Goal: Task Accomplishment & Management: Manage account settings

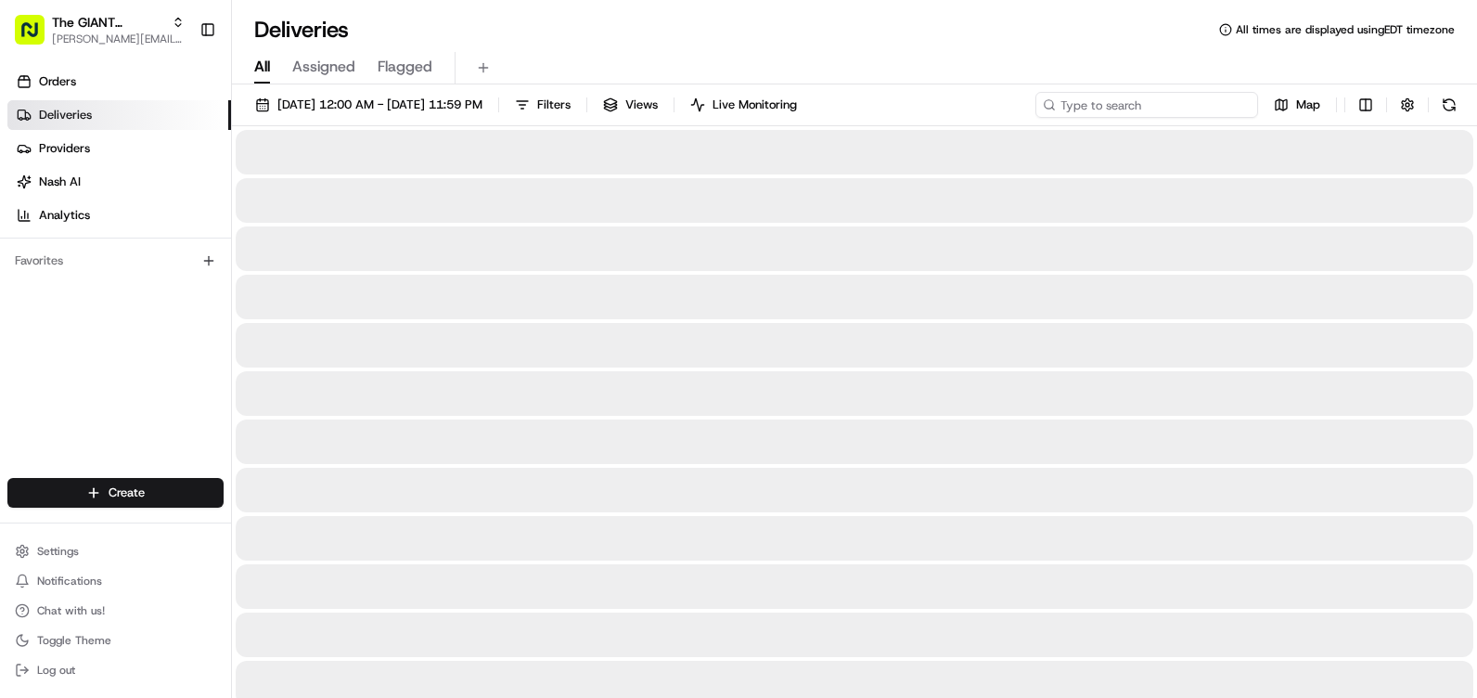
click at [1238, 109] on input at bounding box center [1147, 105] width 223 height 26
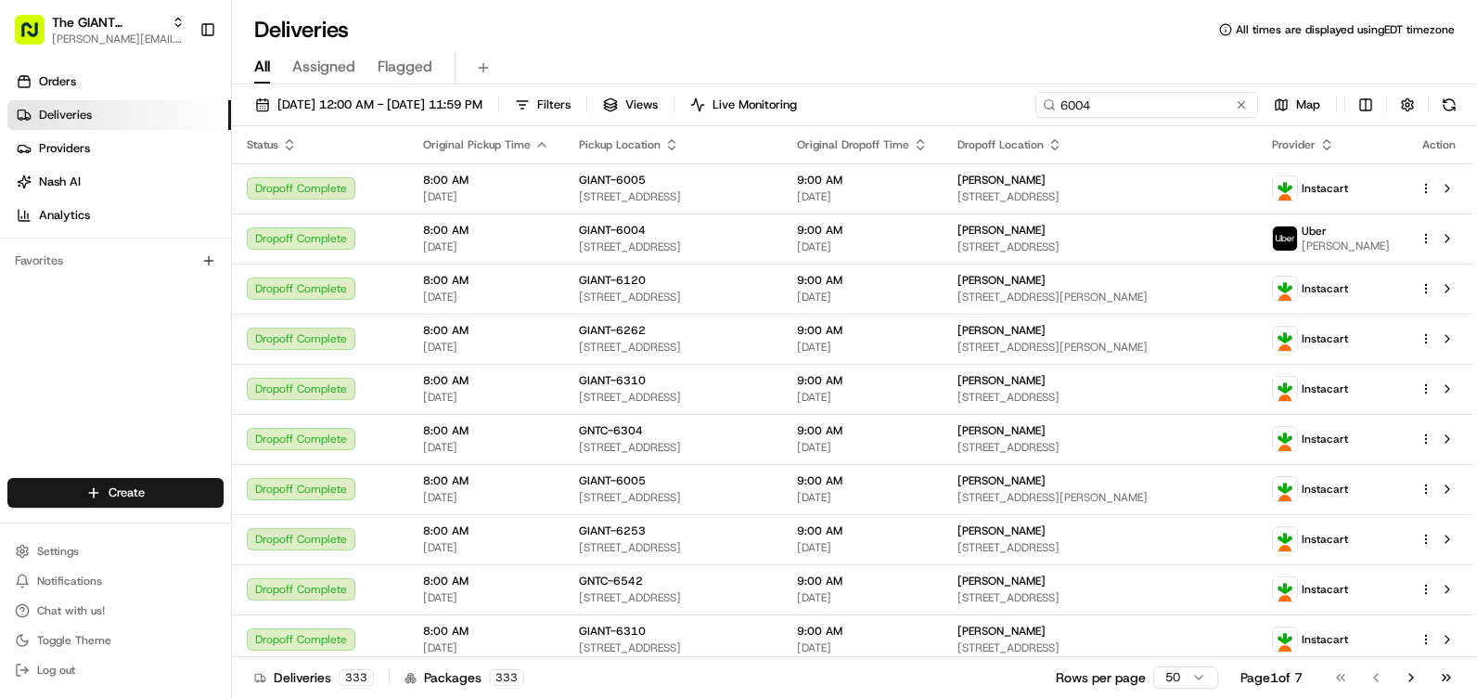
type input "6004"
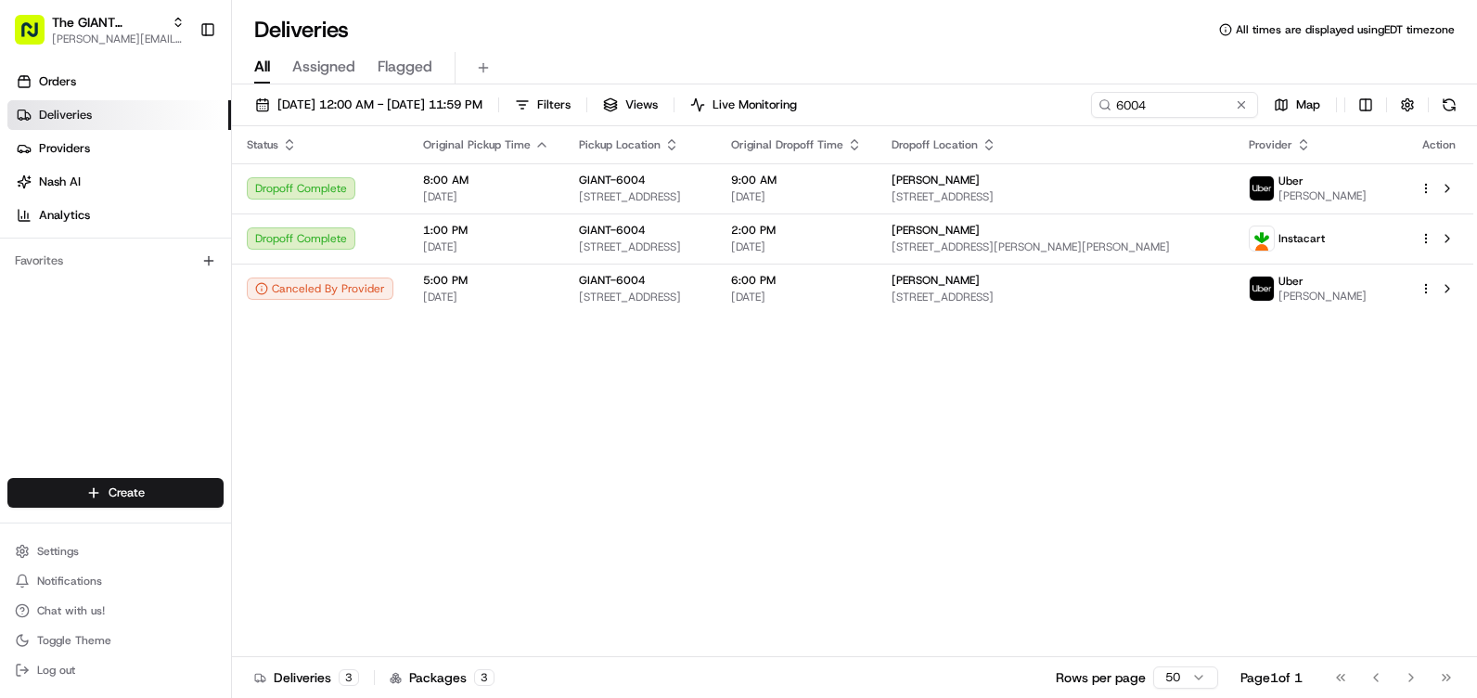
click at [906, 471] on div "Status Original Pickup Time Pickup Location Original Dropoff Time Dropoff Locat…" at bounding box center [853, 391] width 1242 height 531
click at [1425, 281] on div at bounding box center [1439, 288] width 39 height 22
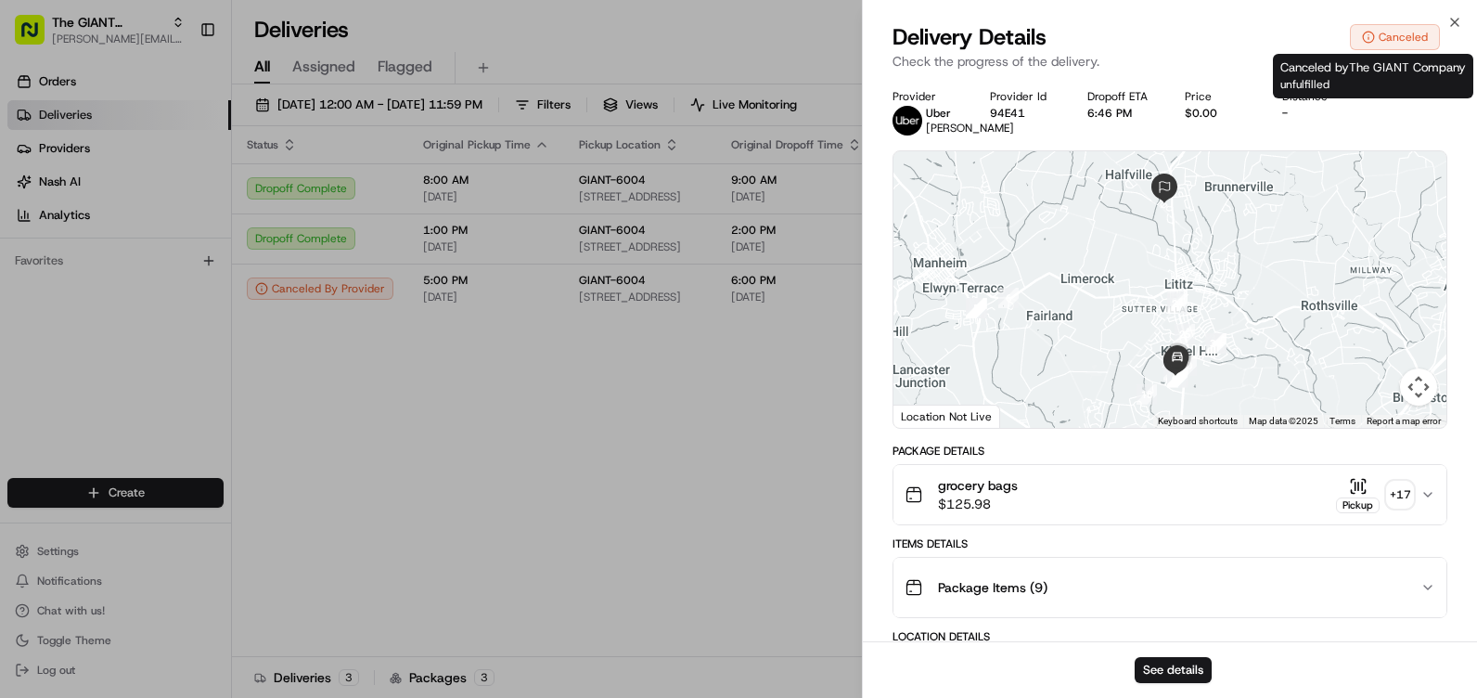
click at [1380, 41] on div "Canceled" at bounding box center [1395, 37] width 90 height 26
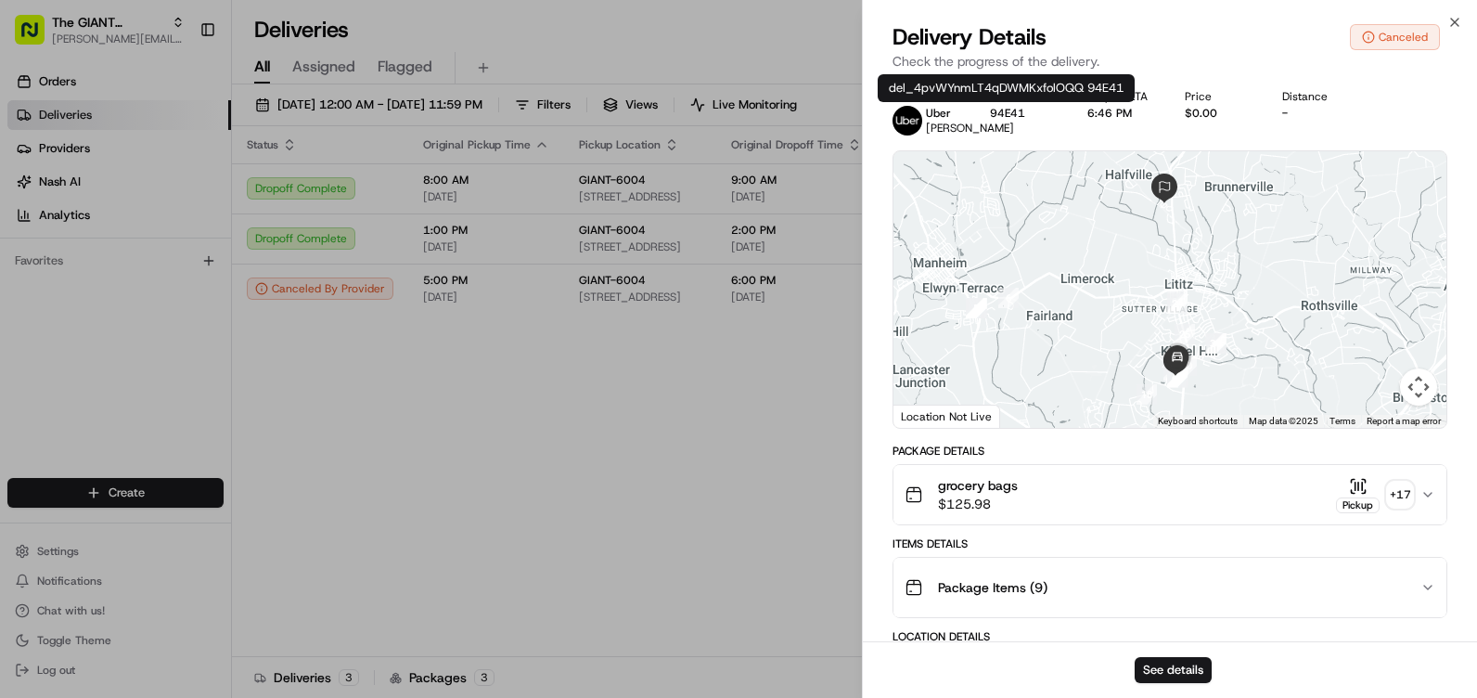
click at [1014, 104] on div "Provider Id 94E41" at bounding box center [1024, 105] width 68 height 32
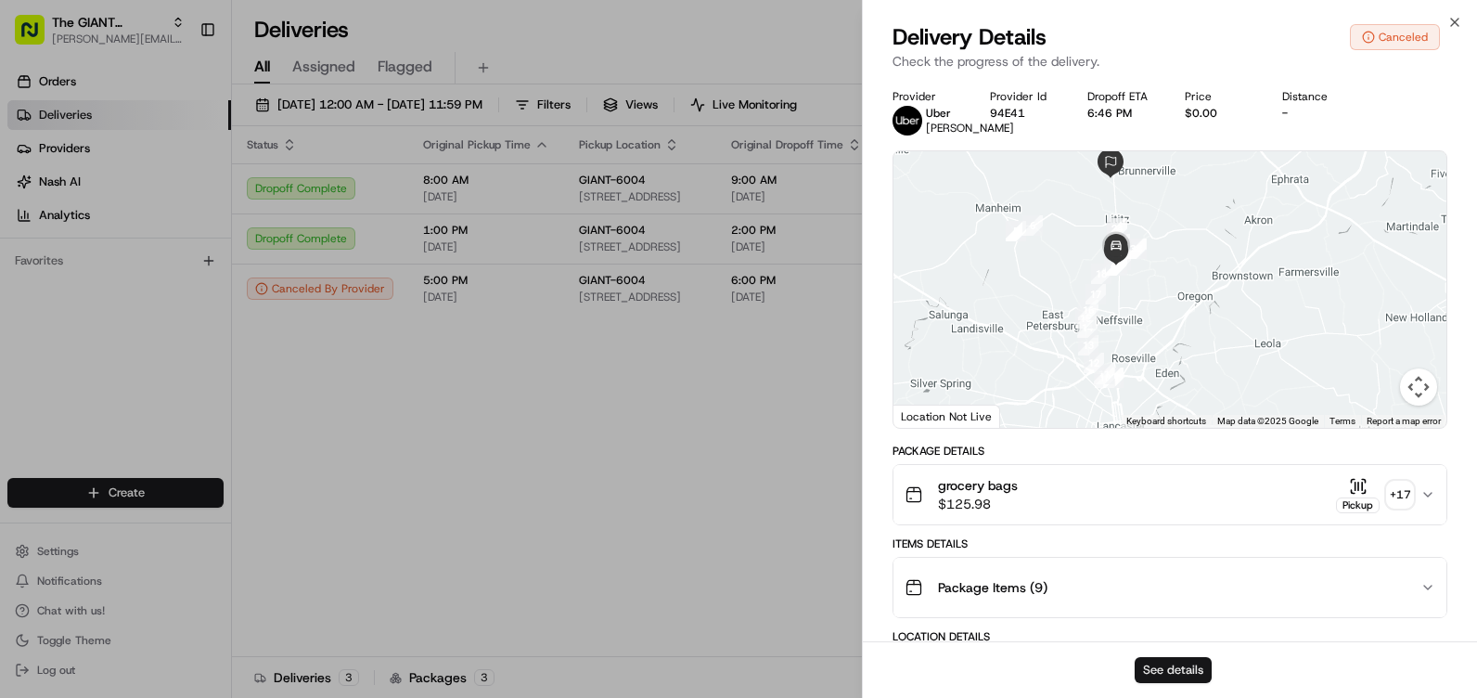
click at [1190, 673] on button "See details" at bounding box center [1173, 670] width 77 height 26
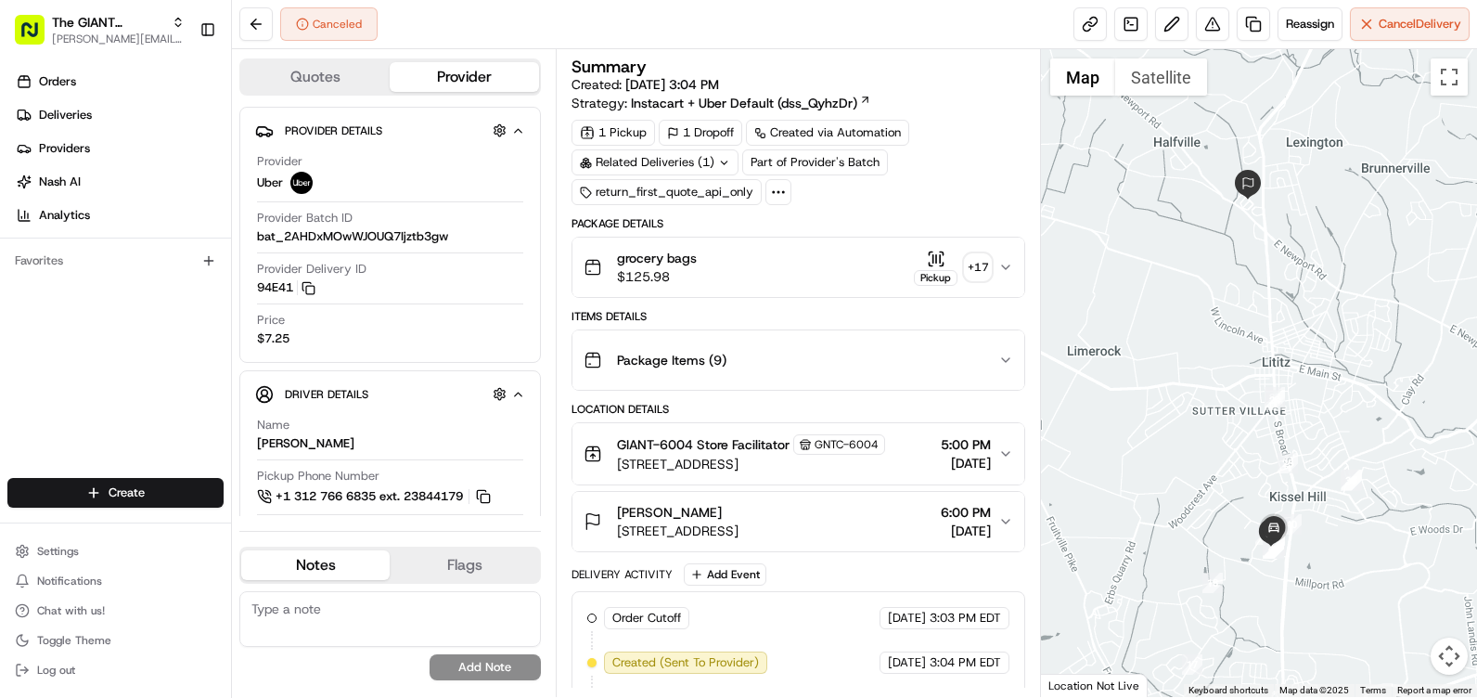
click at [1313, 44] on div "Canceled Reassign Cancel Delivery" at bounding box center [854, 24] width 1245 height 49
click at [1312, 40] on button "Reassign" at bounding box center [1310, 23] width 65 height 33
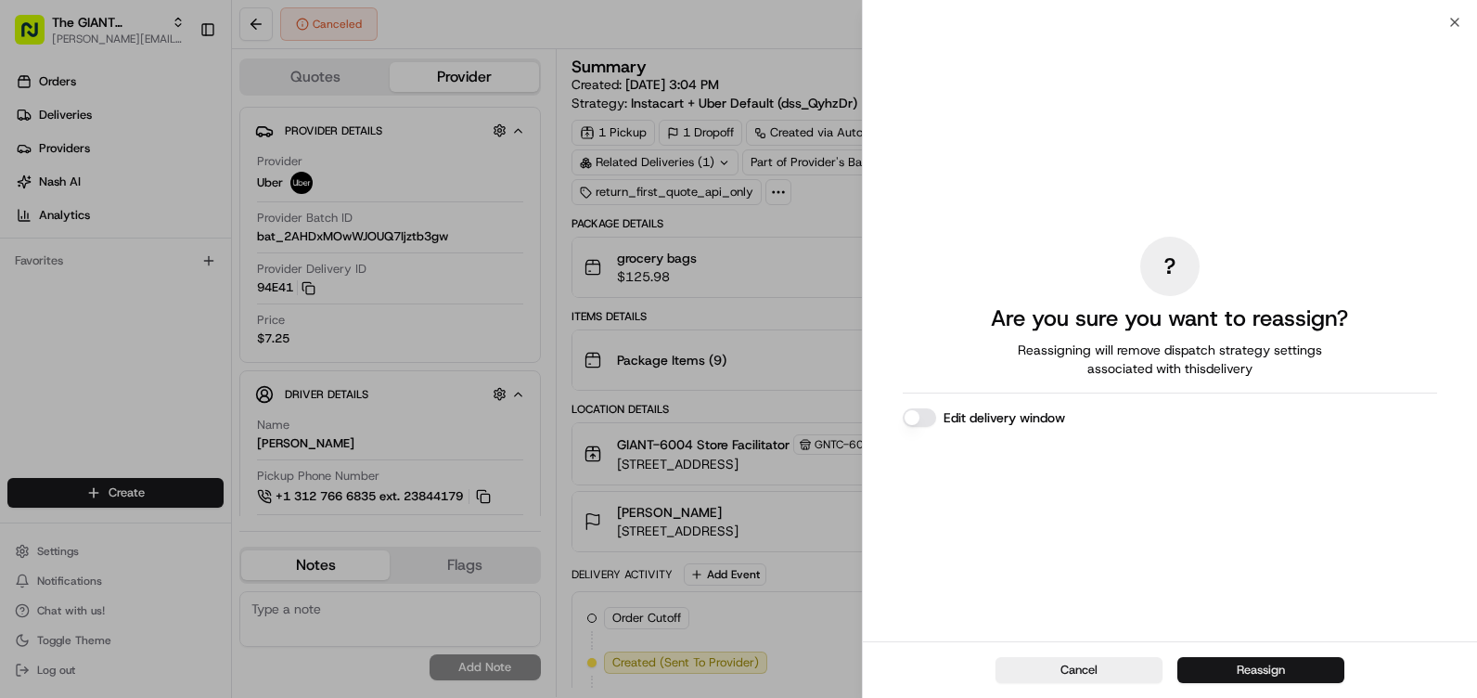
click at [1218, 677] on button "Reassign" at bounding box center [1261, 670] width 167 height 26
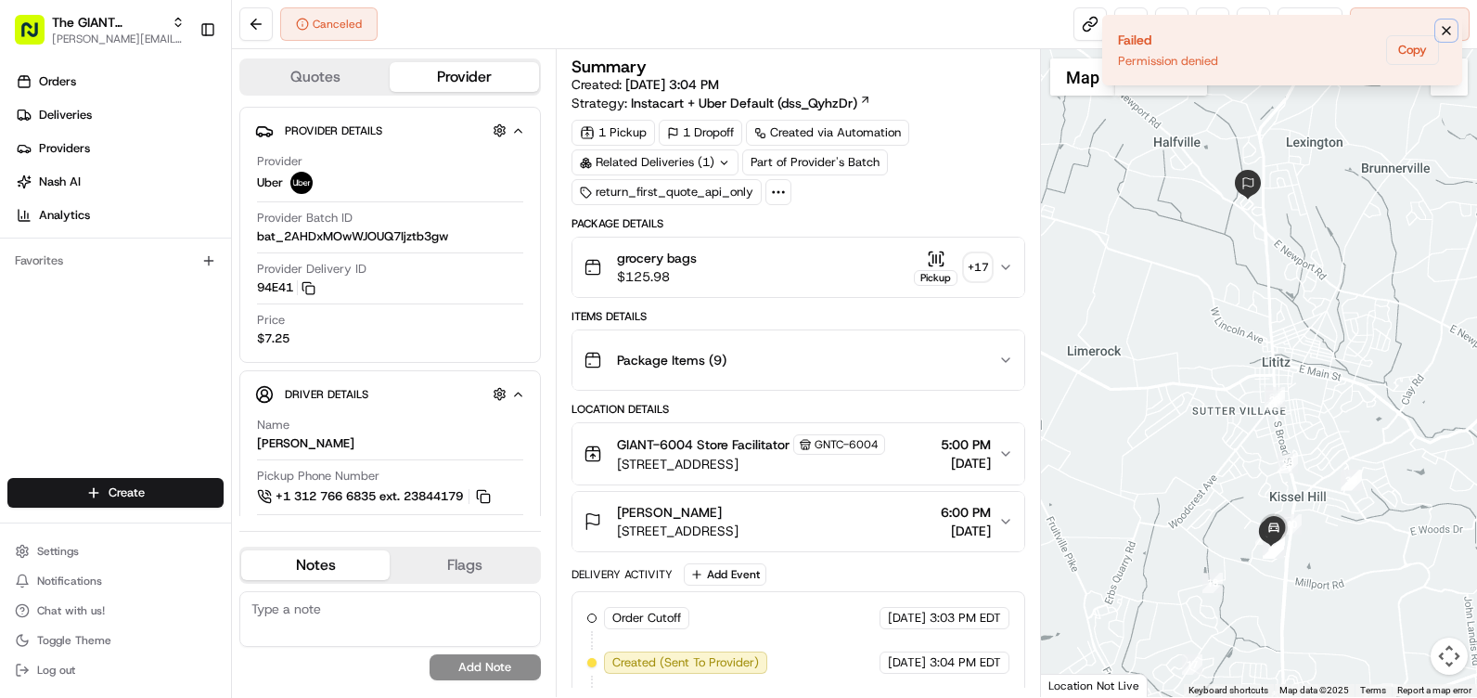
click at [1441, 34] on icon "Notifications (F8)" at bounding box center [1446, 30] width 15 height 15
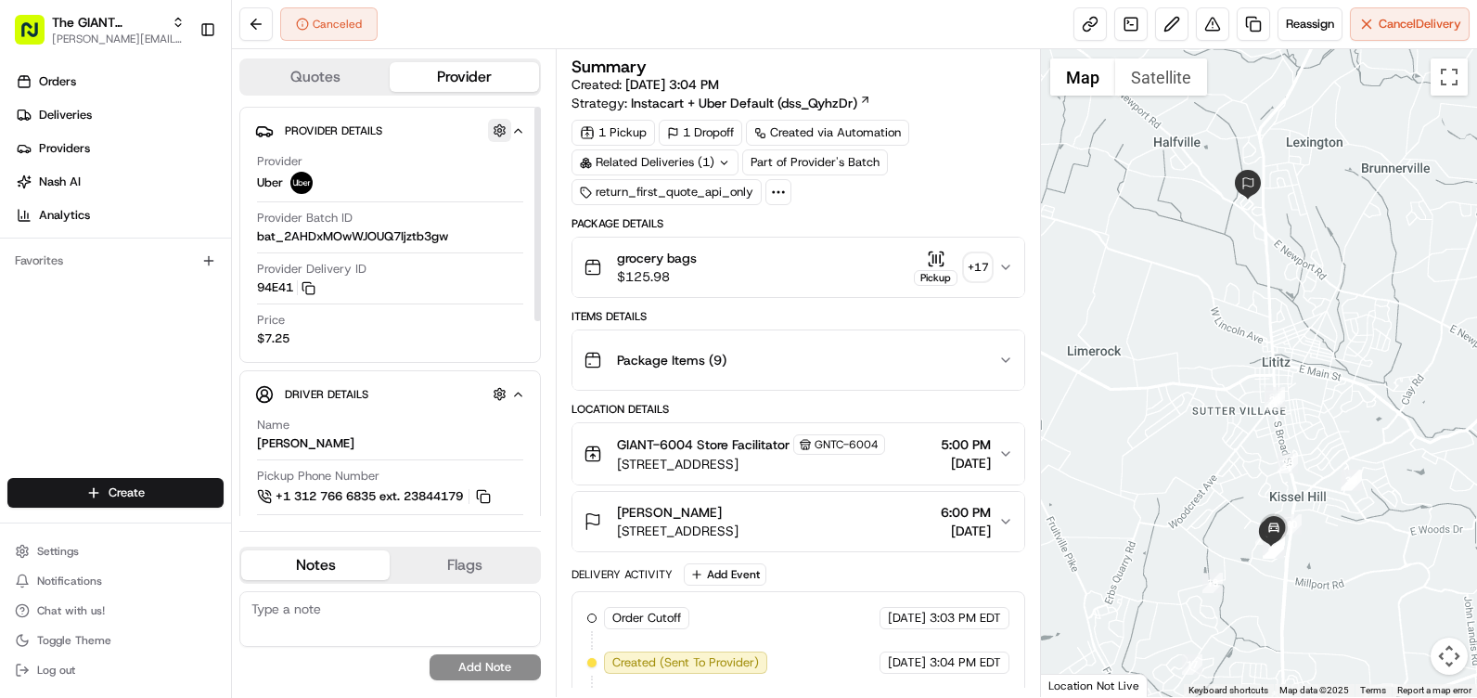
click at [488, 126] on button "button" at bounding box center [499, 130] width 23 height 23
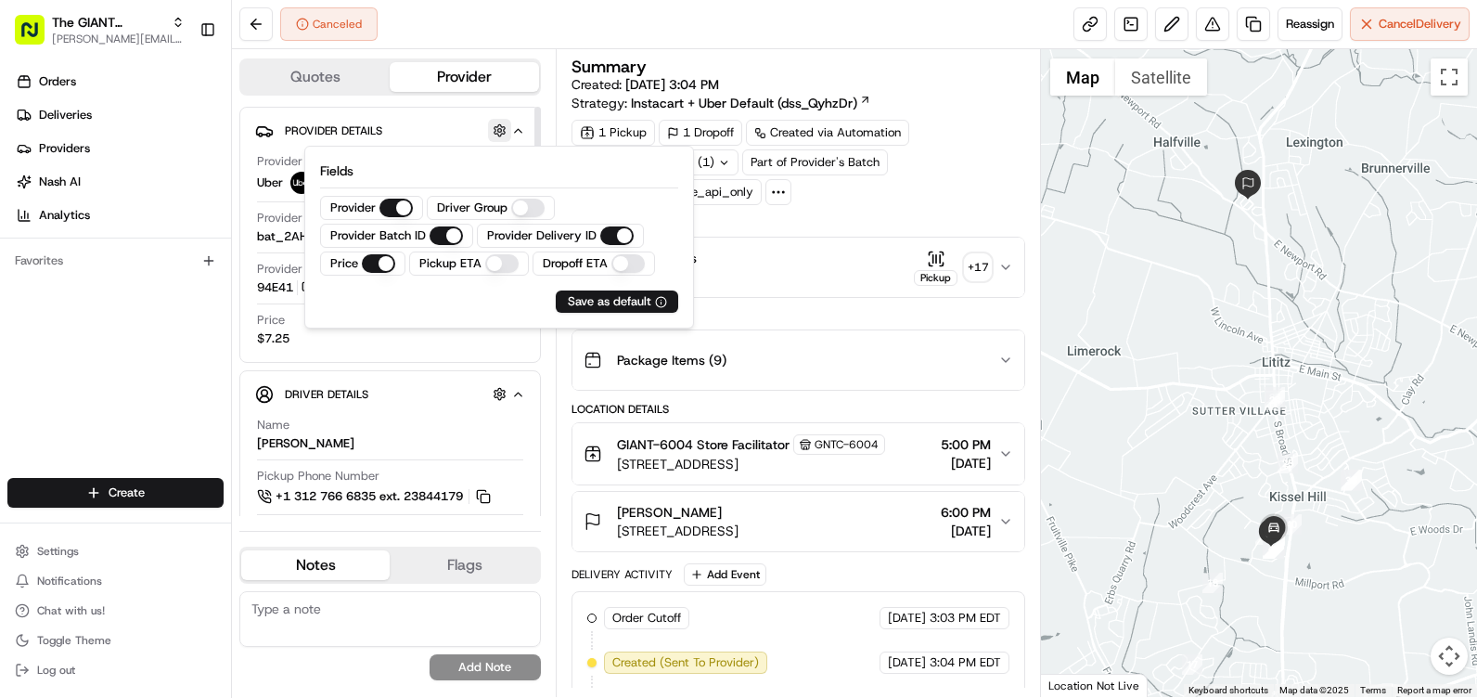
click at [502, 123] on button "button" at bounding box center [499, 130] width 23 height 23
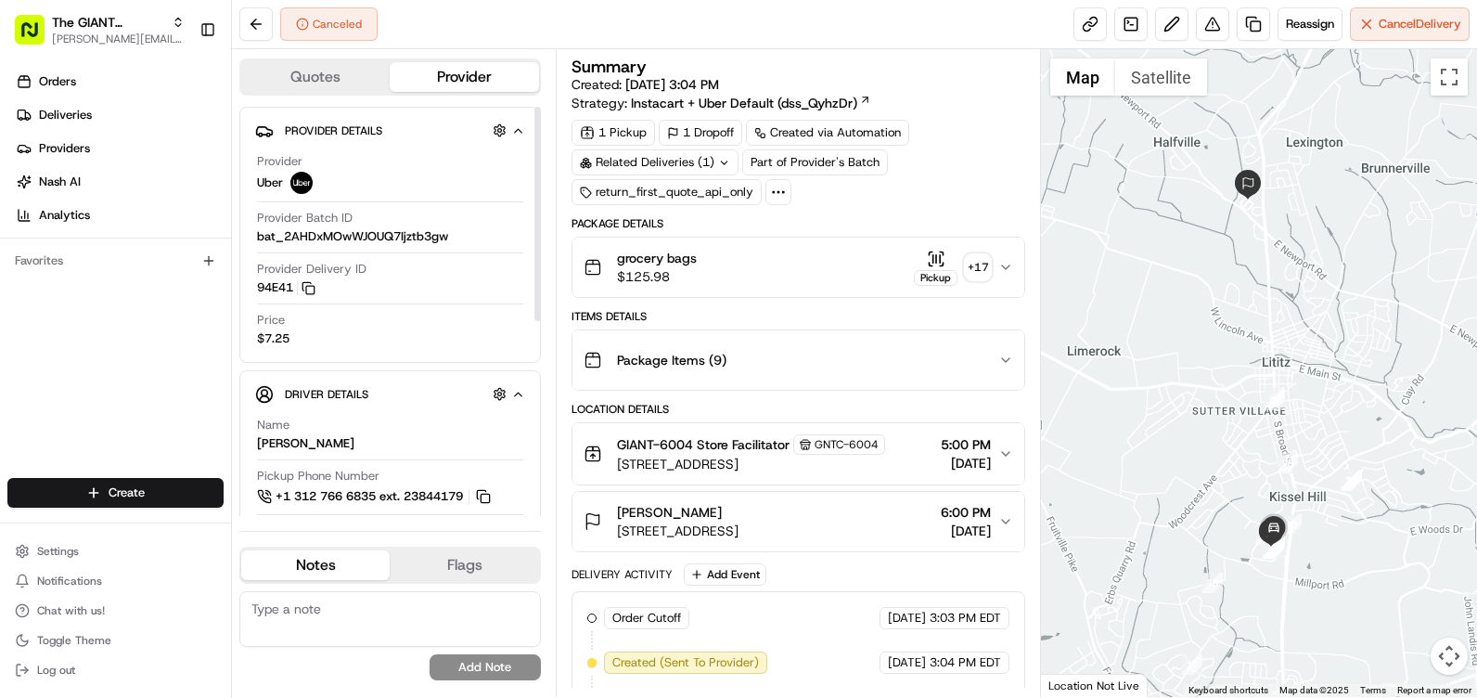
click at [622, 135] on div "1 Pickup" at bounding box center [614, 133] width 84 height 26
drag, startPoint x: 682, startPoint y: 135, endPoint x: 754, endPoint y: 134, distance: 72.4
click at [683, 135] on div "1 Dropoff" at bounding box center [701, 133] width 84 height 26
click at [793, 134] on div "Created via Automation" at bounding box center [827, 133] width 163 height 26
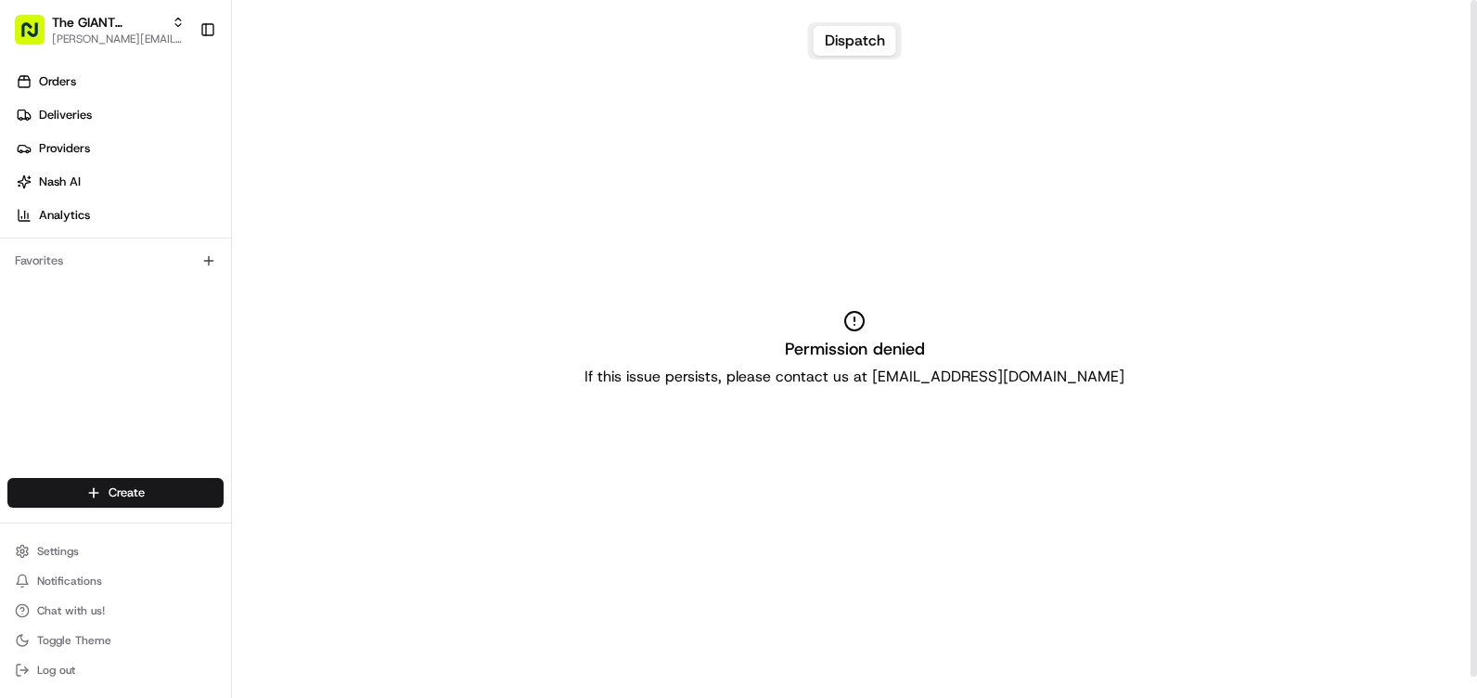
click at [849, 40] on button "Dispatch" at bounding box center [855, 41] width 83 height 30
click at [82, 122] on span "Deliveries" at bounding box center [65, 115] width 53 height 17
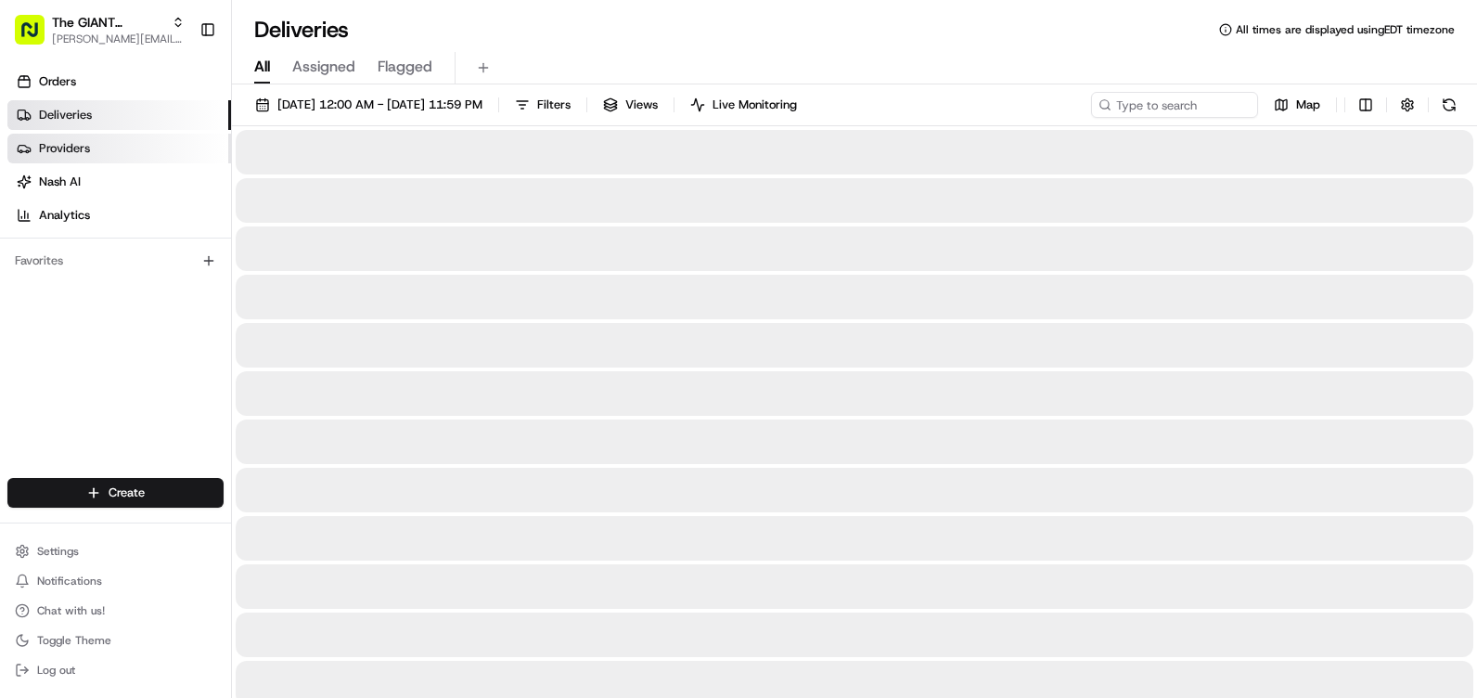
click at [84, 153] on span "Providers" at bounding box center [64, 148] width 51 height 17
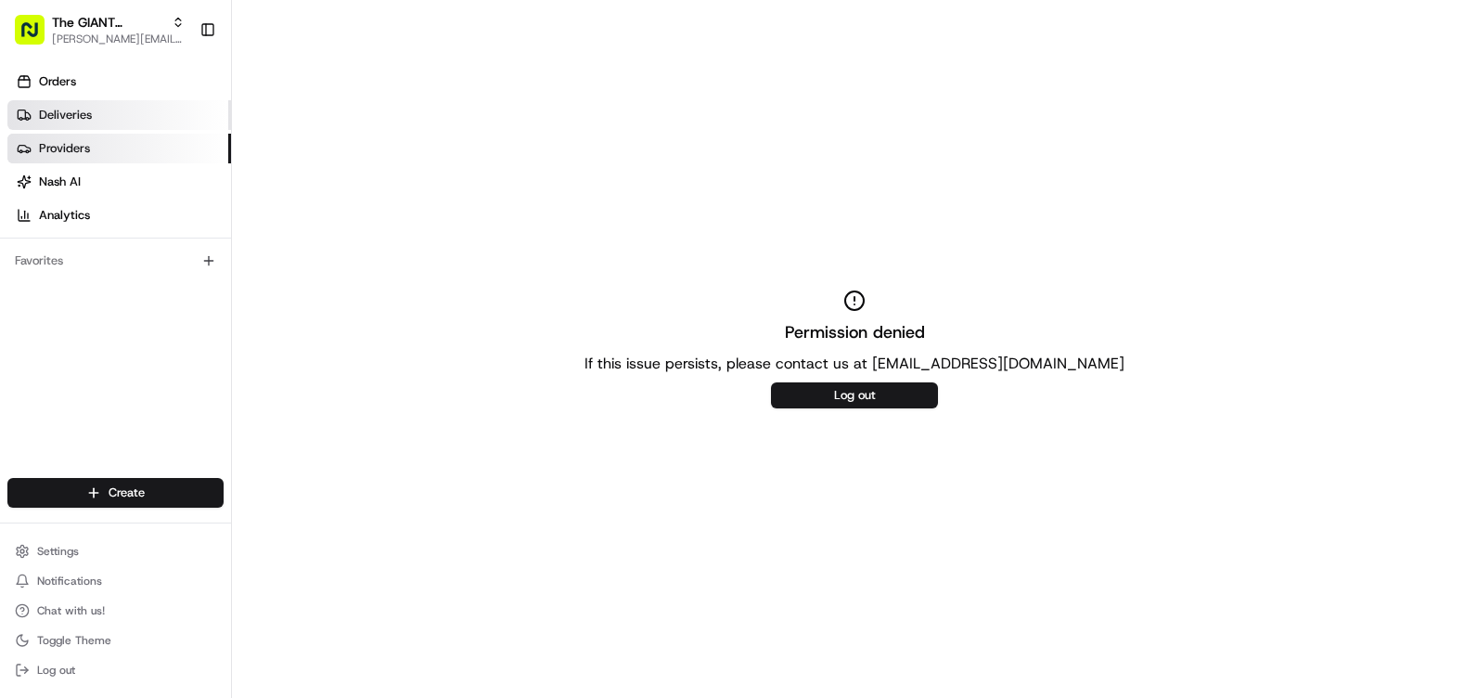
click at [106, 110] on link "Deliveries" at bounding box center [119, 115] width 224 height 30
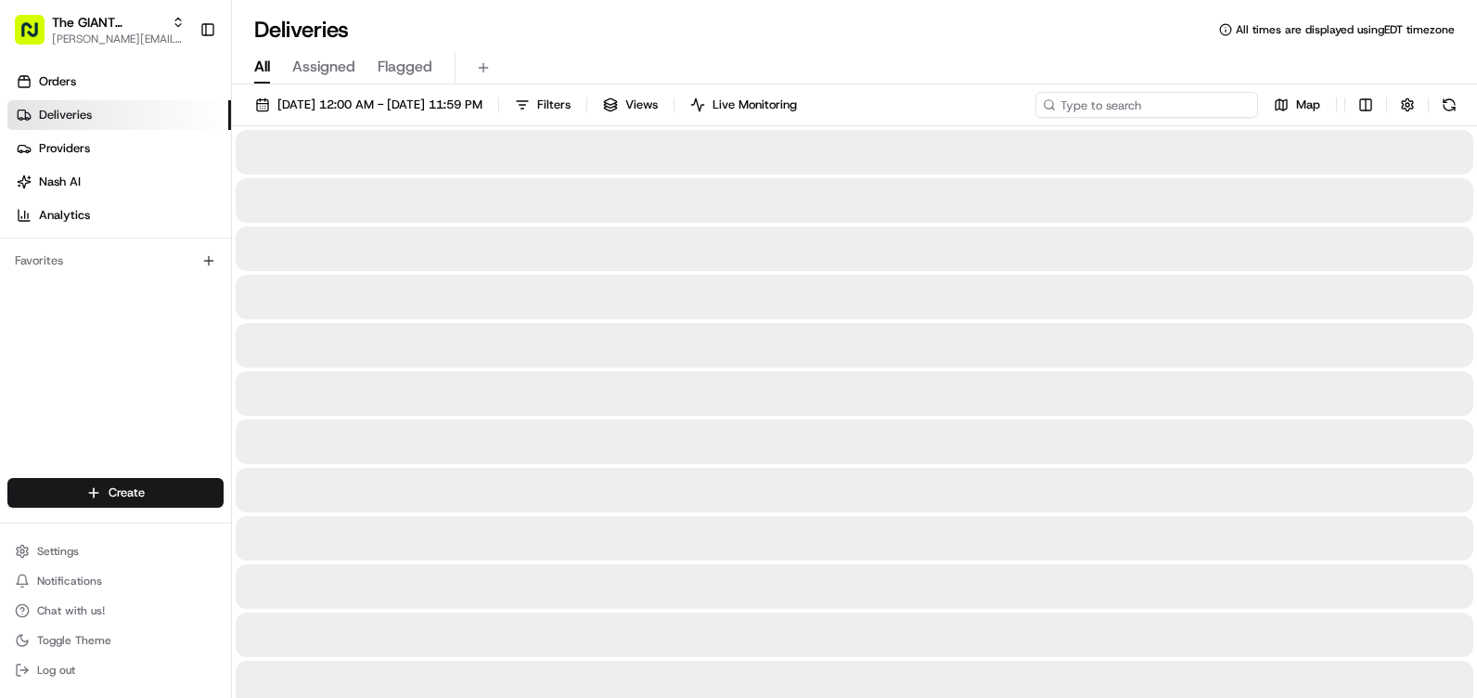
click at [1141, 106] on input at bounding box center [1147, 105] width 223 height 26
type input "6004"
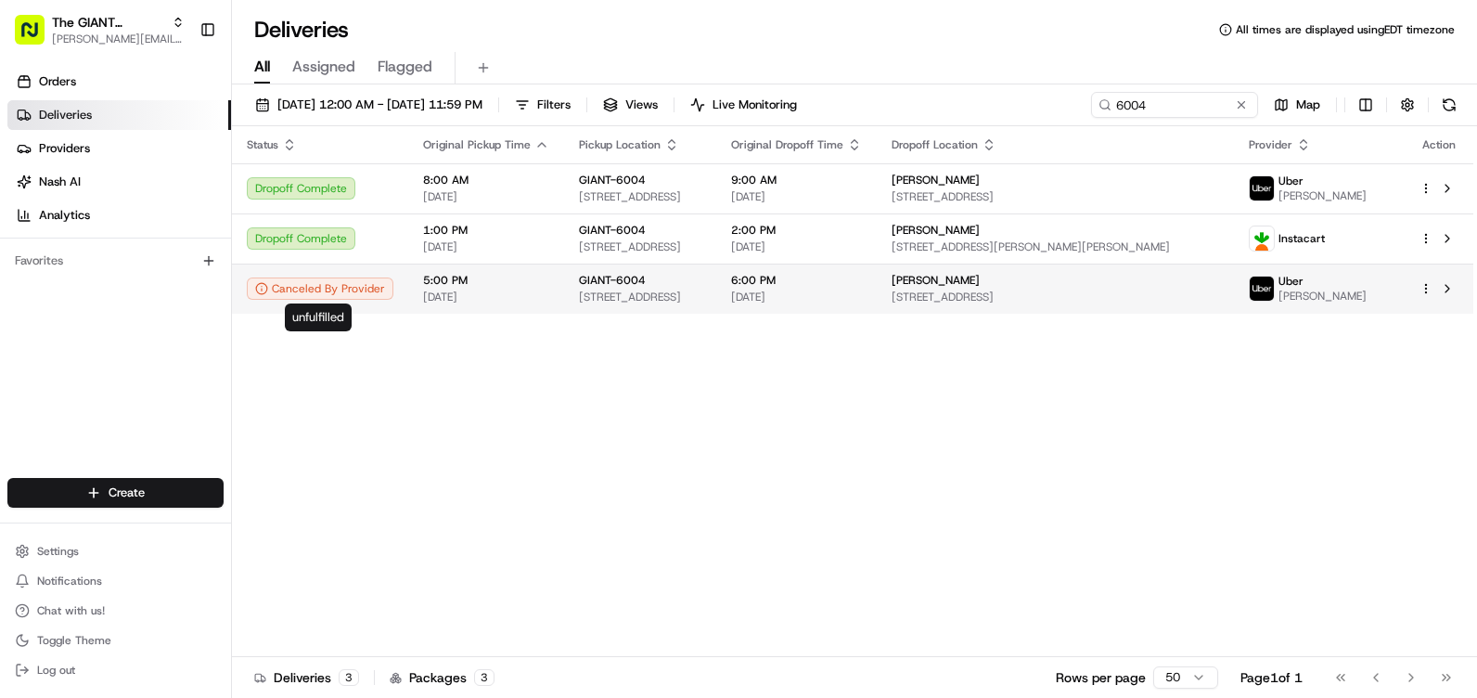
click at [309, 296] on div "Canceled By Provider" at bounding box center [320, 288] width 147 height 22
click at [264, 285] on icon at bounding box center [261, 288] width 13 height 13
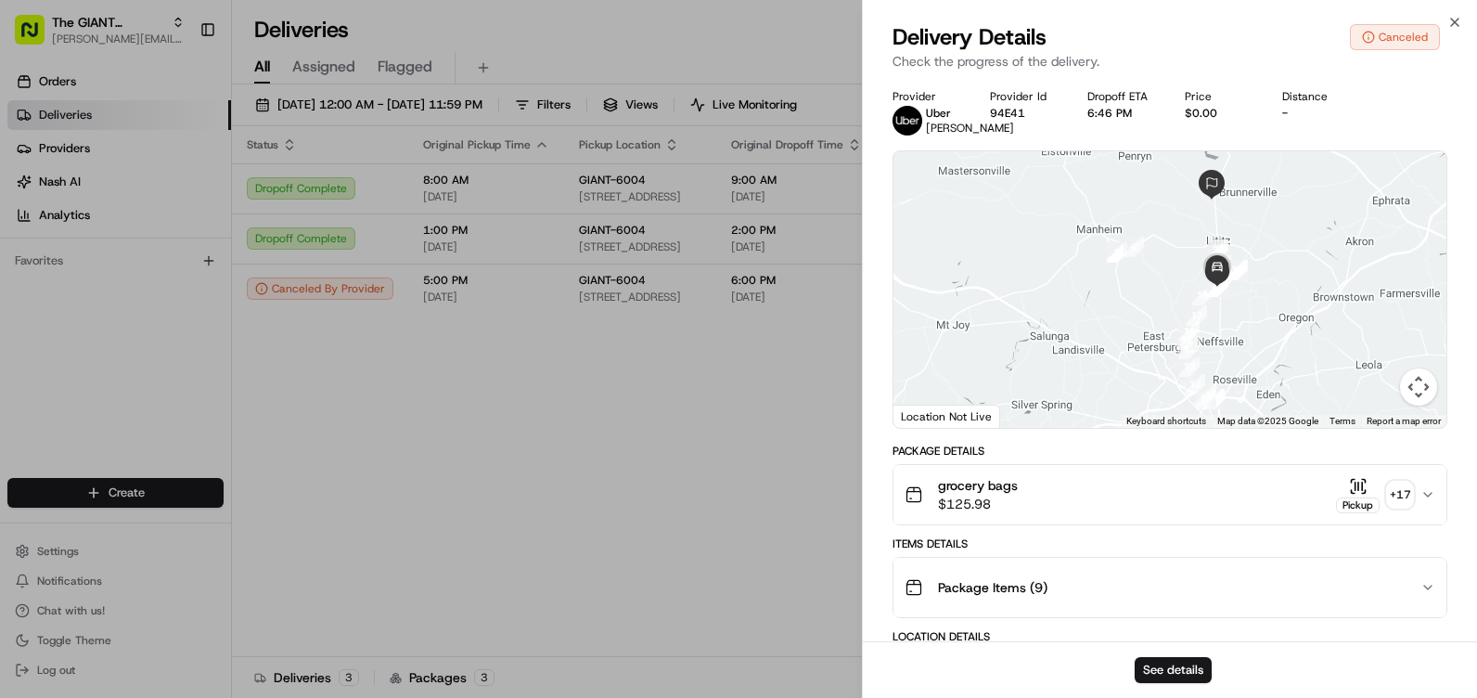
click at [1424, 502] on icon "button" at bounding box center [1428, 494] width 15 height 15
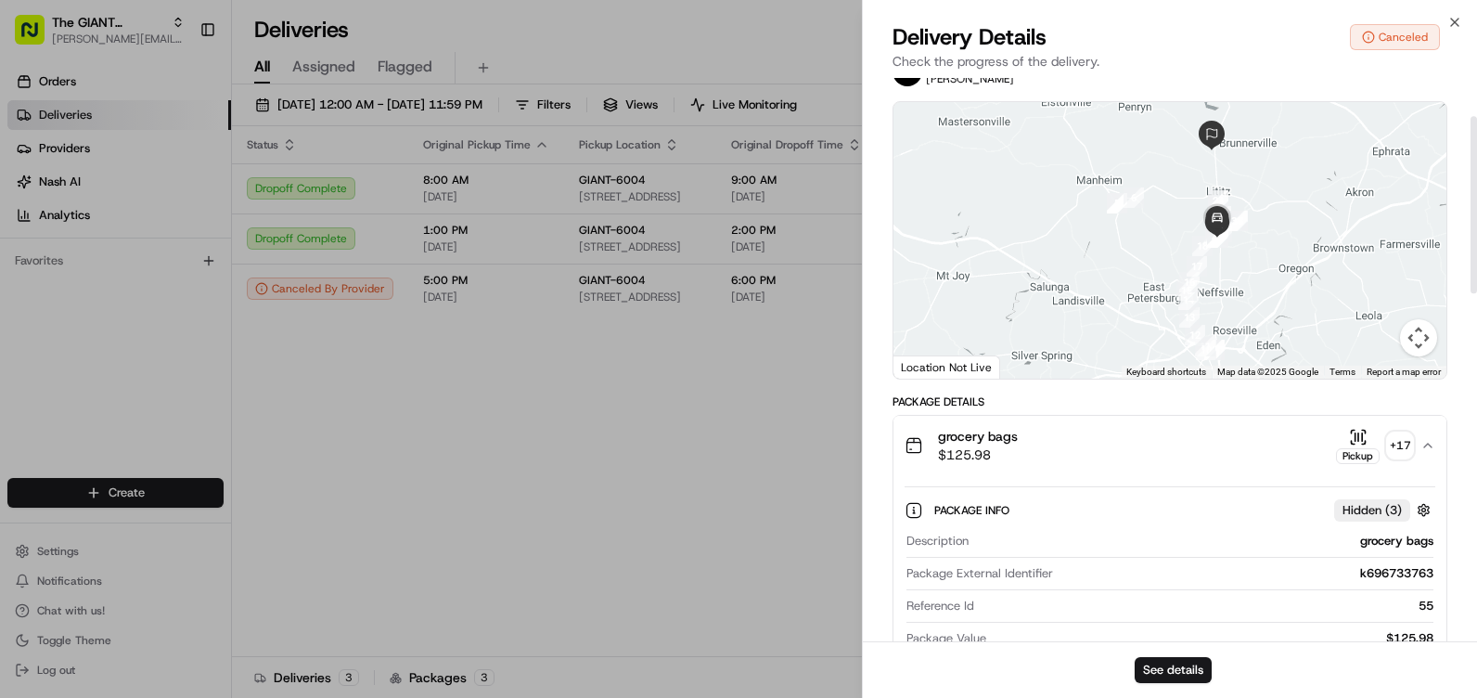
scroll to position [186, 0]
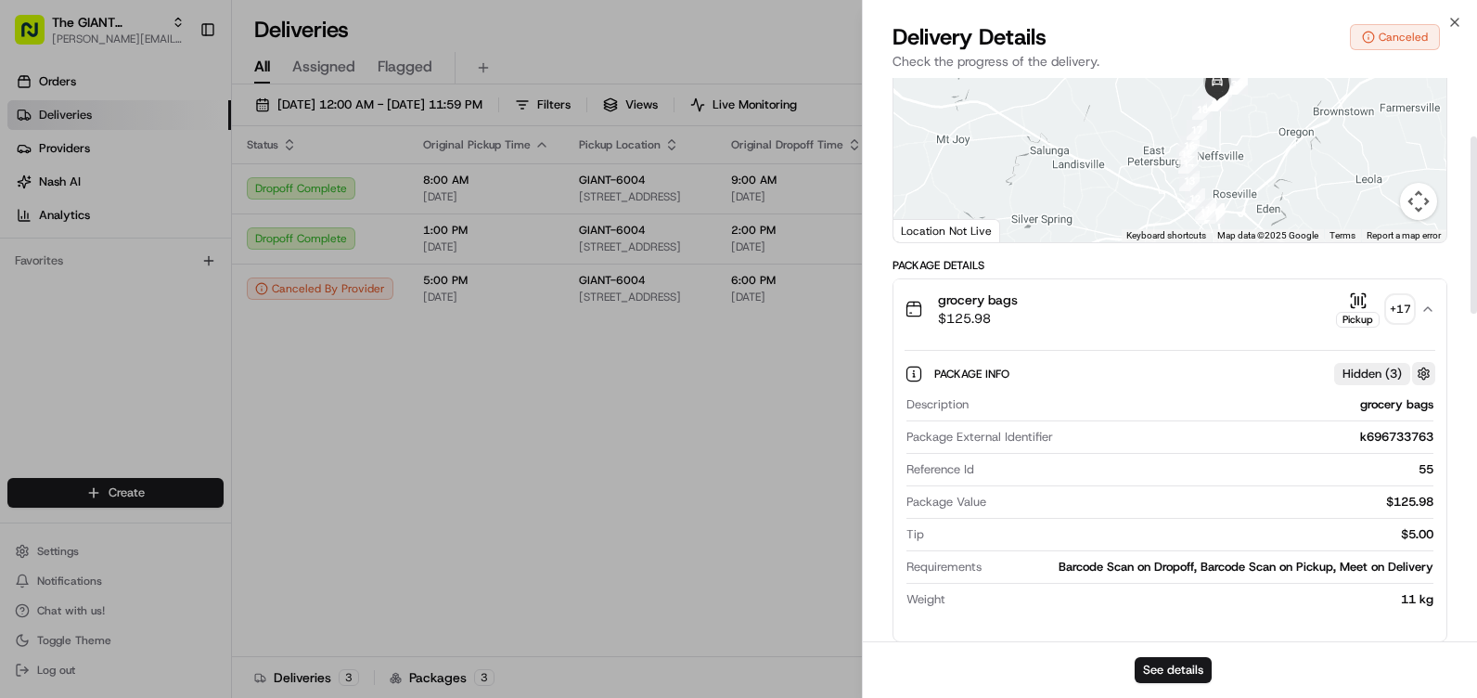
click at [1413, 385] on button "button" at bounding box center [1423, 373] width 23 height 23
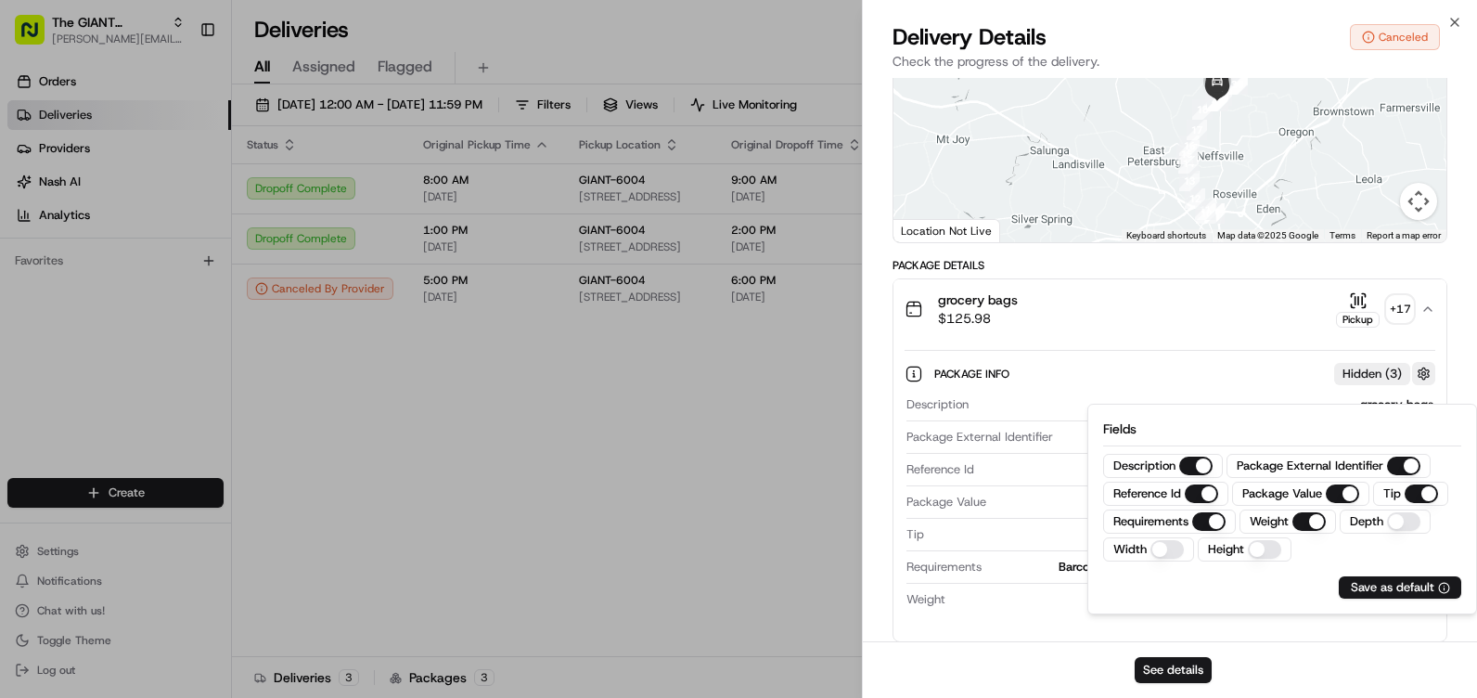
click at [1413, 385] on button "button" at bounding box center [1423, 373] width 23 height 23
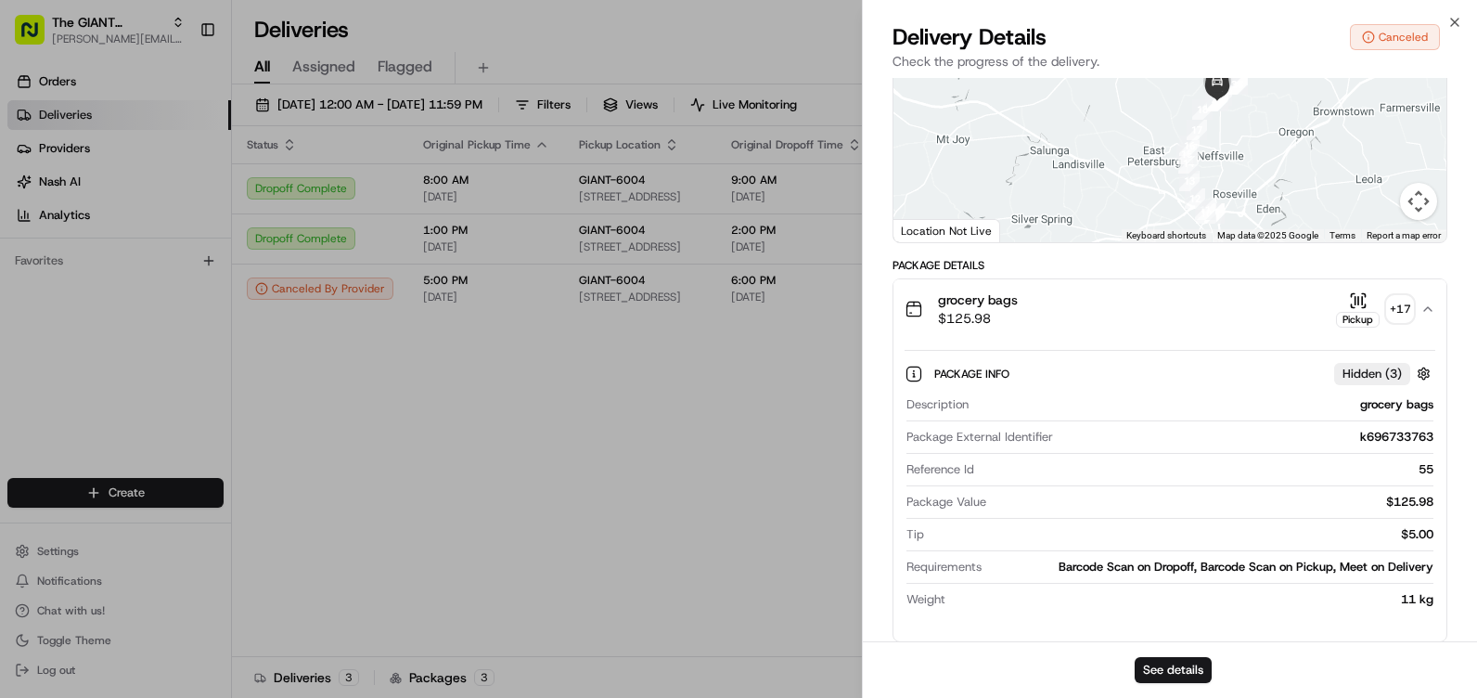
click at [1425, 316] on icon "button" at bounding box center [1428, 309] width 15 height 15
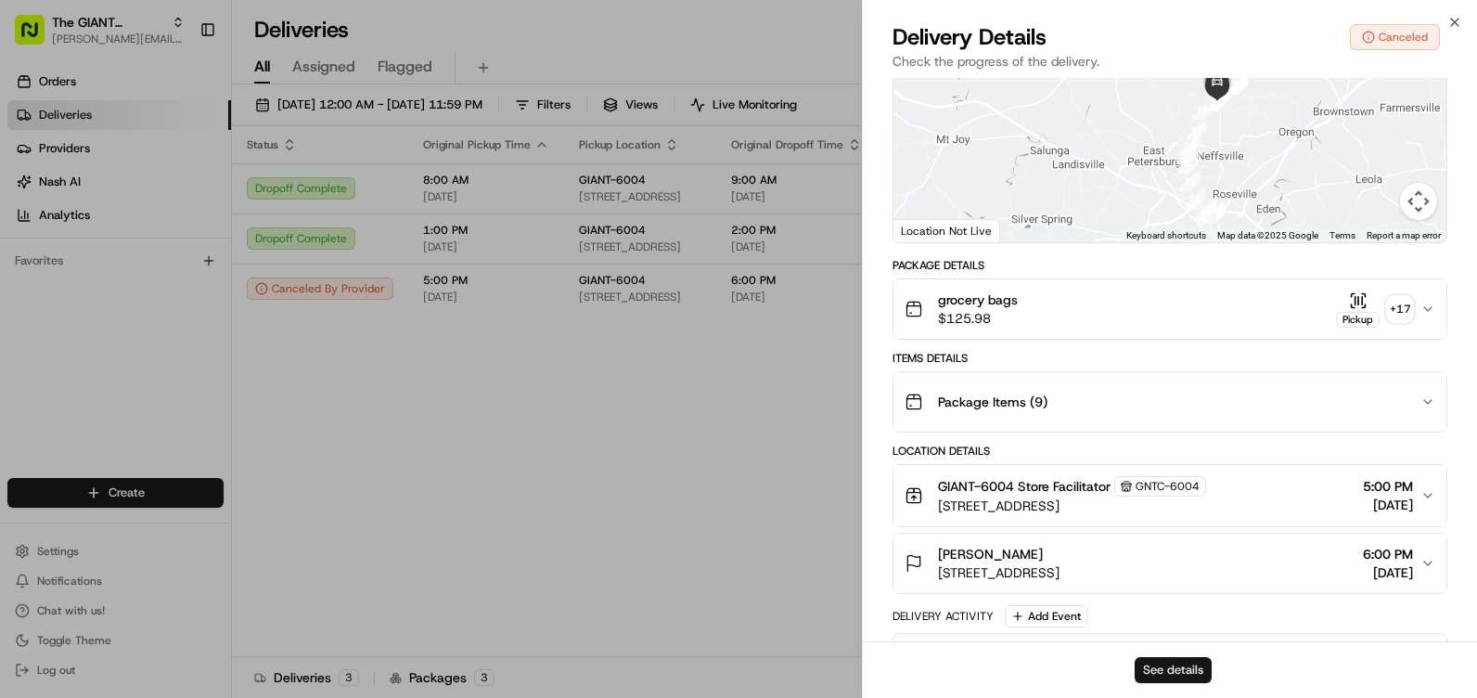
click at [1199, 675] on button "See details" at bounding box center [1173, 670] width 77 height 26
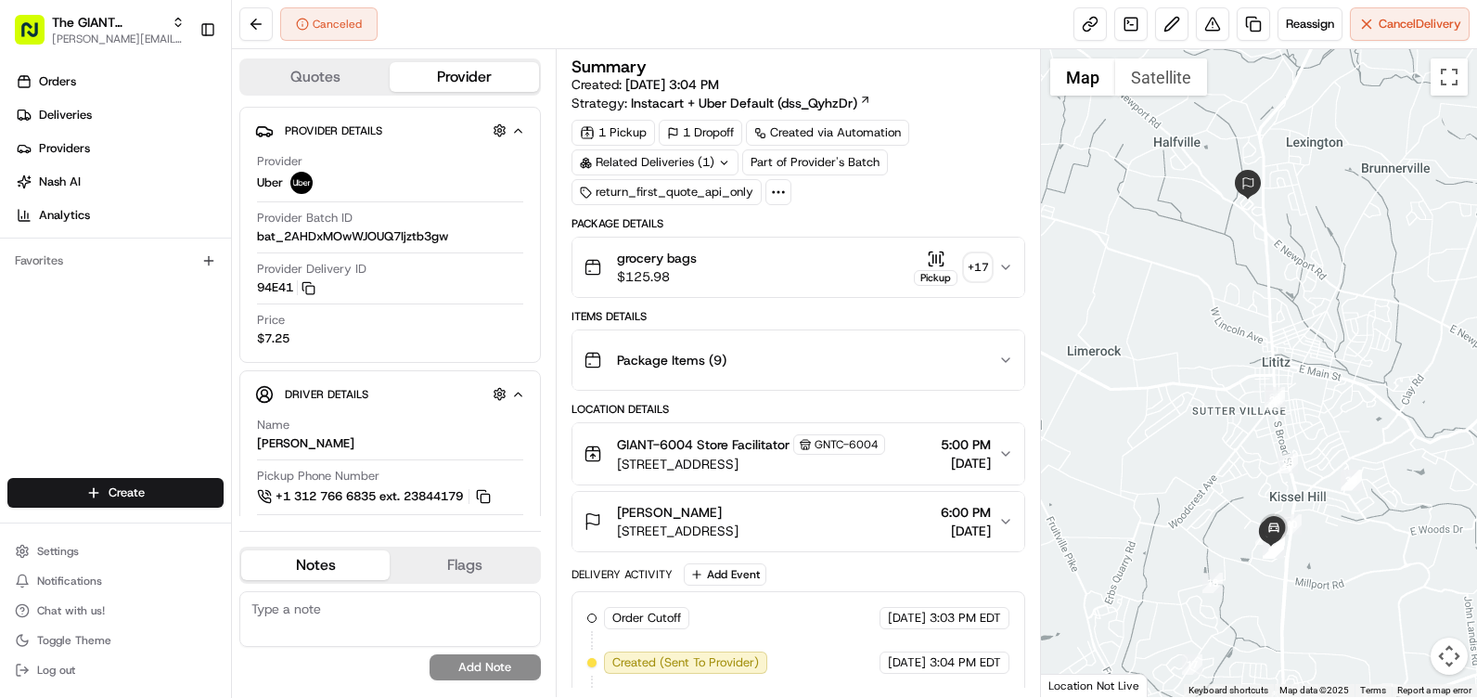
click at [931, 258] on icon "button" at bounding box center [936, 259] width 19 height 19
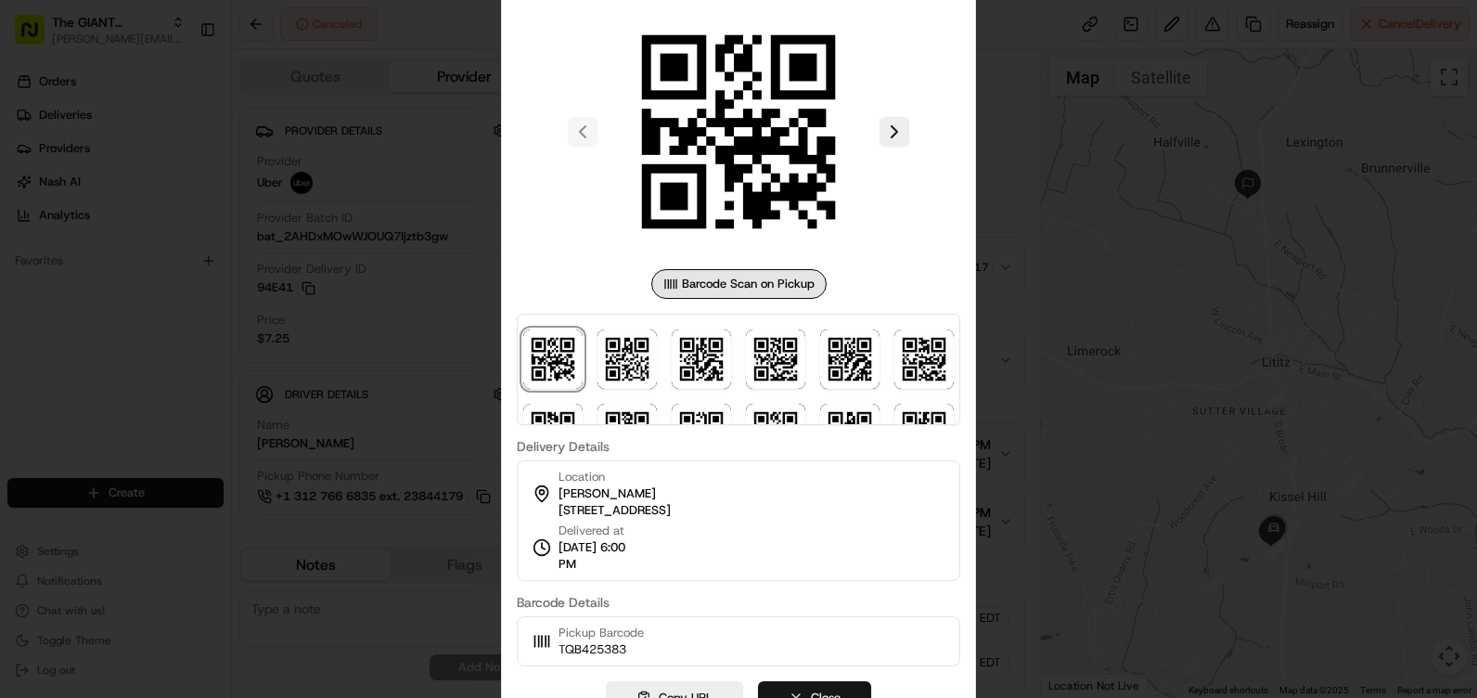
click at [790, 685] on button "Close" at bounding box center [814, 697] width 113 height 33
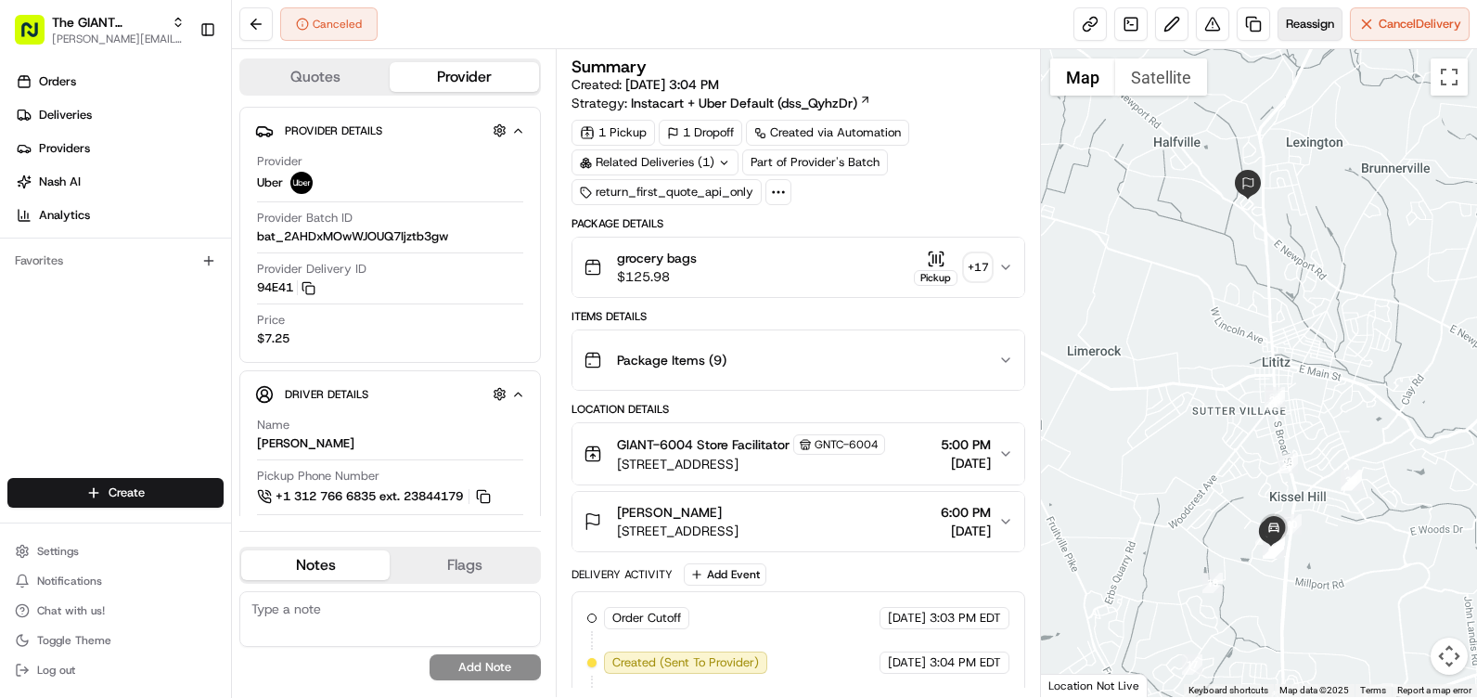
click at [1307, 23] on span "Reassign" at bounding box center [1310, 24] width 48 height 17
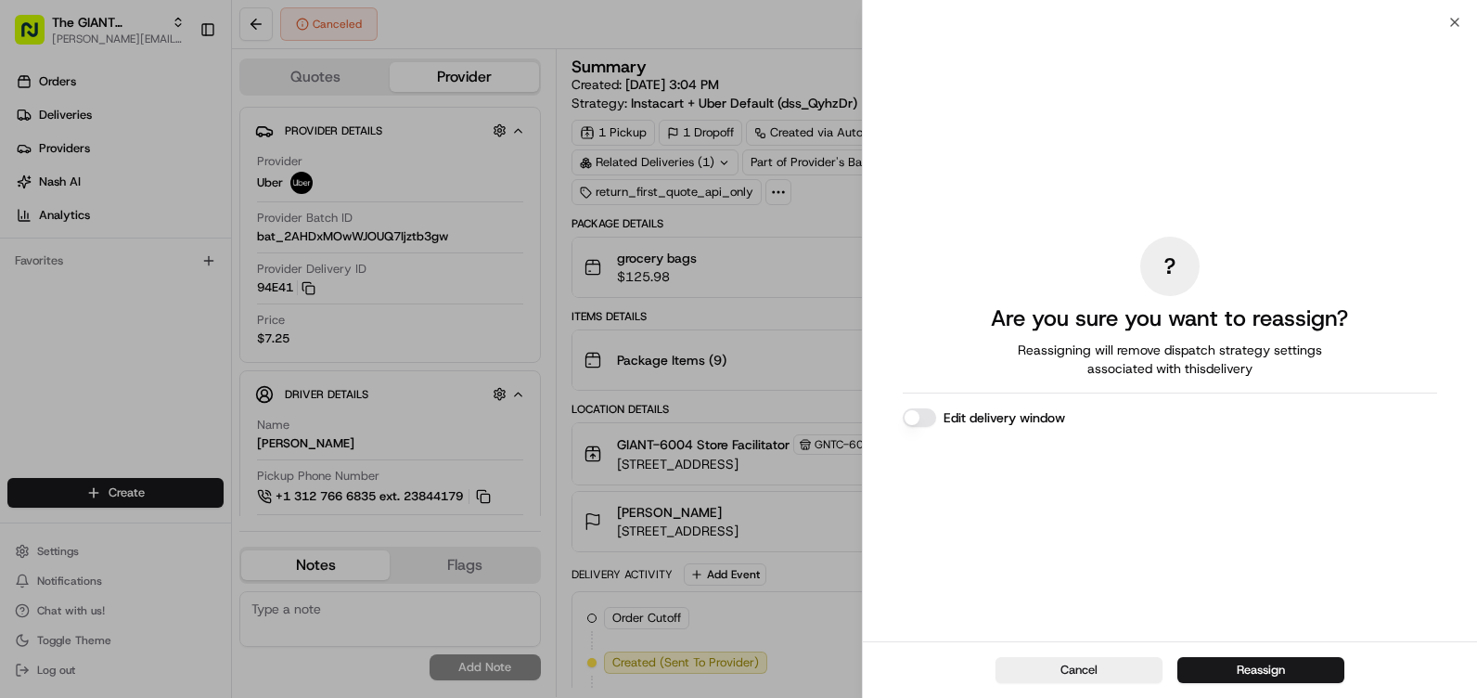
click at [915, 413] on button "Edit delivery window" at bounding box center [919, 417] width 33 height 19
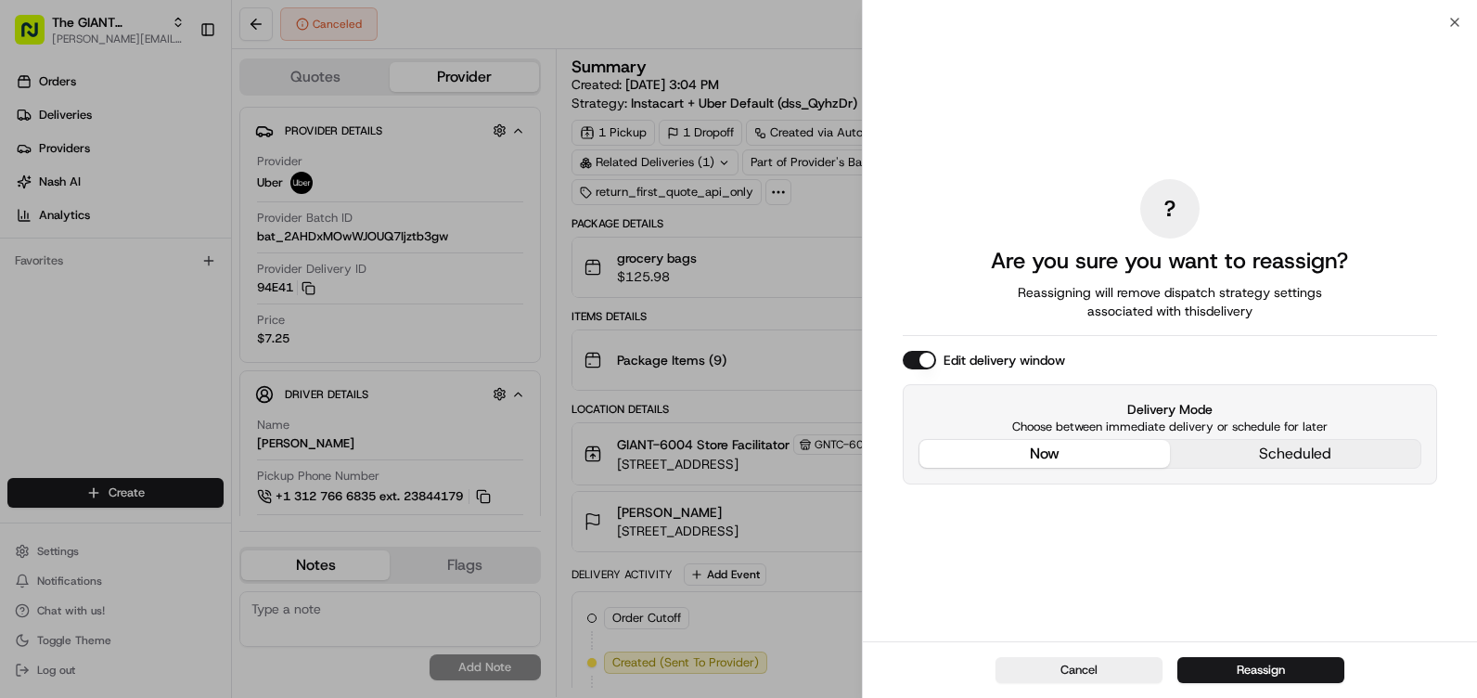
click at [1089, 316] on div "? Are you sure you want to reassign? Reassigning will remove dispatch strategy …" at bounding box center [1170, 332] width 535 height 612
click at [1244, 666] on button "Reassign" at bounding box center [1261, 670] width 167 height 26
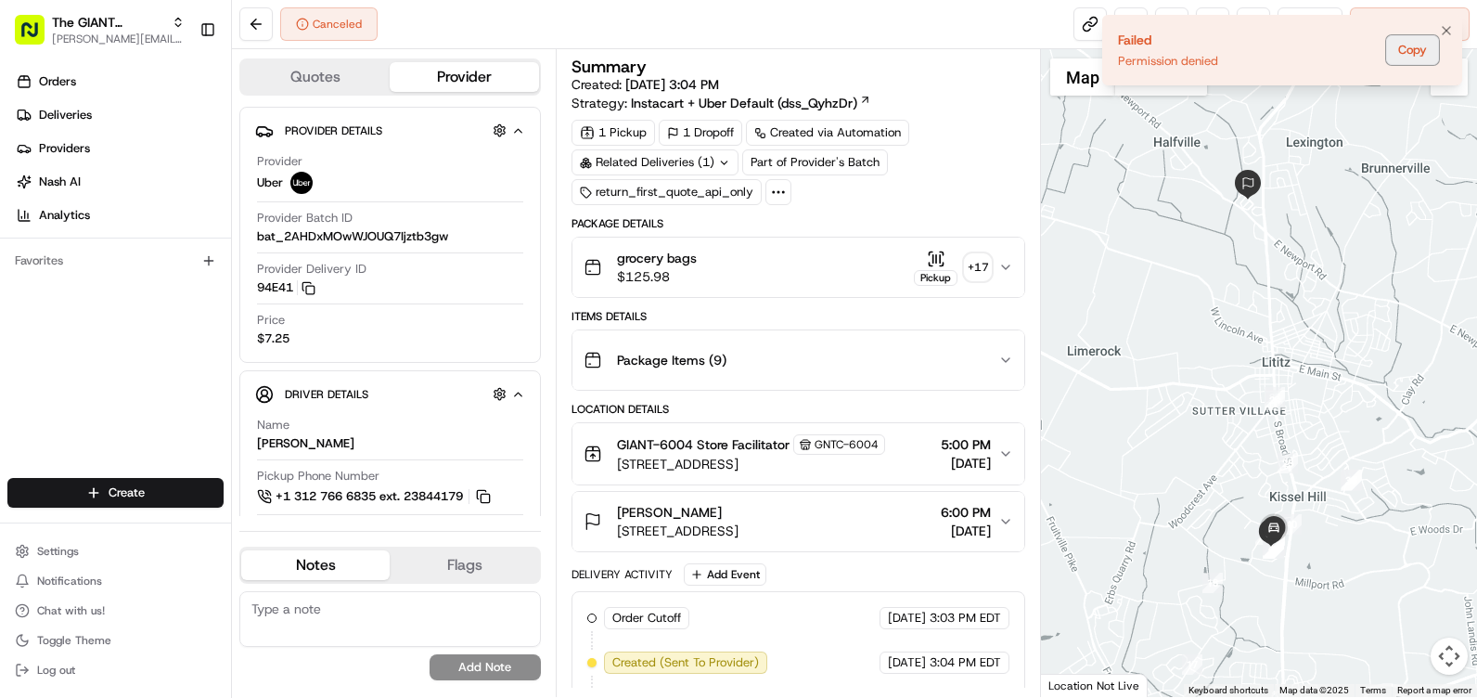
click at [1420, 44] on button "Copy" at bounding box center [1412, 50] width 53 height 30
click at [1394, 58] on button "Copy" at bounding box center [1412, 50] width 53 height 30
click at [1450, 30] on icon "Notifications (F8)" at bounding box center [1446, 30] width 15 height 15
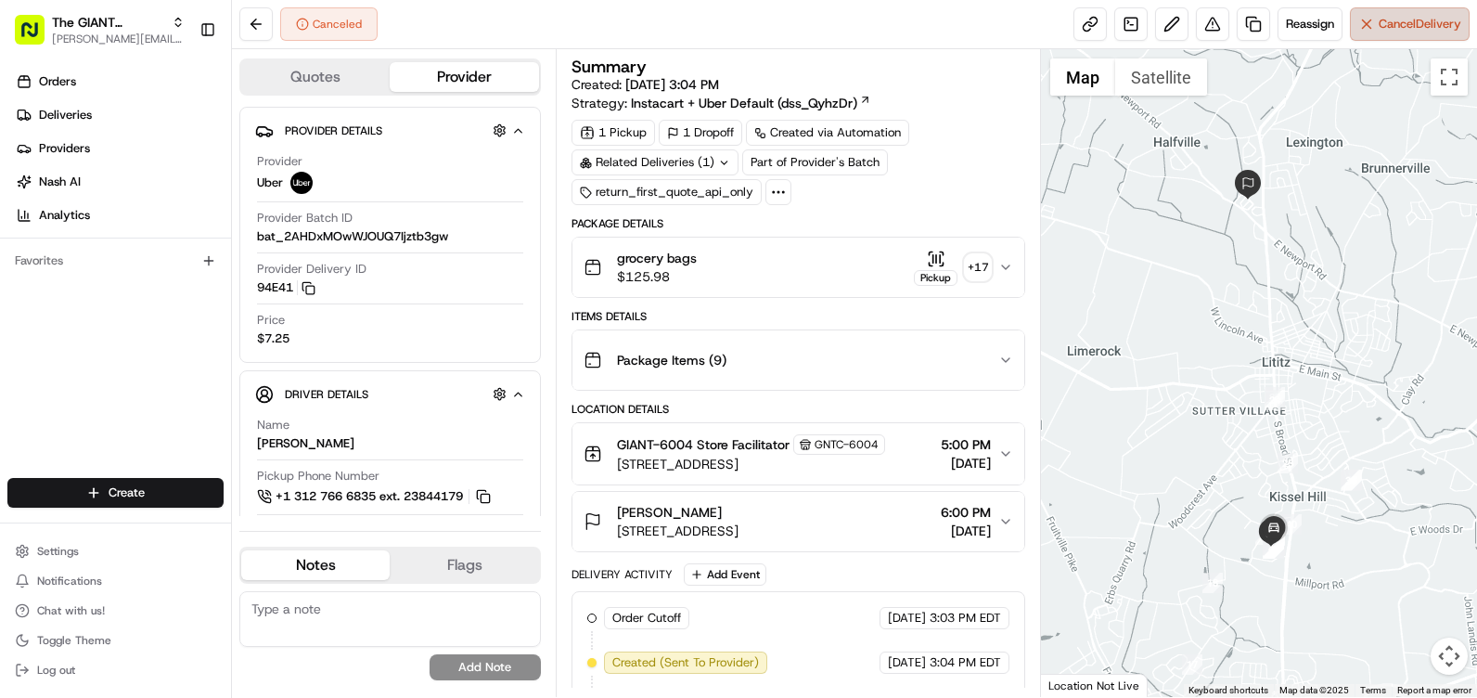
click at [1365, 30] on button "Cancel Delivery" at bounding box center [1410, 23] width 120 height 33
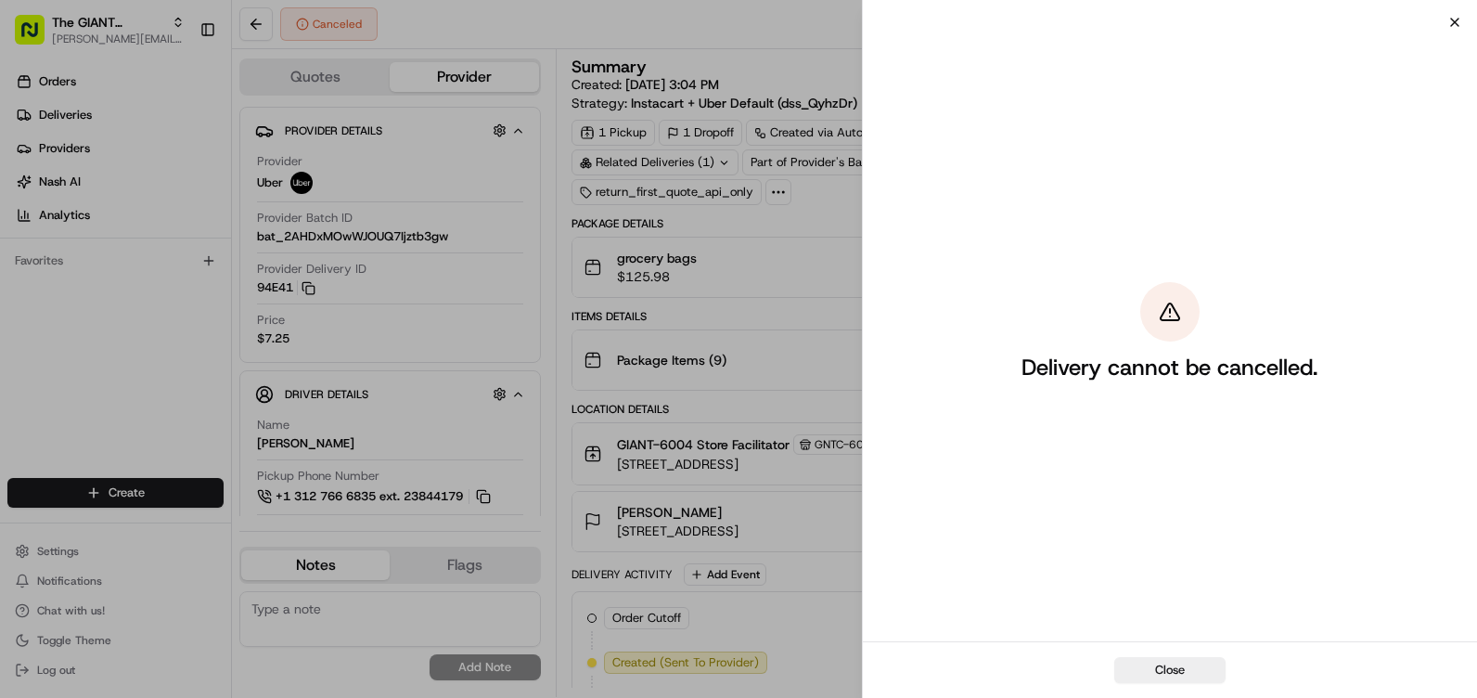
click at [1452, 18] on icon "button" at bounding box center [1455, 22] width 15 height 15
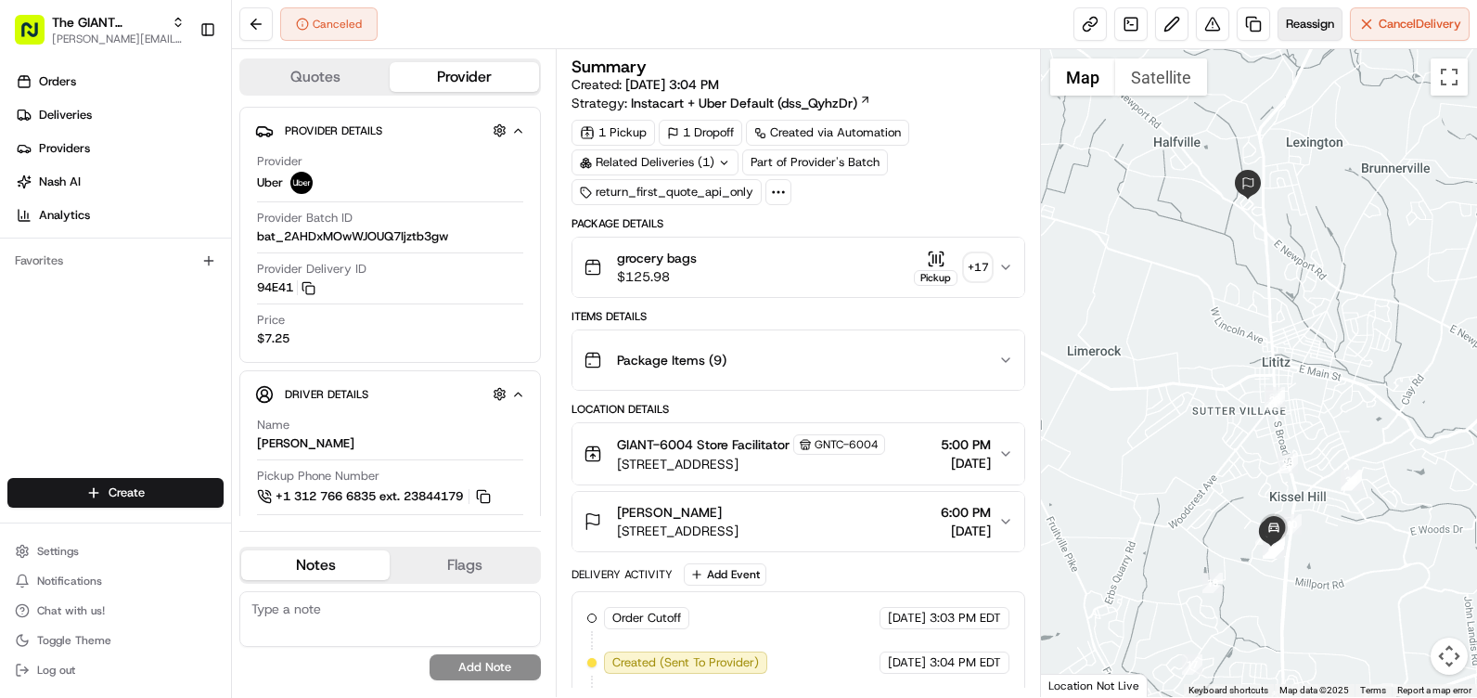
click at [1324, 32] on span "Reassign" at bounding box center [1310, 24] width 48 height 17
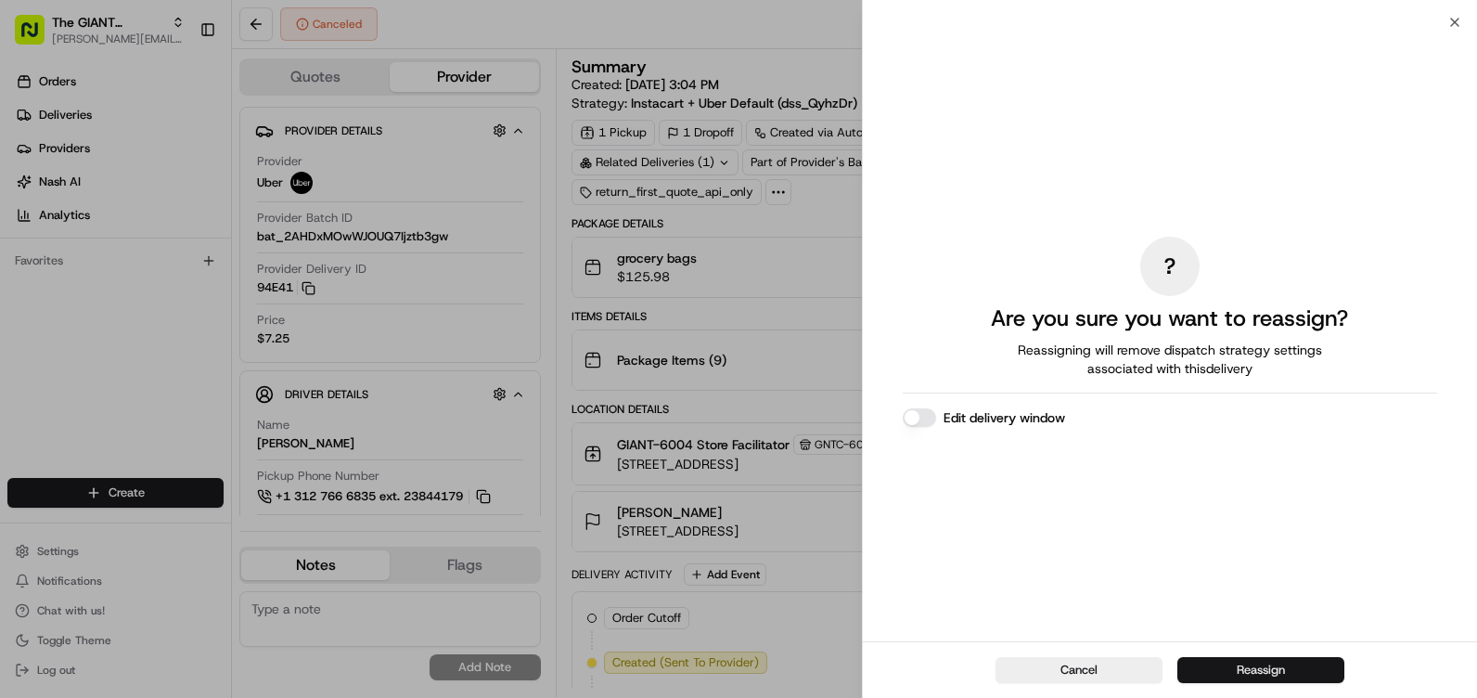
click at [1313, 669] on button "Reassign" at bounding box center [1261, 670] width 167 height 26
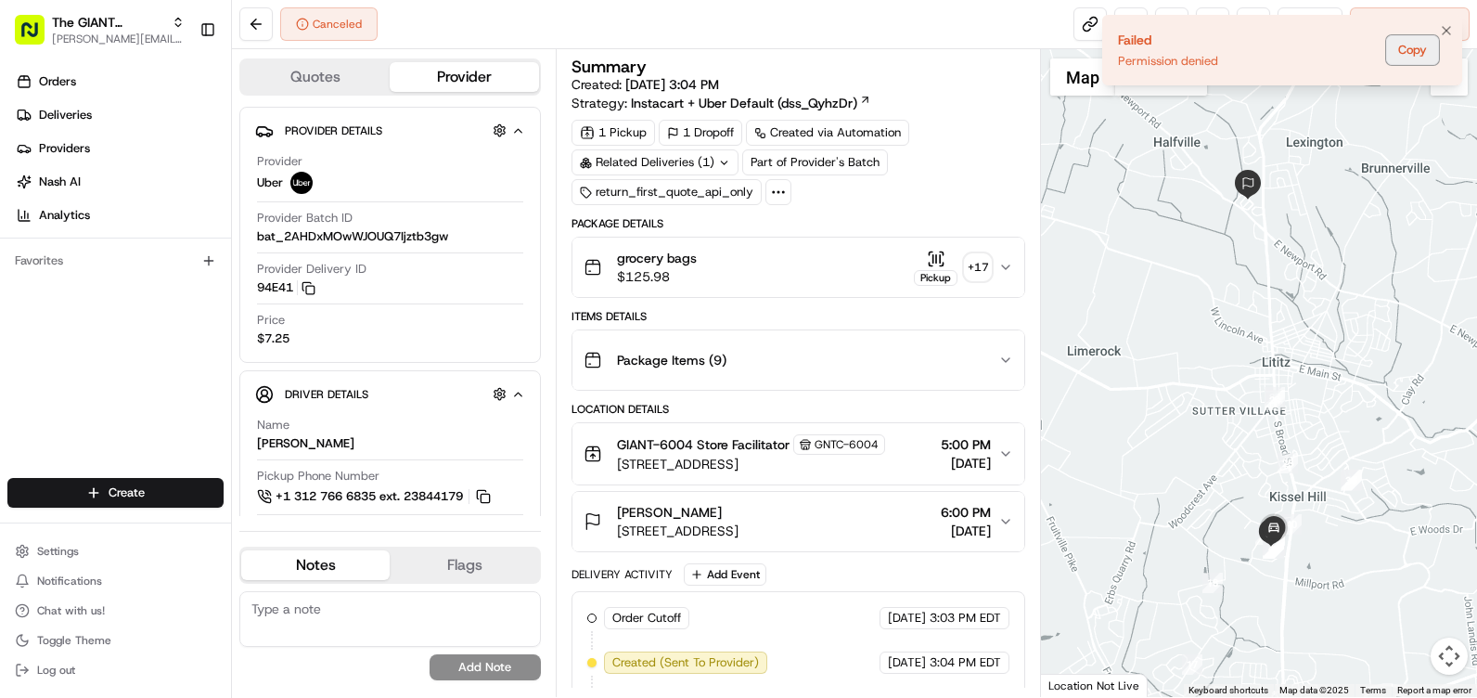
click at [1405, 53] on button "Copy" at bounding box center [1412, 50] width 53 height 30
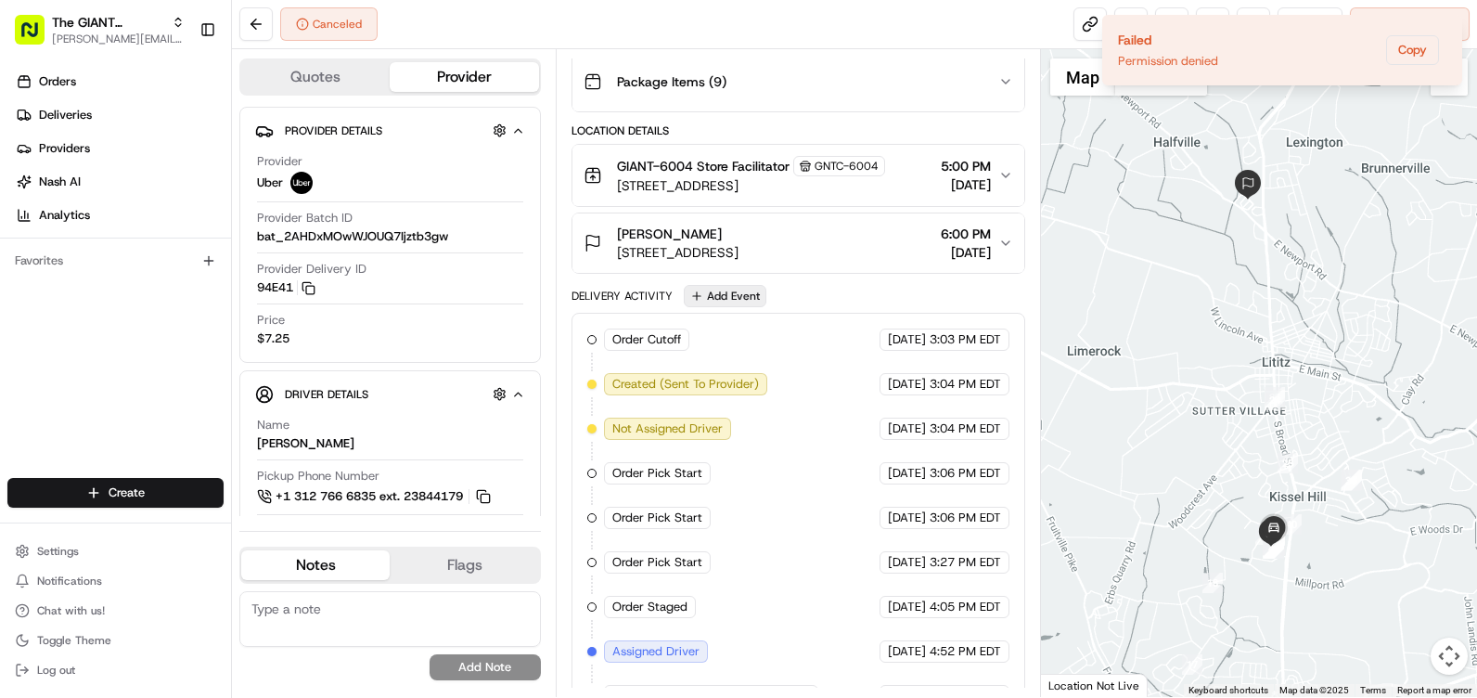
click at [730, 288] on button "Add Event" at bounding box center [725, 296] width 83 height 22
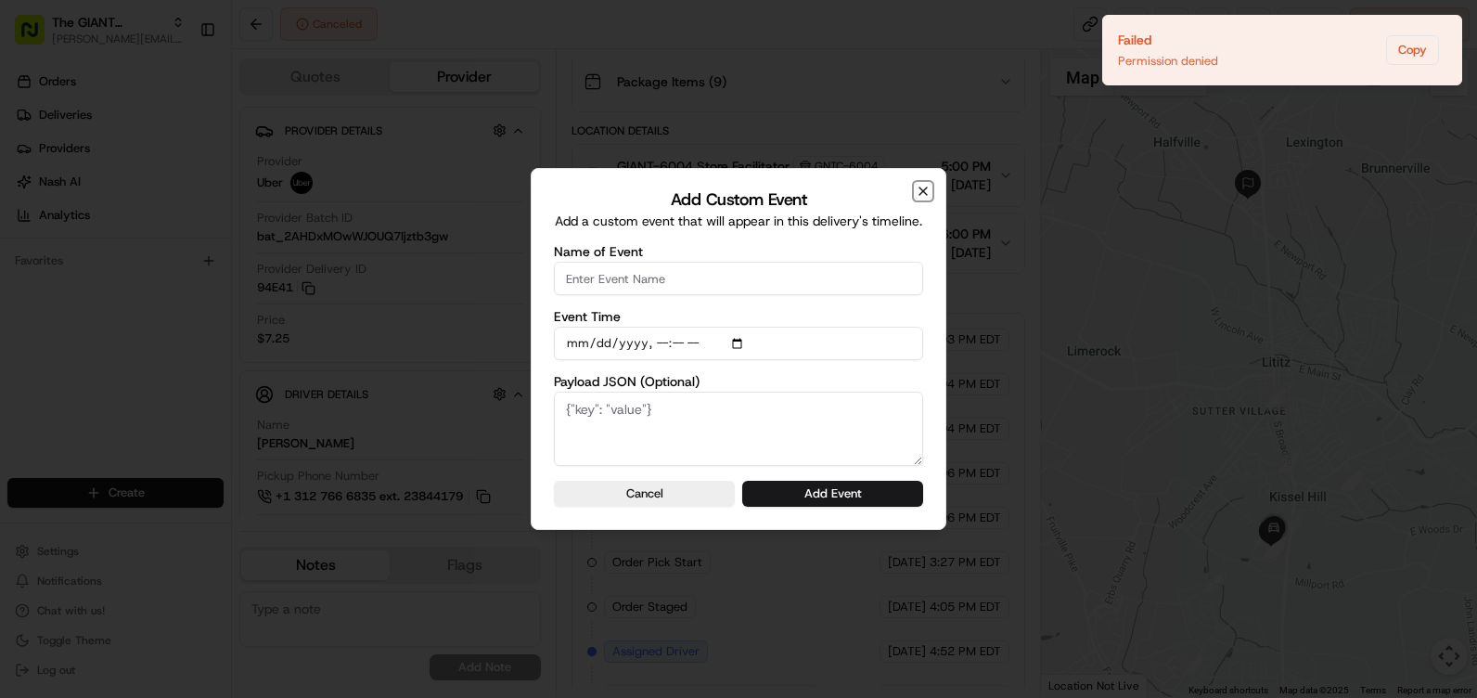
click at [920, 187] on icon "button" at bounding box center [923, 191] width 15 height 15
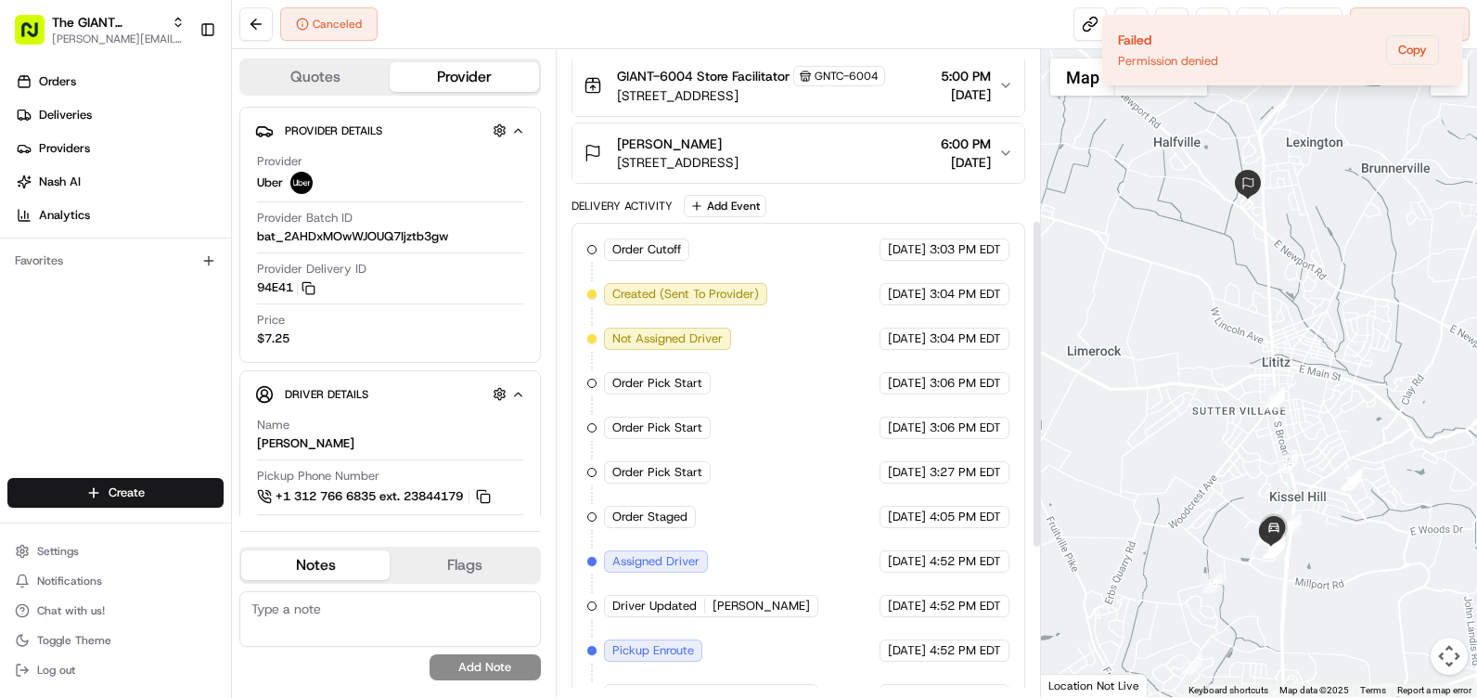
scroll to position [625, 0]
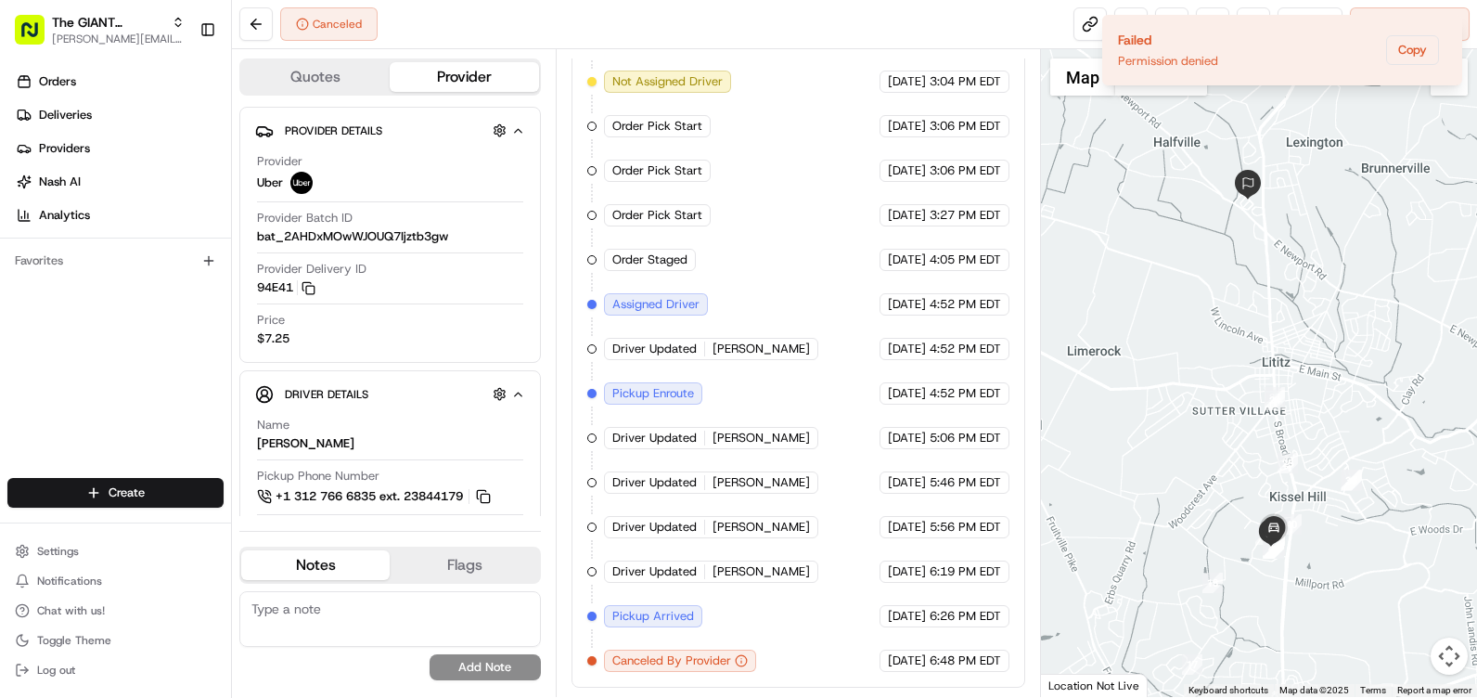
click at [737, 660] on icon "button" at bounding box center [741, 660] width 13 height 13
click at [741, 660] on icon "button" at bounding box center [741, 660] width 13 height 13
click at [591, 662] on div at bounding box center [591, 660] width 9 height 9
click at [616, 616] on span "Pickup Arrived" at bounding box center [653, 616] width 82 height 17
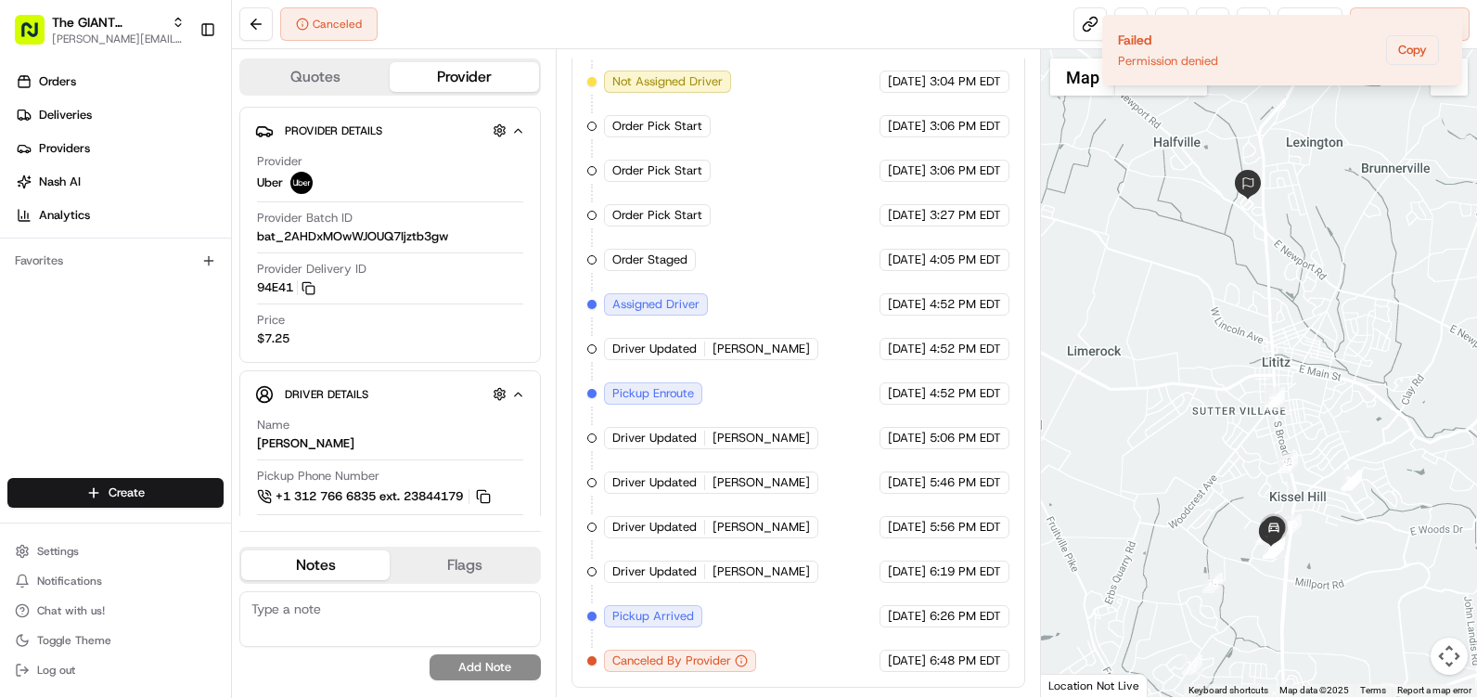
click at [986, 667] on span "6:48 PM EDT" at bounding box center [965, 660] width 71 height 17
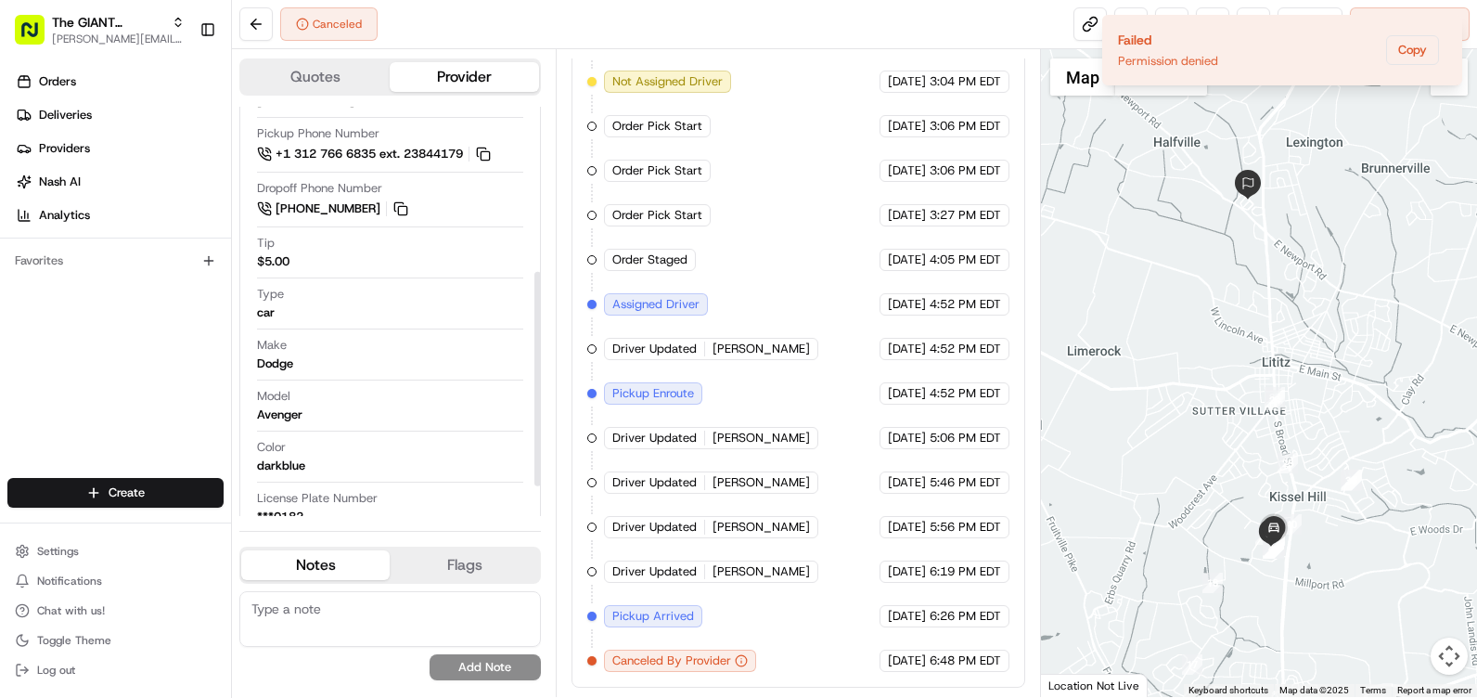
scroll to position [371, 0]
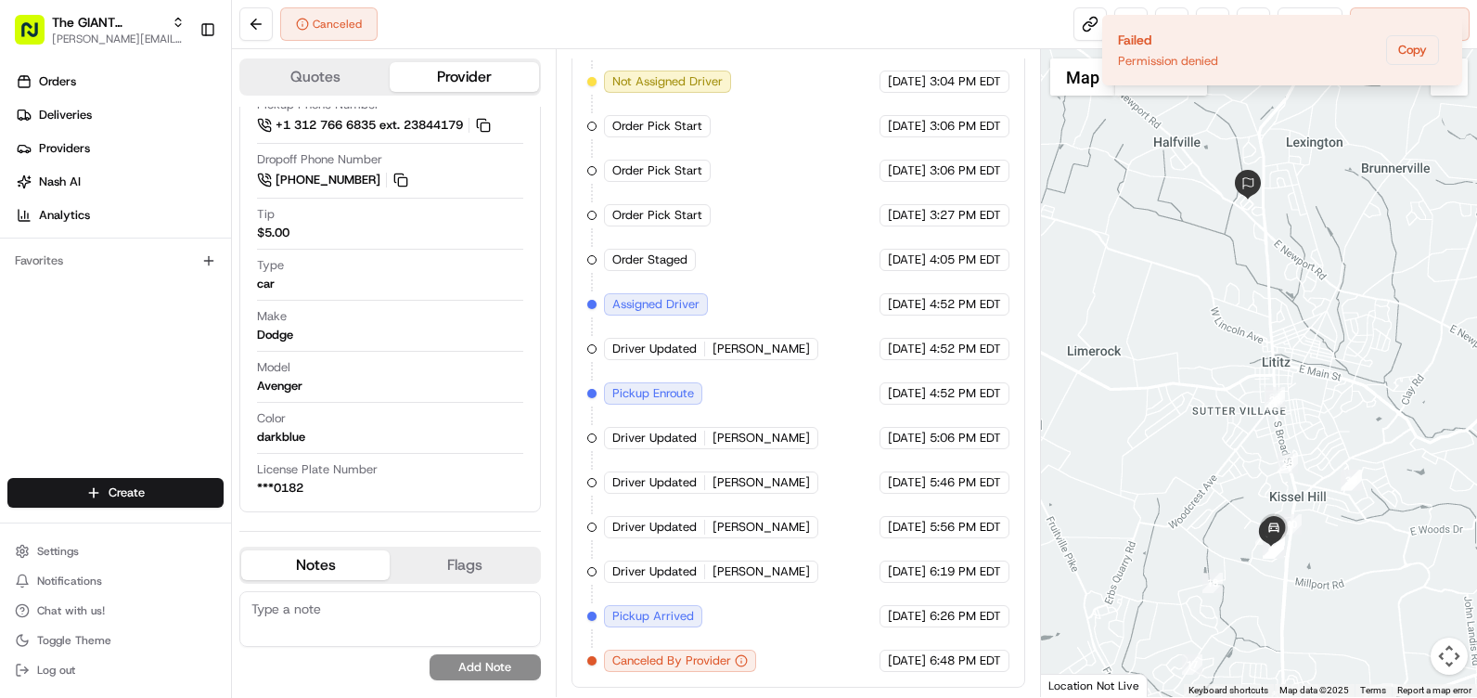
click at [451, 568] on button "Flags" at bounding box center [464, 565] width 148 height 30
click at [337, 566] on button "Notes" at bounding box center [315, 565] width 148 height 30
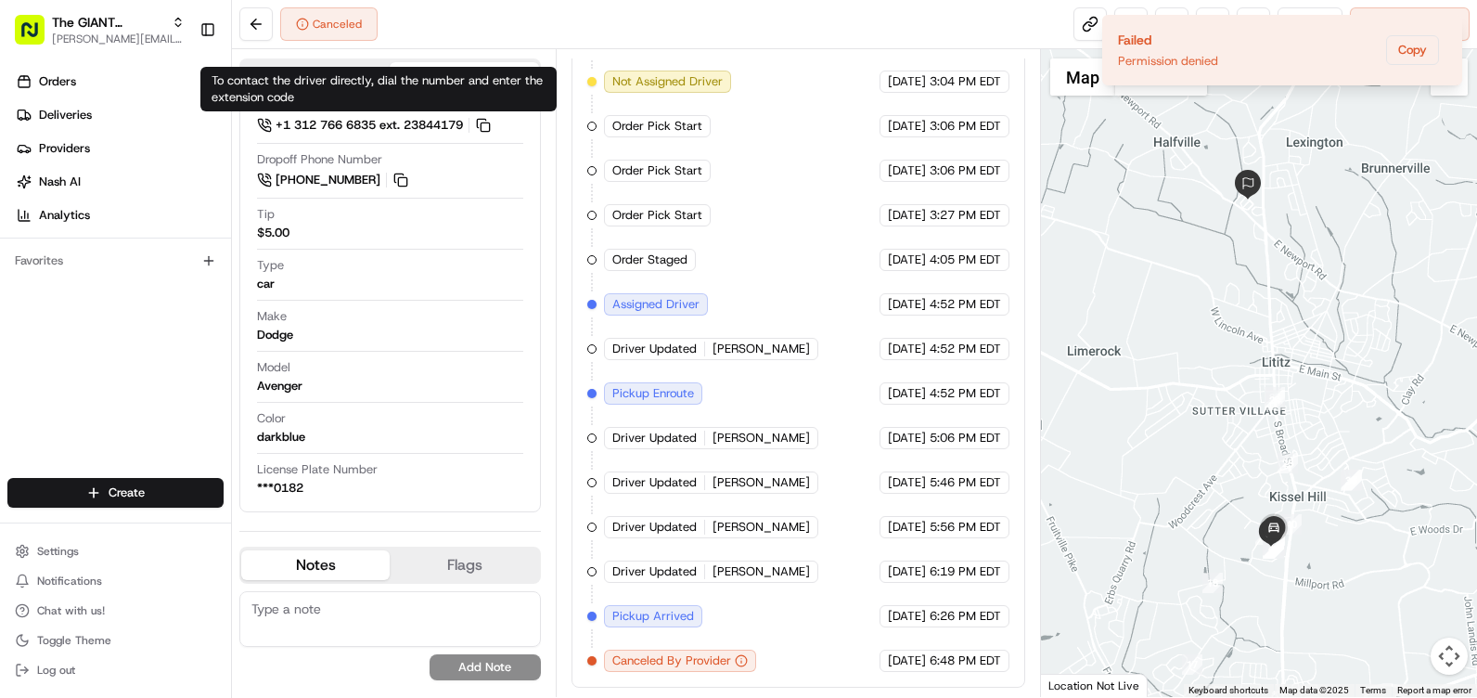
click at [352, 64] on button "Quotes" at bounding box center [315, 77] width 148 height 30
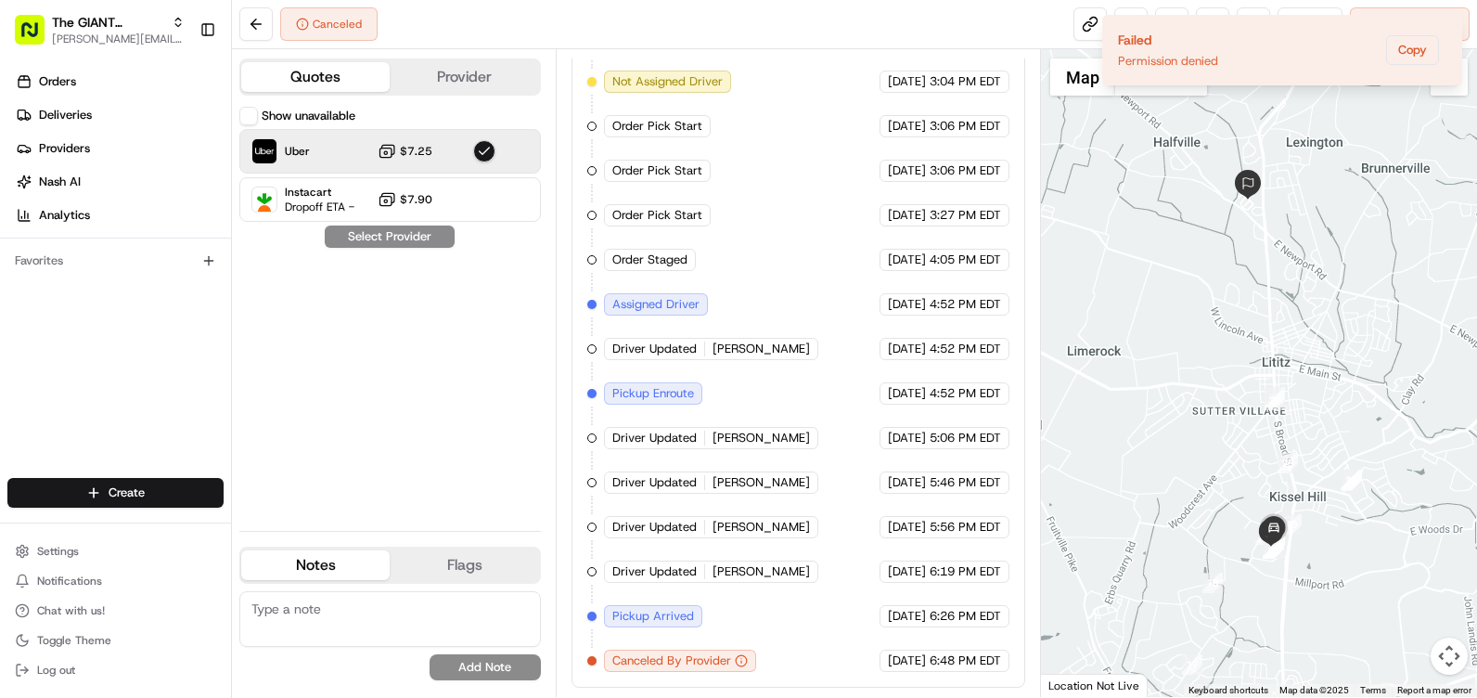
click at [491, 150] on button "button" at bounding box center [484, 151] width 22 height 22
click at [411, 245] on div "Show unavailable Uber $7.25 Instacart Dropoff ETA - $7.90 Select Provider" at bounding box center [390, 311] width 302 height 409
click at [412, 237] on div "Show unavailable Uber $7.25 Instacart Dropoff ETA - $7.90 Select Provider" at bounding box center [390, 311] width 302 height 409
click at [446, 82] on button "Provider" at bounding box center [464, 77] width 148 height 30
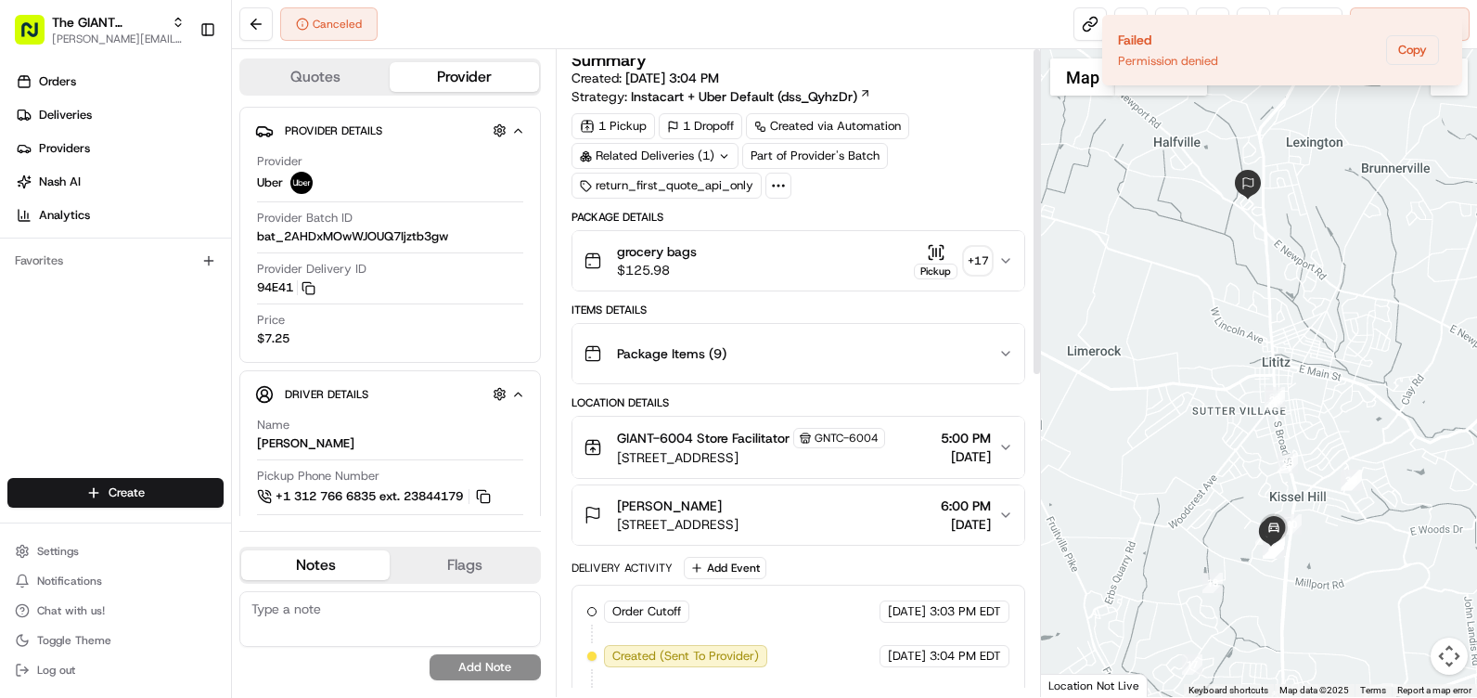
scroll to position [0, 0]
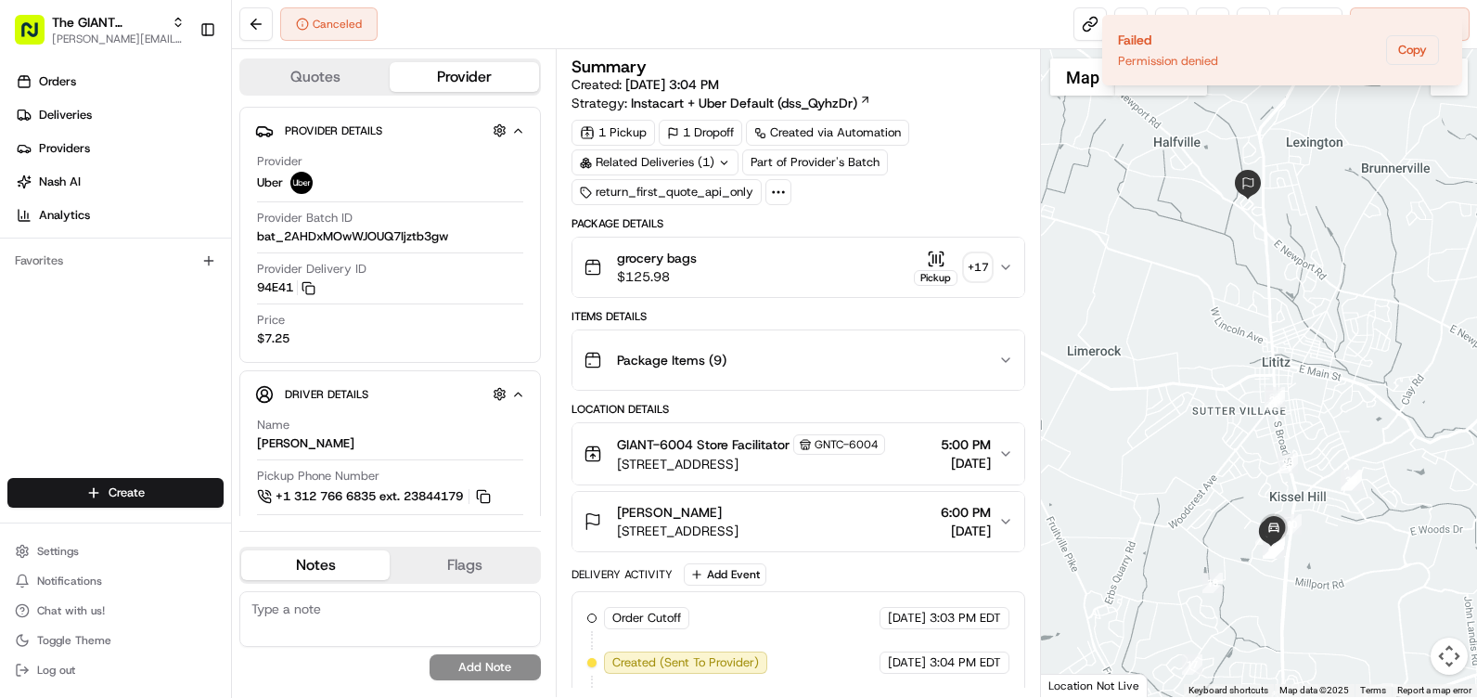
click at [770, 187] on icon at bounding box center [778, 192] width 17 height 17
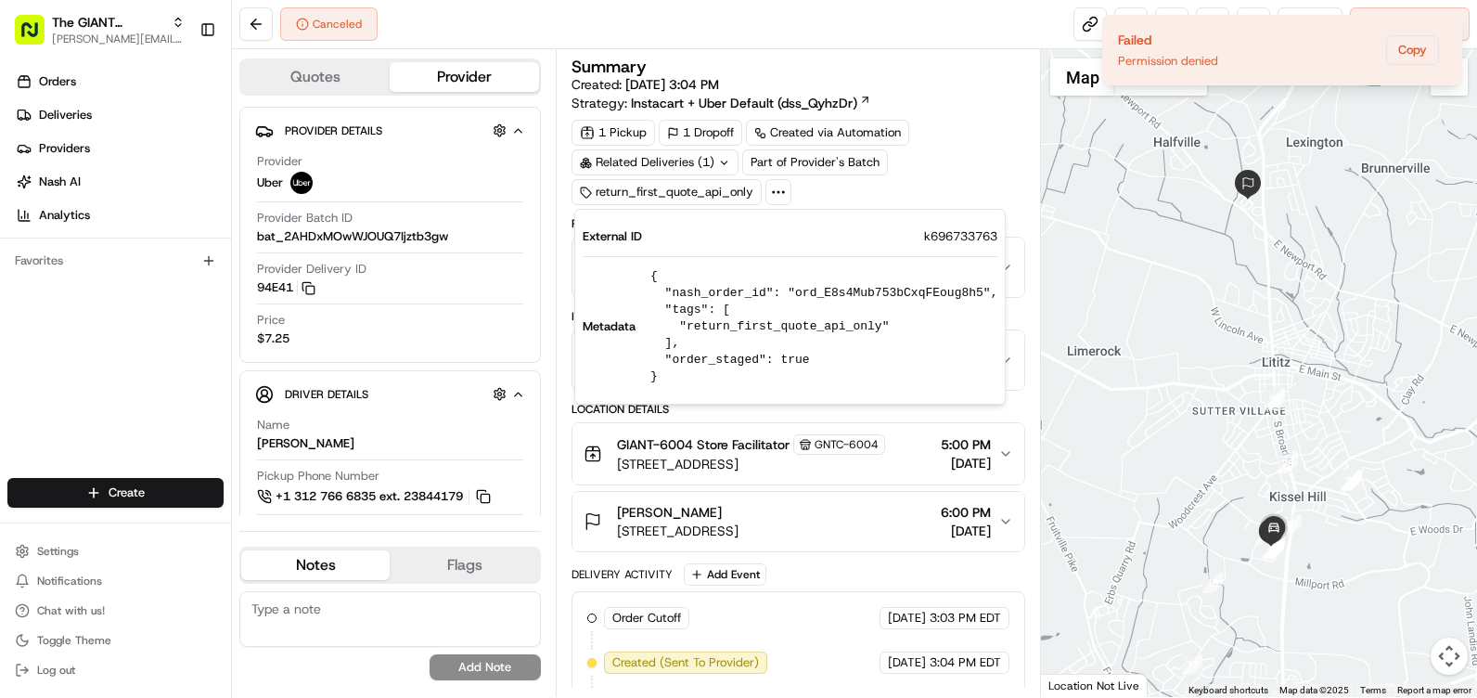
click at [770, 187] on icon at bounding box center [778, 192] width 17 height 17
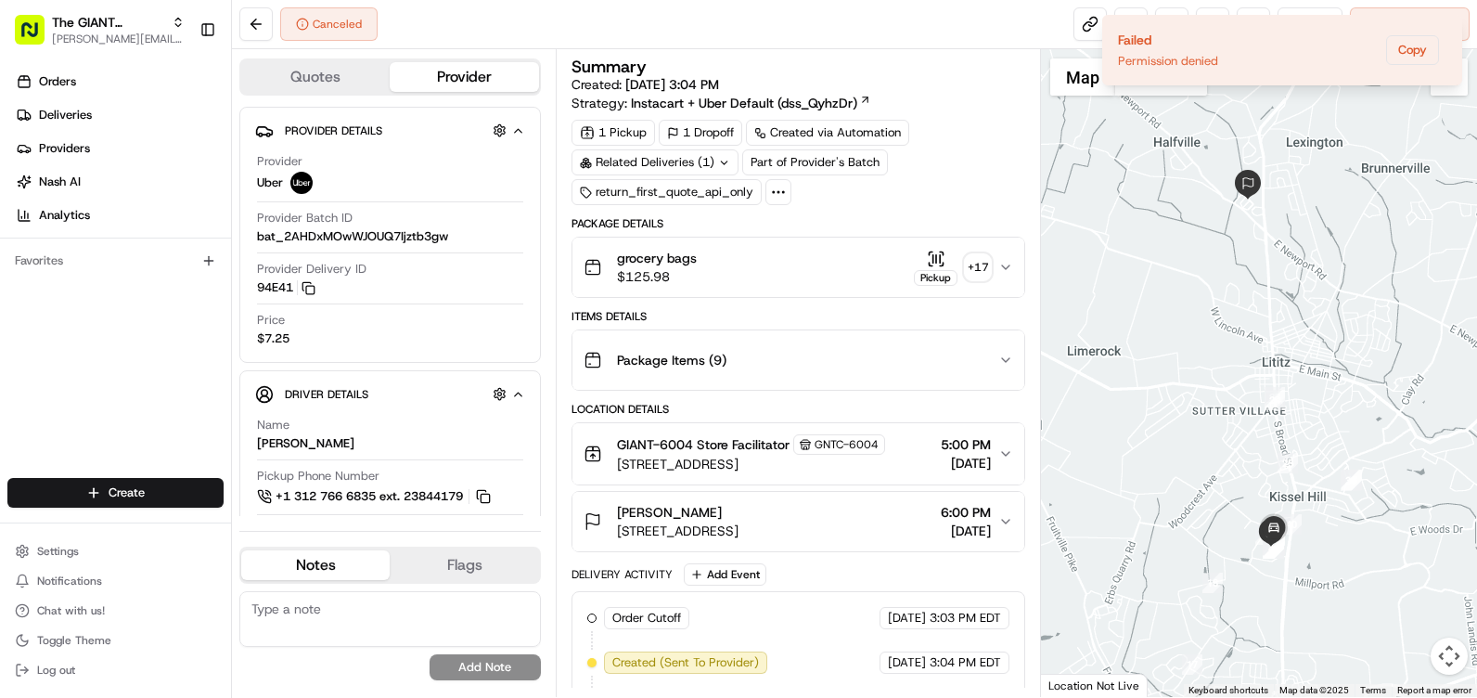
click at [1002, 520] on icon "button" at bounding box center [1006, 521] width 15 height 15
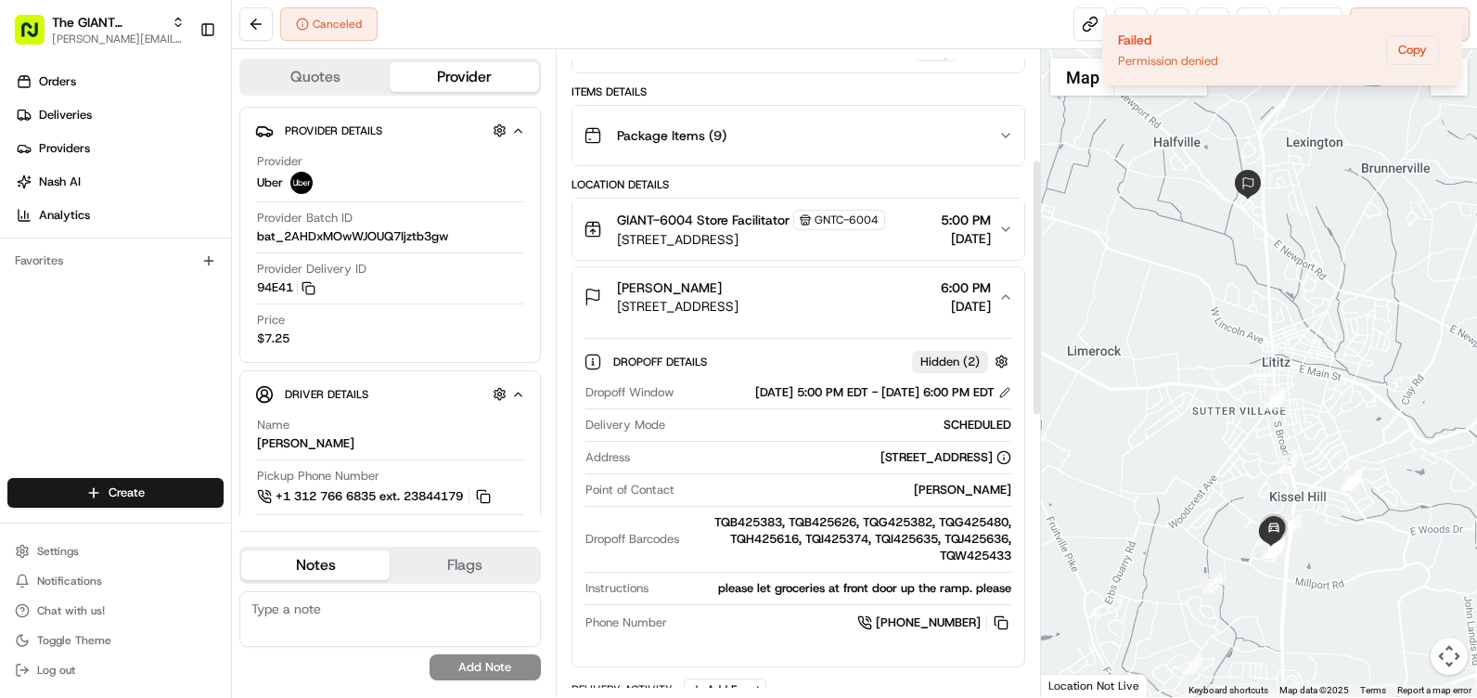
scroll to position [278, 0]
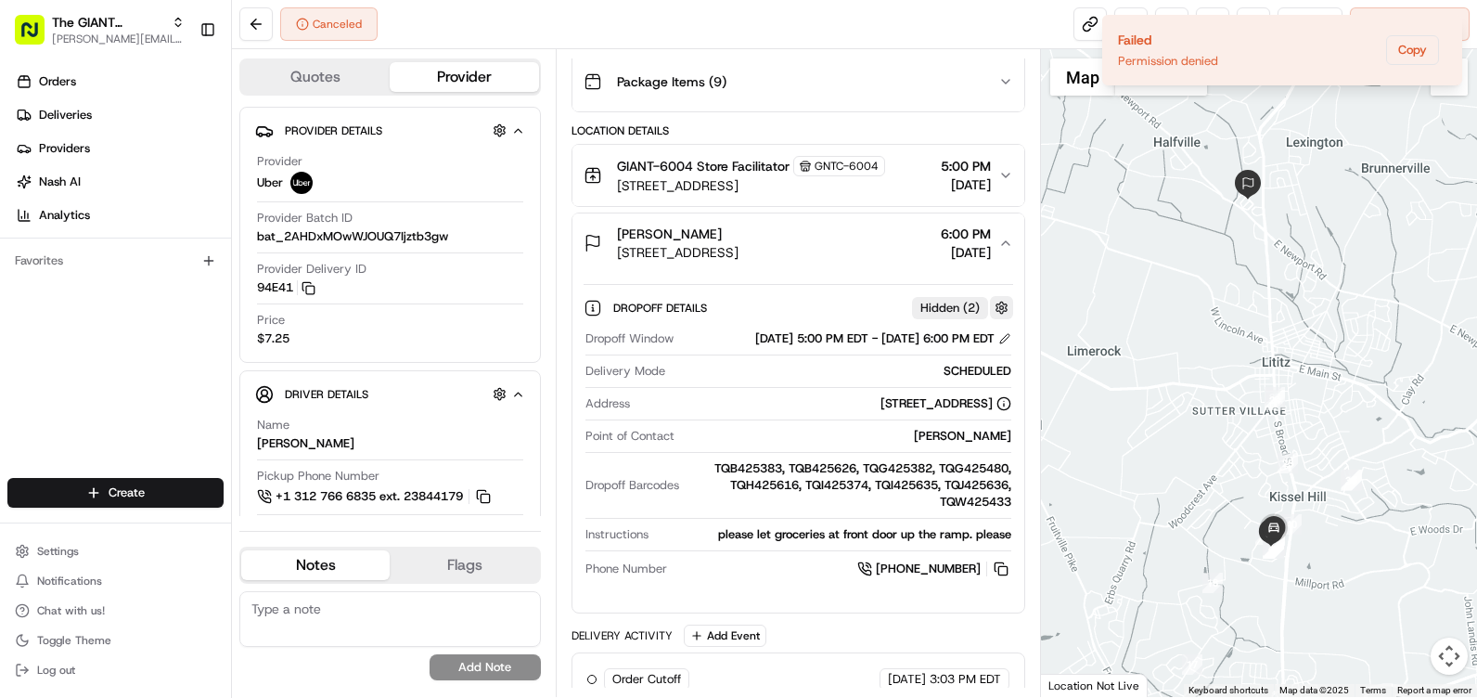
click at [1001, 310] on button "button" at bounding box center [1001, 307] width 23 height 23
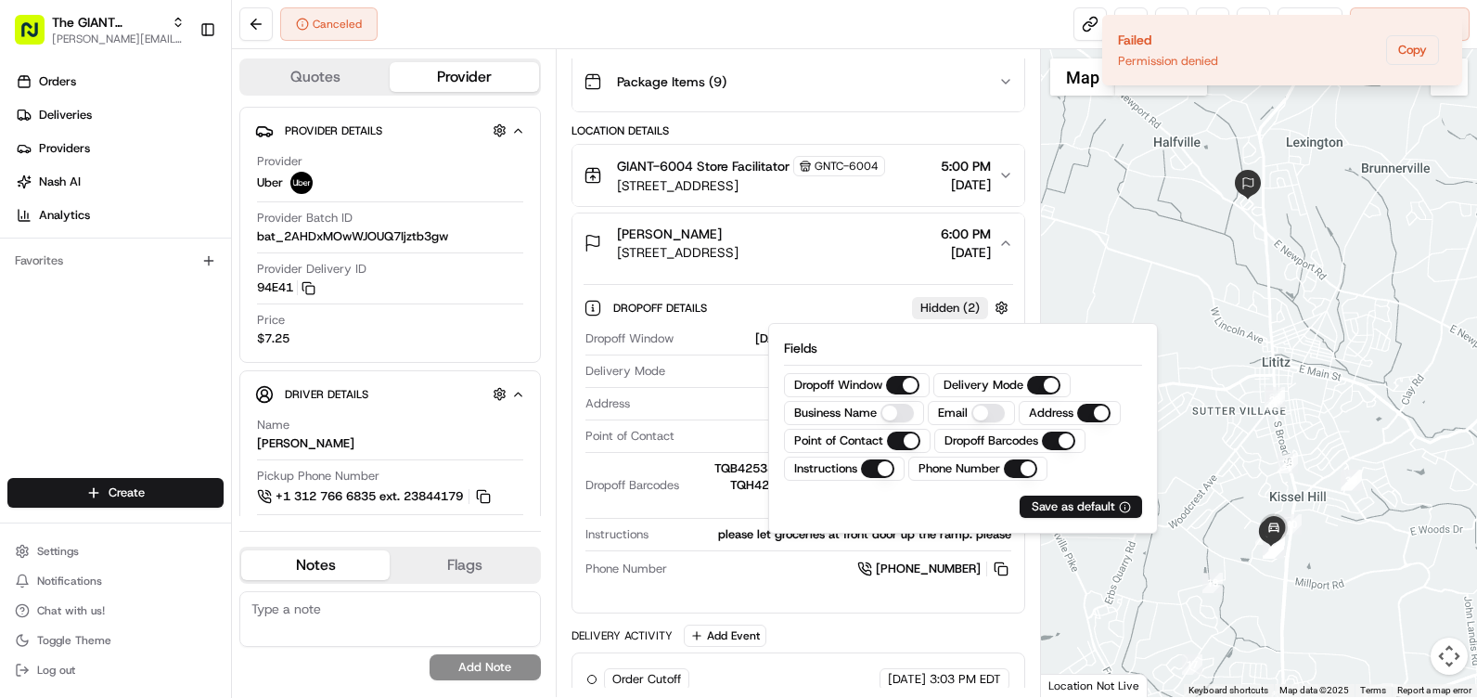
click at [1054, 304] on div at bounding box center [1259, 373] width 436 height 648
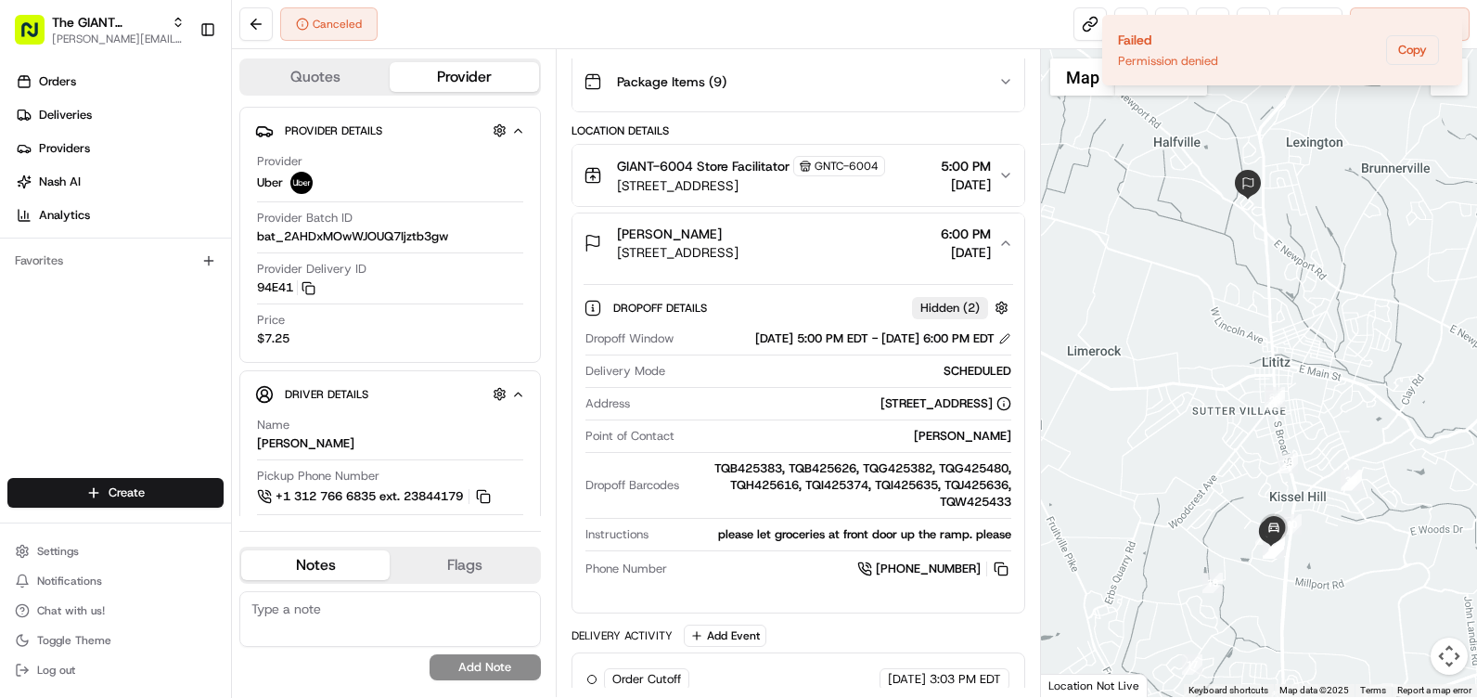
click at [861, 305] on div "Dropoff Details Hidden ( 2 )" at bounding box center [813, 307] width 400 height 23
click at [1008, 237] on icon "button" at bounding box center [1006, 243] width 15 height 15
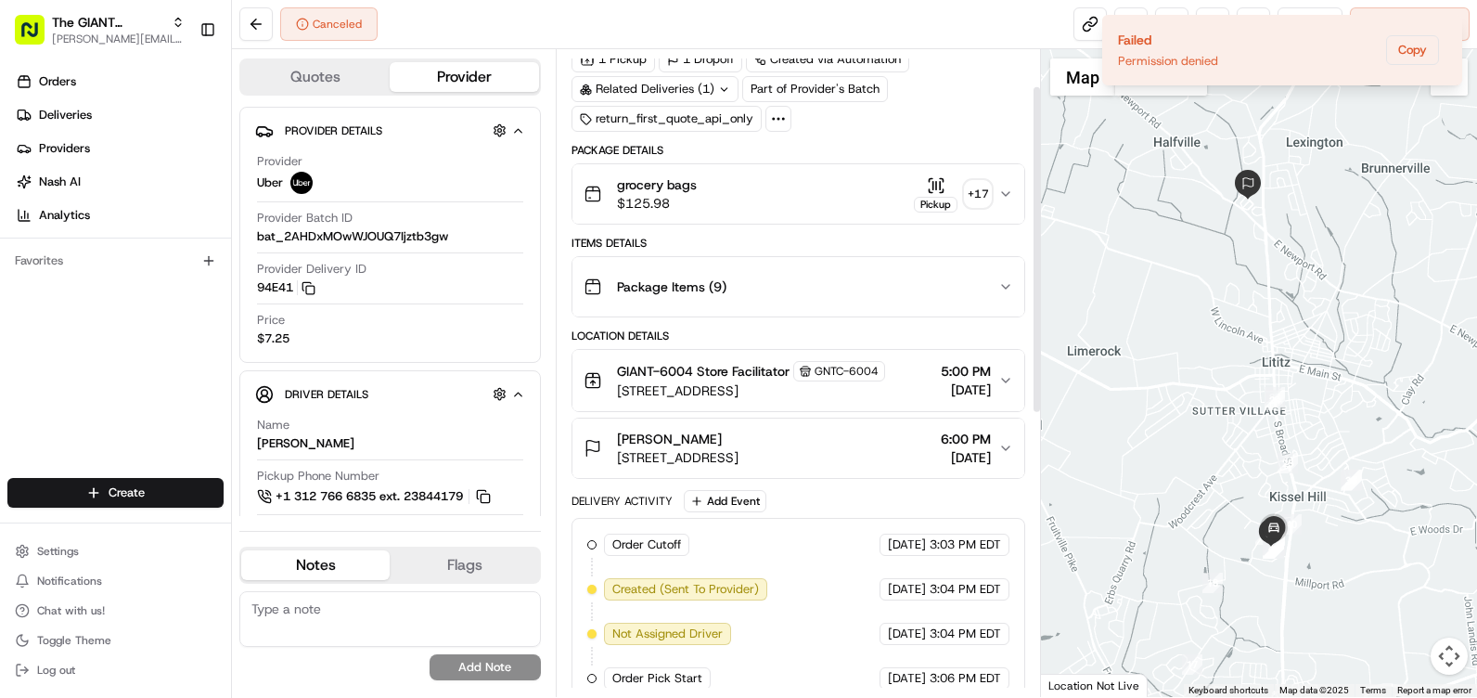
scroll to position [0, 0]
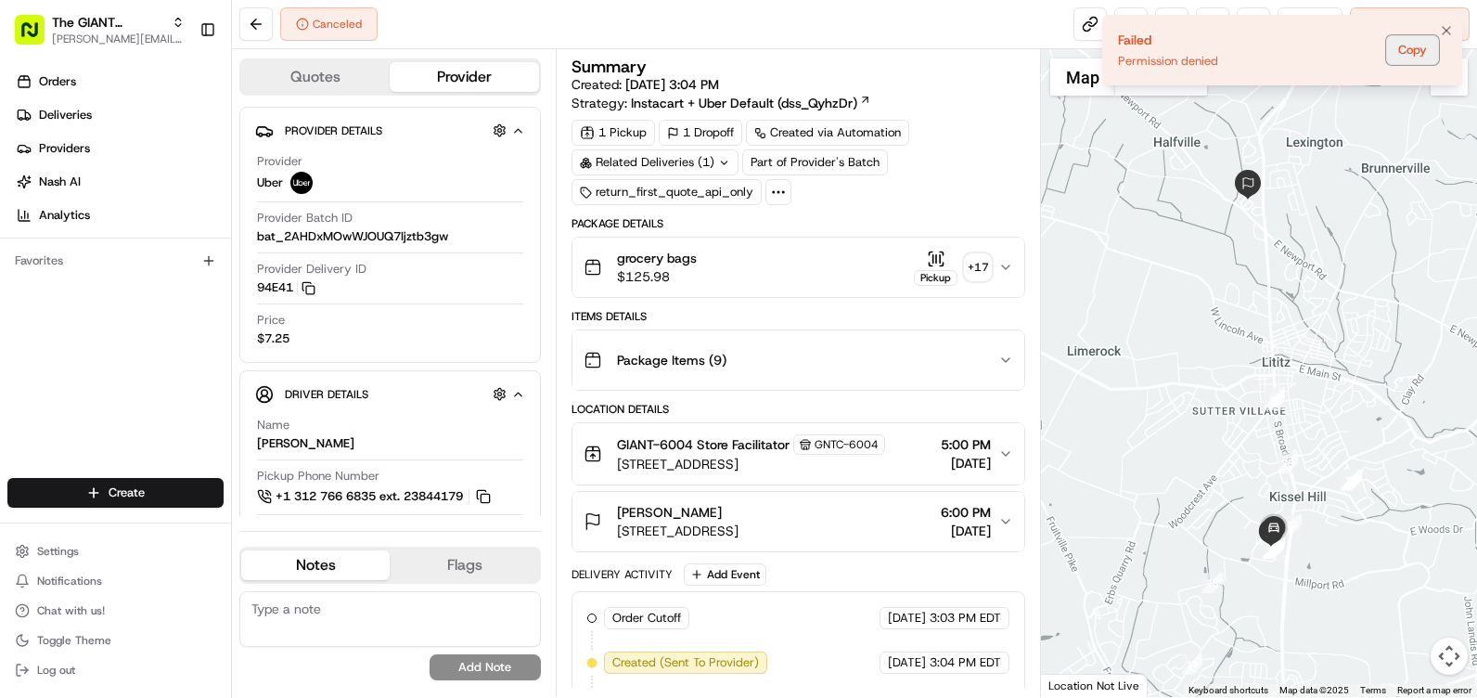
click at [1411, 51] on button "Copy" at bounding box center [1412, 50] width 53 height 30
click at [1451, 29] on icon "Notifications (F8)" at bounding box center [1446, 30] width 15 height 15
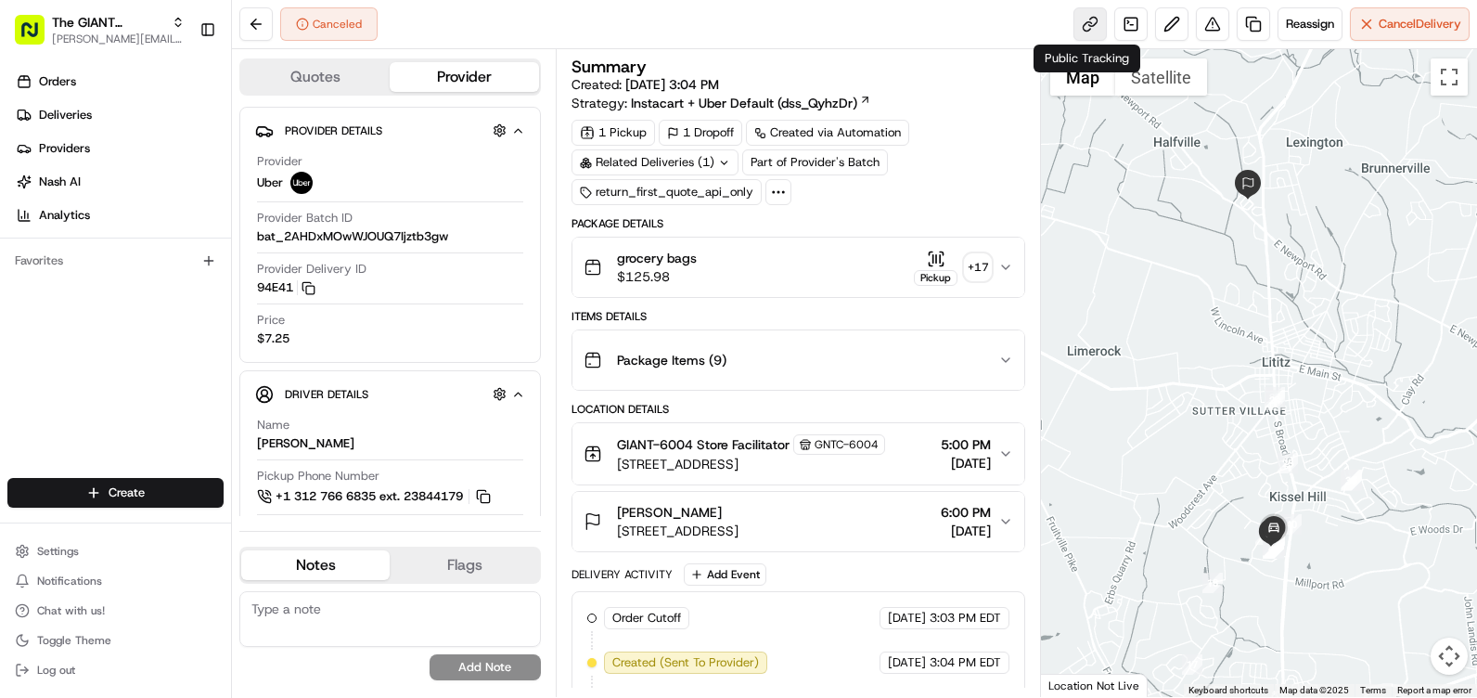
click at [1084, 21] on link at bounding box center [1090, 23] width 33 height 33
click at [519, 129] on icon "button" at bounding box center [518, 131] width 7 height 4
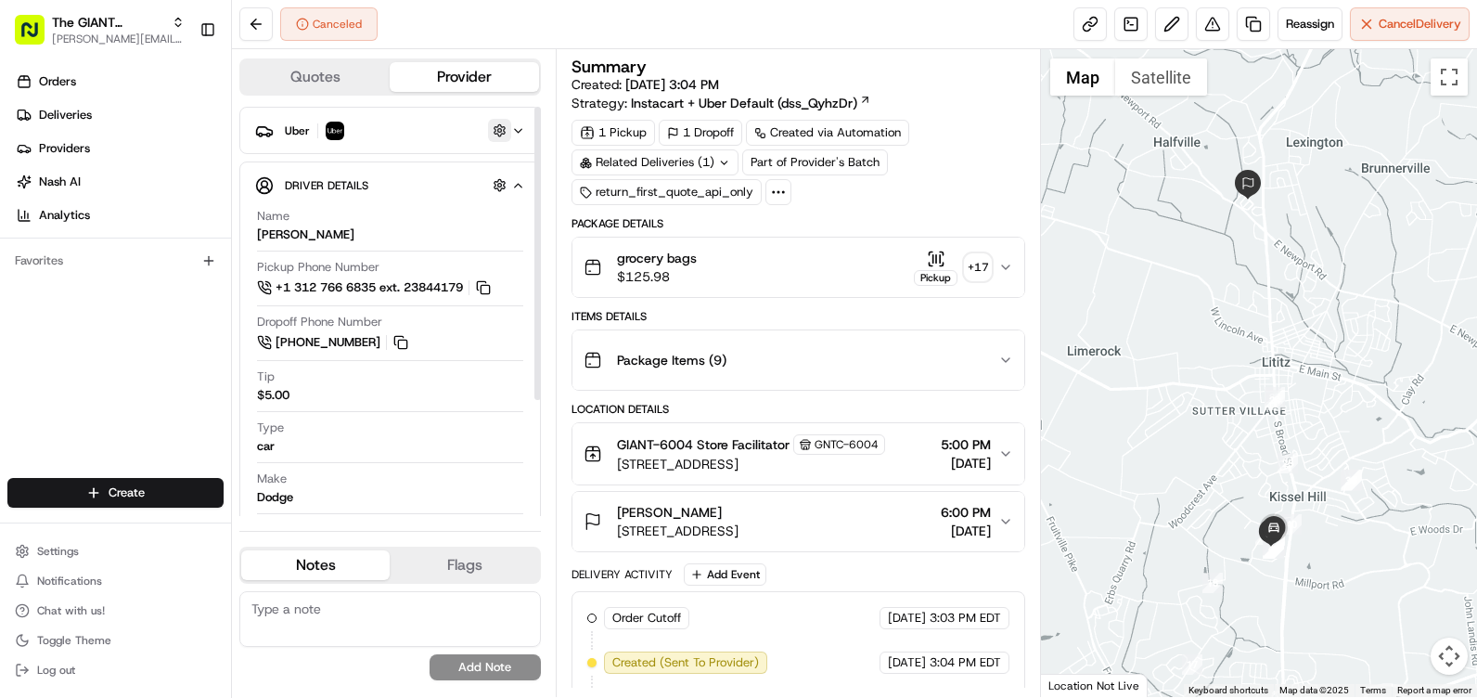
click at [494, 130] on button "button" at bounding box center [499, 130] width 23 height 23
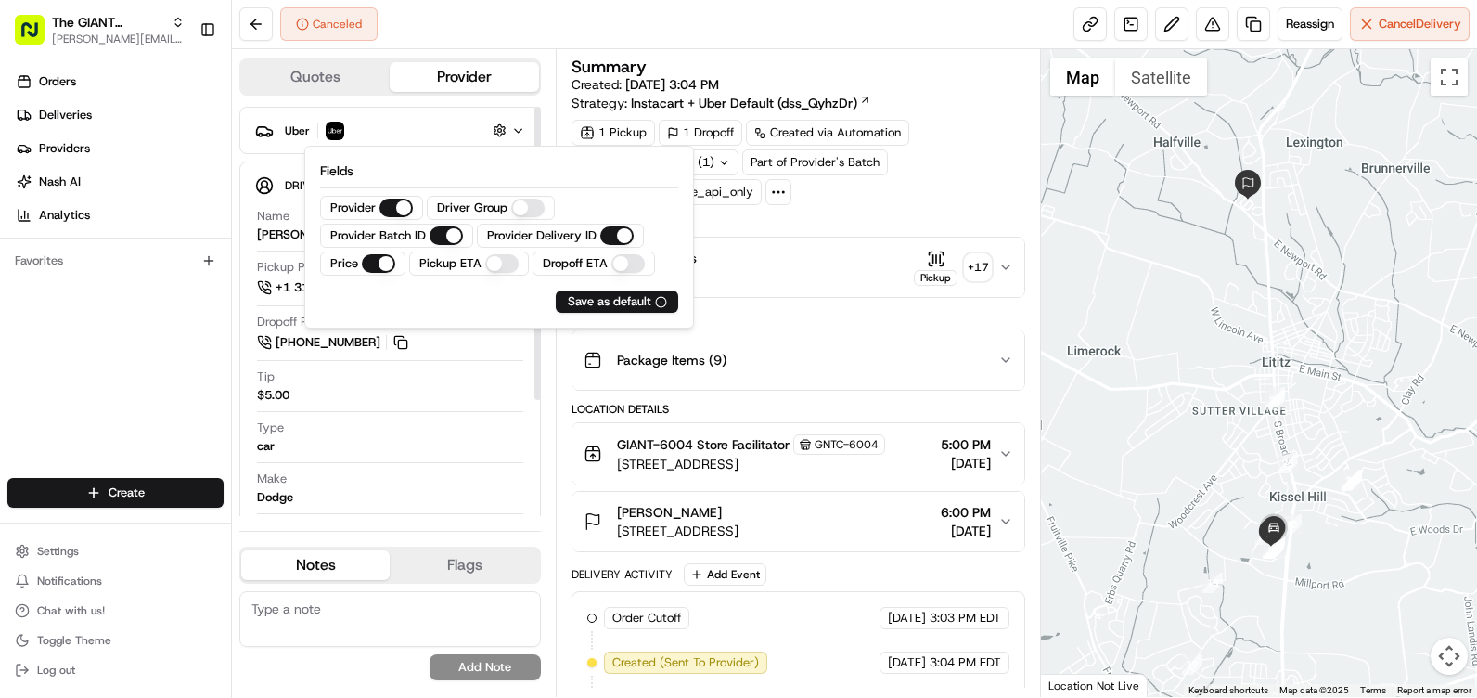
click at [331, 128] on img "button" at bounding box center [335, 131] width 19 height 19
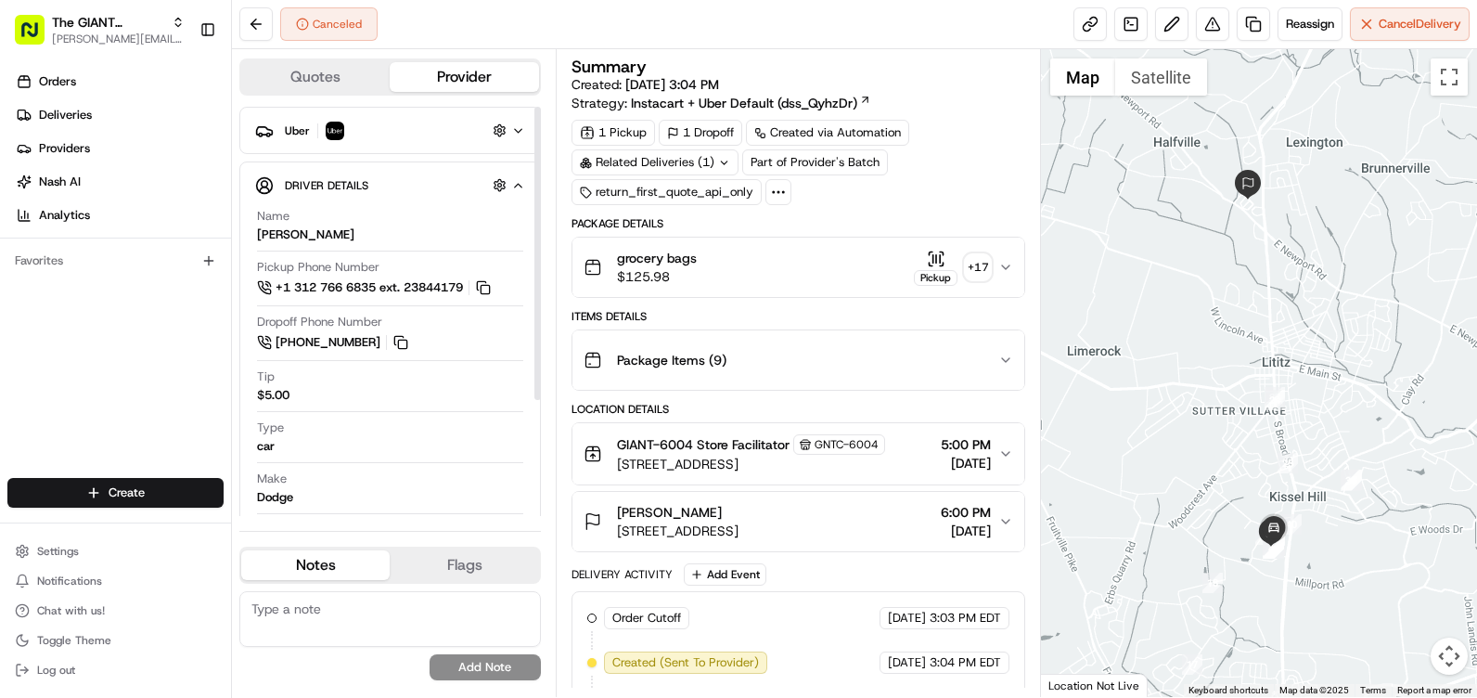
click at [256, 128] on icon "button" at bounding box center [264, 131] width 19 height 19
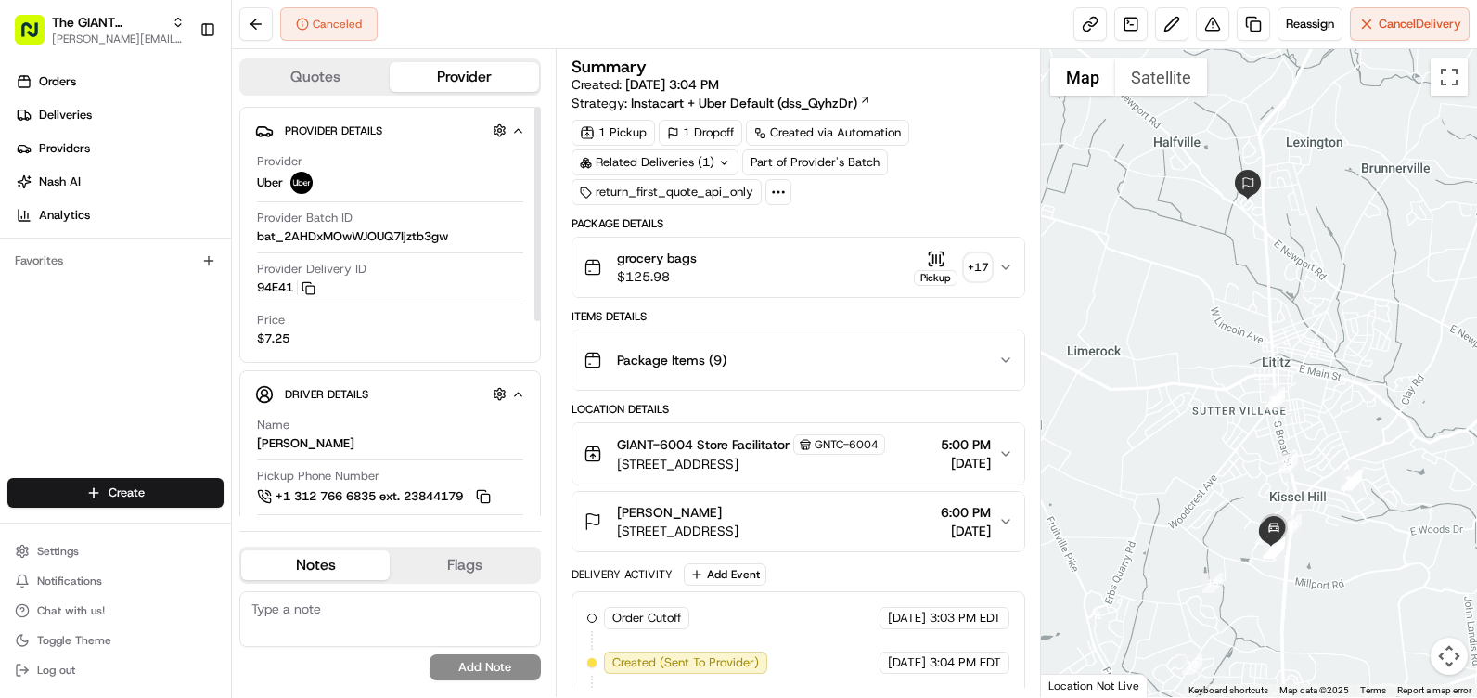
click at [279, 185] on span "Uber" at bounding box center [270, 182] width 26 height 17
click at [268, 131] on icon "button" at bounding box center [264, 131] width 19 height 19
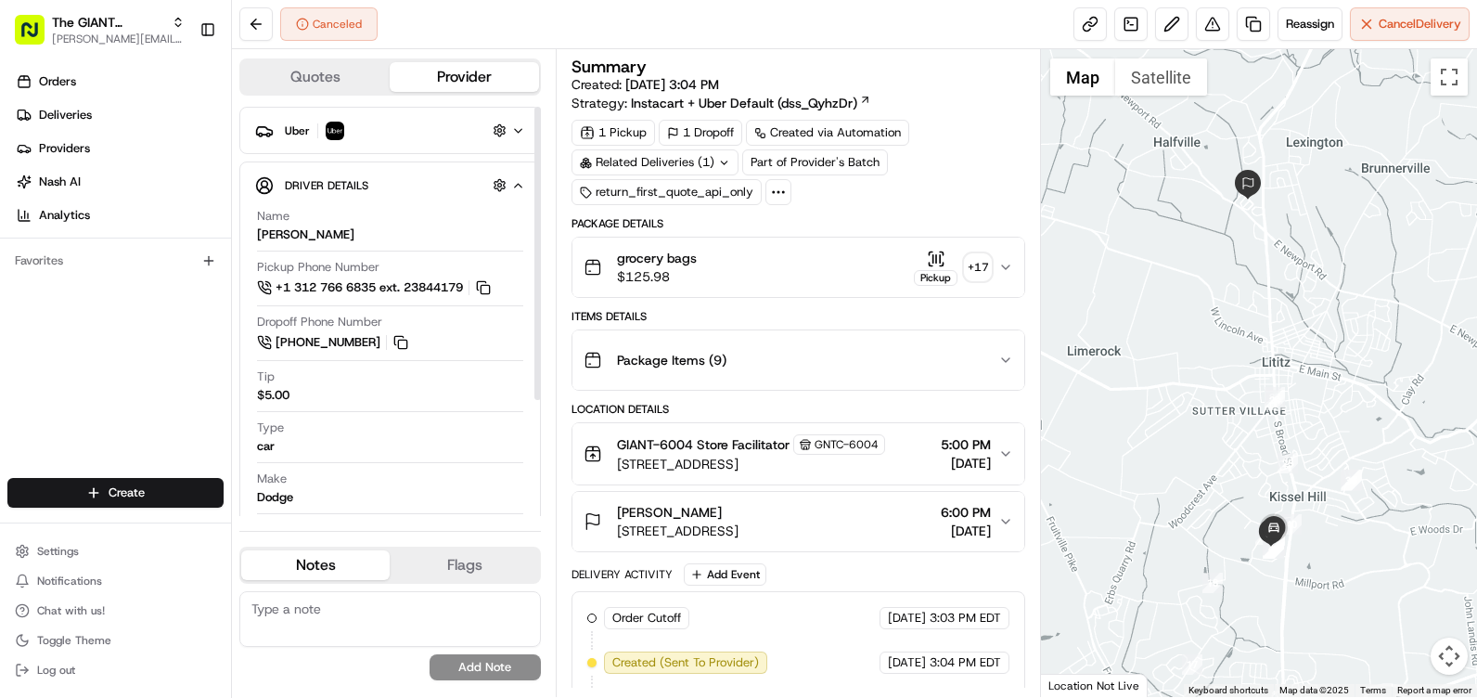
click at [288, 134] on span "Uber" at bounding box center [297, 130] width 25 height 15
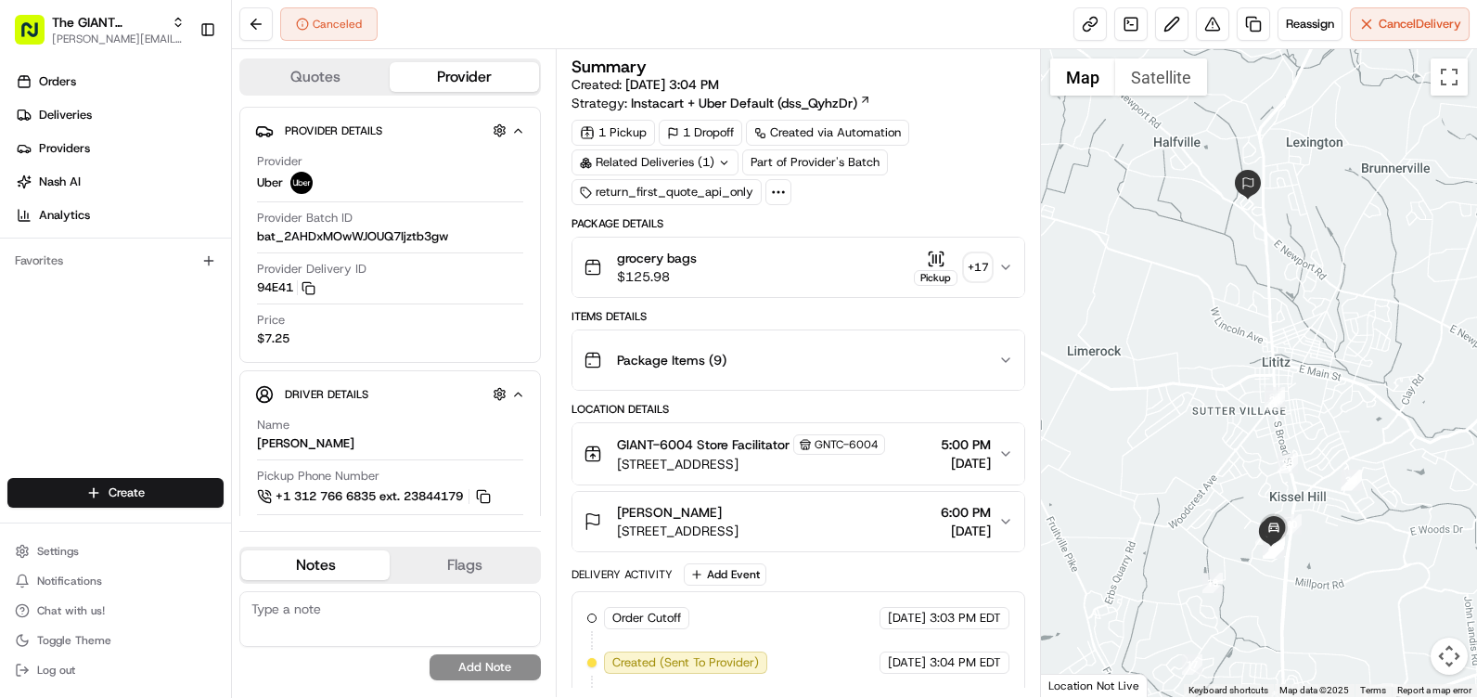
click at [777, 189] on icon at bounding box center [778, 192] width 17 height 17
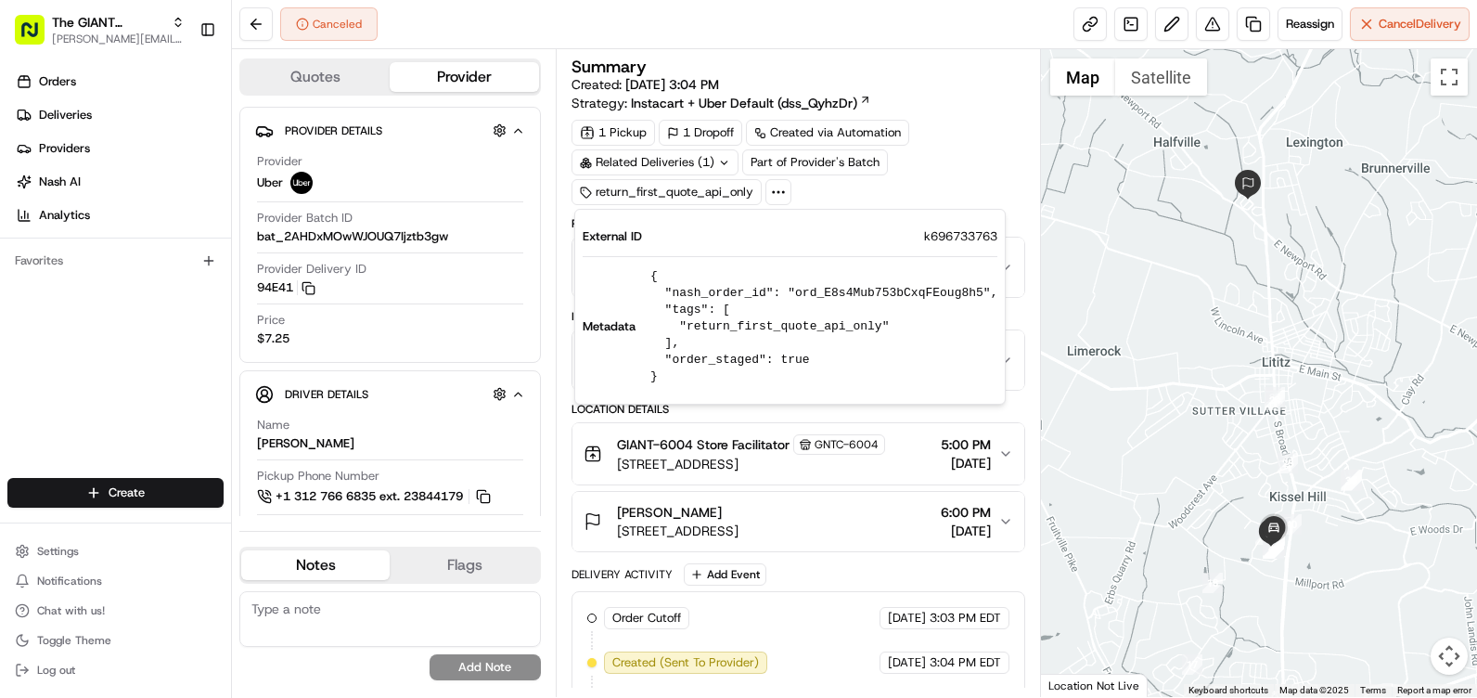
click at [776, 190] on icon at bounding box center [778, 192] width 17 height 17
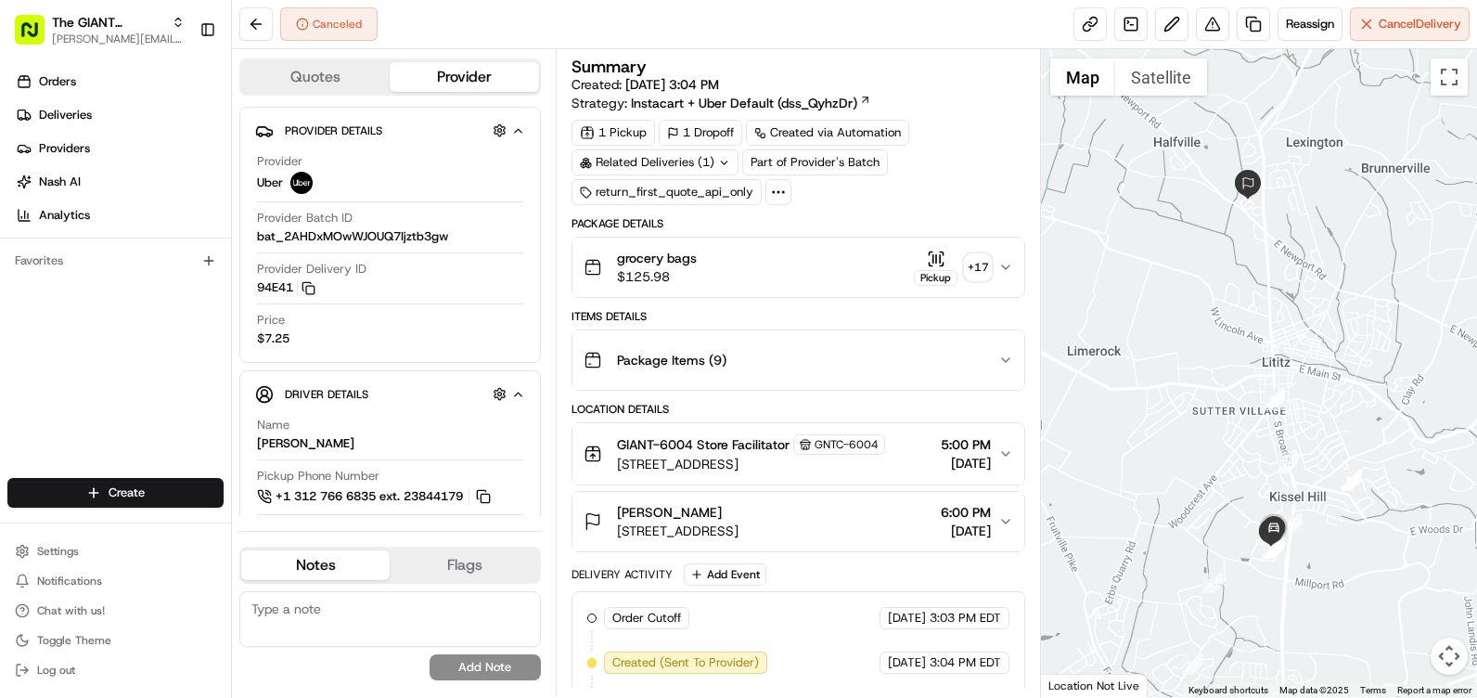
click at [998, 366] on div "Package Items ( 9 )" at bounding box center [791, 360] width 415 height 37
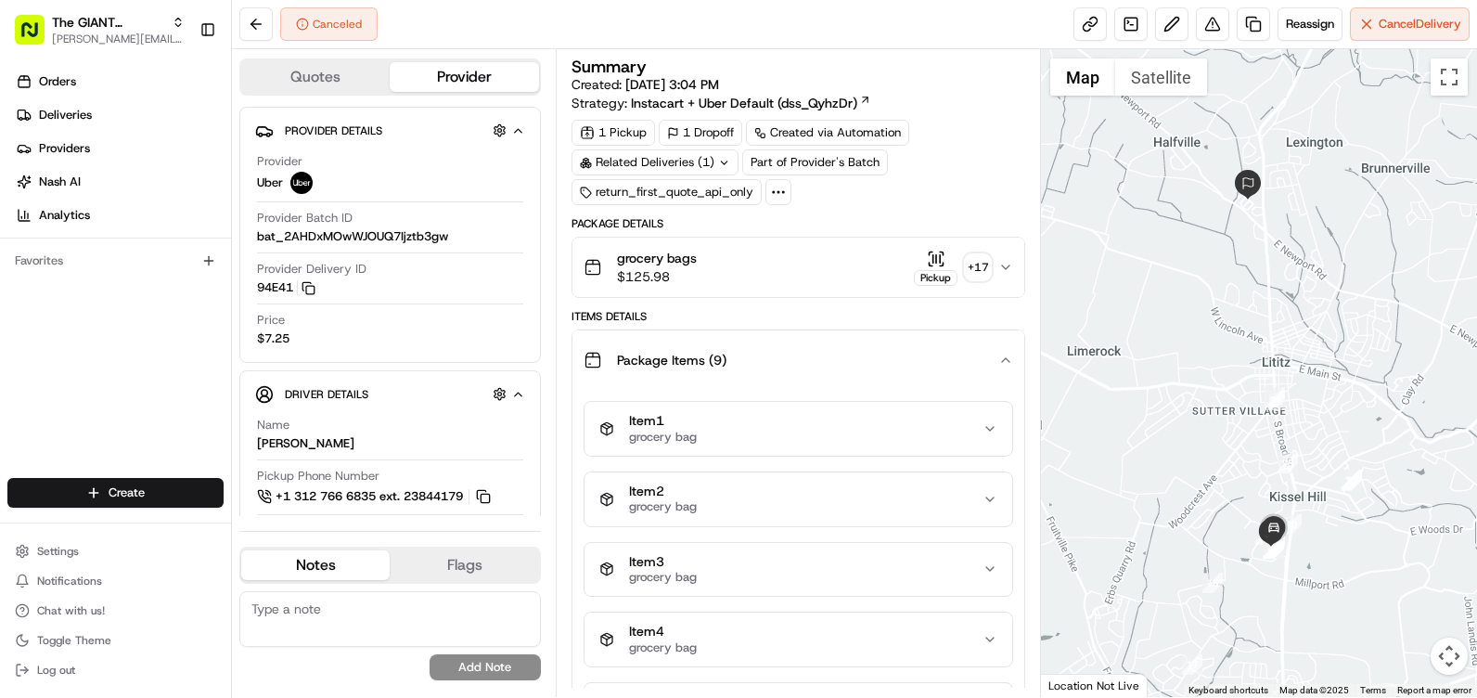
click at [998, 366] on div "Package Items ( 9 )" at bounding box center [791, 360] width 415 height 37
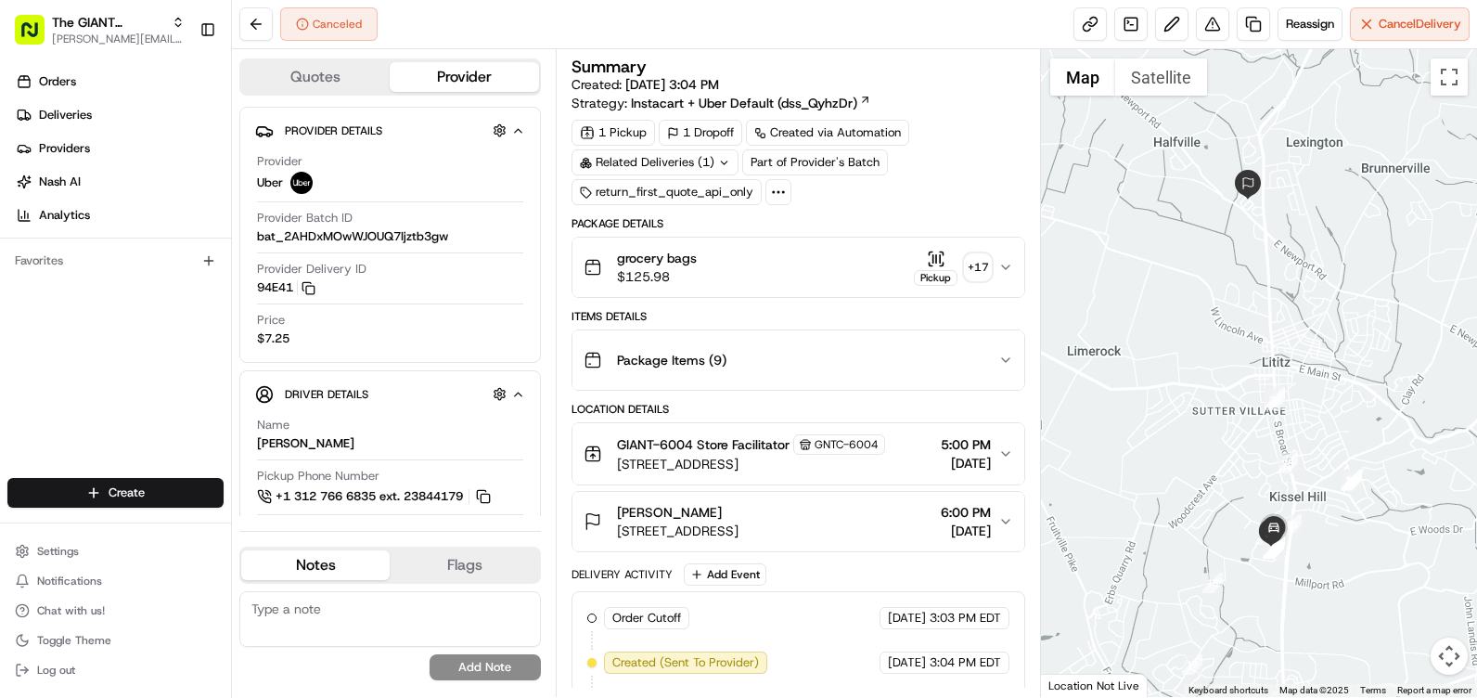
click at [999, 269] on icon "button" at bounding box center [1006, 267] width 15 height 15
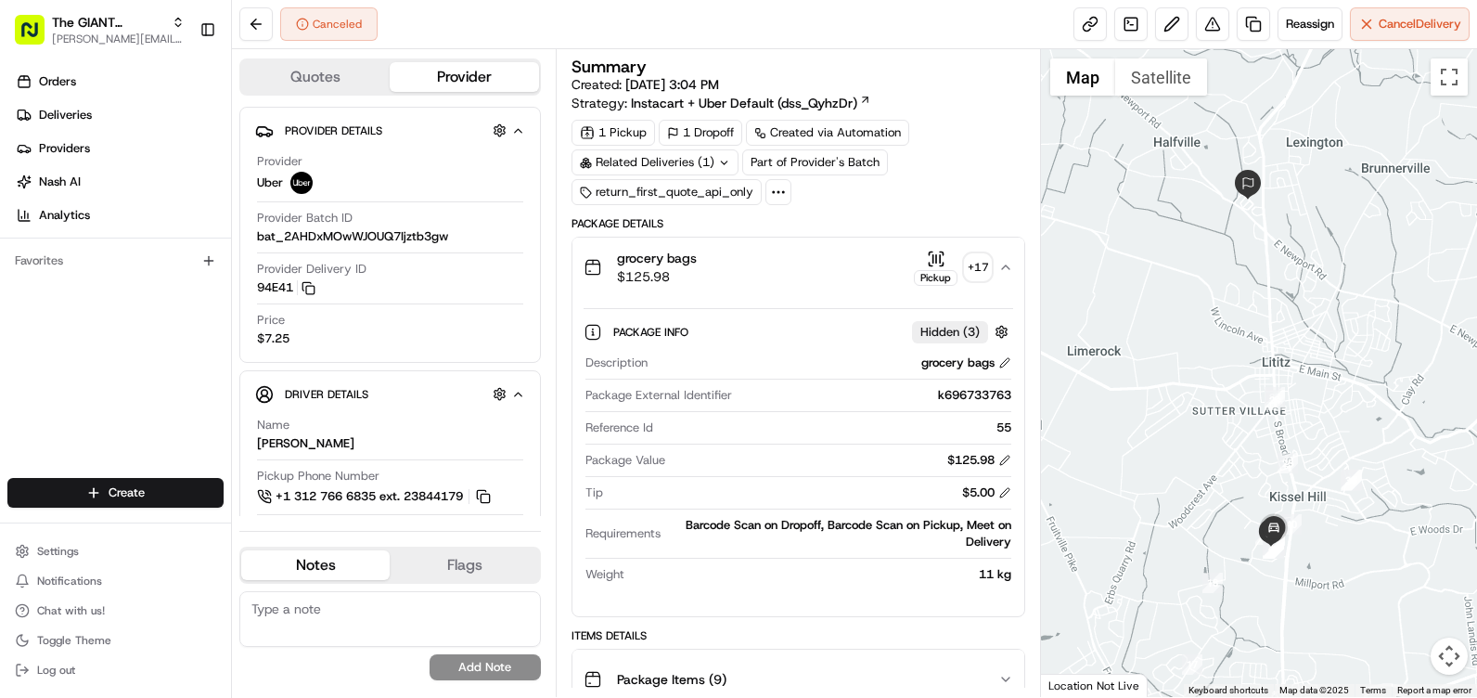
click at [1008, 267] on icon "button" at bounding box center [1005, 267] width 7 height 4
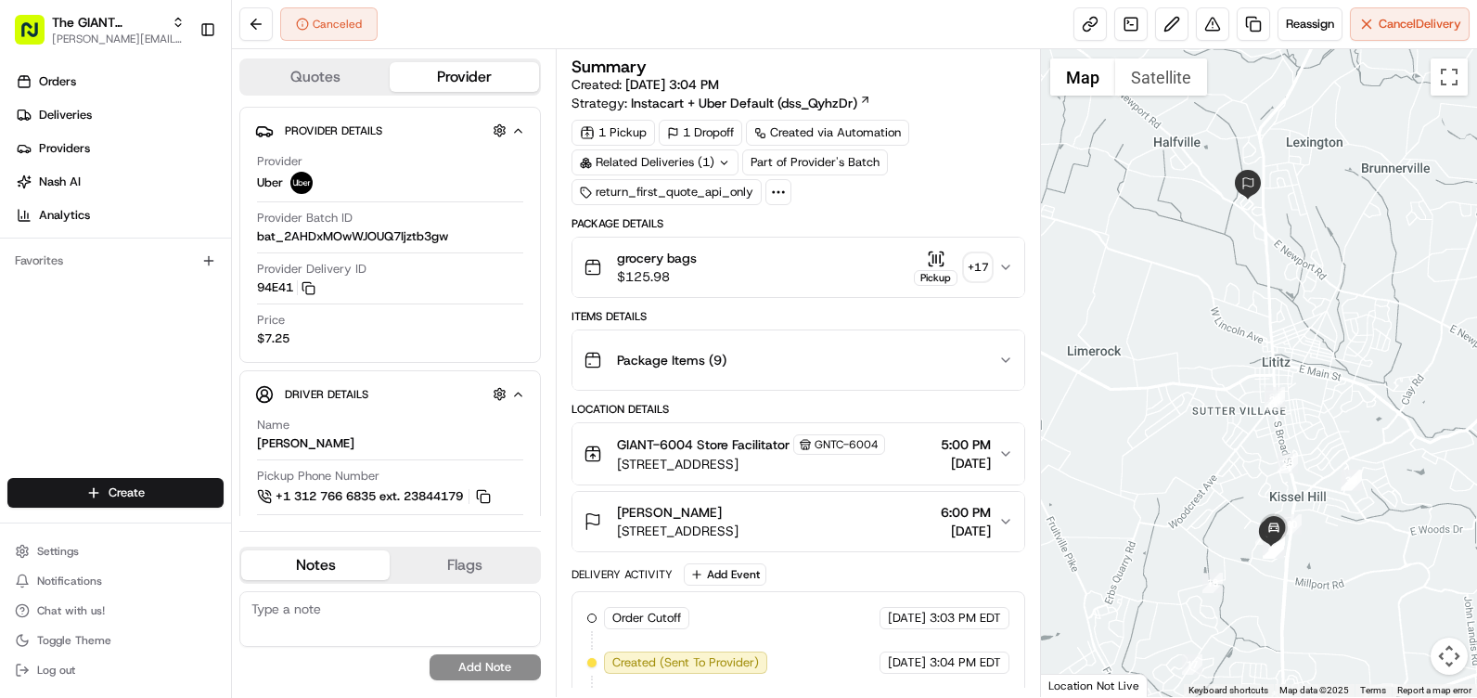
click at [1012, 358] on icon "button" at bounding box center [1006, 360] width 15 height 15
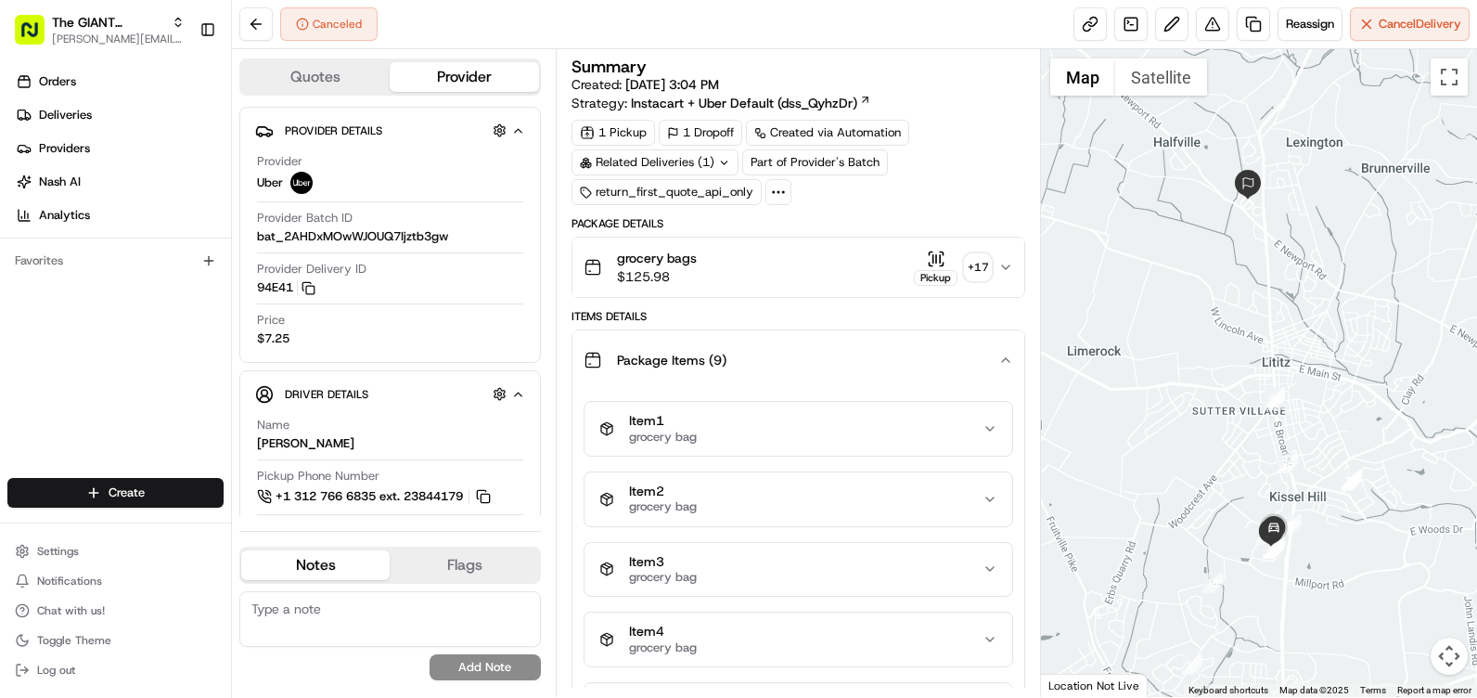
click at [1012, 358] on icon "button" at bounding box center [1006, 360] width 15 height 15
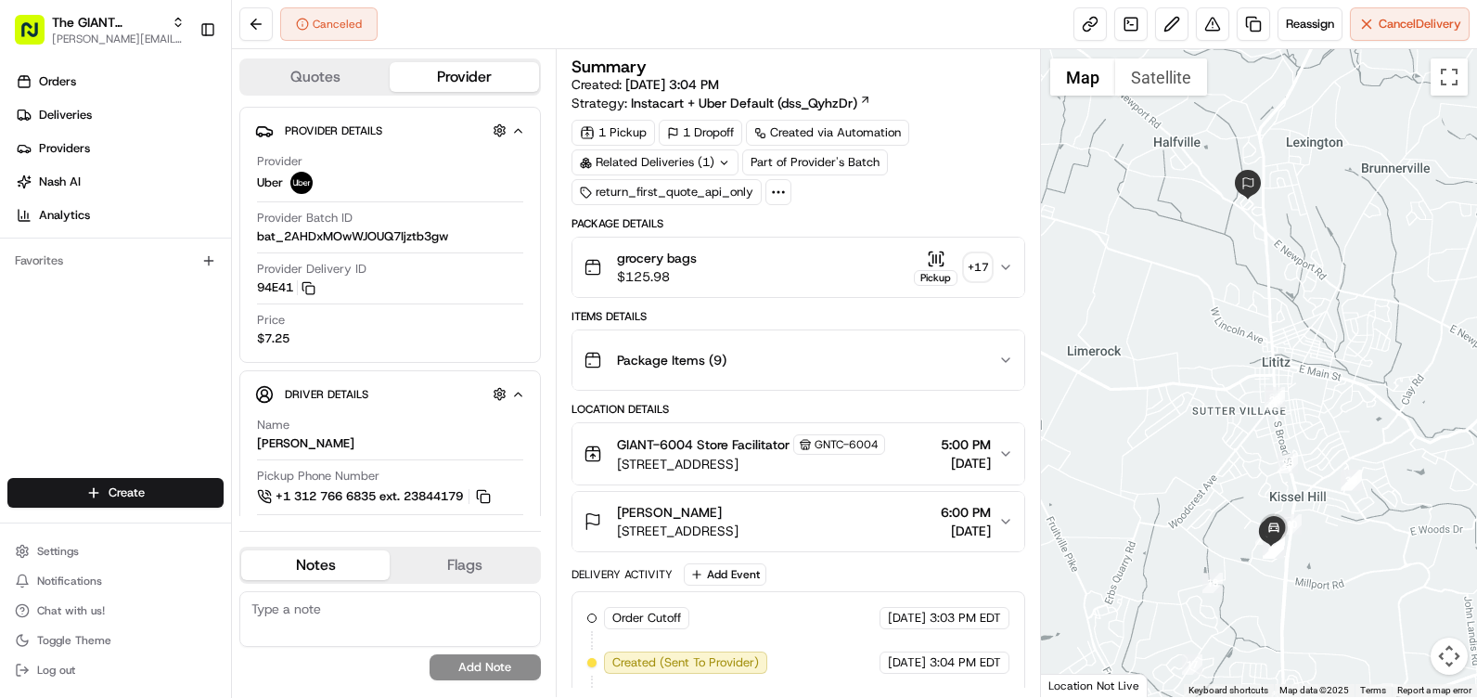
click at [983, 358] on div "Package Items ( 9 )" at bounding box center [791, 360] width 415 height 37
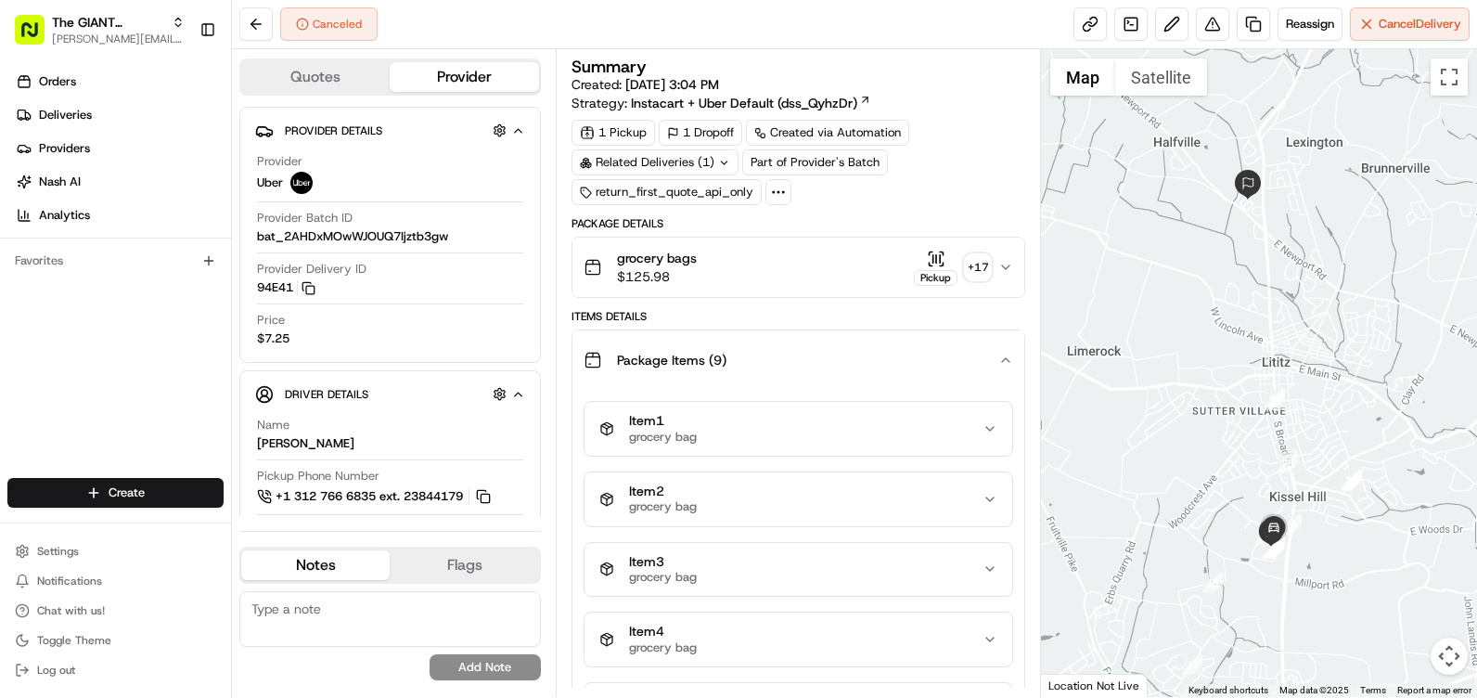
click at [990, 361] on div "Package Items ( 9 )" at bounding box center [791, 360] width 415 height 37
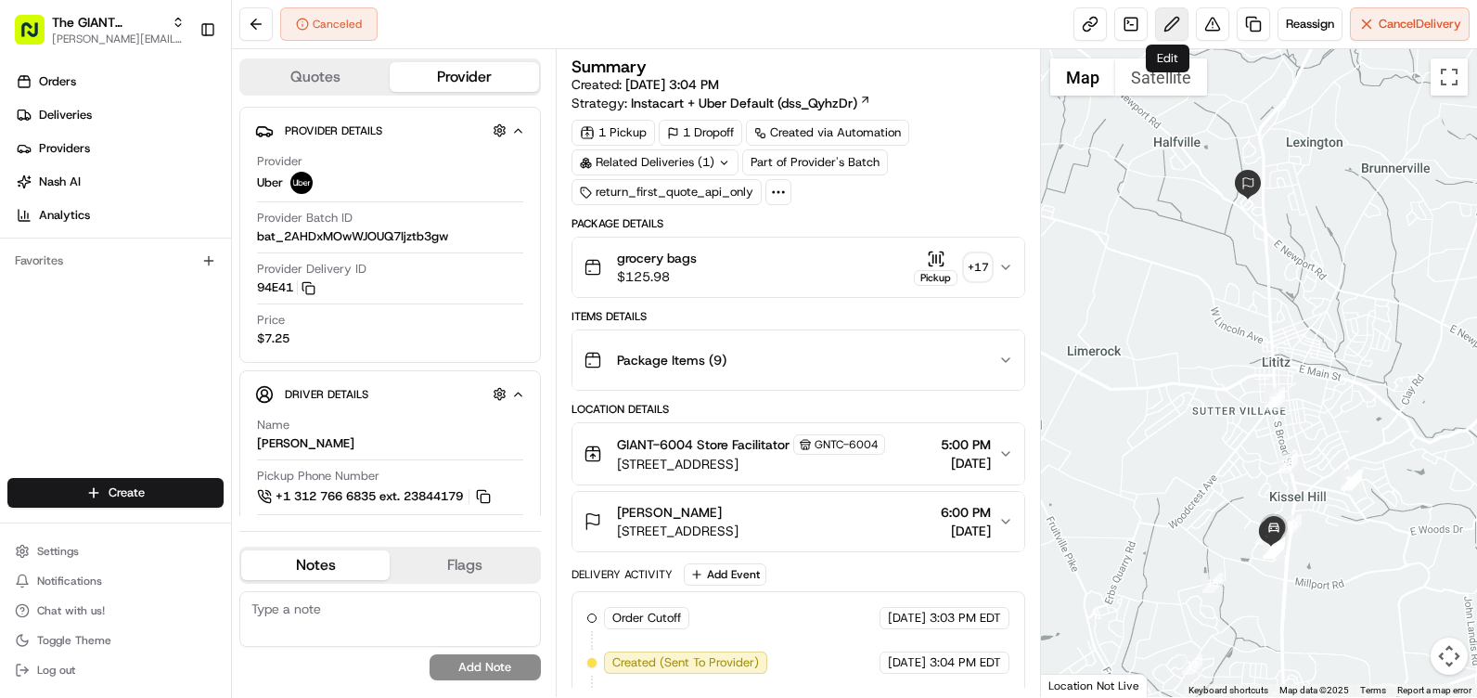
click at [1163, 30] on button at bounding box center [1171, 23] width 33 height 33
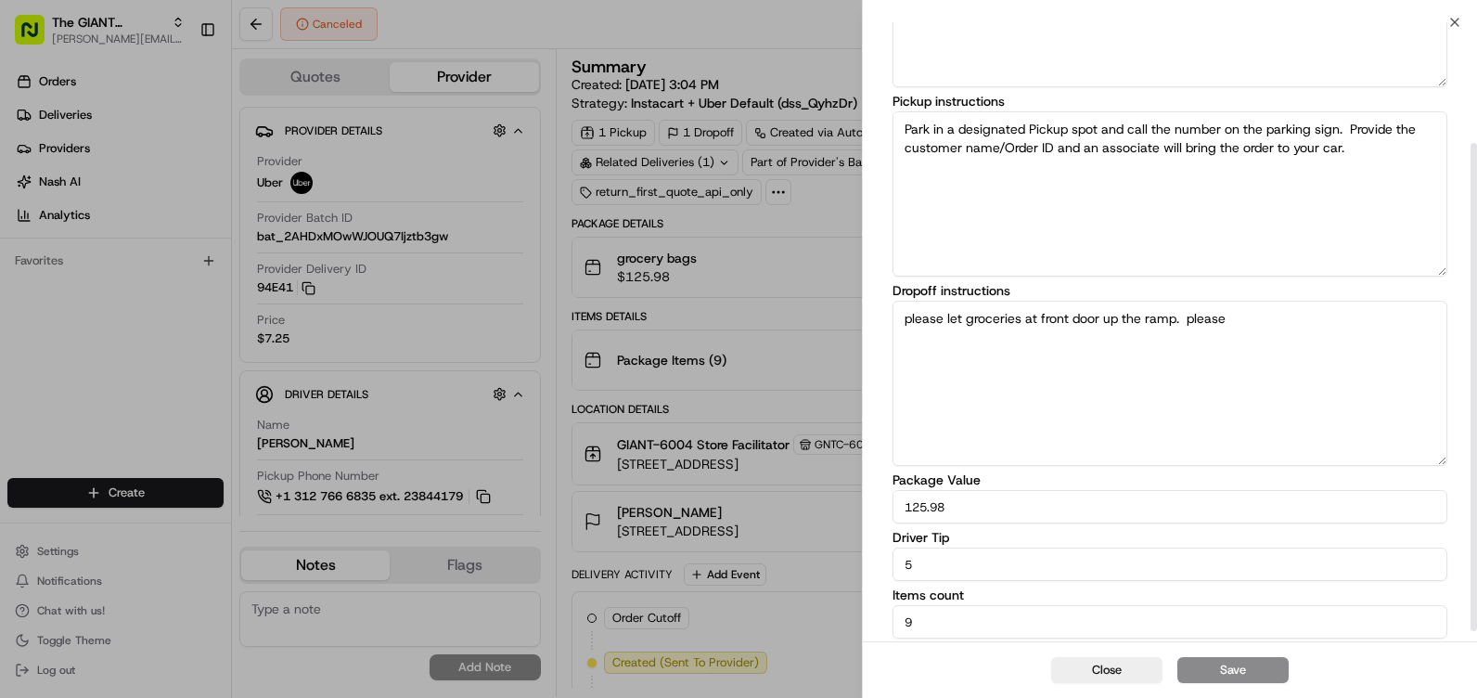
scroll to position [166, 0]
click at [1453, 15] on icon "button" at bounding box center [1455, 22] width 15 height 15
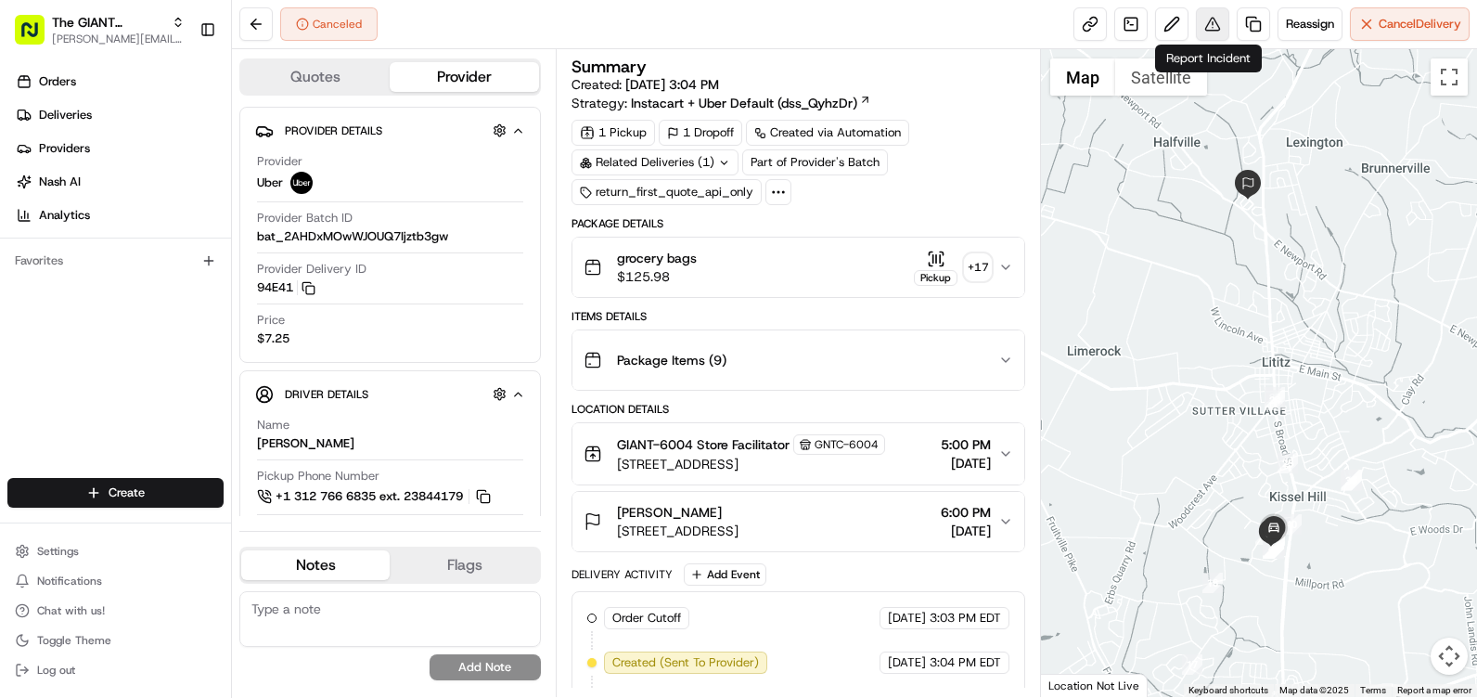
click at [1206, 18] on button at bounding box center [1212, 23] width 33 height 33
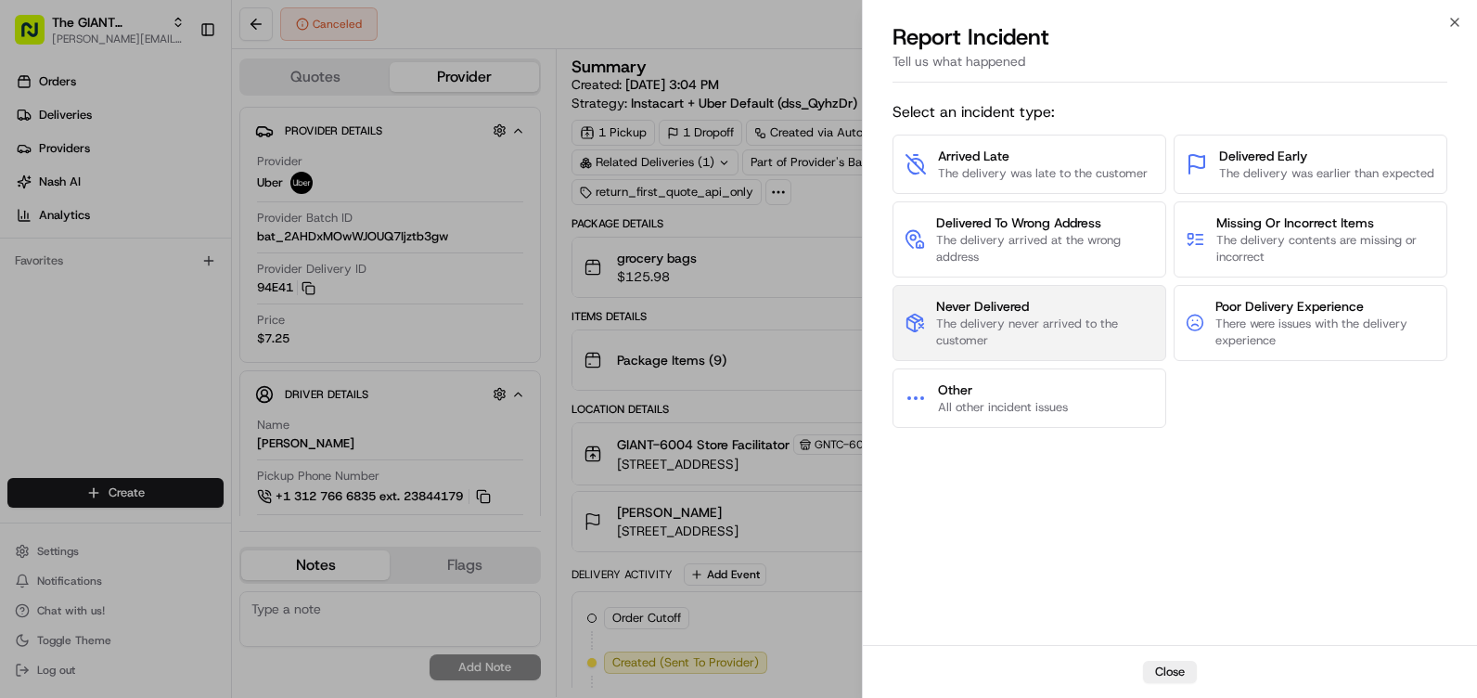
click at [1038, 345] on span "The delivery never arrived to the customer" at bounding box center [1045, 332] width 218 height 33
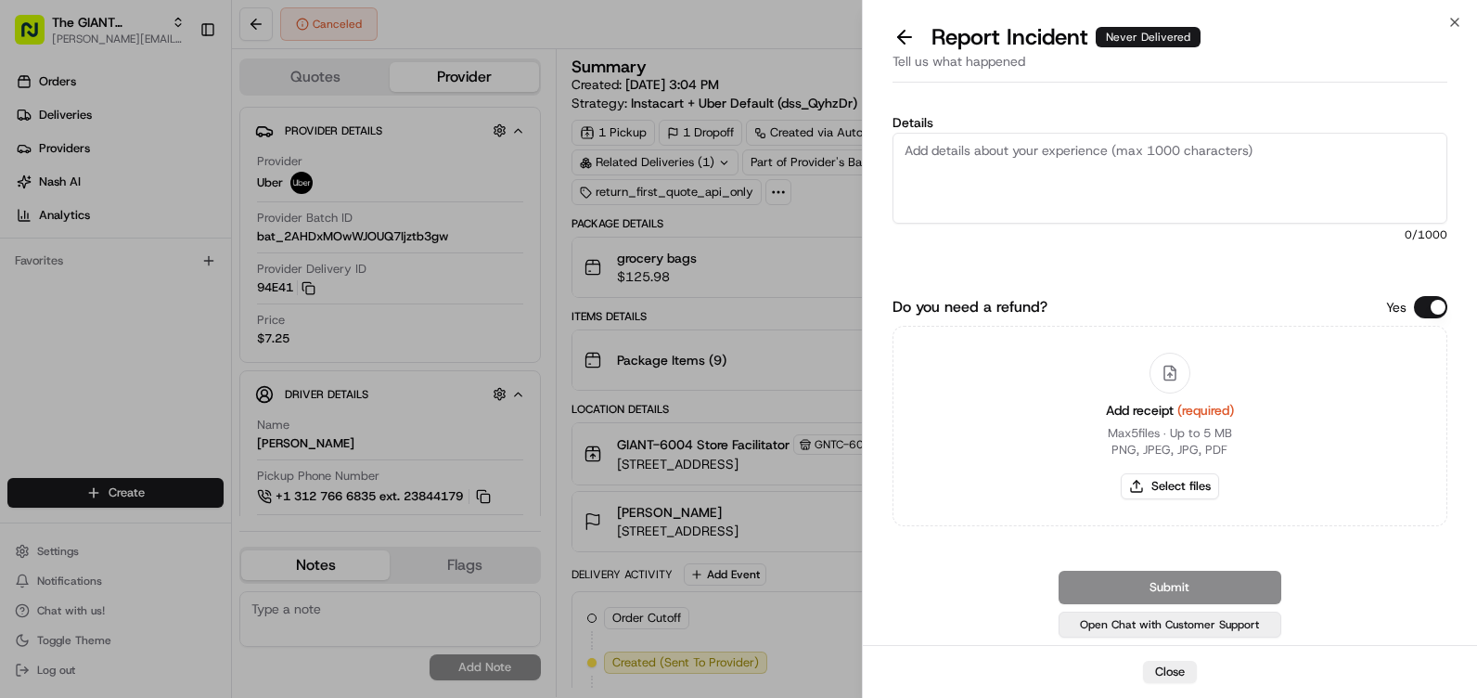
click at [1178, 628] on button "Open Chat with Customer Support" at bounding box center [1170, 625] width 223 height 26
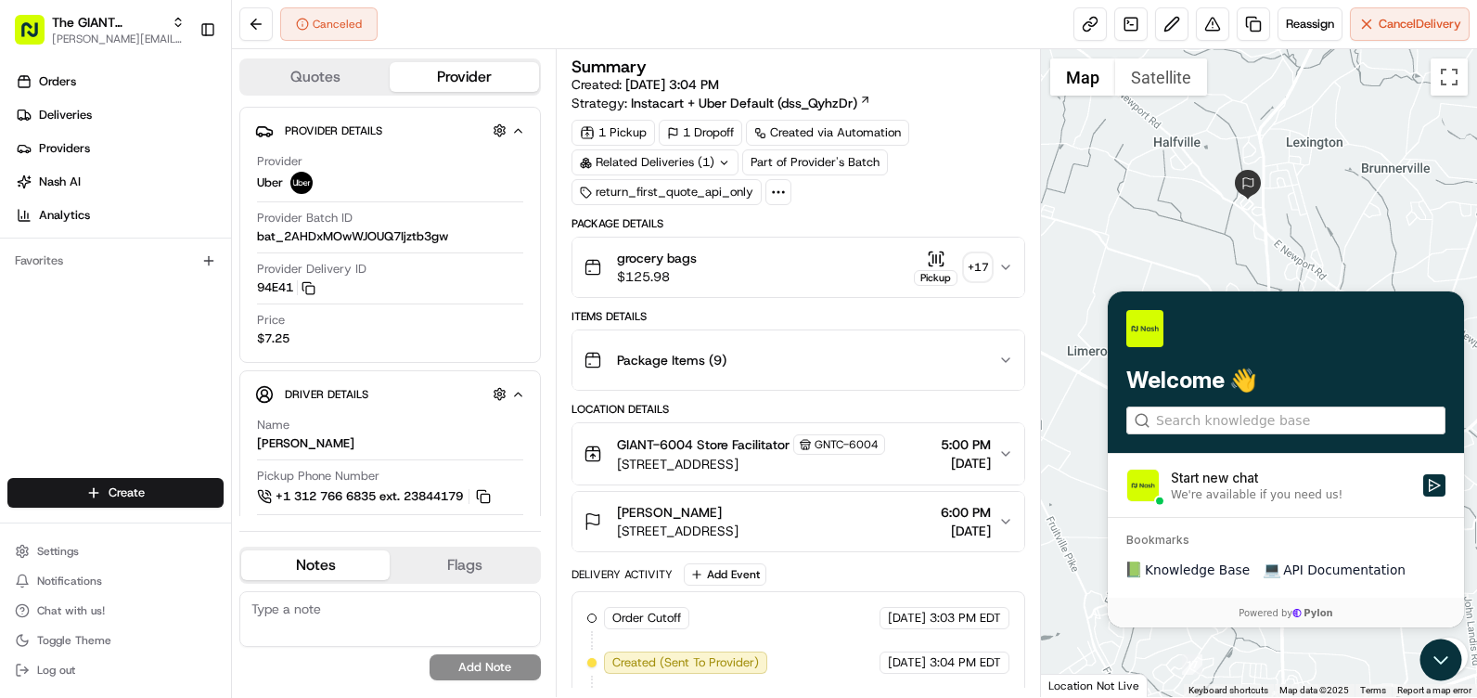
click at [1192, 481] on div "Start new chat" at bounding box center [1291, 478] width 241 height 19
click at [1424, 481] on button "Start new chat We're available if you need us!" at bounding box center [1435, 485] width 22 height 22
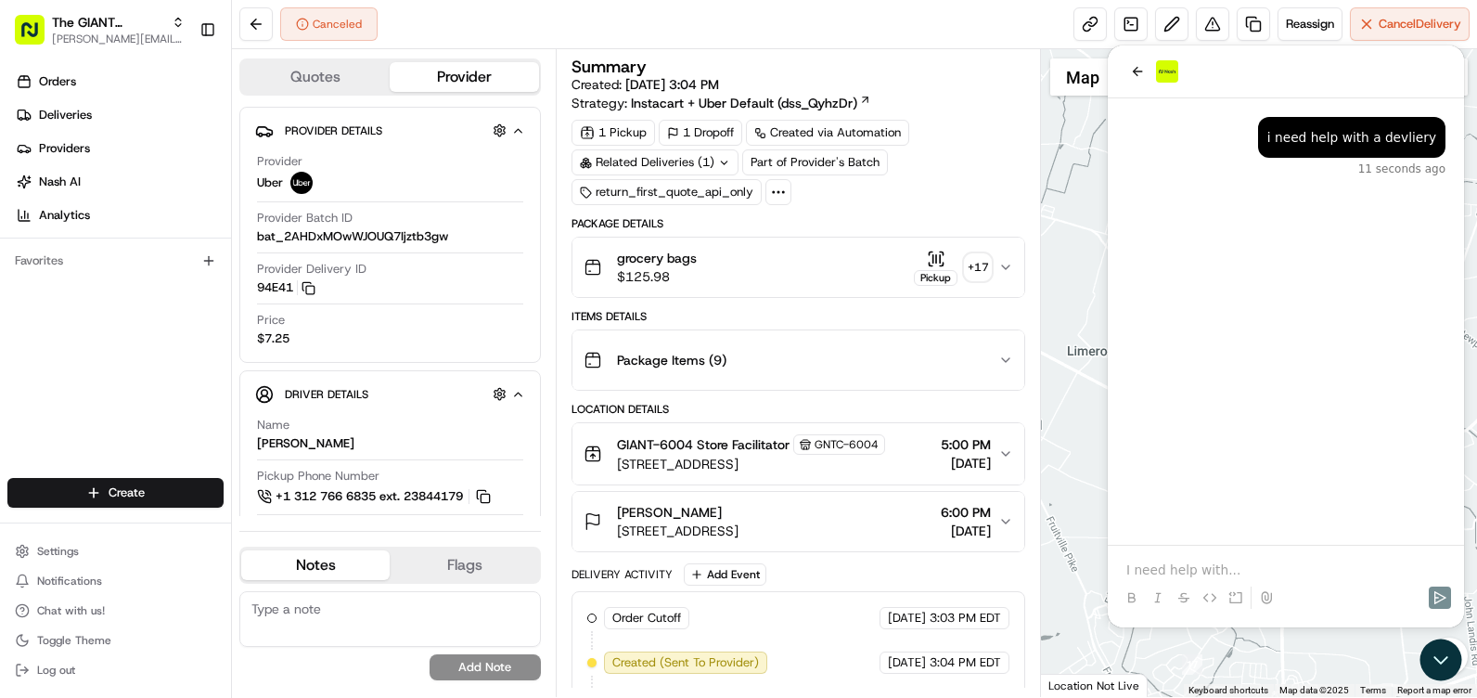
click at [1123, 572] on div at bounding box center [1286, 570] width 342 height 19
click at [1129, 568] on p at bounding box center [1286, 570] width 319 height 19
click at [1136, 62] on button "back" at bounding box center [1138, 71] width 22 height 22
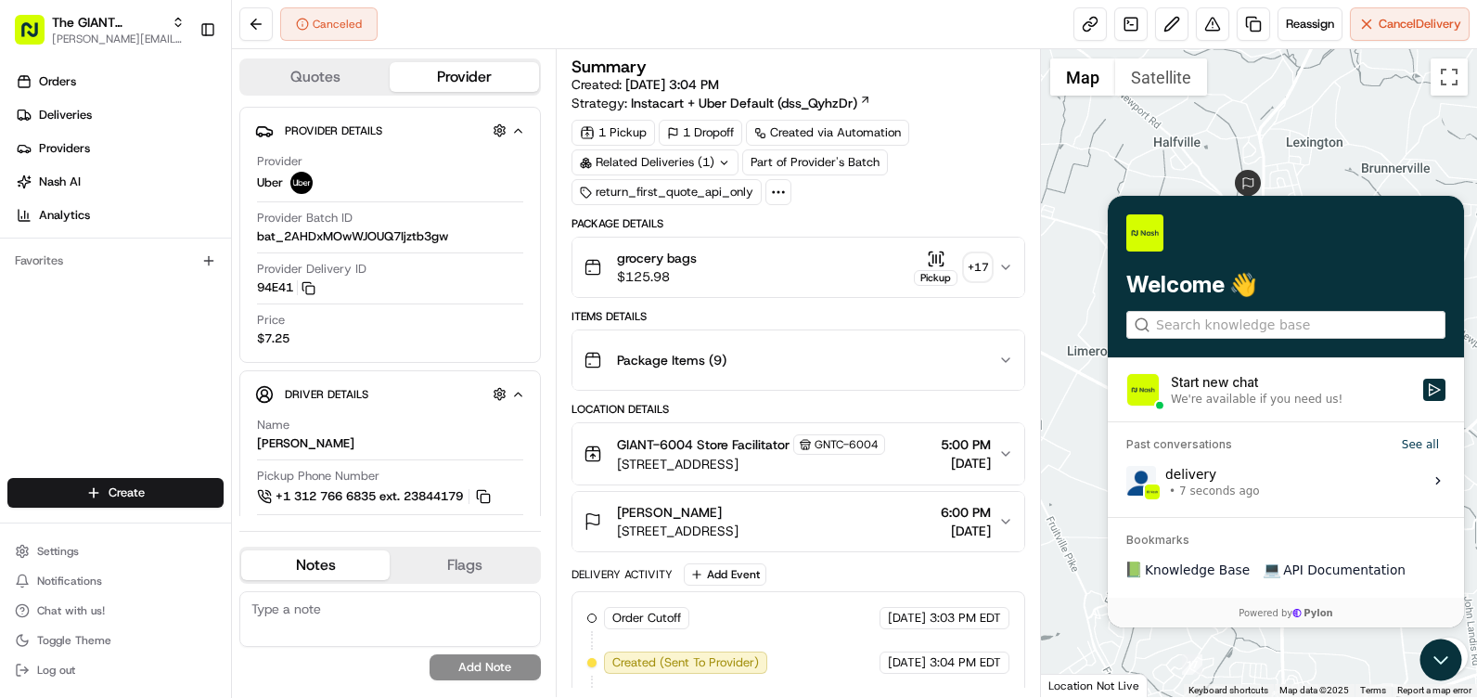
click at [1304, 499] on label "delivery • 7 seconds ago View issue" at bounding box center [1286, 481] width 334 height 50
click at [1127, 482] on button "View issue" at bounding box center [1126, 481] width 1 height 1
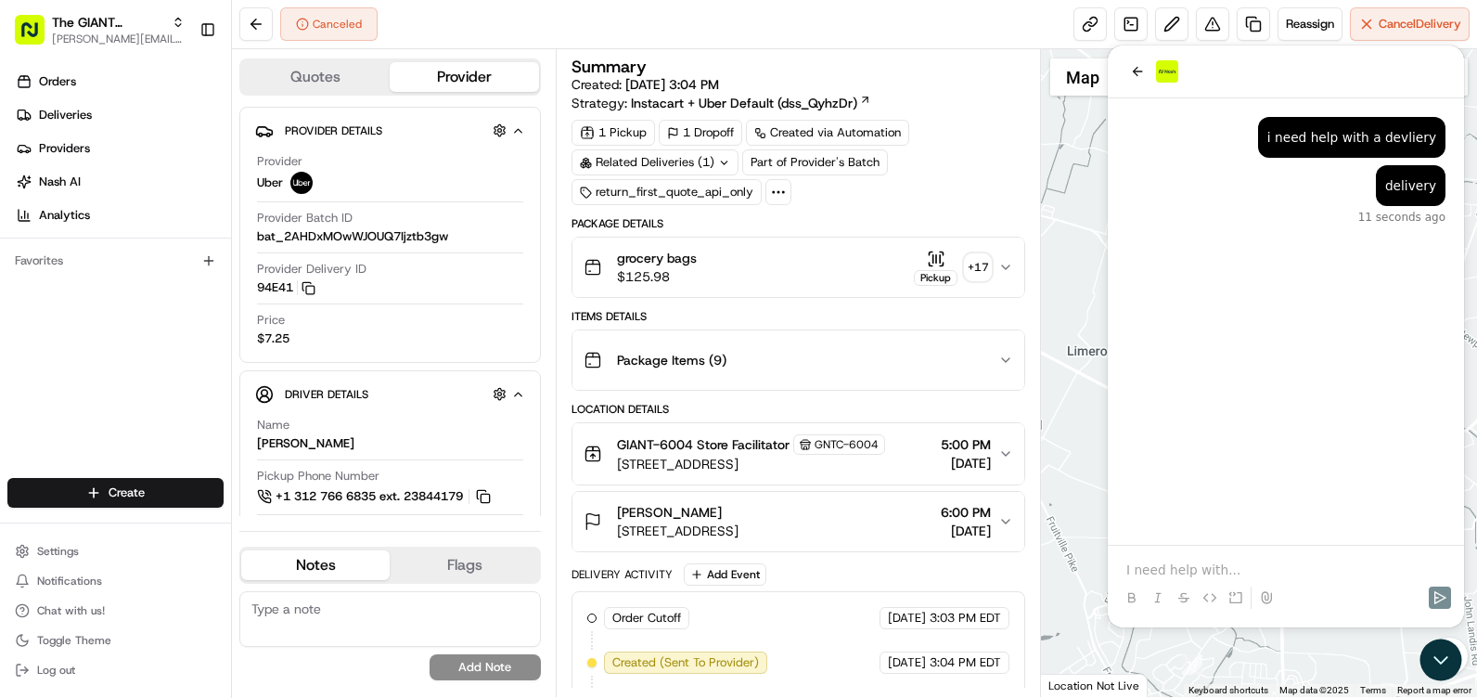
click at [1167, 68] on img at bounding box center [1167, 71] width 22 height 22
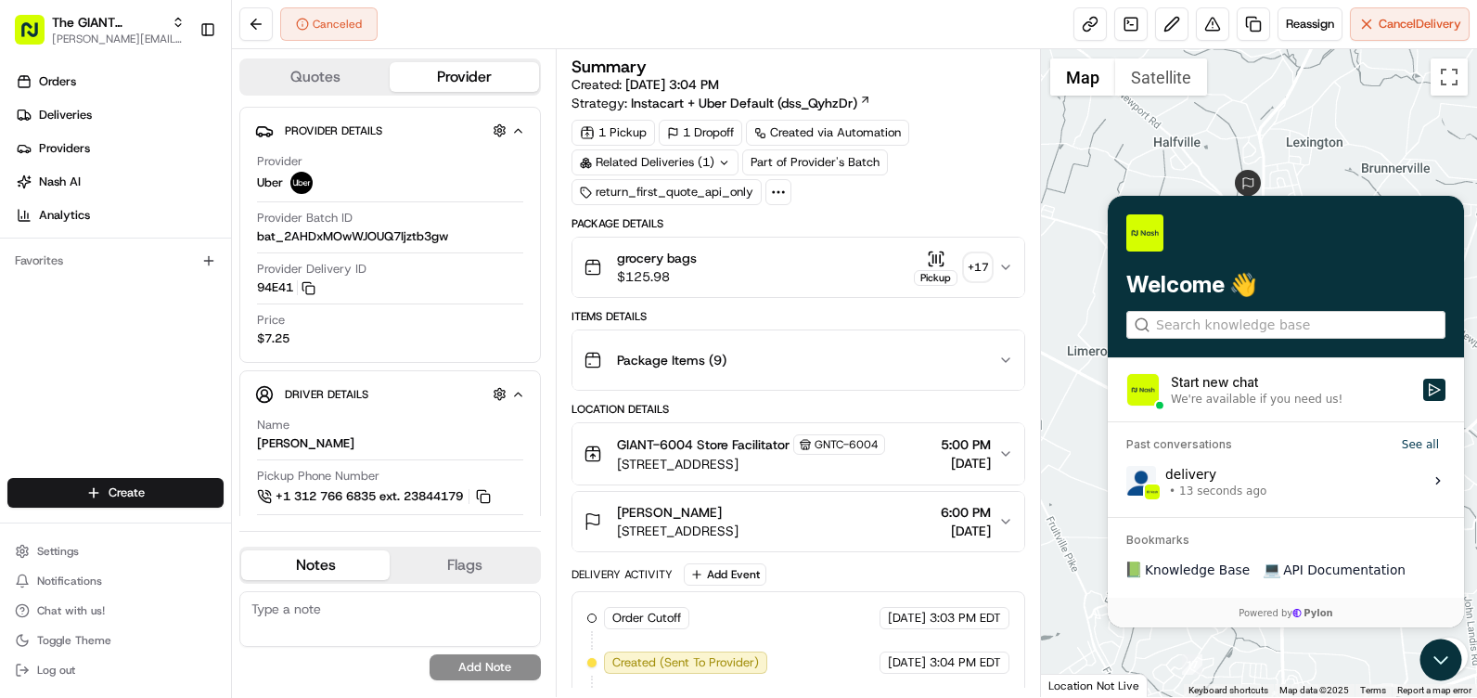
click at [1190, 488] on span "13 seconds ago" at bounding box center [1223, 490] width 87 height 15
click at [1127, 482] on button "View issue" at bounding box center [1126, 481] width 1 height 1
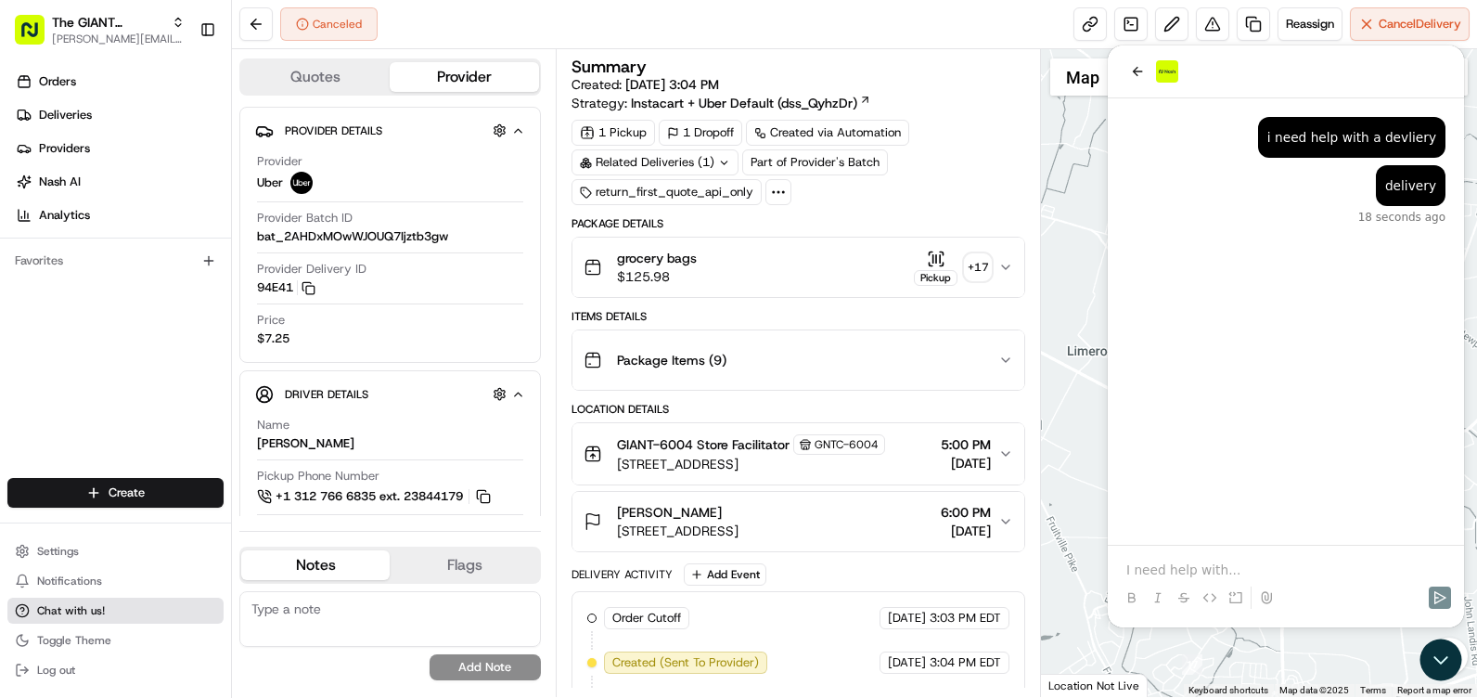
click at [94, 613] on span "Chat with us!" at bounding box center [71, 610] width 68 height 15
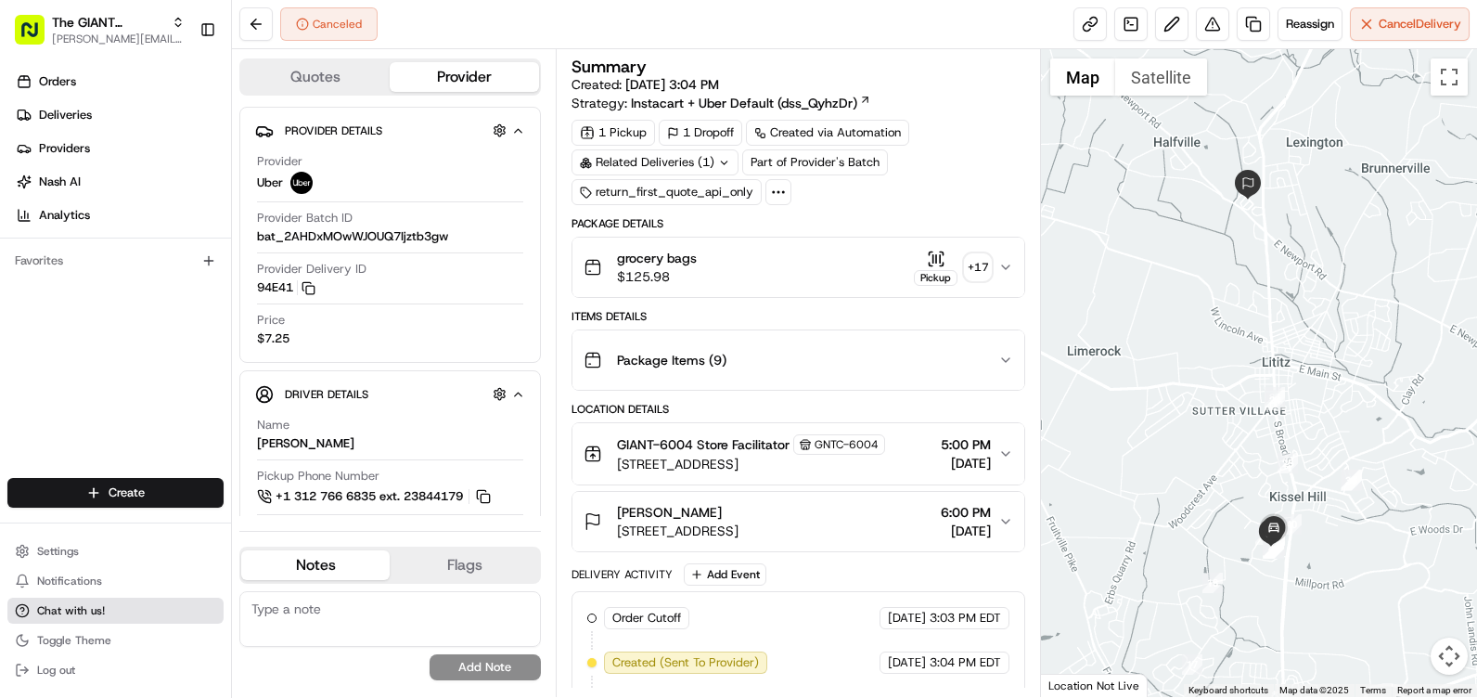
click at [94, 613] on span "Chat with us!" at bounding box center [71, 610] width 68 height 15
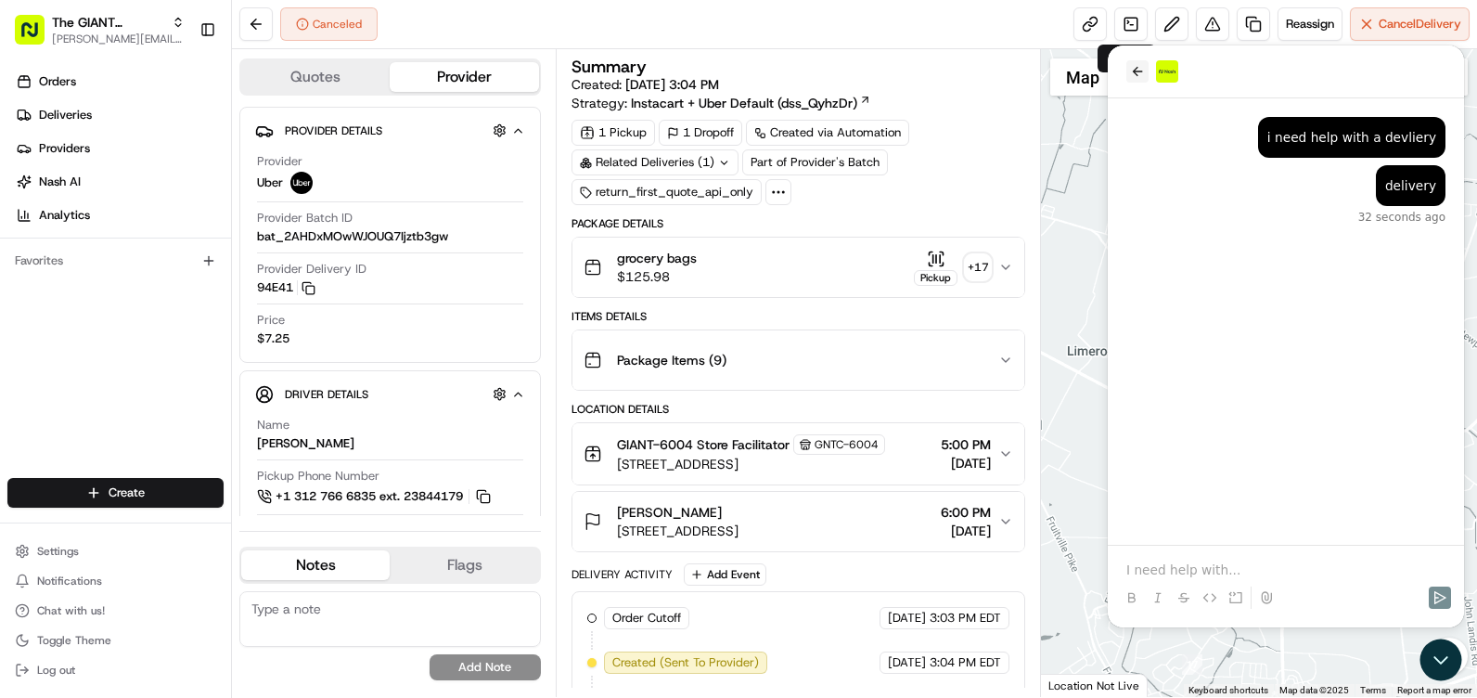
click at [1133, 71] on icon "back" at bounding box center [1137, 71] width 15 height 15
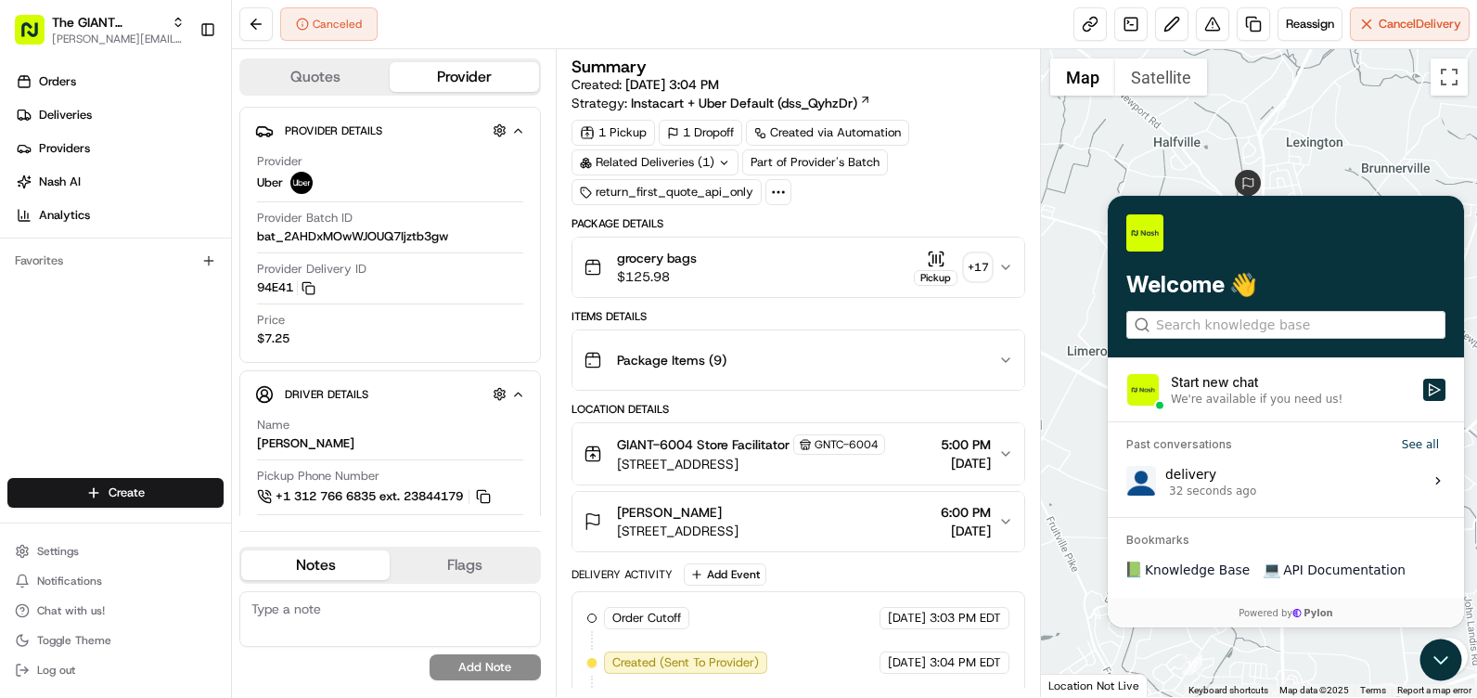
click at [1121, 138] on div at bounding box center [1259, 373] width 436 height 648
click at [1081, 451] on div at bounding box center [1259, 373] width 436 height 648
click at [1154, 206] on div "Welcome 👋" at bounding box center [1286, 277] width 356 height 162
click at [1142, 179] on div at bounding box center [1259, 373] width 436 height 648
click at [1028, 173] on div "Summary Created: 08/20/2025 3:04 PM Strategy: Instacart + Uber Default (dss_Qyh…" at bounding box center [798, 373] width 485 height 648
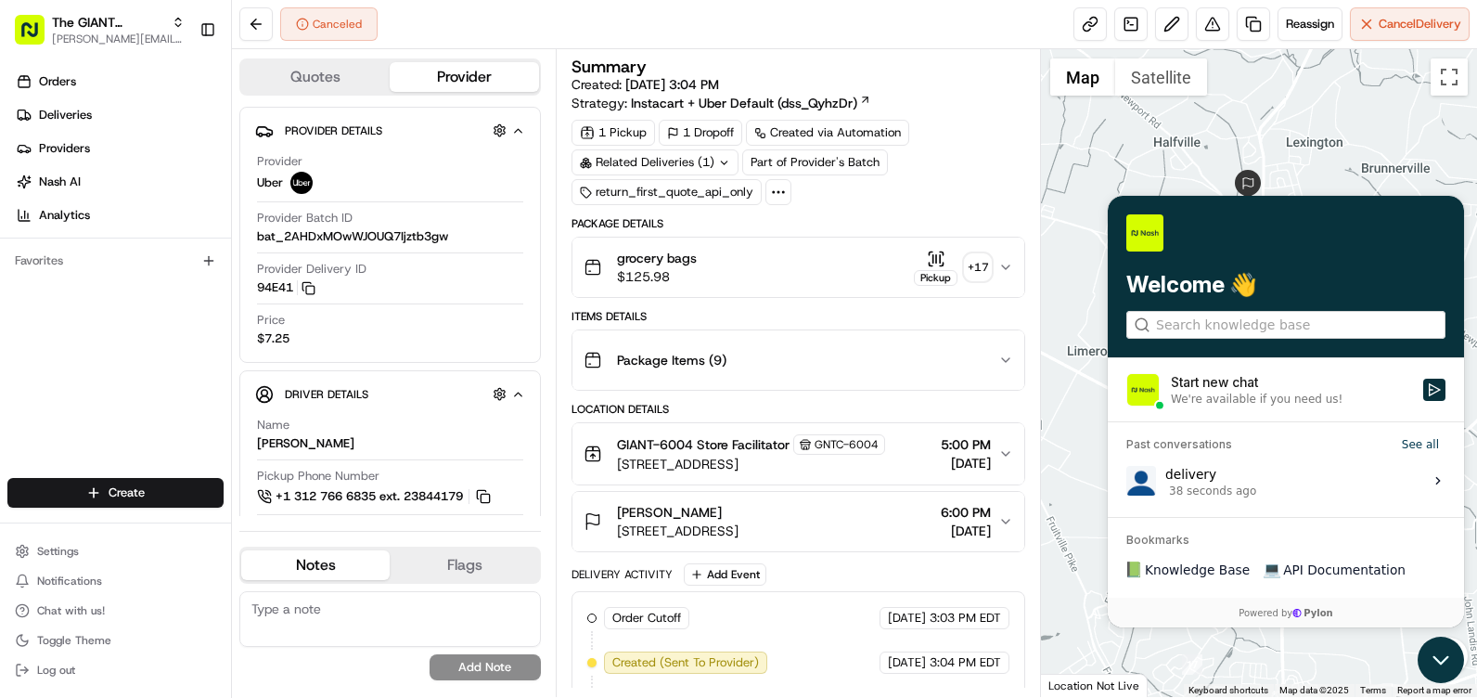
click at [1438, 651] on icon "Open customer support" at bounding box center [1441, 660] width 46 height 46
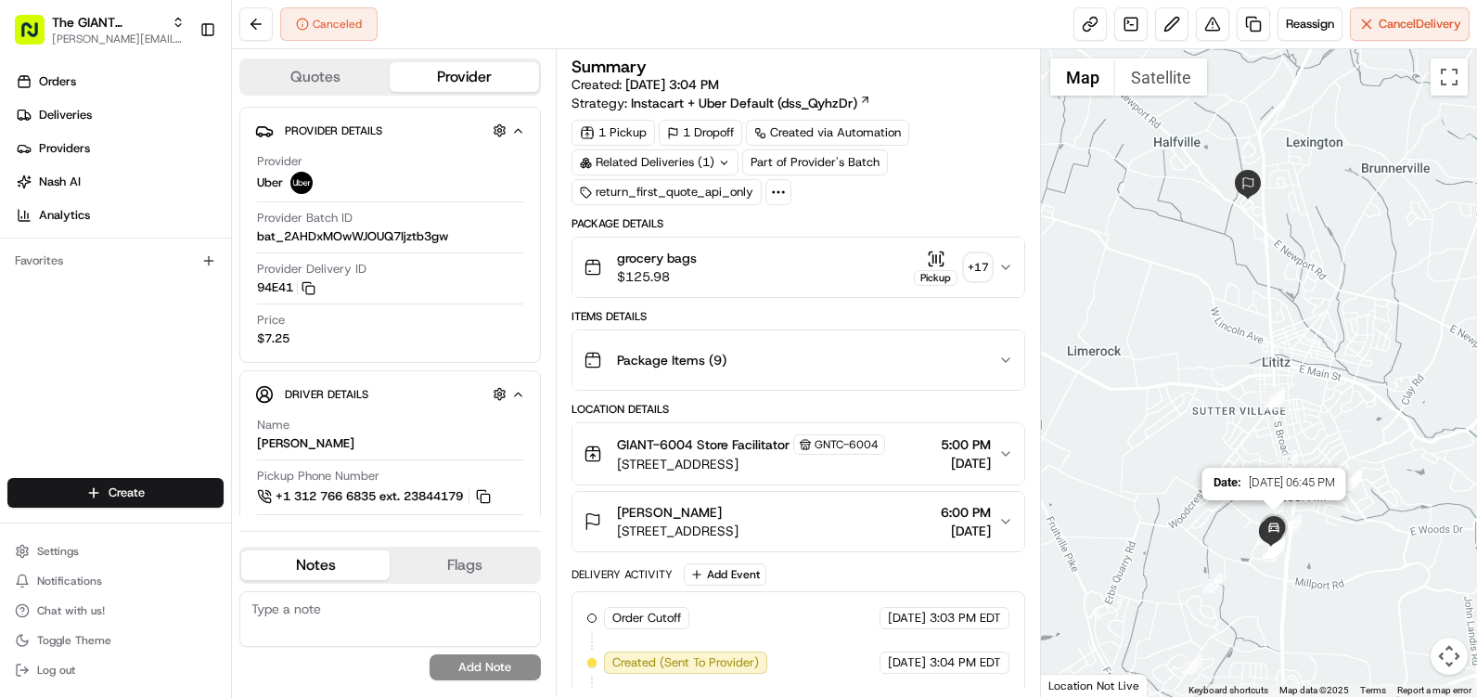
click at [1273, 530] on img at bounding box center [1274, 528] width 37 height 37
click at [1270, 525] on img at bounding box center [1274, 528] width 37 height 37
click at [1272, 539] on img at bounding box center [1274, 528] width 37 height 37
click at [1272, 547] on img at bounding box center [1274, 528] width 37 height 37
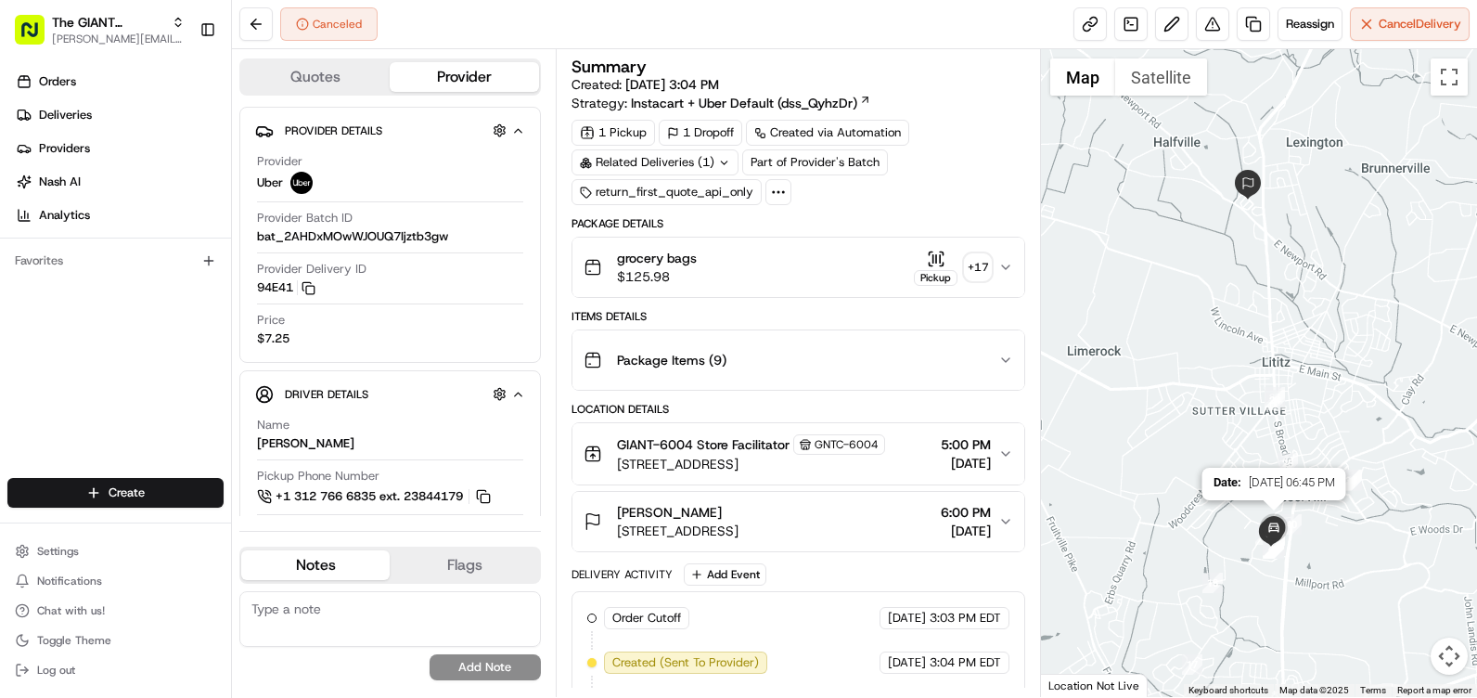
click at [1272, 547] on img at bounding box center [1274, 528] width 37 height 37
click at [1270, 546] on img at bounding box center [1274, 528] width 37 height 37
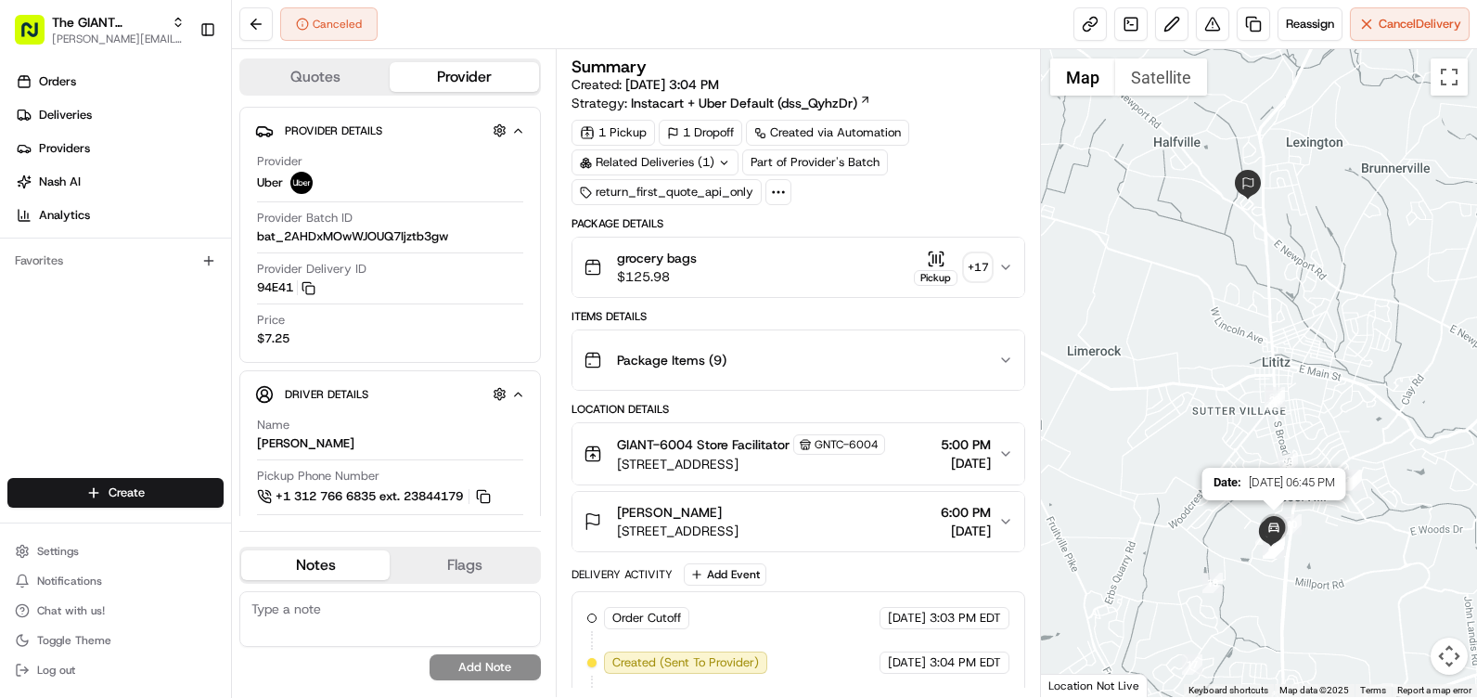
click at [1270, 546] on img at bounding box center [1274, 528] width 37 height 37
drag, startPoint x: 1270, startPoint y: 540, endPoint x: 1276, endPoint y: 524, distance: 16.7
click at [1272, 537] on img at bounding box center [1274, 528] width 37 height 37
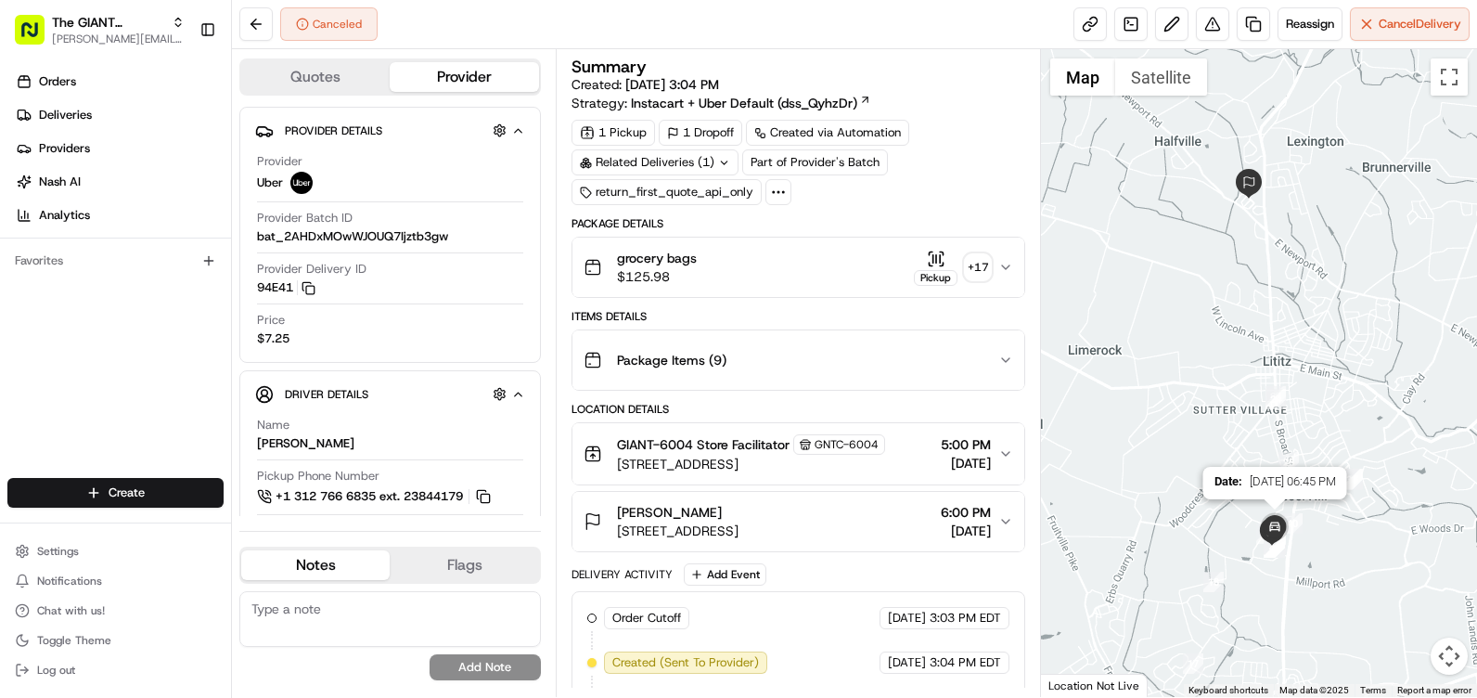
click at [1276, 524] on img at bounding box center [1275, 527] width 37 height 37
click at [59, 577] on span "Notifications" at bounding box center [69, 581] width 65 height 15
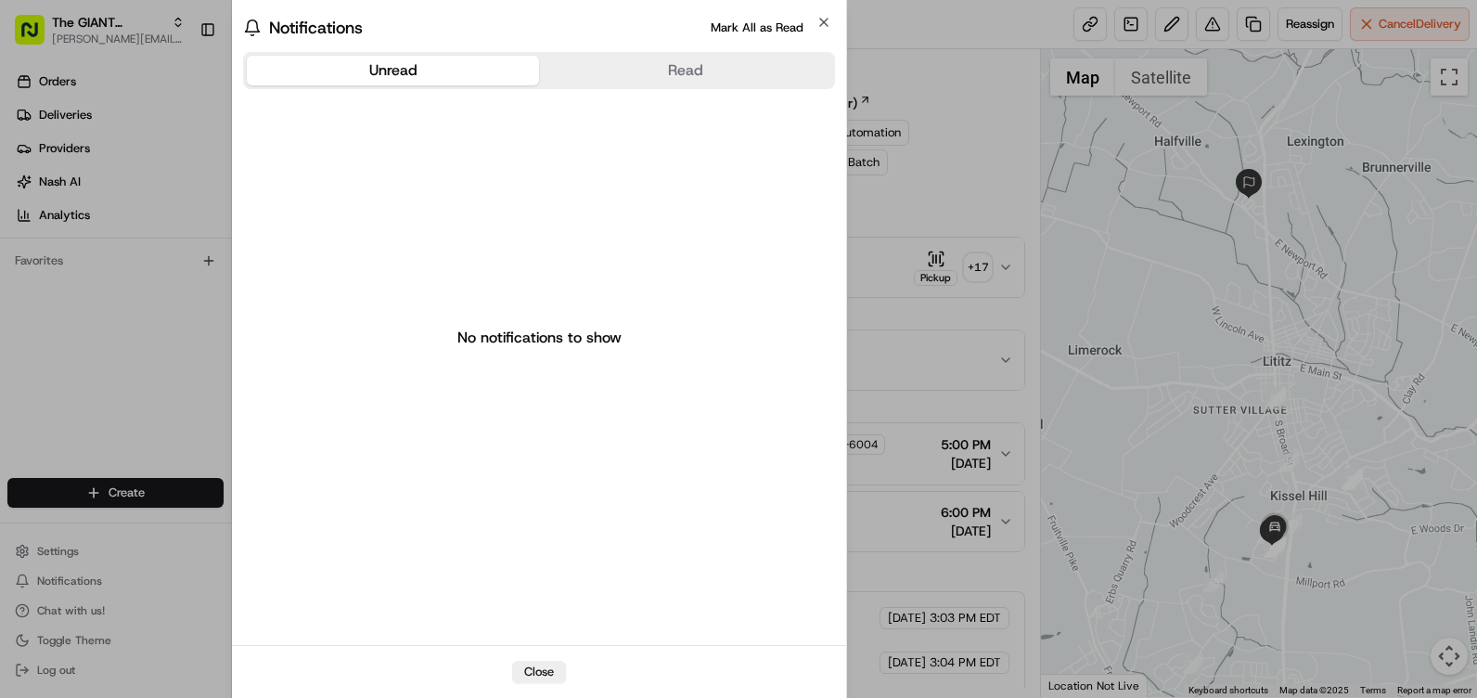
click at [110, 562] on div at bounding box center [738, 349] width 1477 height 698
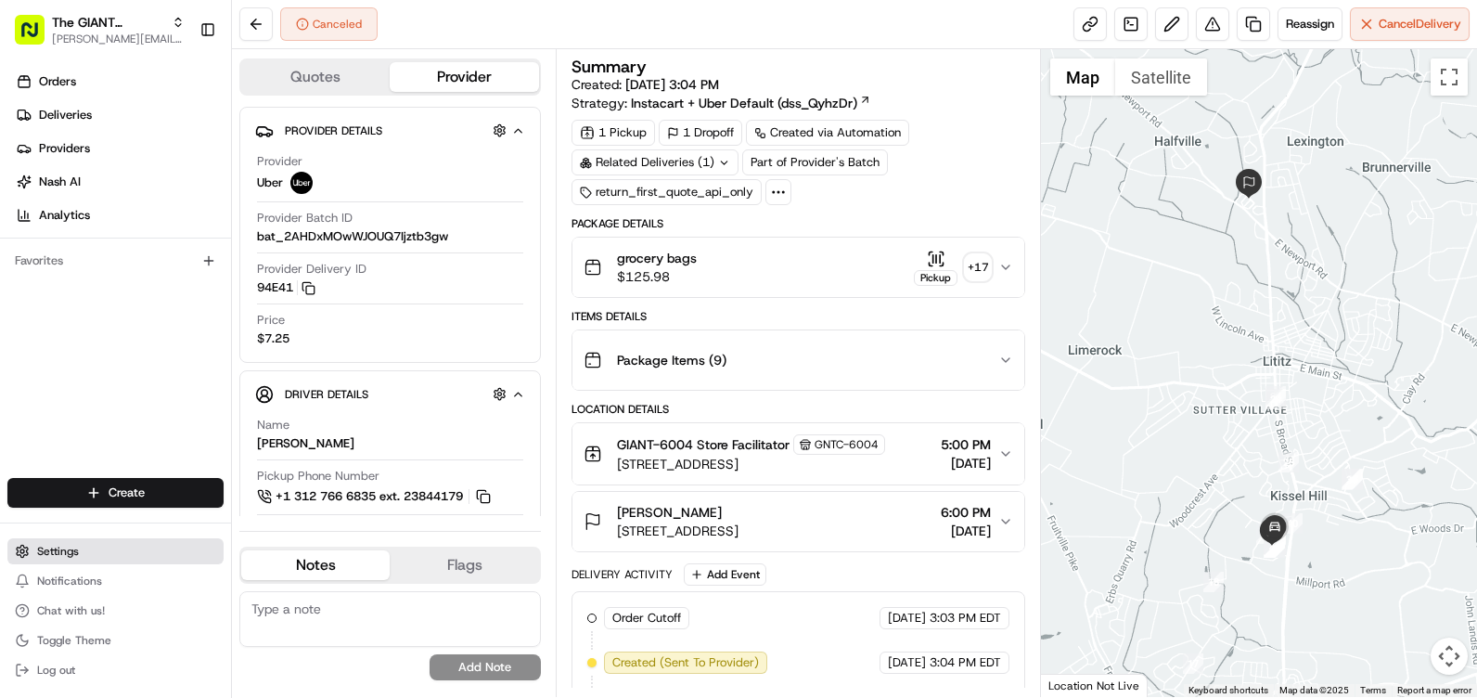
click at [97, 545] on button "Settings" at bounding box center [115, 551] width 216 height 26
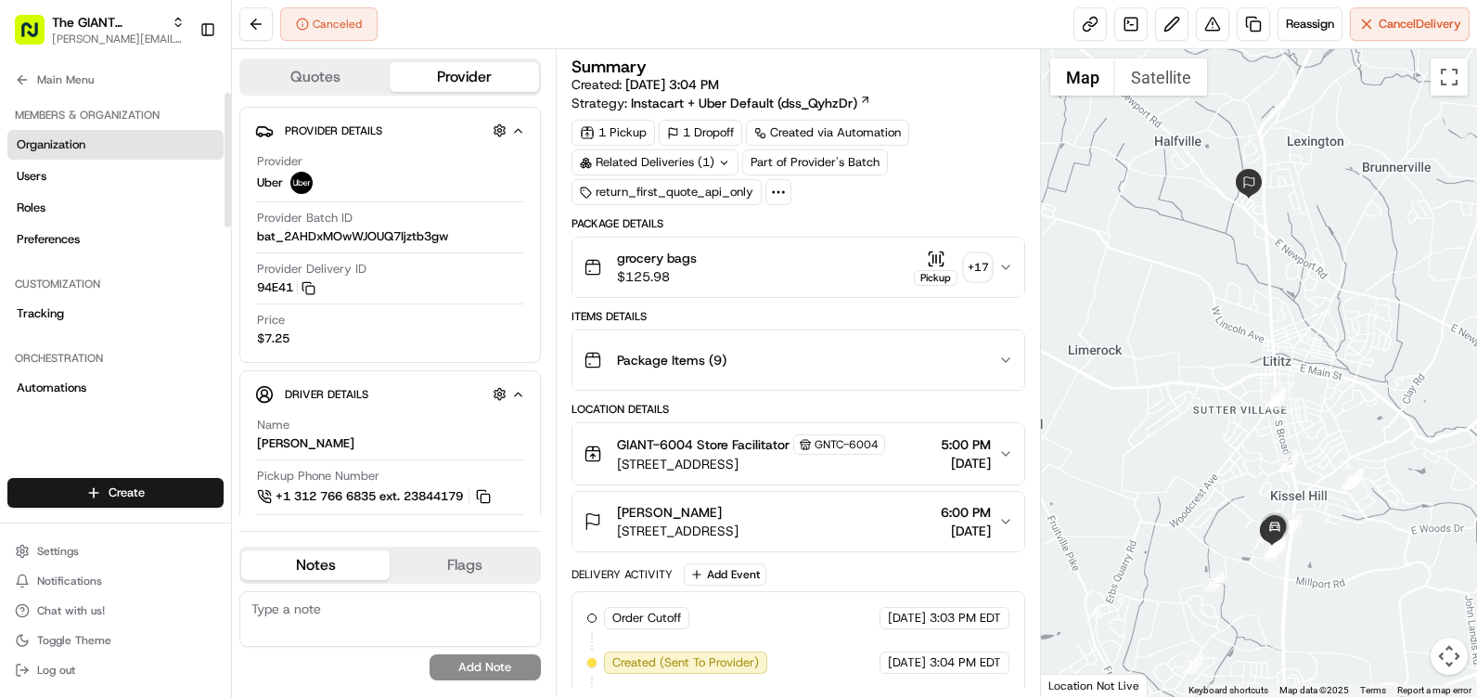
click at [57, 152] on span "Organization" at bounding box center [51, 144] width 69 height 17
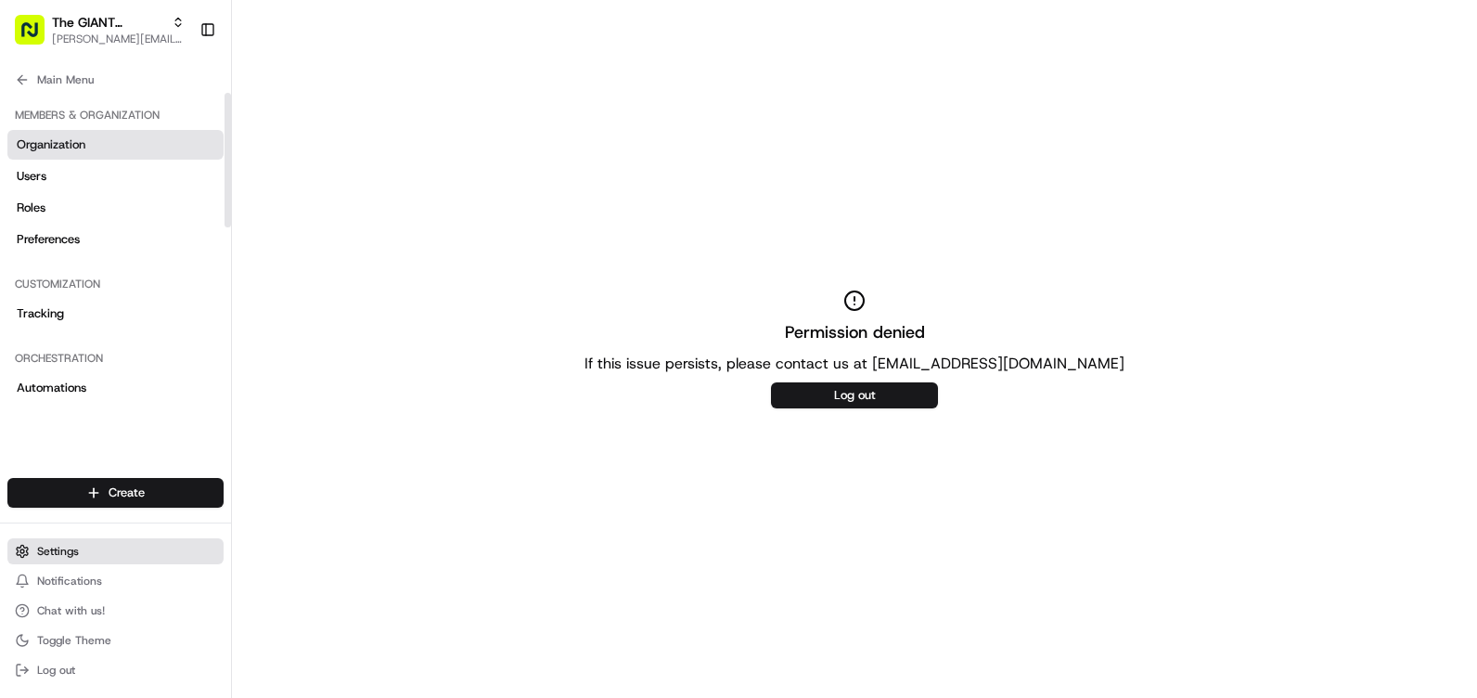
click at [124, 551] on button "Settings" at bounding box center [115, 551] width 216 height 26
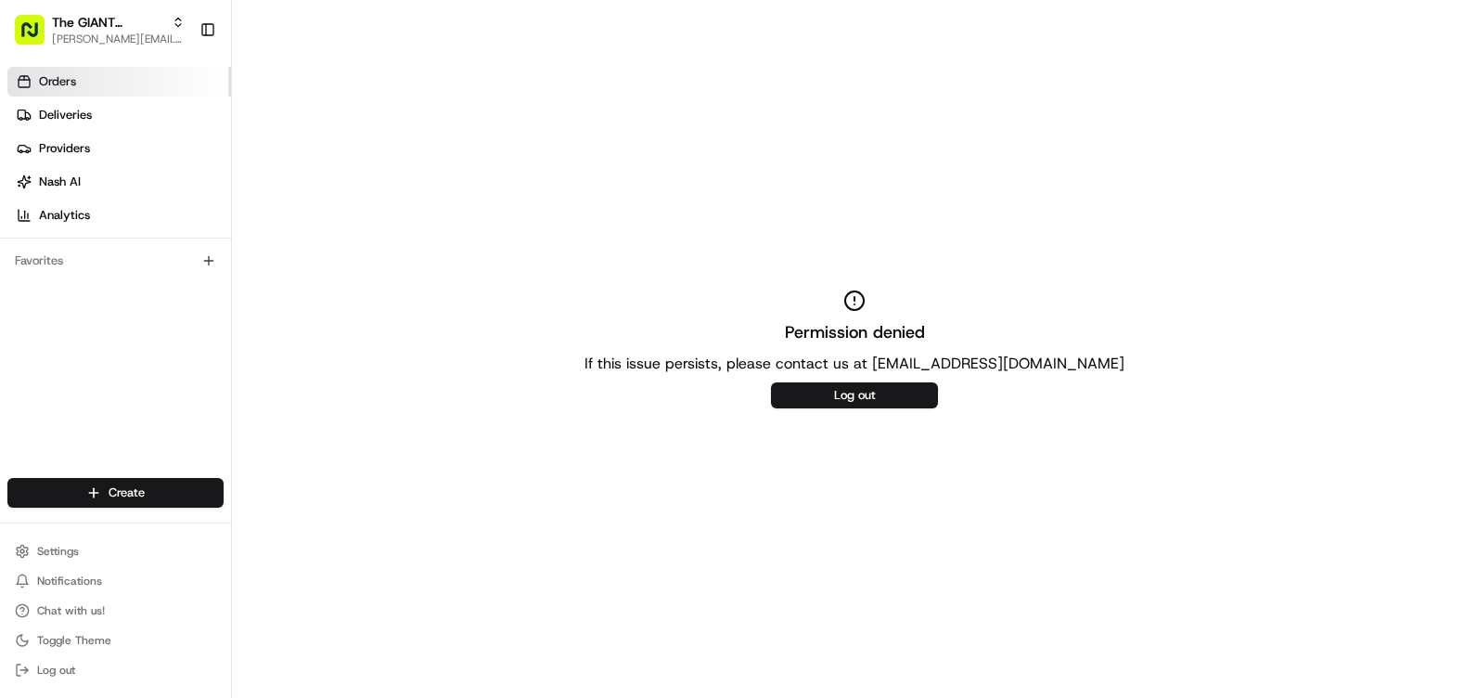
click at [58, 86] on span "Orders" at bounding box center [57, 81] width 37 height 17
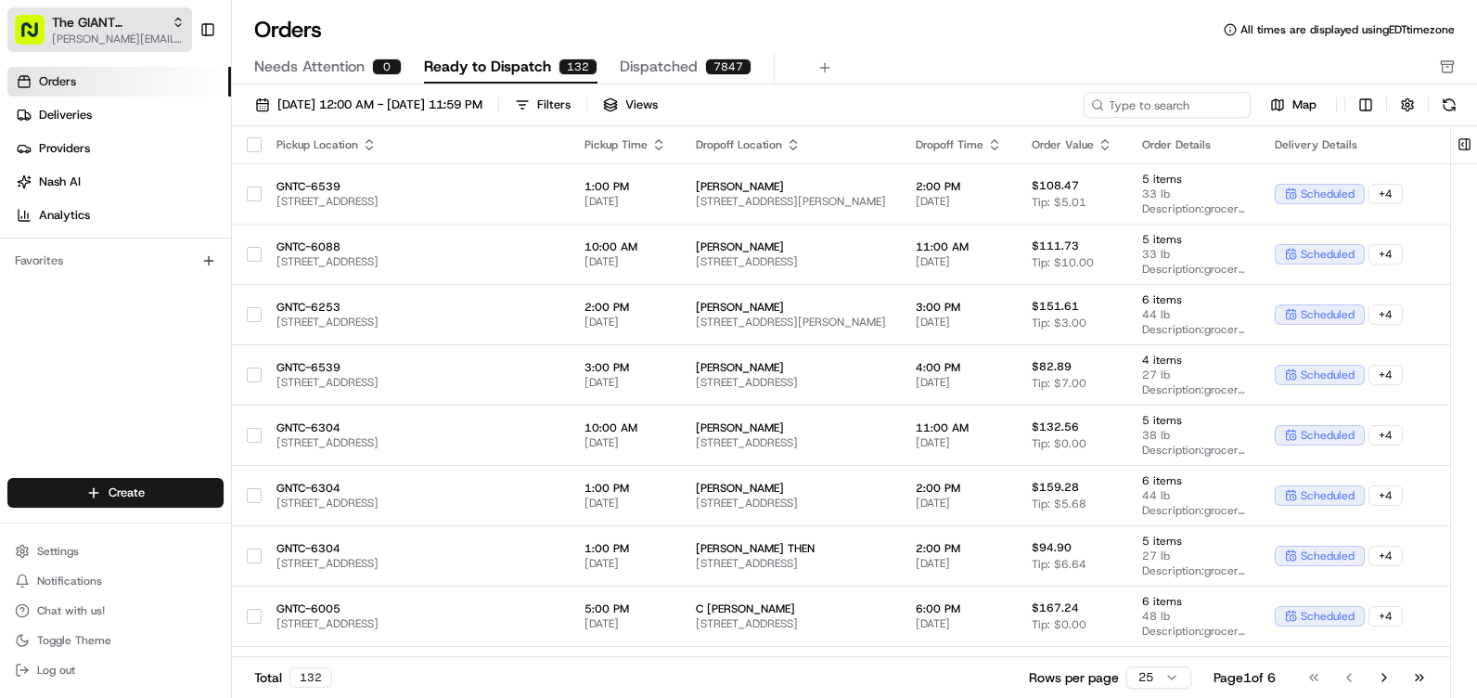
click at [165, 16] on div "The GIANT Company" at bounding box center [118, 22] width 133 height 19
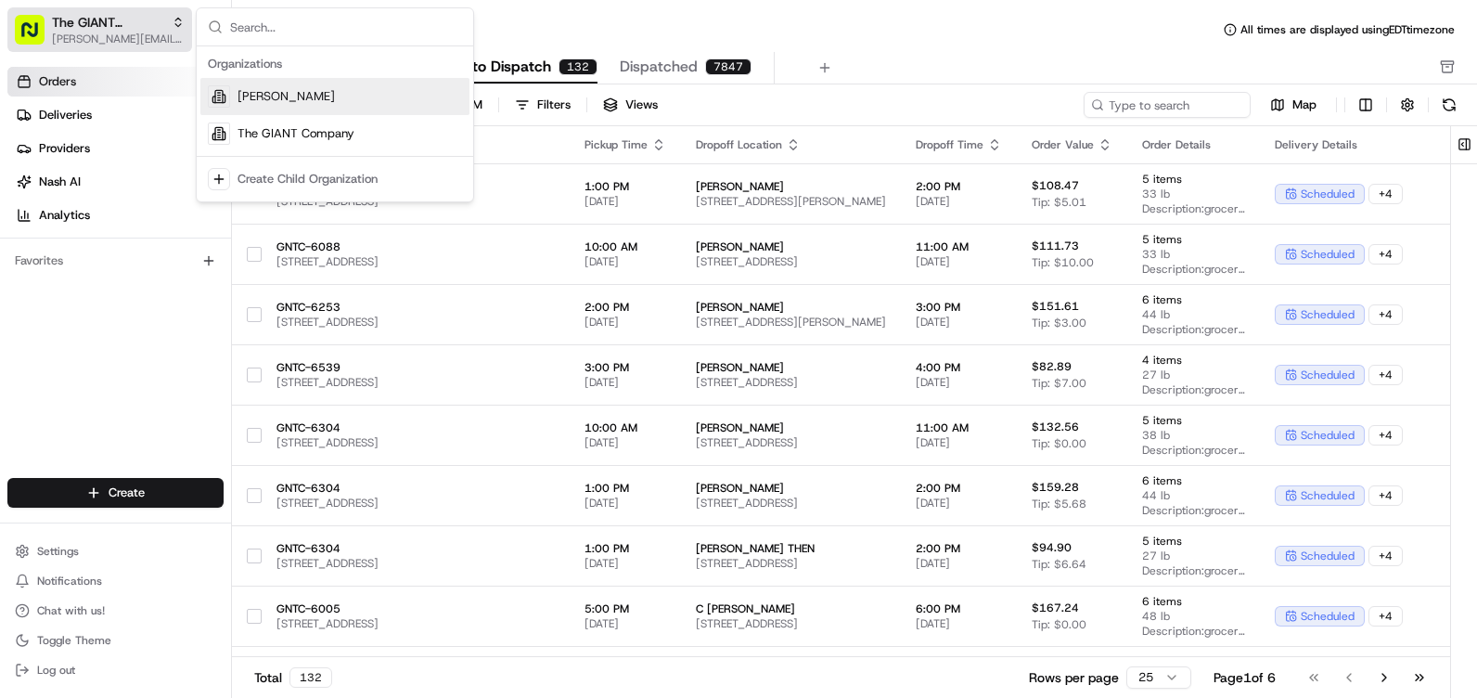
click at [165, 16] on div "The GIANT Company" at bounding box center [118, 22] width 133 height 19
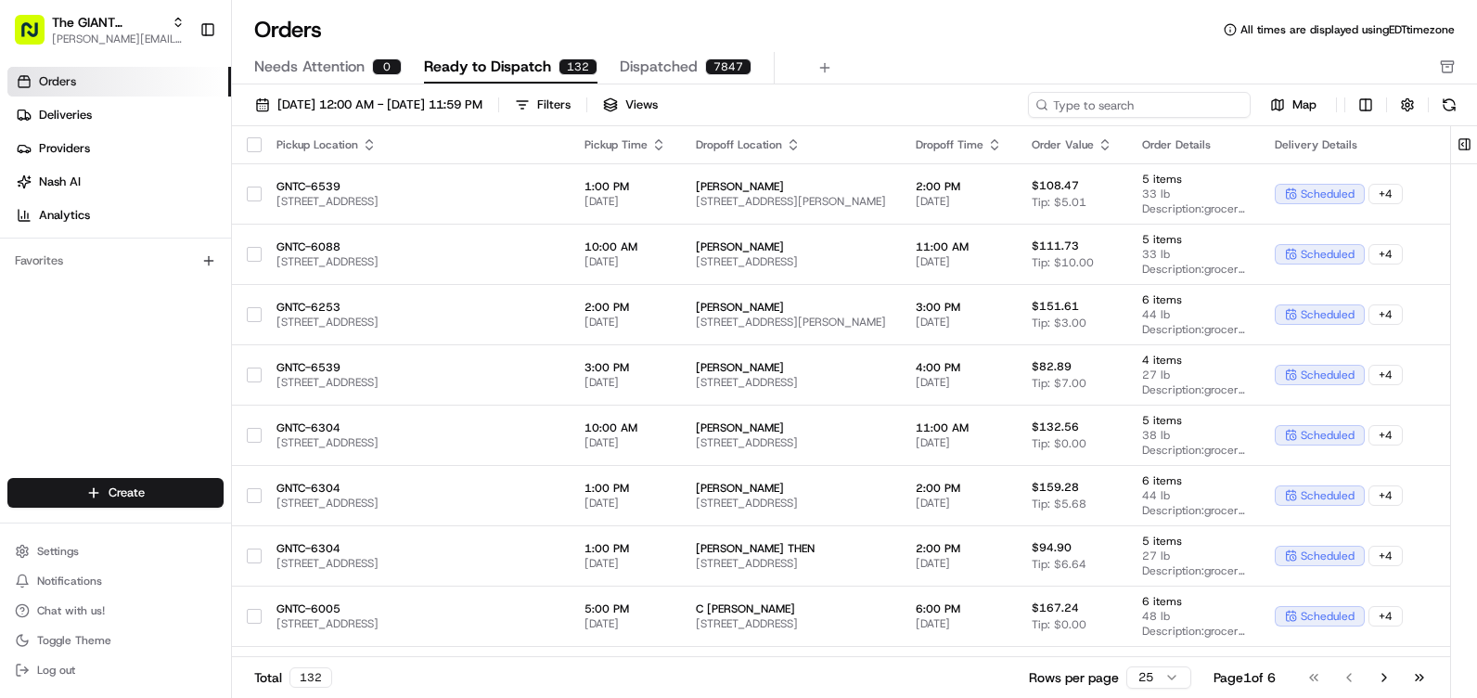
click at [1121, 107] on input at bounding box center [1139, 105] width 223 height 26
type input "6004"
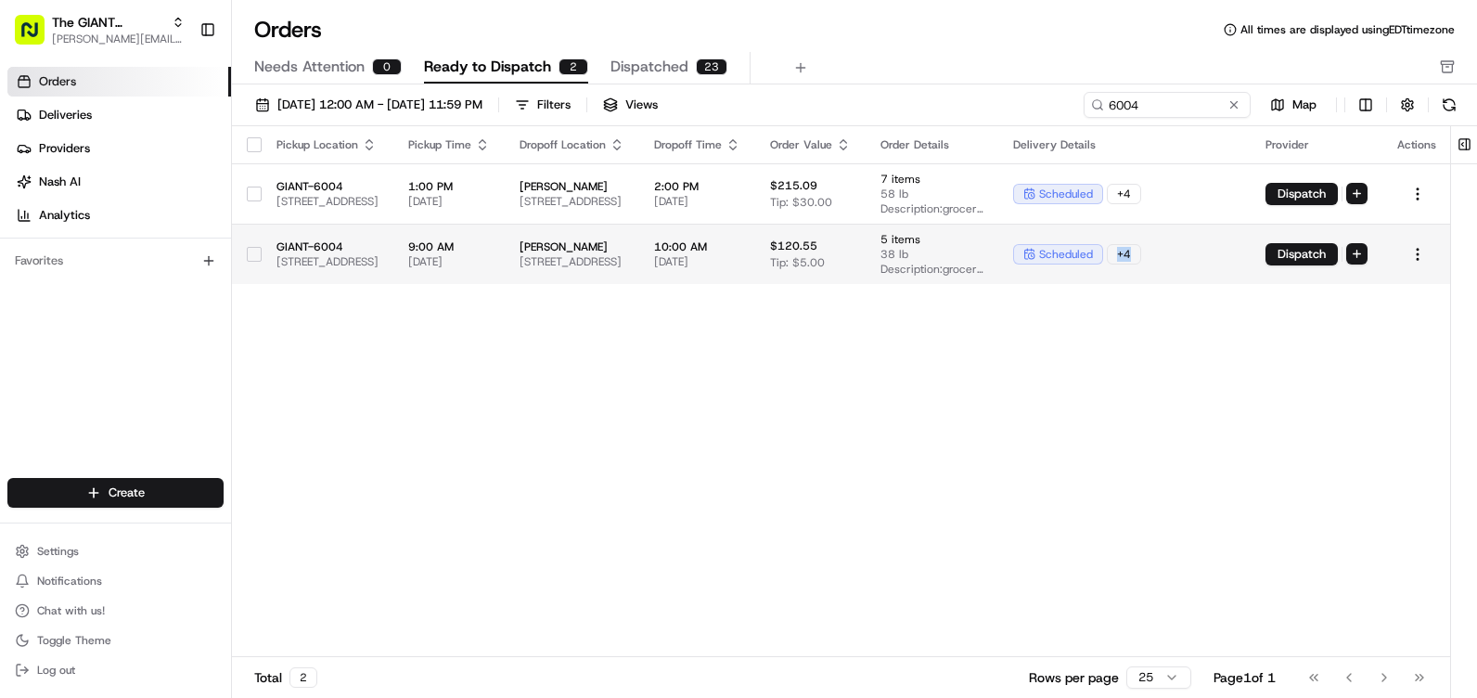
drag, startPoint x: 1384, startPoint y: 266, endPoint x: 1255, endPoint y: 271, distance: 129.1
click at [1251, 271] on td "scheduled + 4" at bounding box center [1125, 254] width 252 height 60
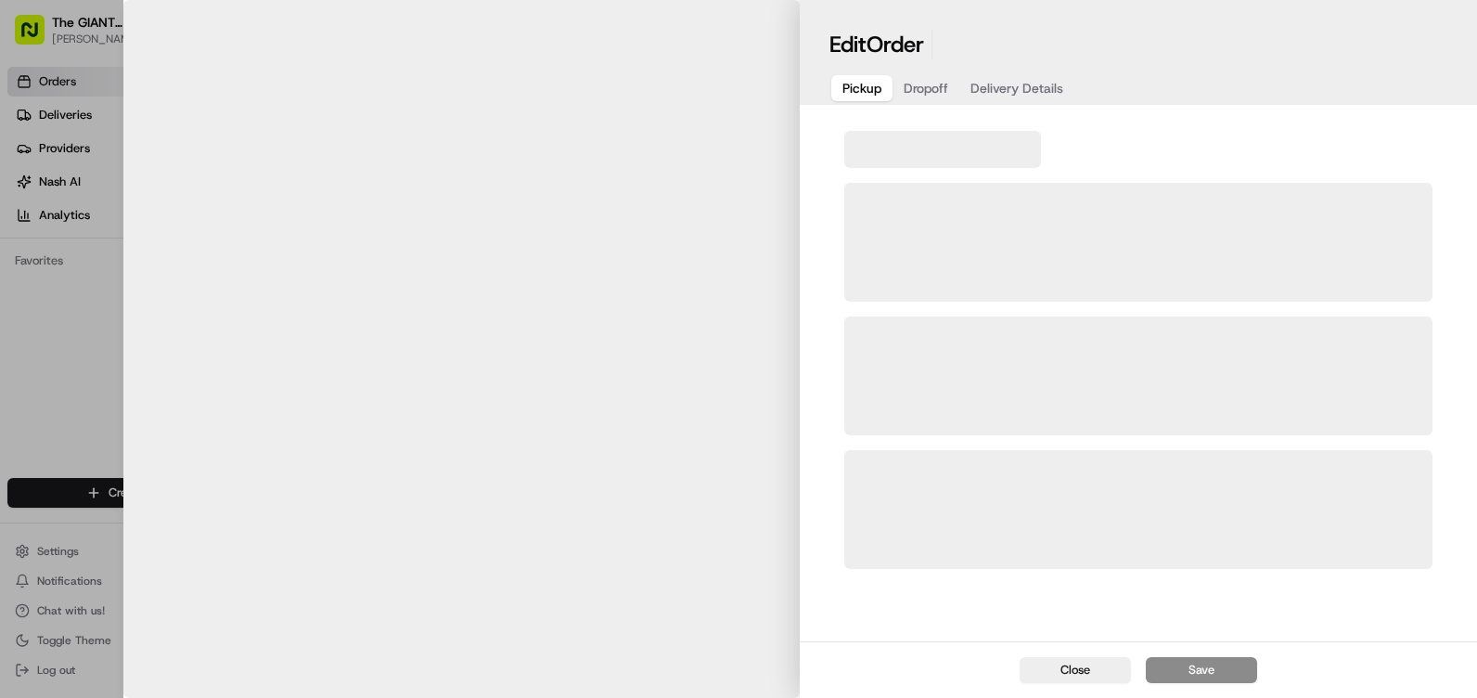
drag, startPoint x: 1255, startPoint y: 271, endPoint x: 1231, endPoint y: 253, distance: 29.1
click at [1231, 253] on div at bounding box center [1138, 242] width 588 height 119
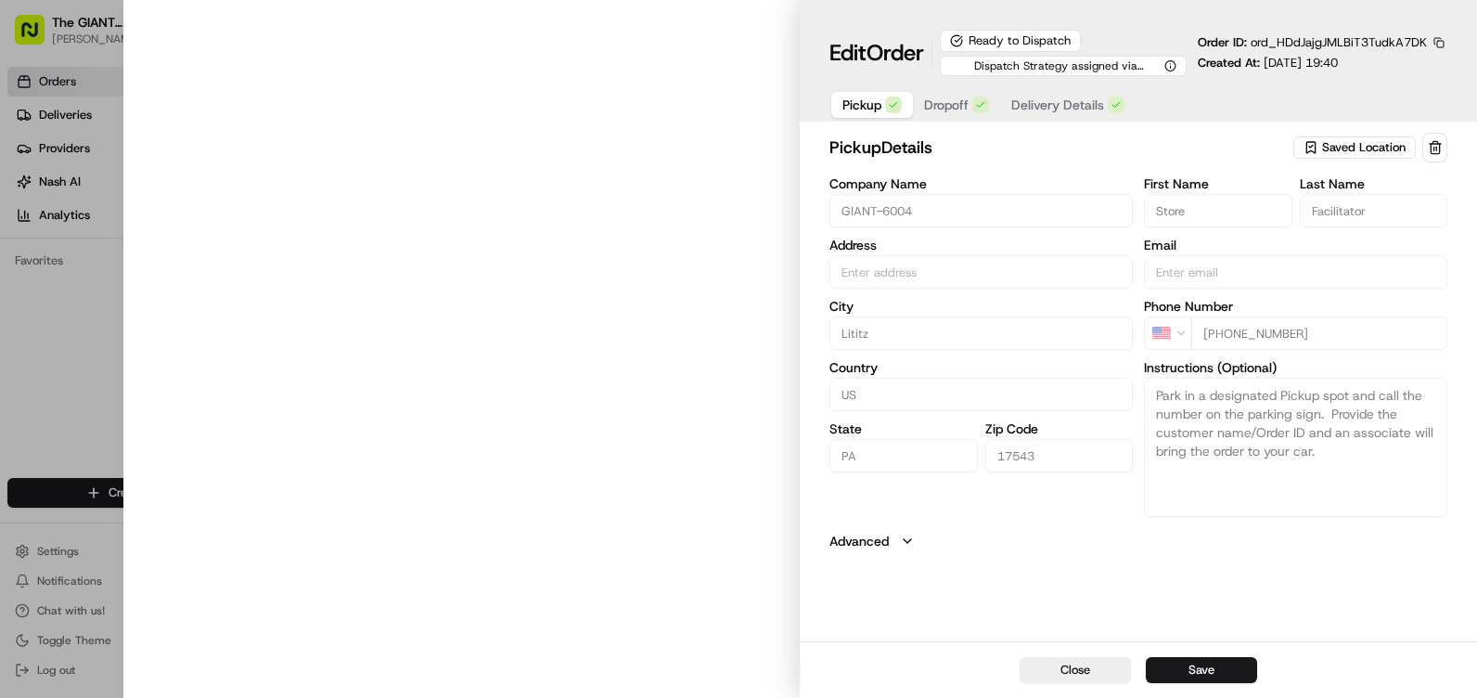
type input "[STREET_ADDRESS]"
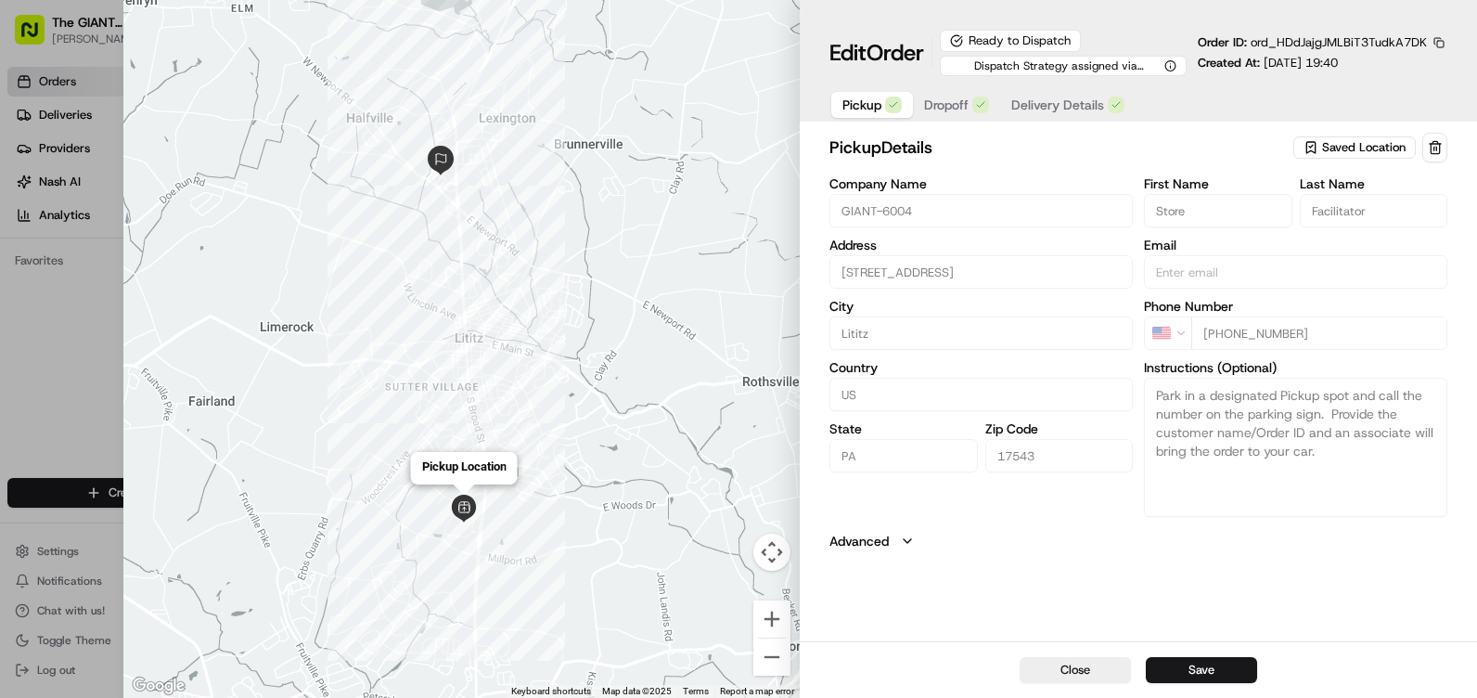
click at [466, 506] on img at bounding box center [464, 509] width 28 height 28
click at [969, 100] on span "Dropoff" at bounding box center [946, 105] width 45 height 19
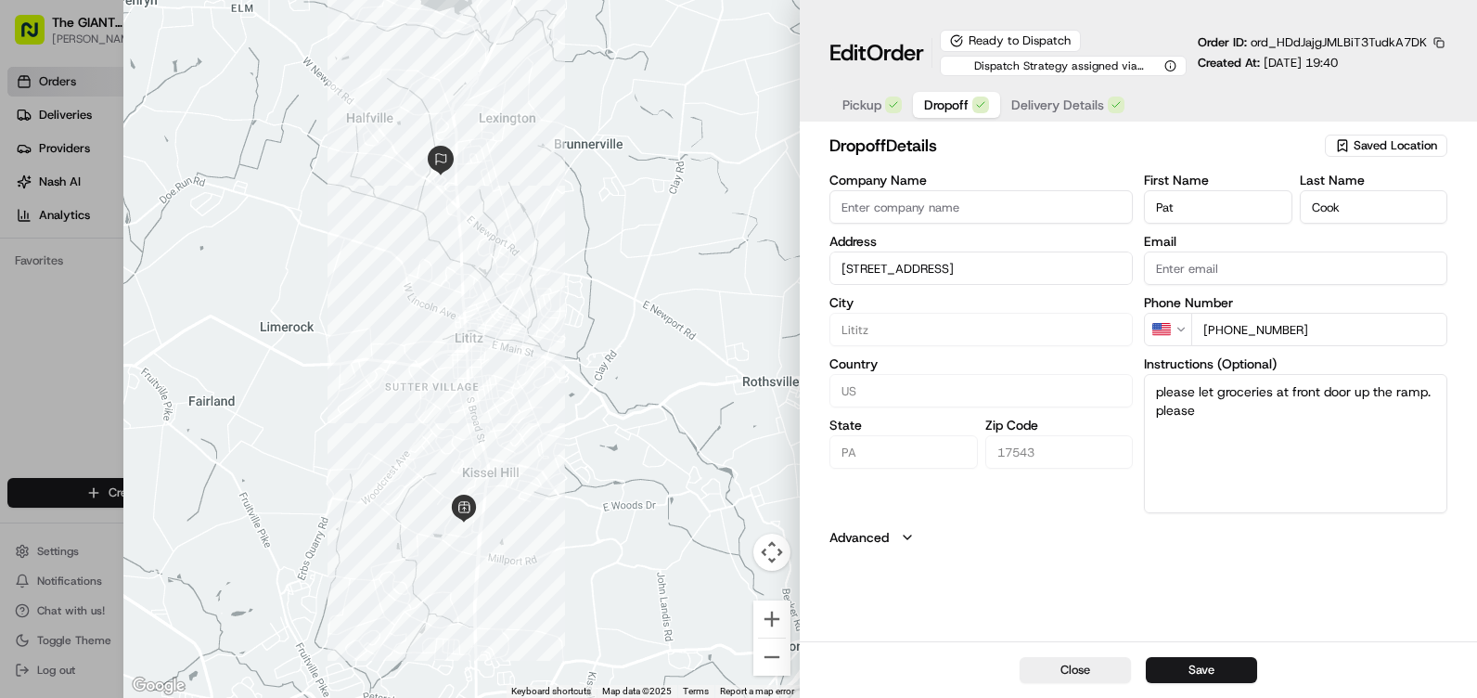
click at [1046, 105] on span "Delivery Details" at bounding box center [1058, 105] width 93 height 19
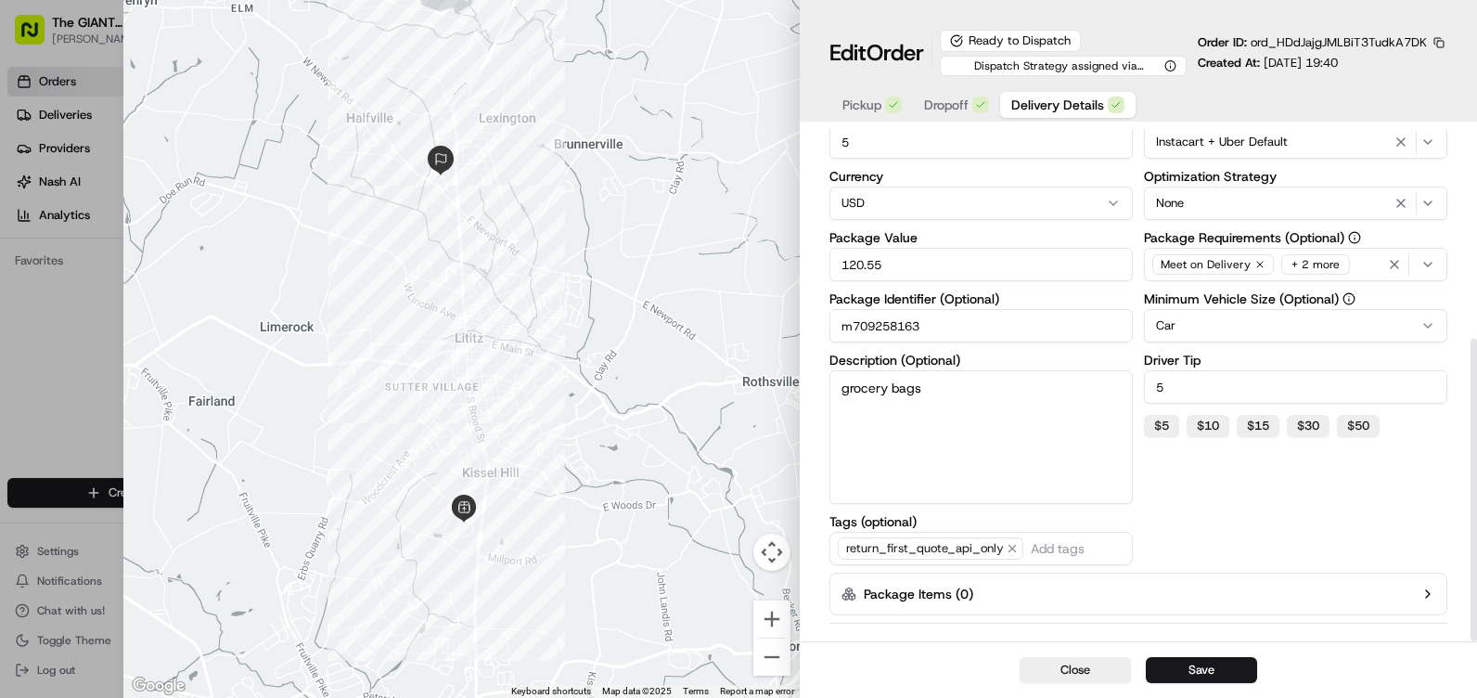
scroll to position [355, 0]
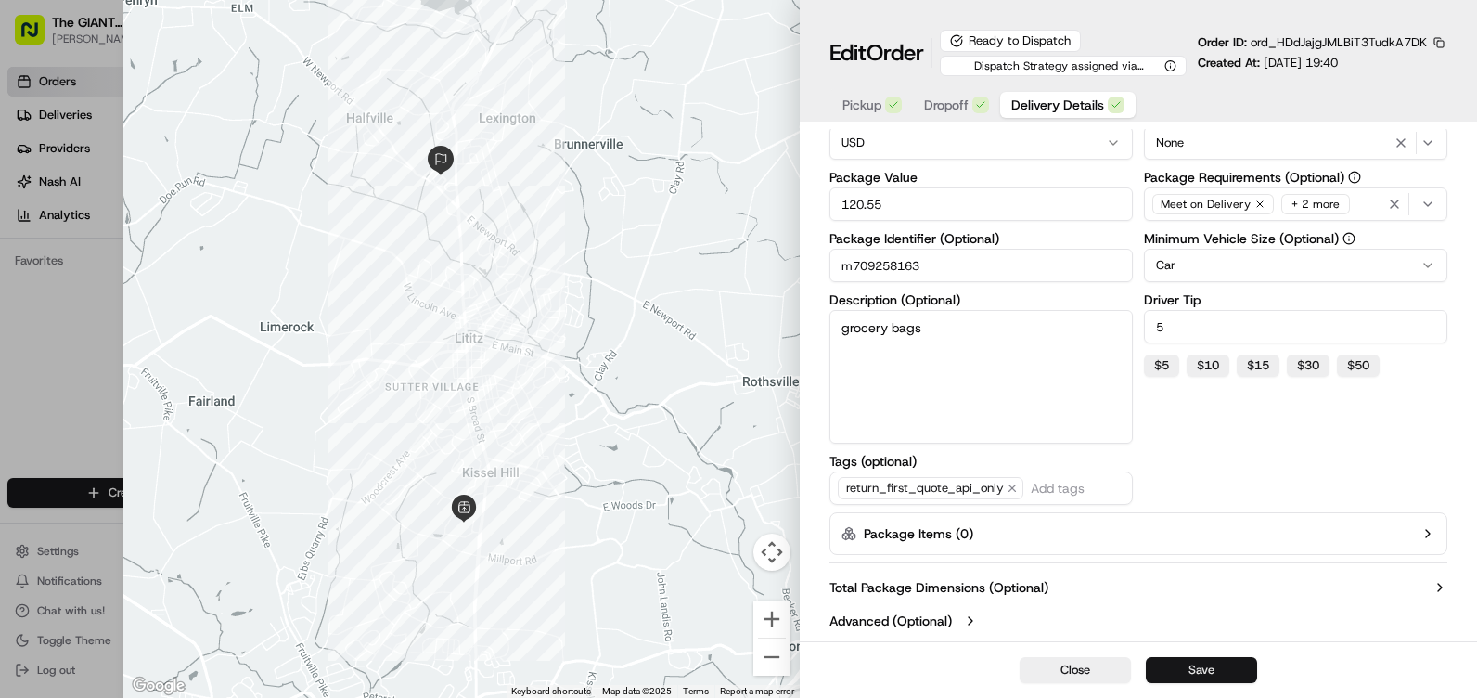
click at [1196, 670] on button "Save" at bounding box center [1201, 670] width 111 height 26
type input "1"
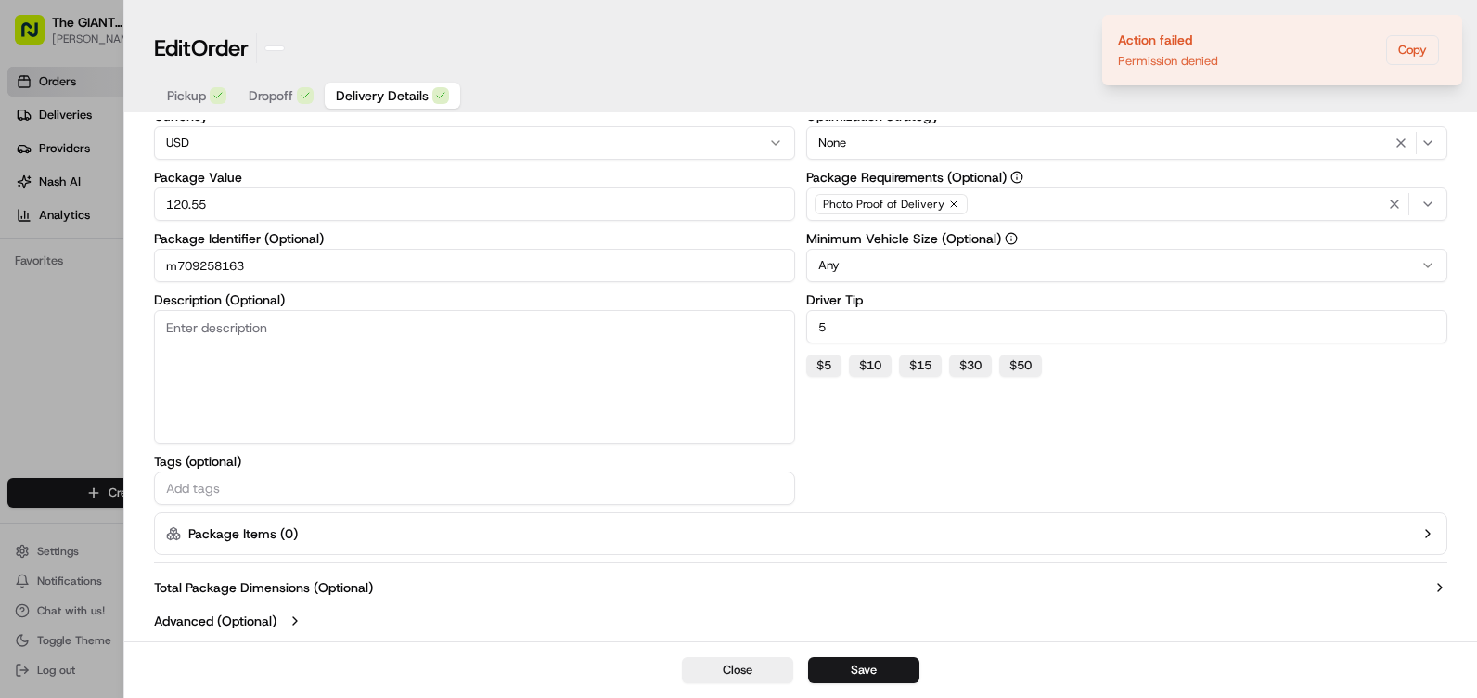
scroll to position [153, 0]
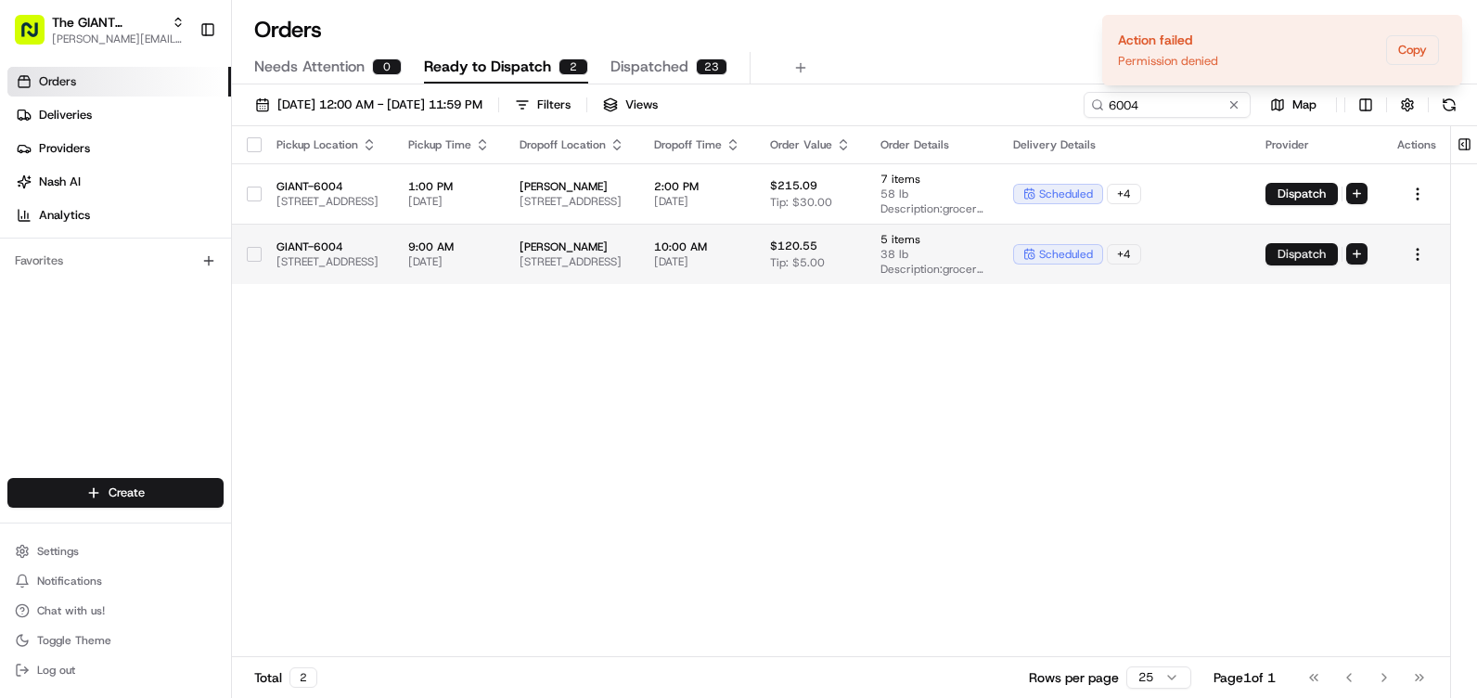
click at [1338, 251] on button "Dispatch" at bounding box center [1302, 254] width 72 height 22
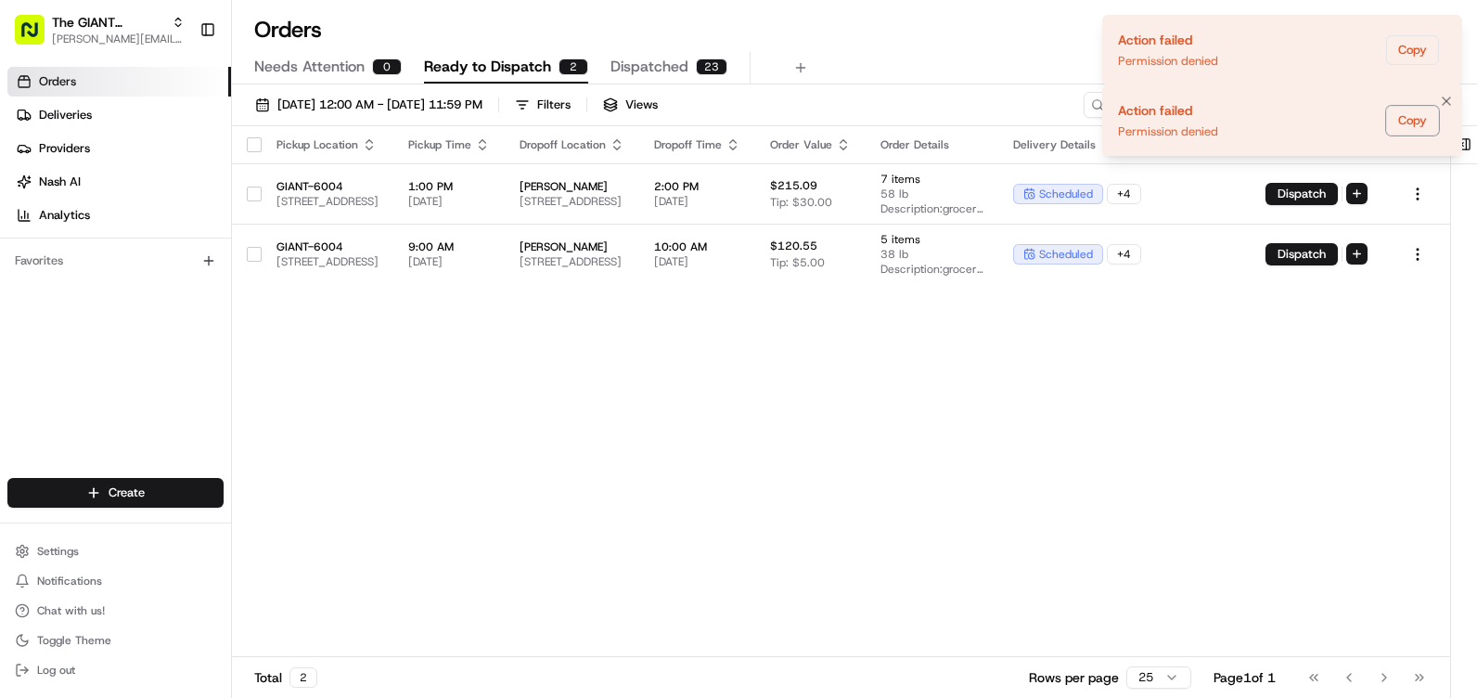
drag, startPoint x: 1424, startPoint y: 120, endPoint x: 1427, endPoint y: 101, distance: 18.9
click at [1425, 113] on button "Copy" at bounding box center [1412, 121] width 53 height 30
click at [1441, 29] on icon "Notifications (F8)" at bounding box center [1446, 30] width 15 height 15
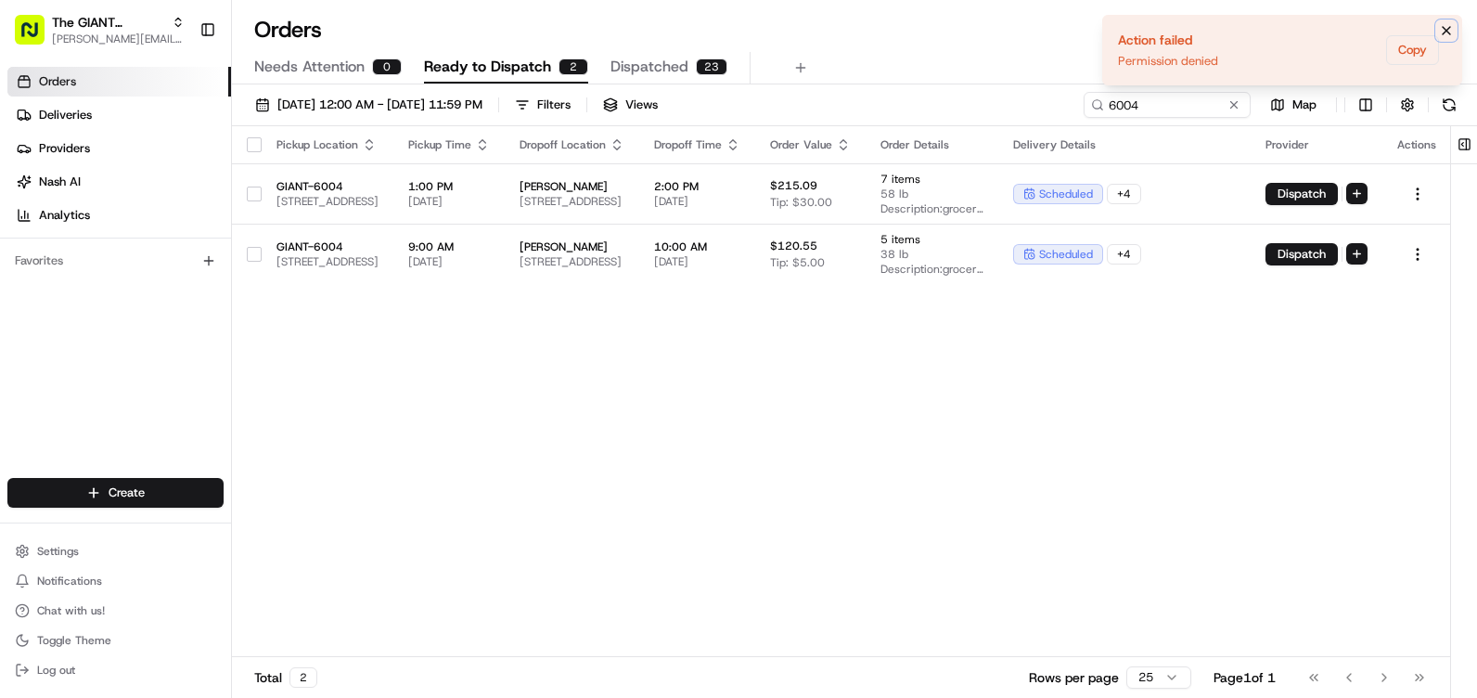
click at [1450, 31] on icon "Notifications (F8)" at bounding box center [1446, 30] width 15 height 15
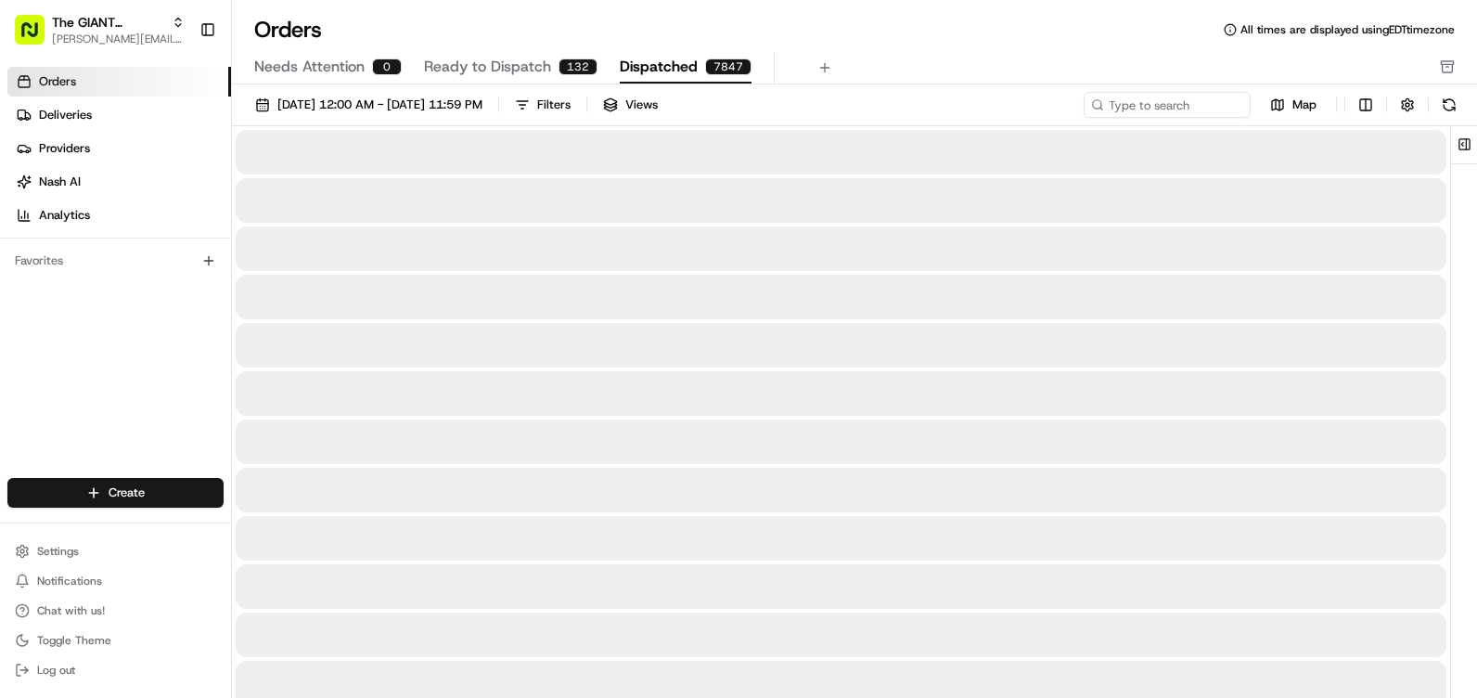
click at [627, 70] on span "Dispatched" at bounding box center [659, 67] width 78 height 22
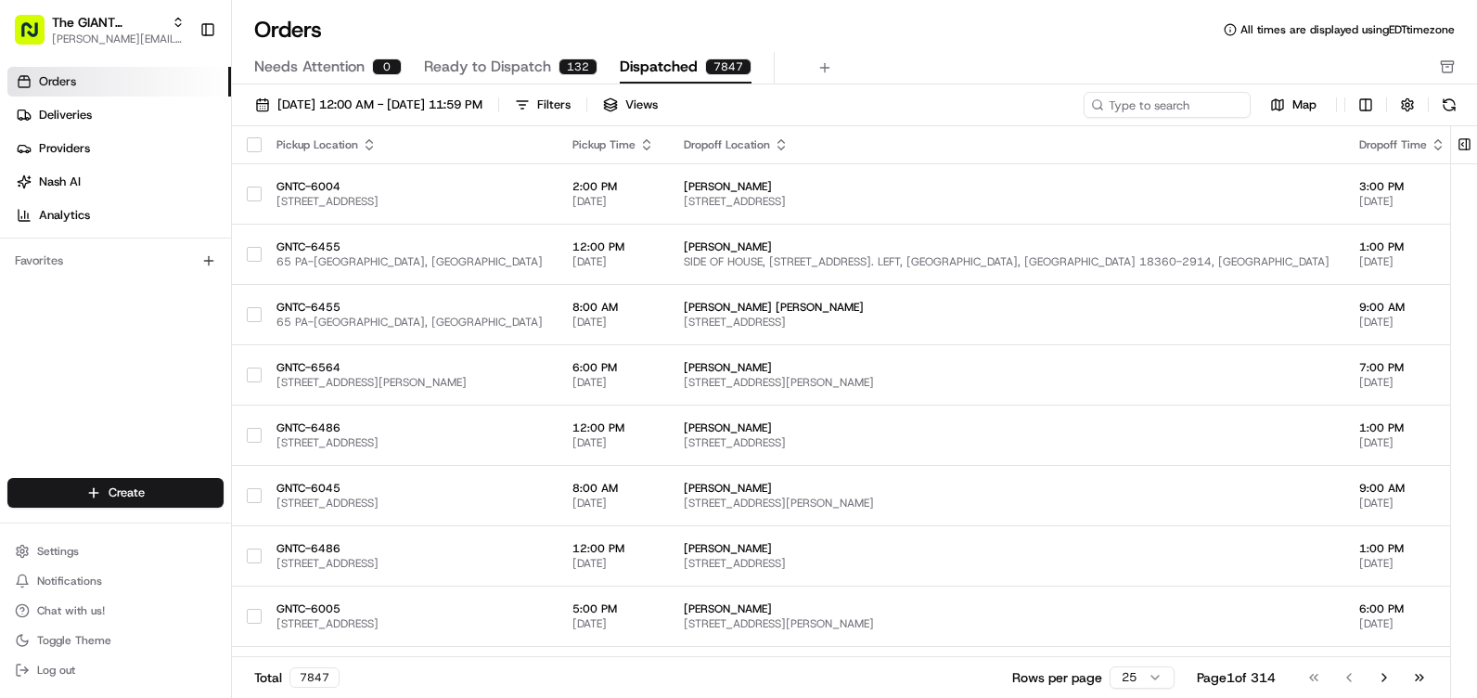
click at [541, 62] on span "Ready to Dispatch" at bounding box center [487, 67] width 127 height 22
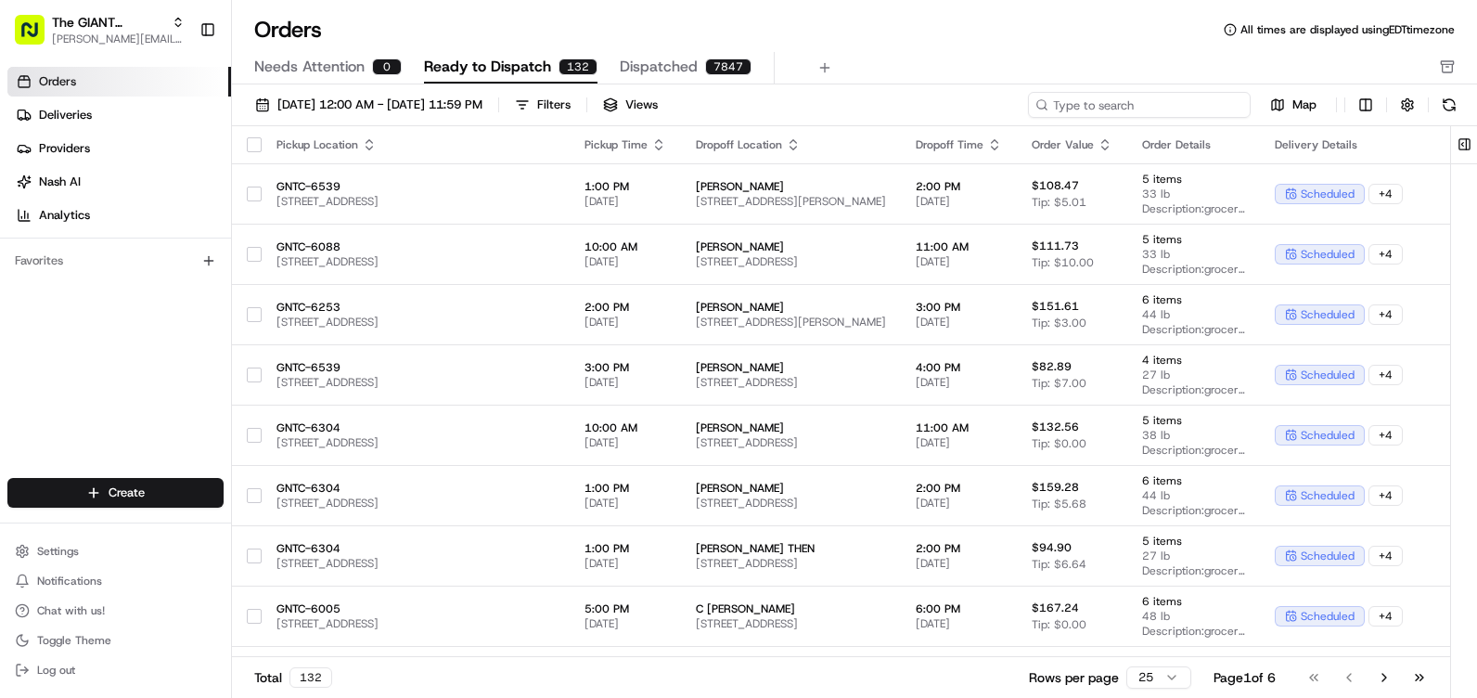
click at [1200, 108] on input at bounding box center [1139, 105] width 223 height 26
type input "6004"
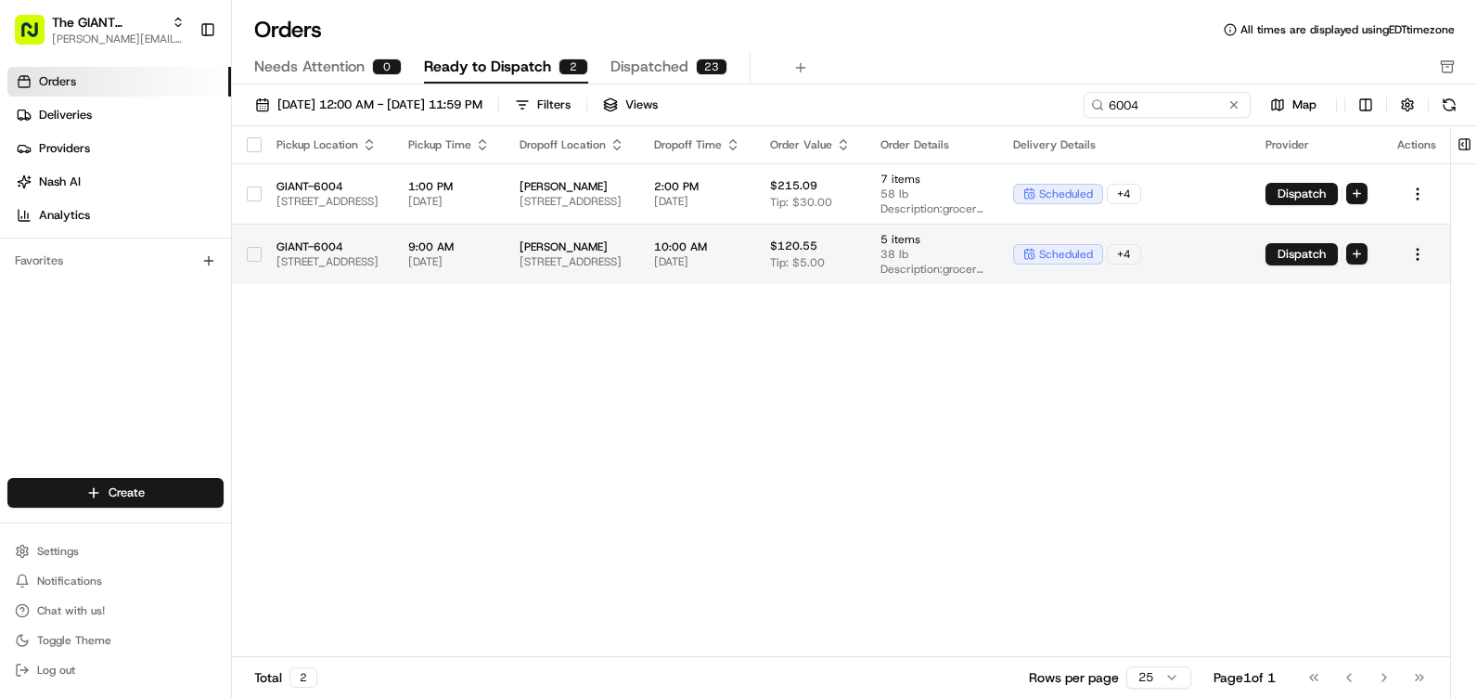
click at [250, 248] on button "button" at bounding box center [254, 254] width 15 height 15
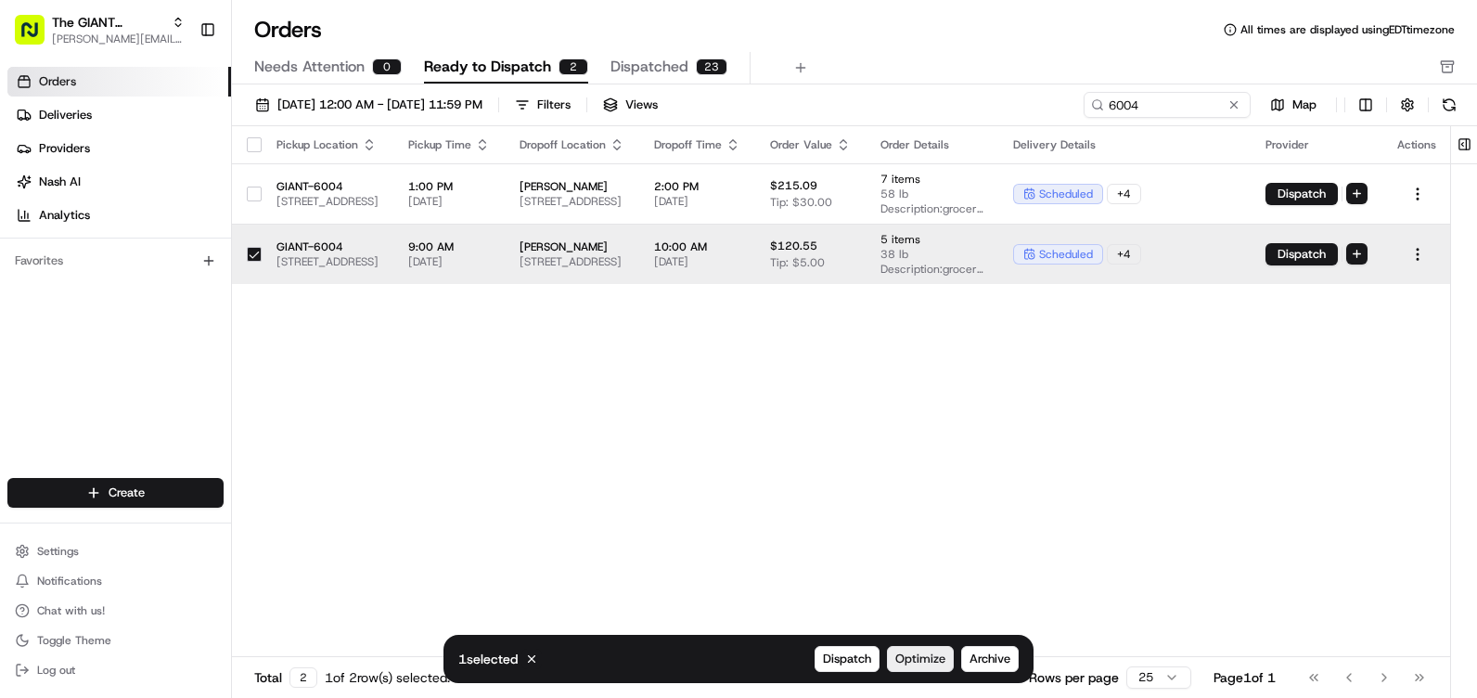
click at [909, 664] on span "Optimize" at bounding box center [921, 659] width 50 height 17
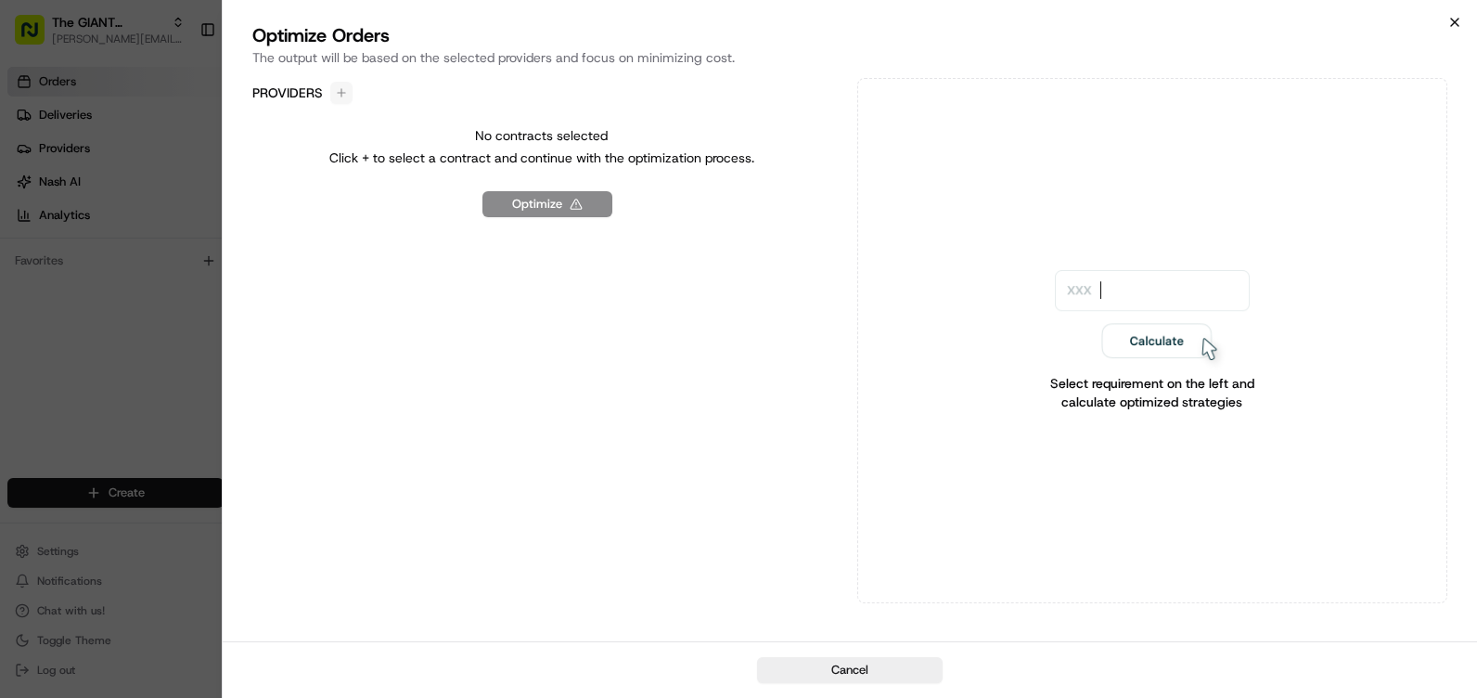
click at [1451, 27] on icon "button" at bounding box center [1455, 22] width 15 height 15
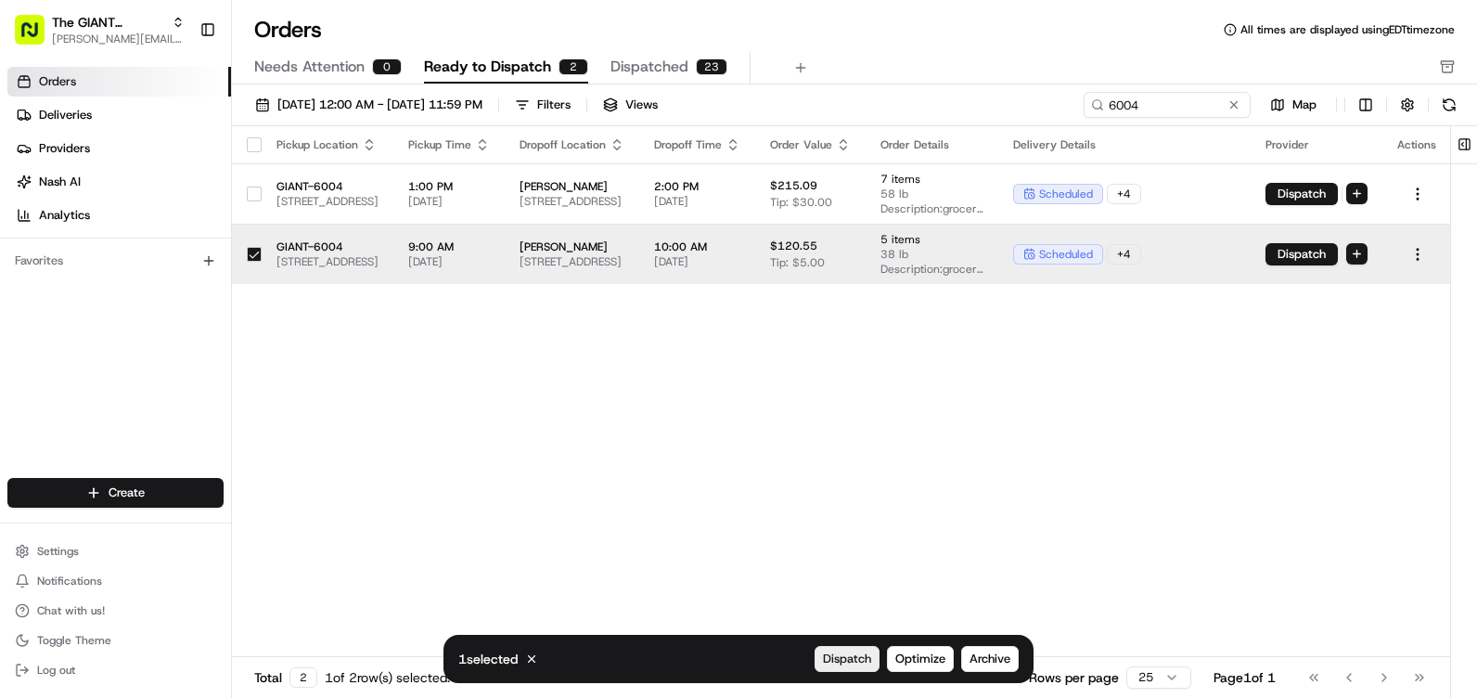
click at [838, 664] on span "Dispatch" at bounding box center [847, 659] width 48 height 17
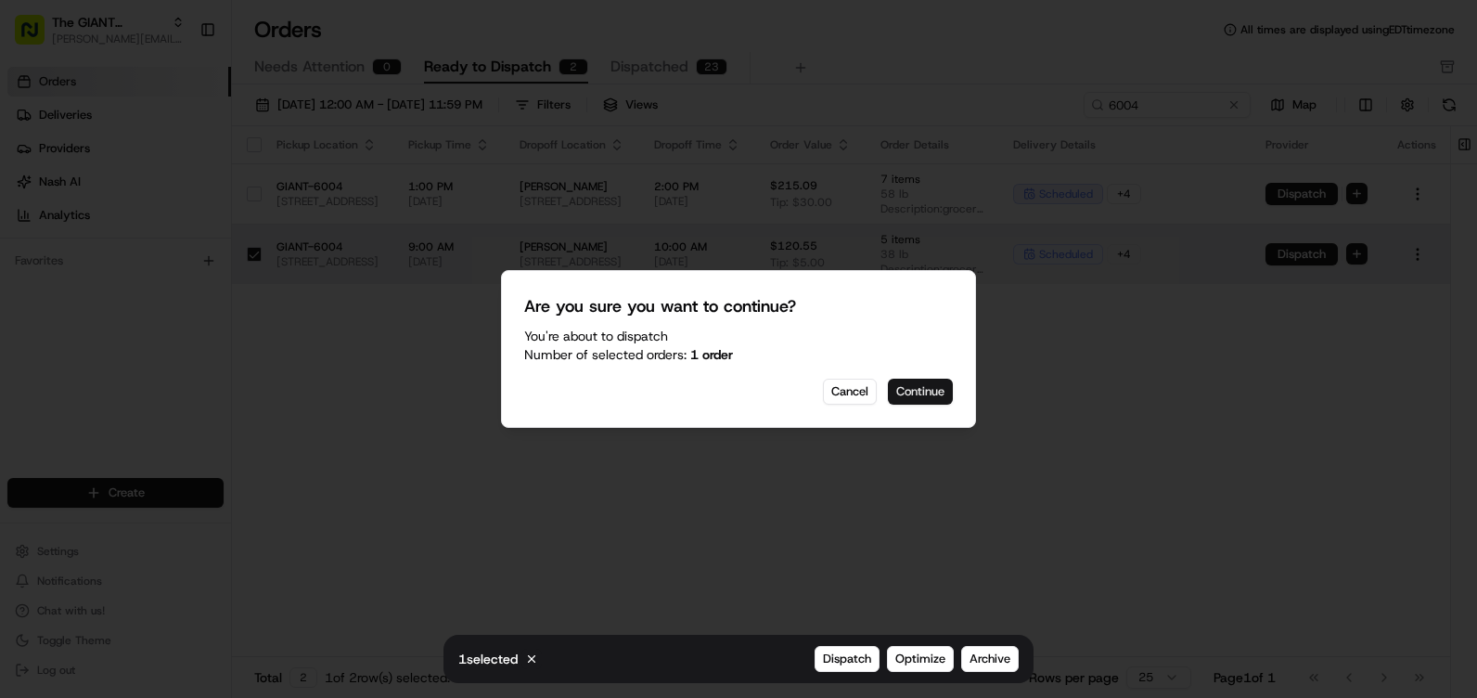
click at [922, 388] on button "Continue" at bounding box center [920, 392] width 65 height 26
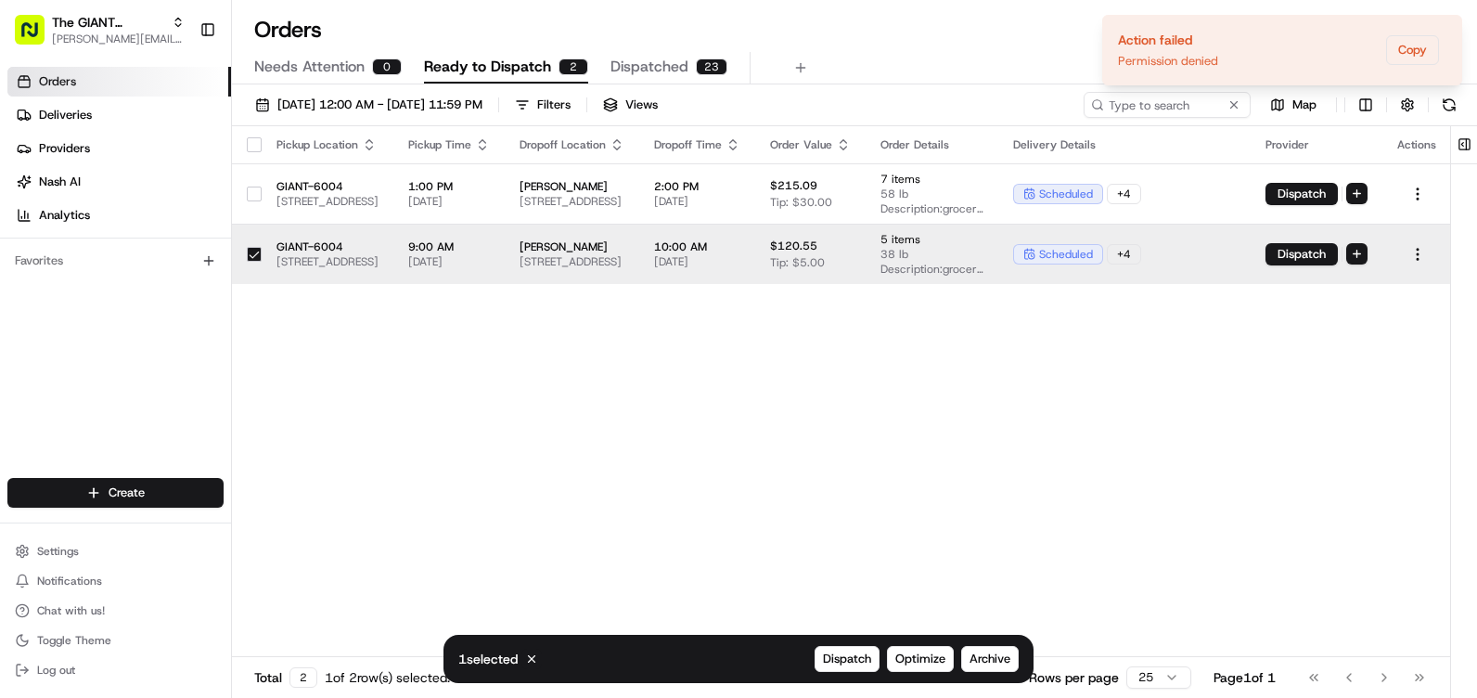
click at [358, 66] on span "Needs Attention" at bounding box center [309, 67] width 110 height 22
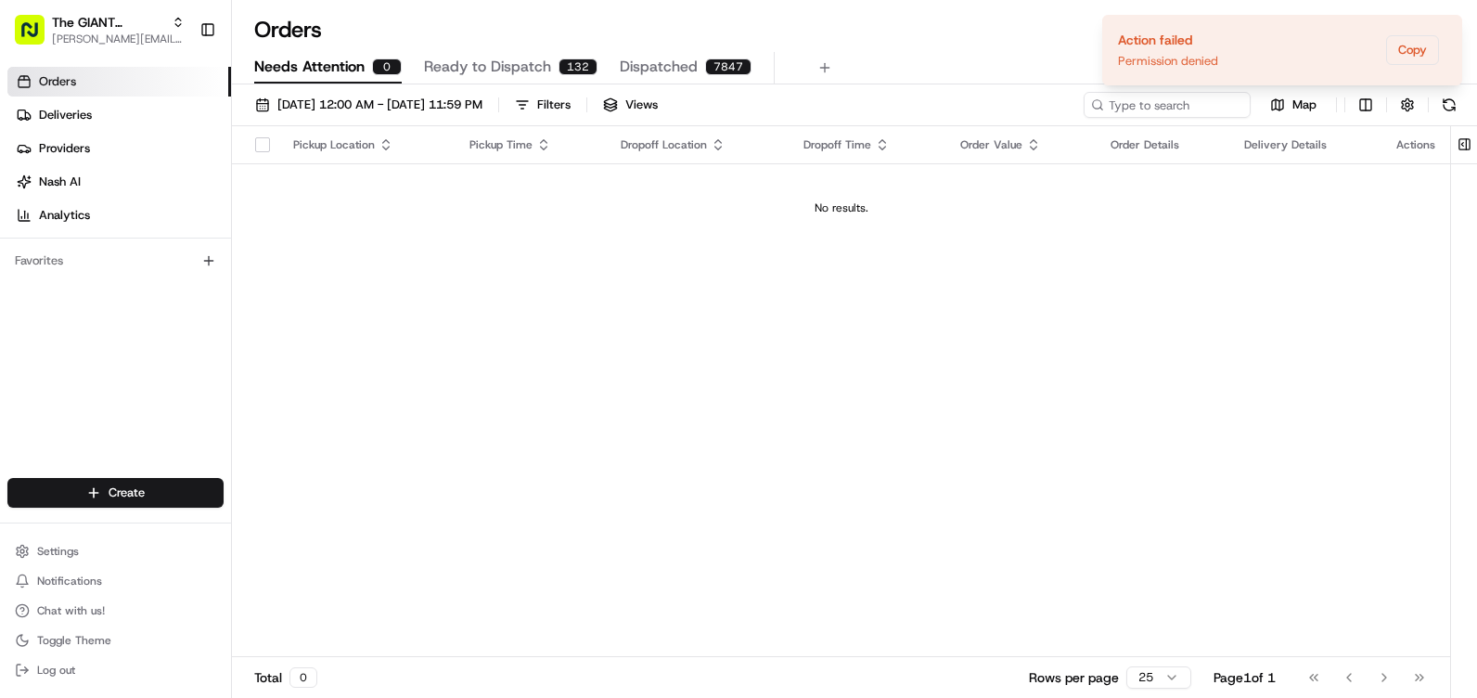
click at [458, 71] on span "Ready to Dispatch" at bounding box center [487, 67] width 127 height 22
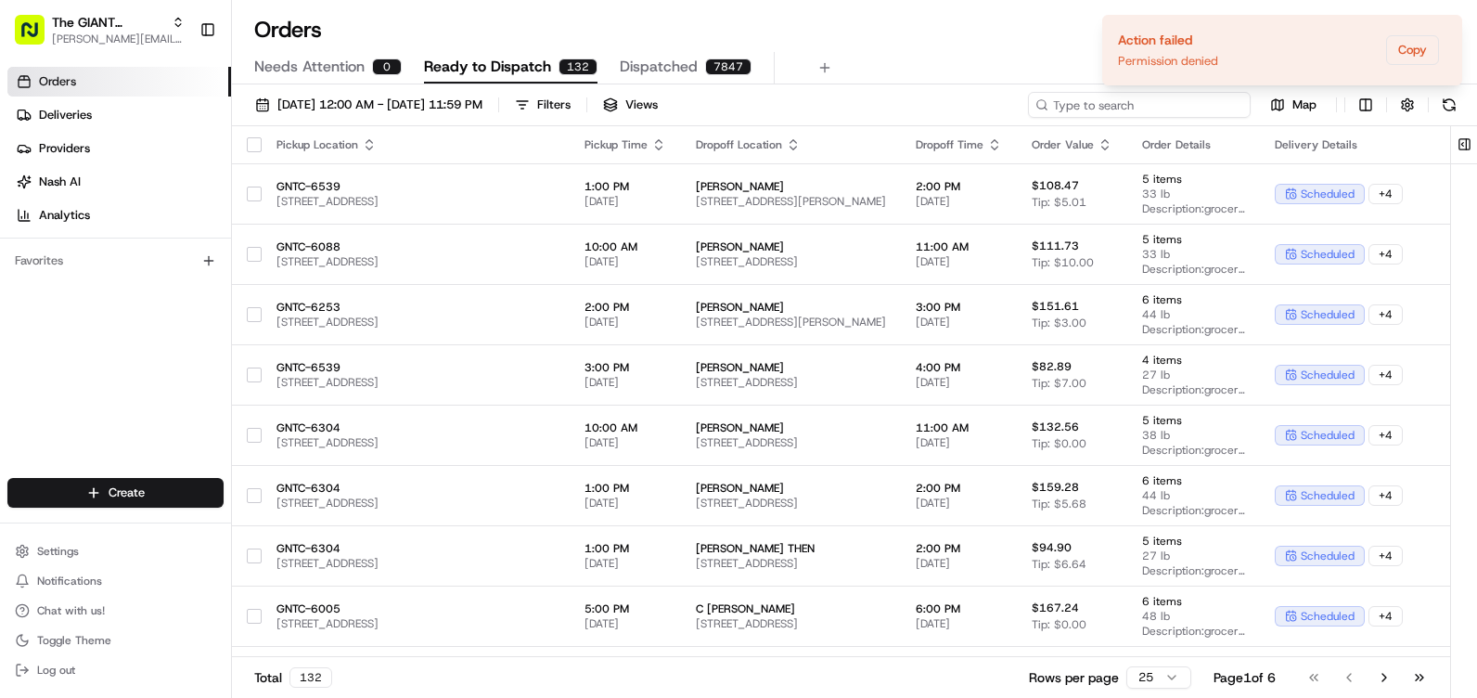
click at [1122, 101] on input at bounding box center [1139, 105] width 223 height 26
type input "6004"
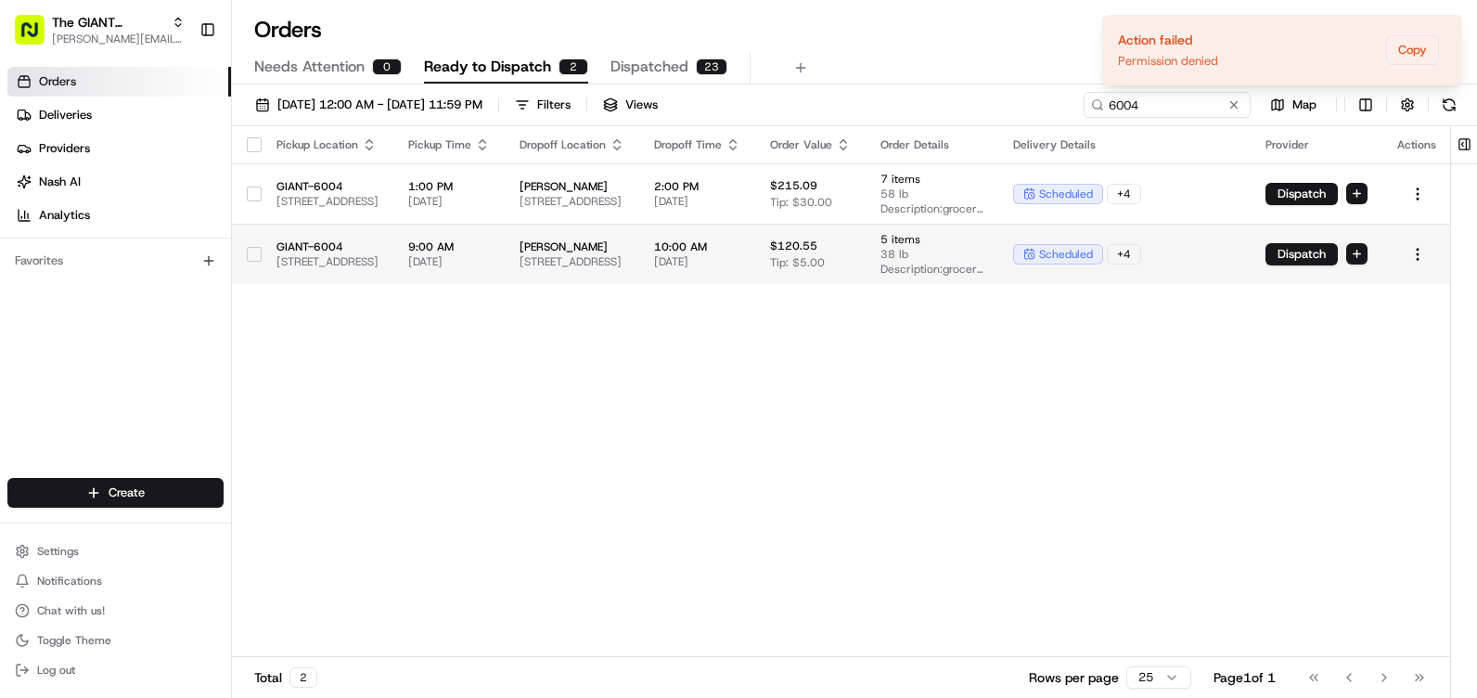
click at [741, 258] on span "08/21/2025" at bounding box center [697, 261] width 86 height 15
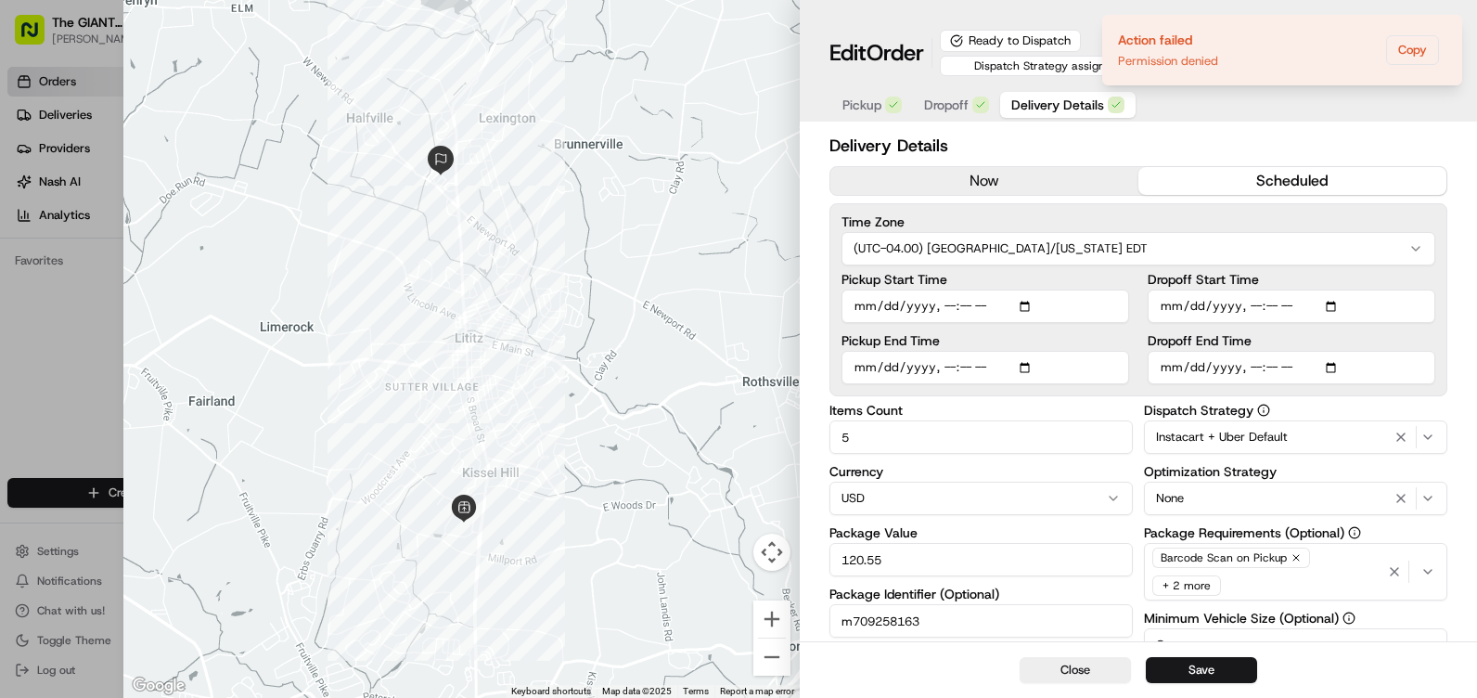
click at [1036, 45] on div "Ready to Dispatch" at bounding box center [1010, 41] width 141 height 22
click at [1037, 35] on div "Ready to Dispatch" at bounding box center [1010, 41] width 141 height 22
click at [1424, 45] on span "ord_HDdJajgJMLBiT3TudkA7DK" at bounding box center [1339, 42] width 176 height 16
click at [1424, 50] on p "Order ID: ord_HDdJajgJMLBiT3TudkA7DK" at bounding box center [1312, 42] width 229 height 17
click at [1420, 53] on div "Order ID: ord_HDdJajgJMLBiT3TudkA7DK Created At: 08/20/2025 19:40" at bounding box center [1323, 52] width 250 height 37
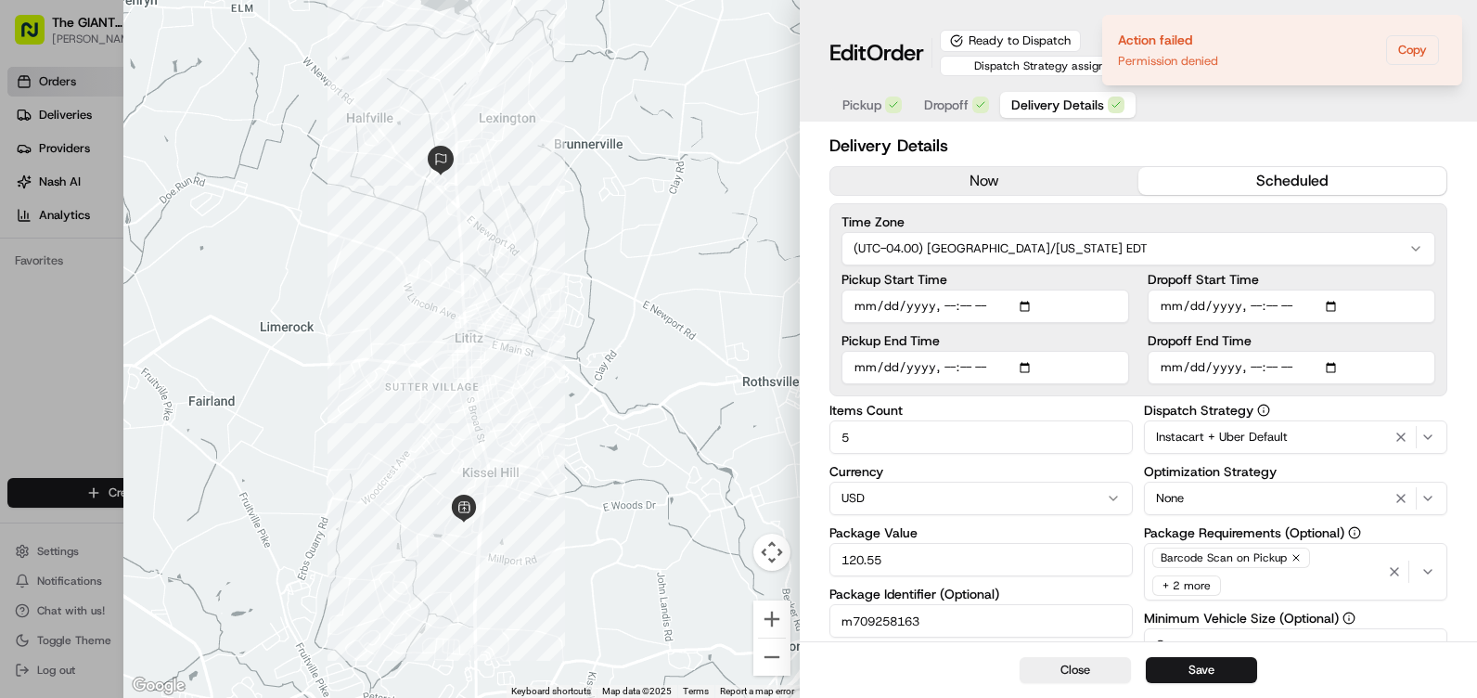
click at [1338, 57] on span "08/20/2025 19:40" at bounding box center [1301, 63] width 74 height 16
click at [1457, 19] on div "Edit Order Ready to Dispatch Dispatch Strategy assigned via Automation Order ID…" at bounding box center [1138, 61] width 677 height 122
click at [1213, 668] on button "Save" at bounding box center [1201, 670] width 111 height 26
type input "1"
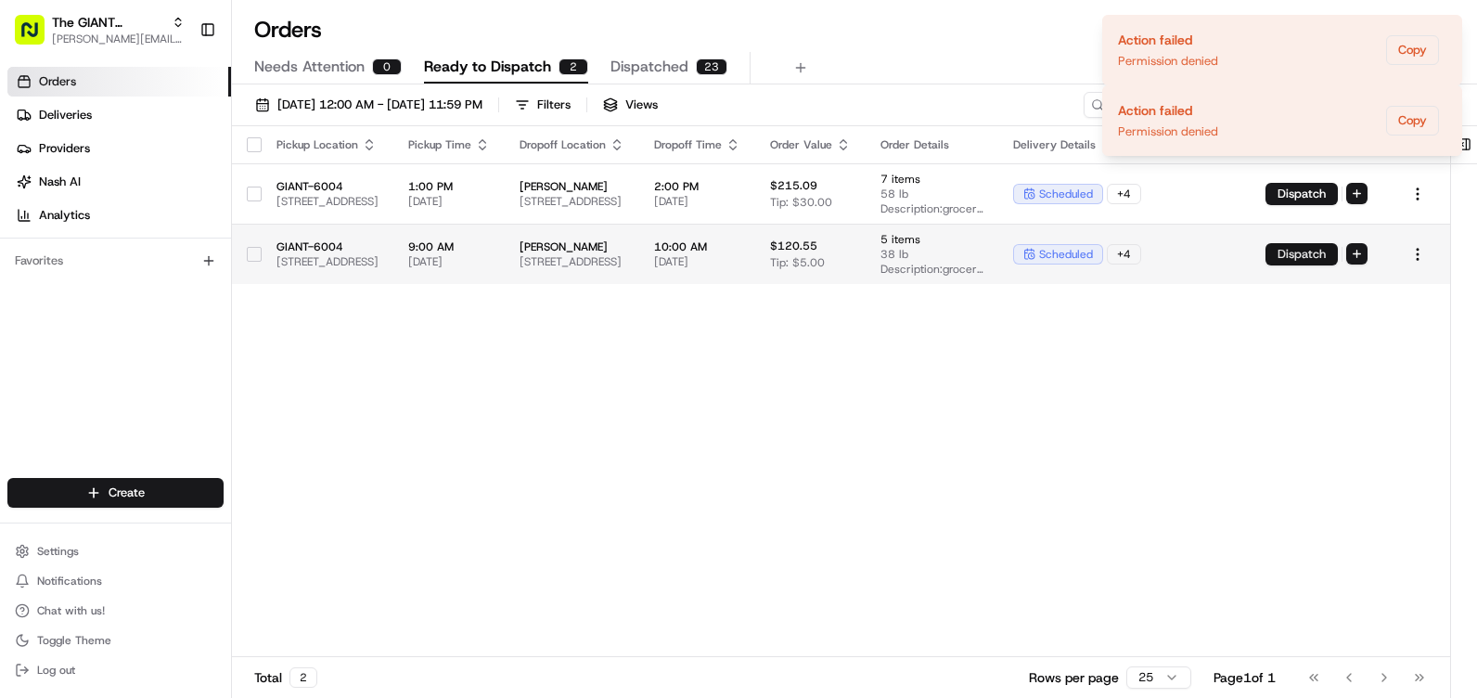
click at [1338, 259] on button "Dispatch" at bounding box center [1302, 254] width 72 height 22
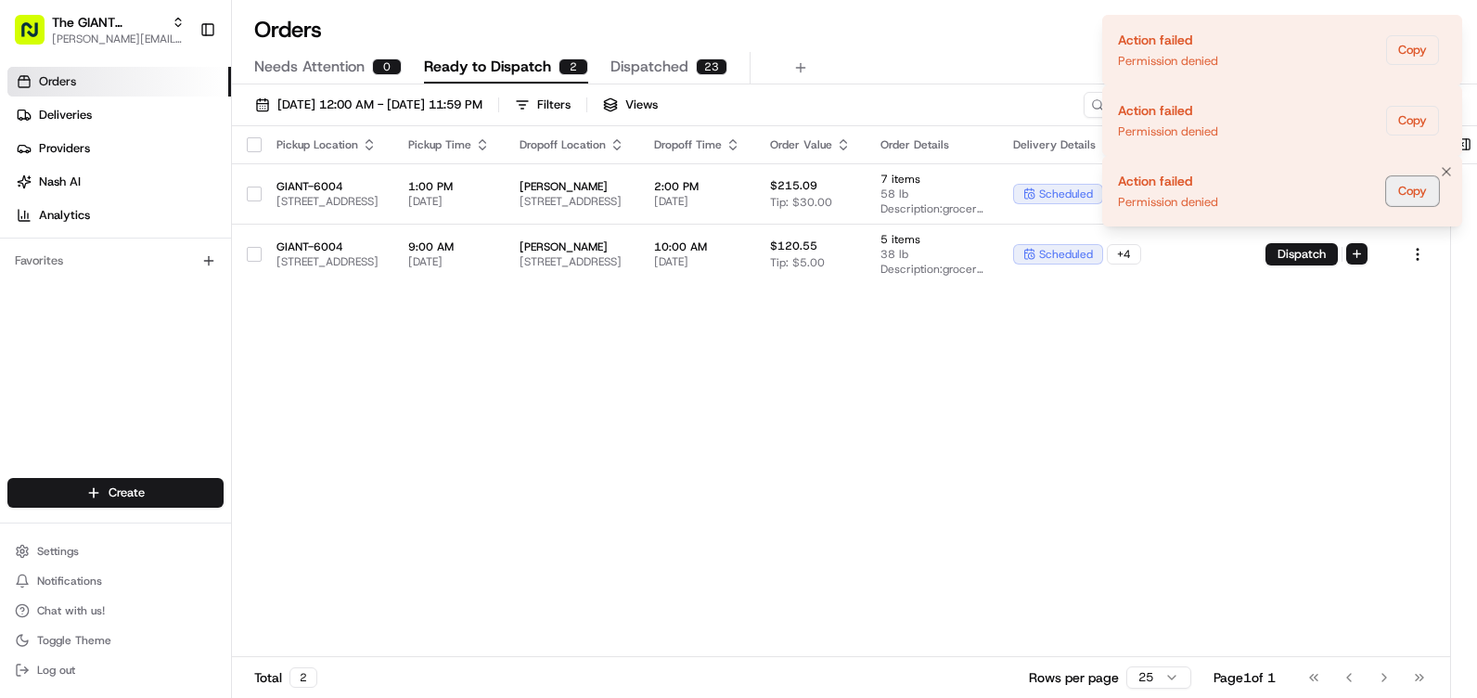
click at [1428, 189] on button "Copy" at bounding box center [1412, 191] width 53 height 30
click at [1443, 173] on icon "Notifications (F8)" at bounding box center [1446, 171] width 15 height 15
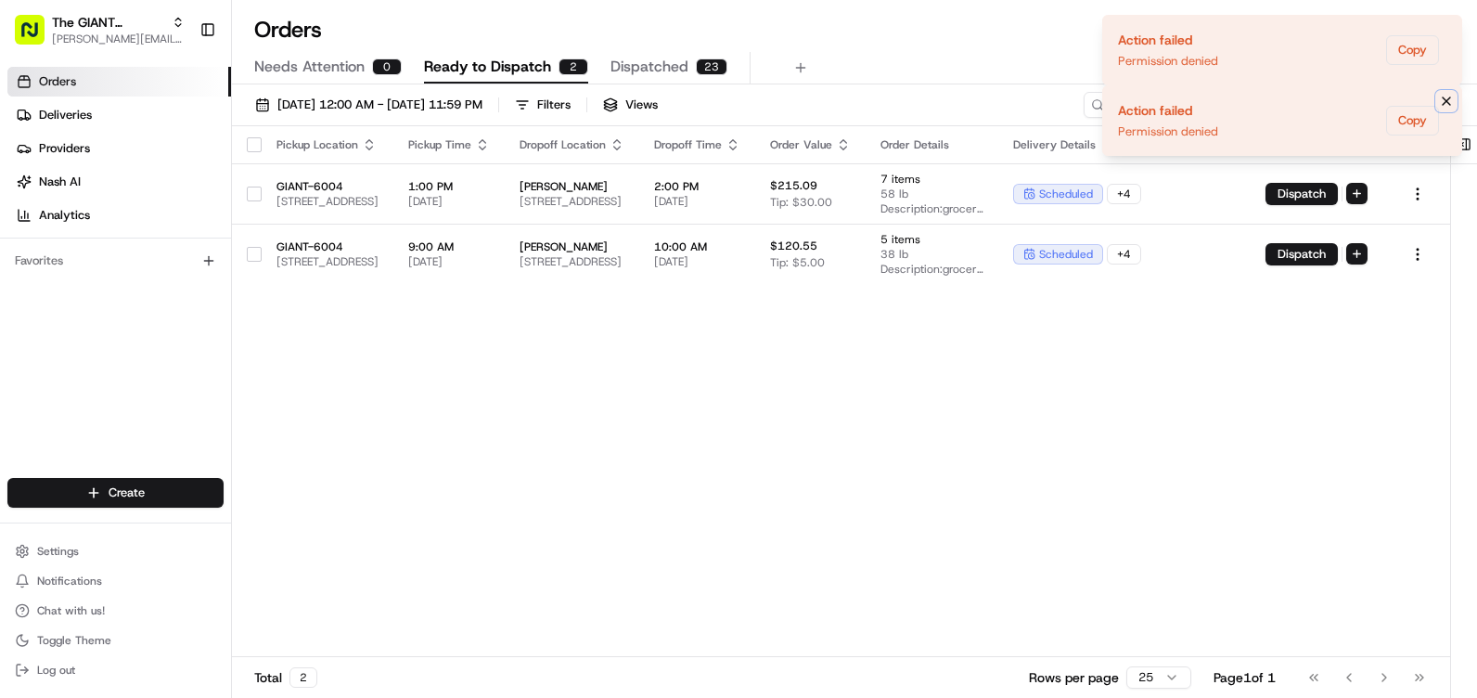
click at [1449, 109] on button "Notifications (F8)" at bounding box center [1447, 101] width 22 height 22
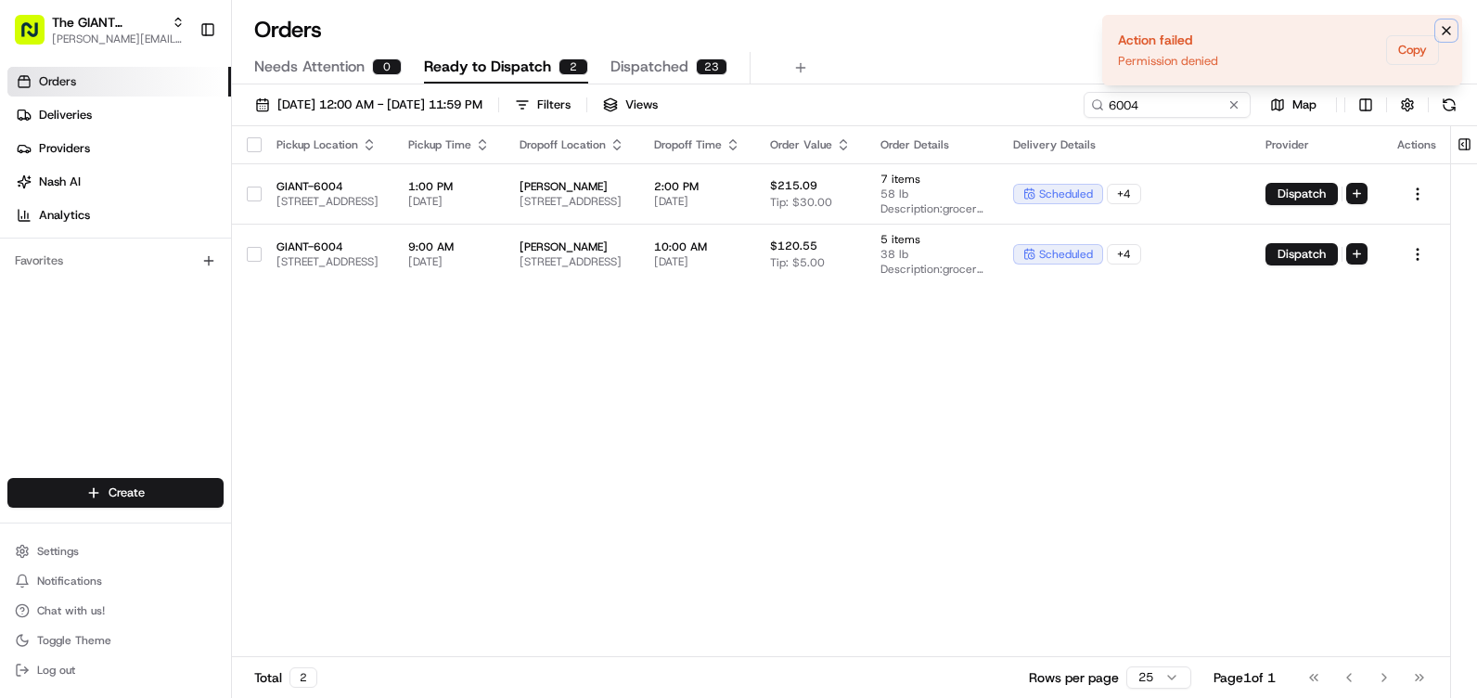
click at [1451, 31] on icon "Notifications (F8)" at bounding box center [1446, 30] width 15 height 15
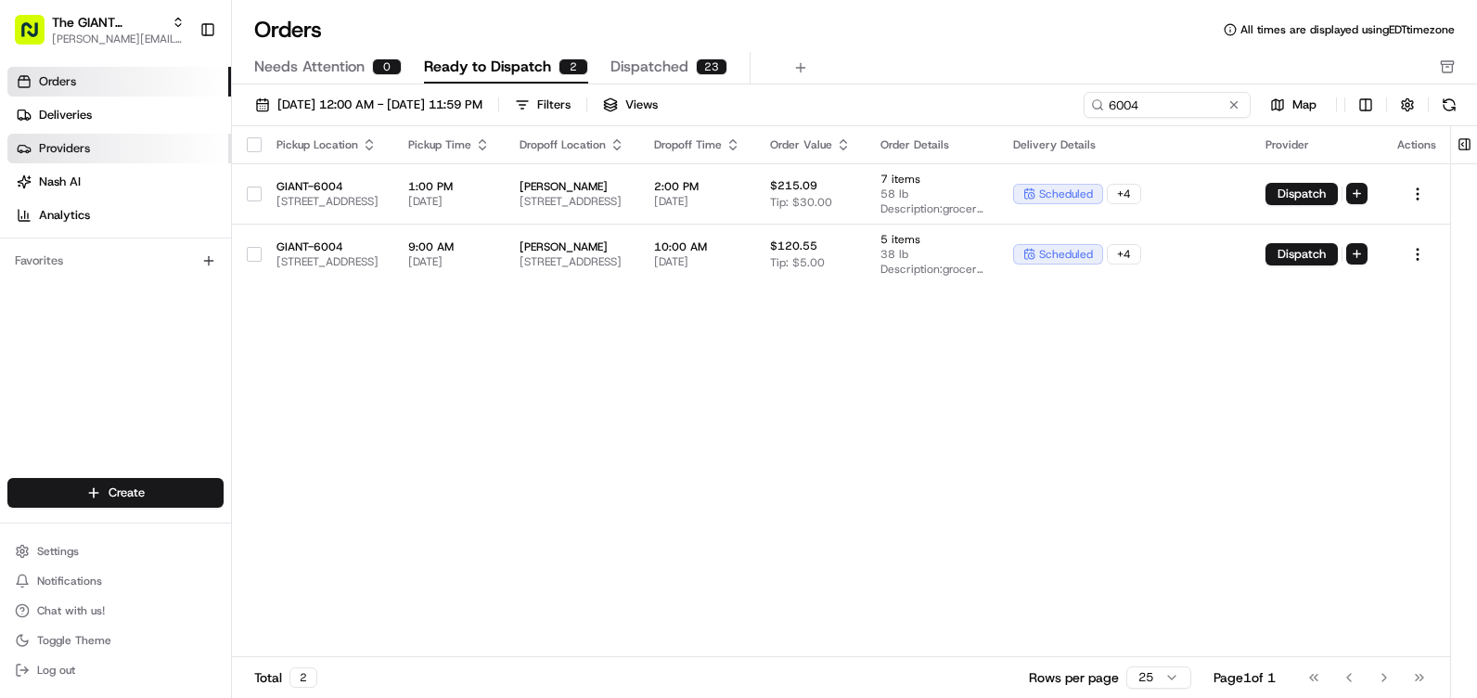
click at [111, 141] on link "Providers" at bounding box center [119, 149] width 224 height 30
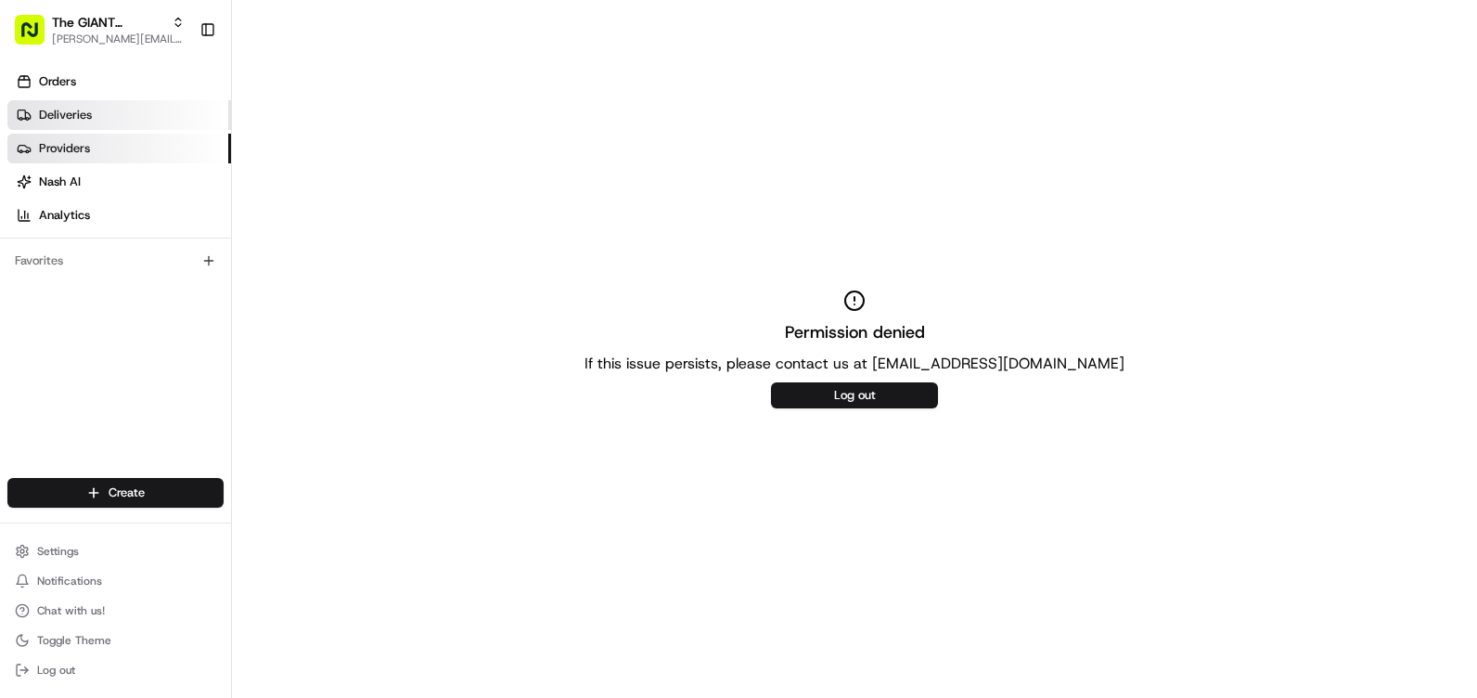
click at [113, 104] on link "Deliveries" at bounding box center [119, 115] width 224 height 30
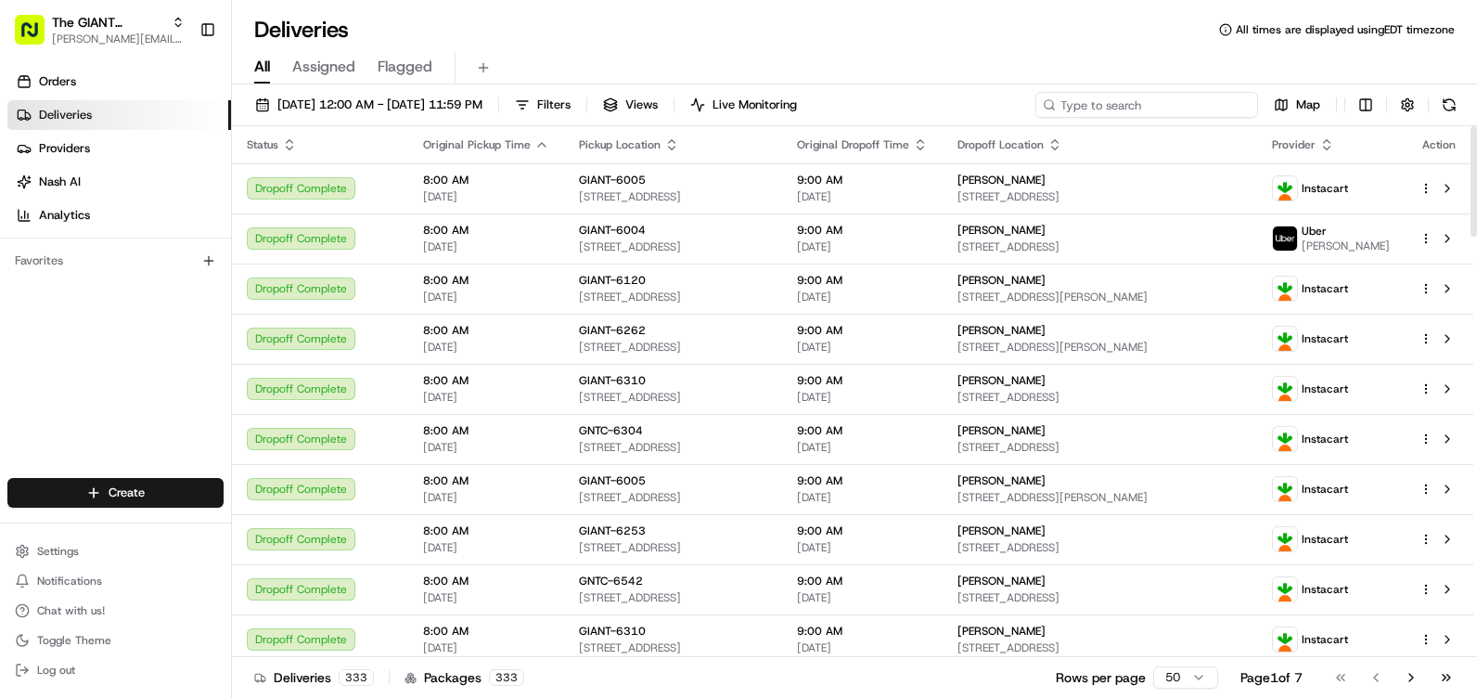
click at [1200, 100] on input at bounding box center [1147, 105] width 223 height 26
type input "6004"
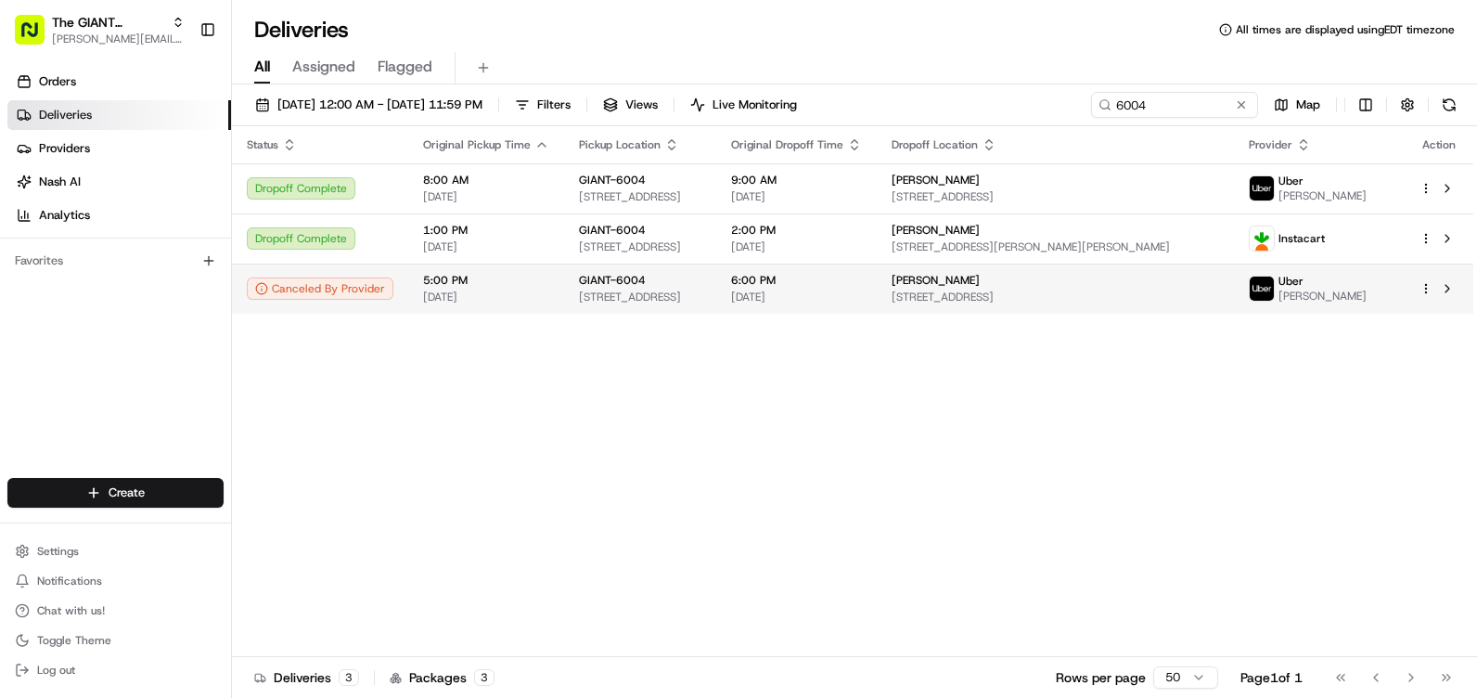
click at [627, 279] on span "GIANT-6004" at bounding box center [612, 280] width 67 height 15
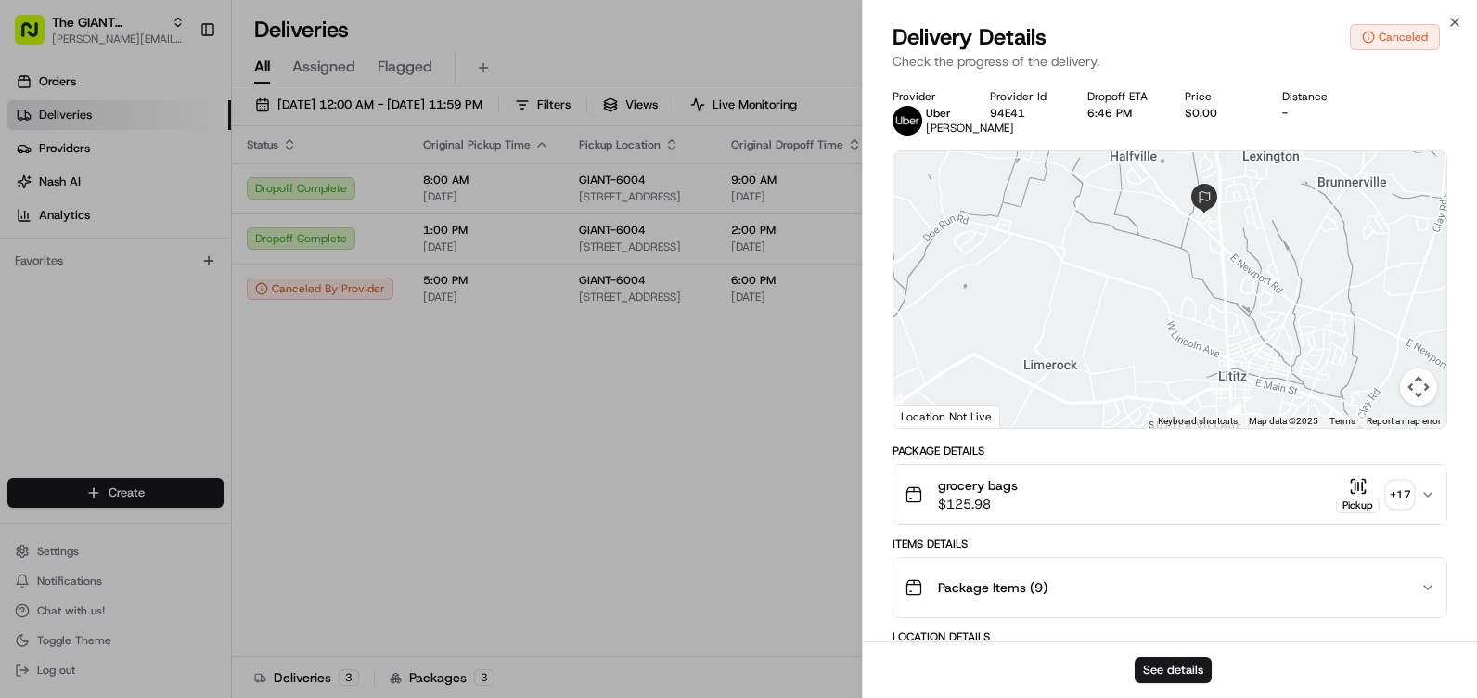
click at [1213, 576] on button "Package Items ( 9 )" at bounding box center [1170, 587] width 553 height 59
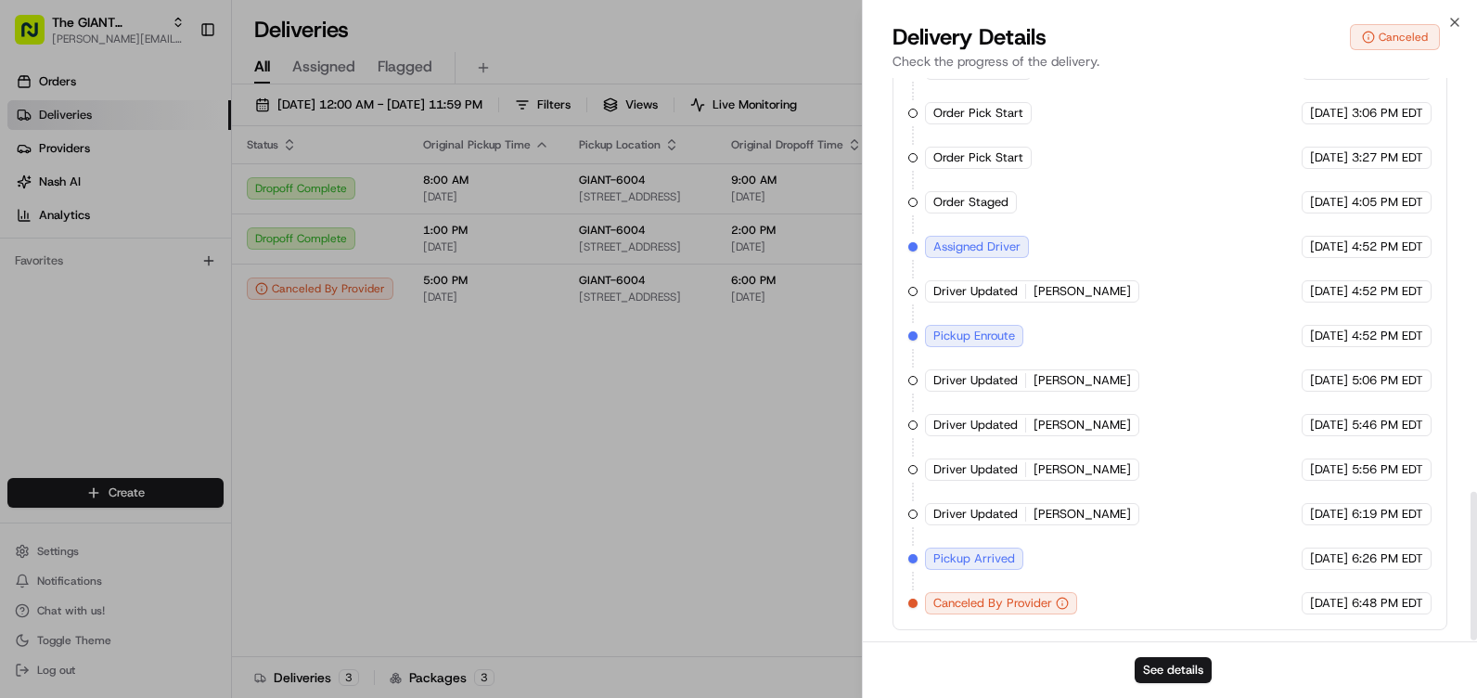
scroll to position [1580, 0]
click at [1061, 605] on icon "button" at bounding box center [1062, 603] width 13 height 13
click at [1062, 607] on icon "button" at bounding box center [1062, 603] width 13 height 13
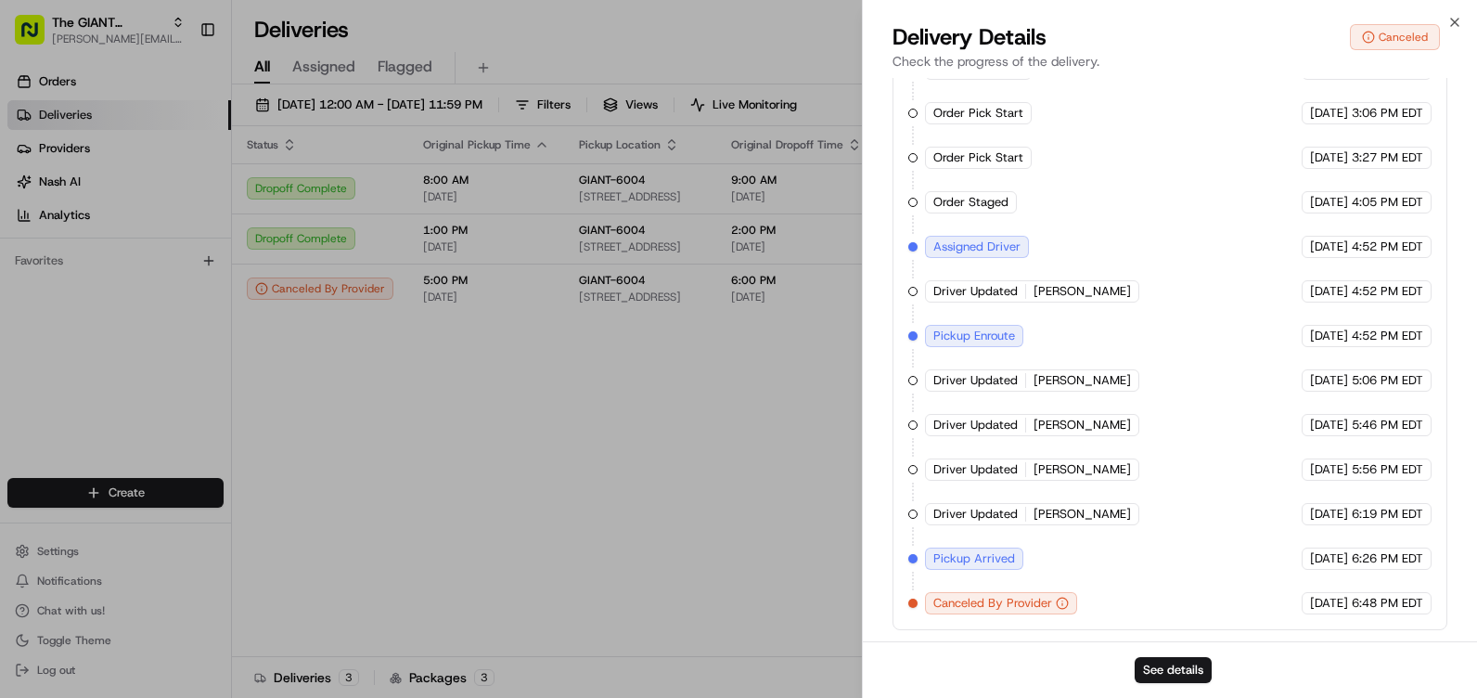
click at [1062, 606] on icon "button" at bounding box center [1062, 603] width 13 height 13
click at [1063, 604] on icon "button" at bounding box center [1063, 604] width 0 height 2
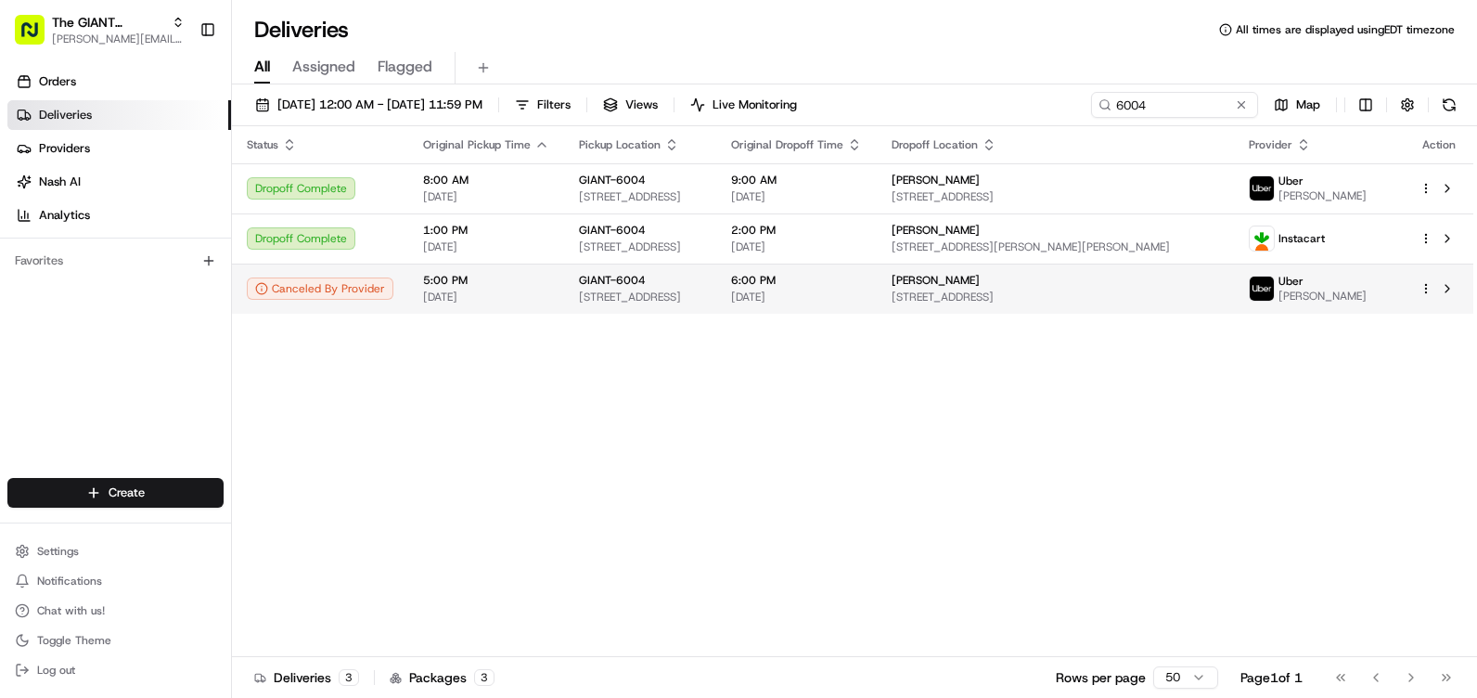
click at [1425, 290] on html "The GIANT Company heather.soborower@giantmartins.com Toggle Sidebar Orders Deli…" at bounding box center [738, 349] width 1477 height 698
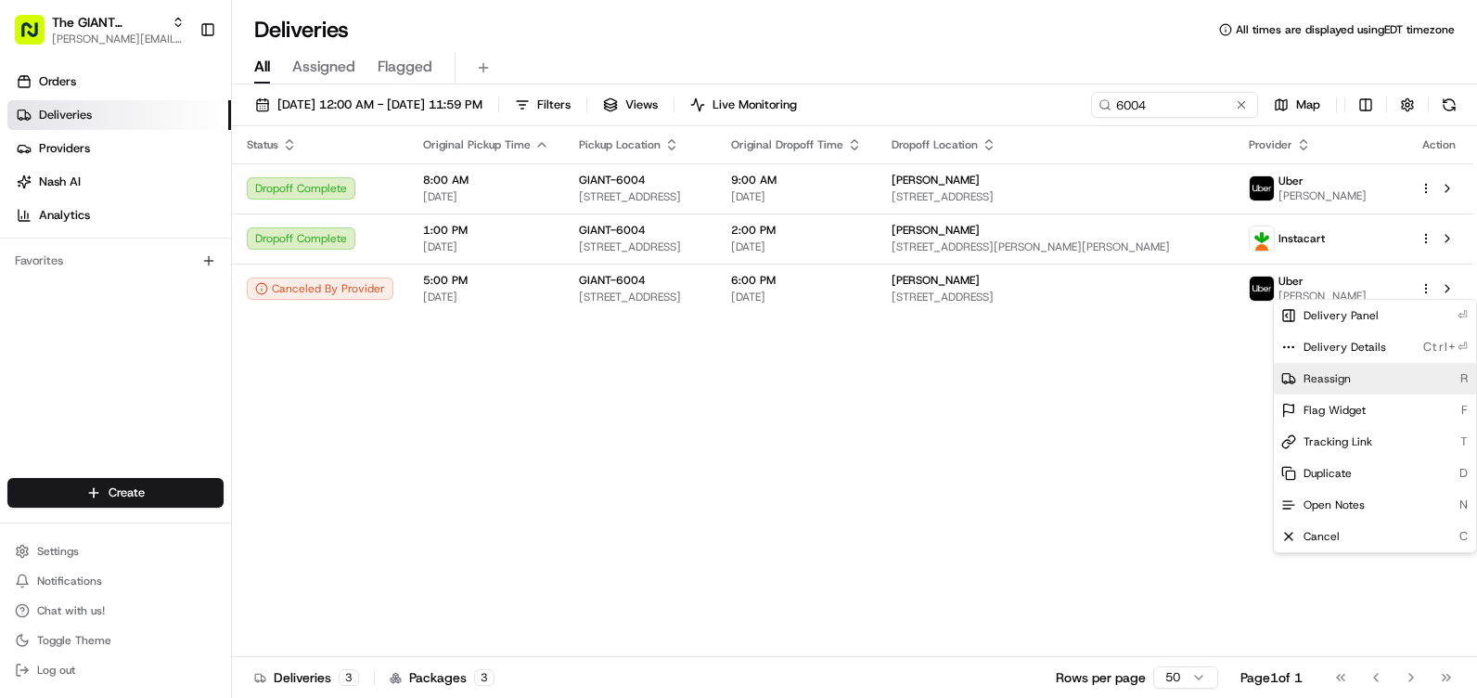
click at [1356, 374] on div "Reassign R" at bounding box center [1375, 379] width 202 height 32
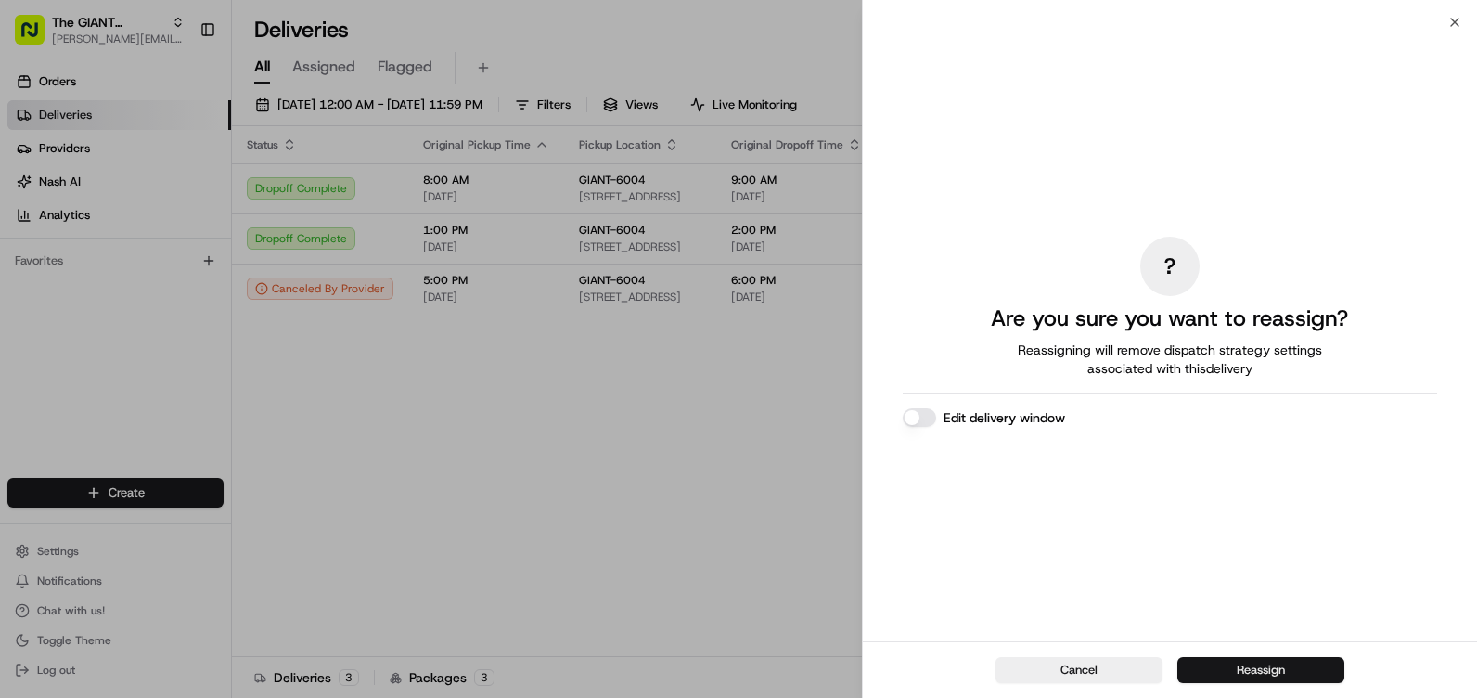
click at [1229, 662] on button "Reassign" at bounding box center [1261, 670] width 167 height 26
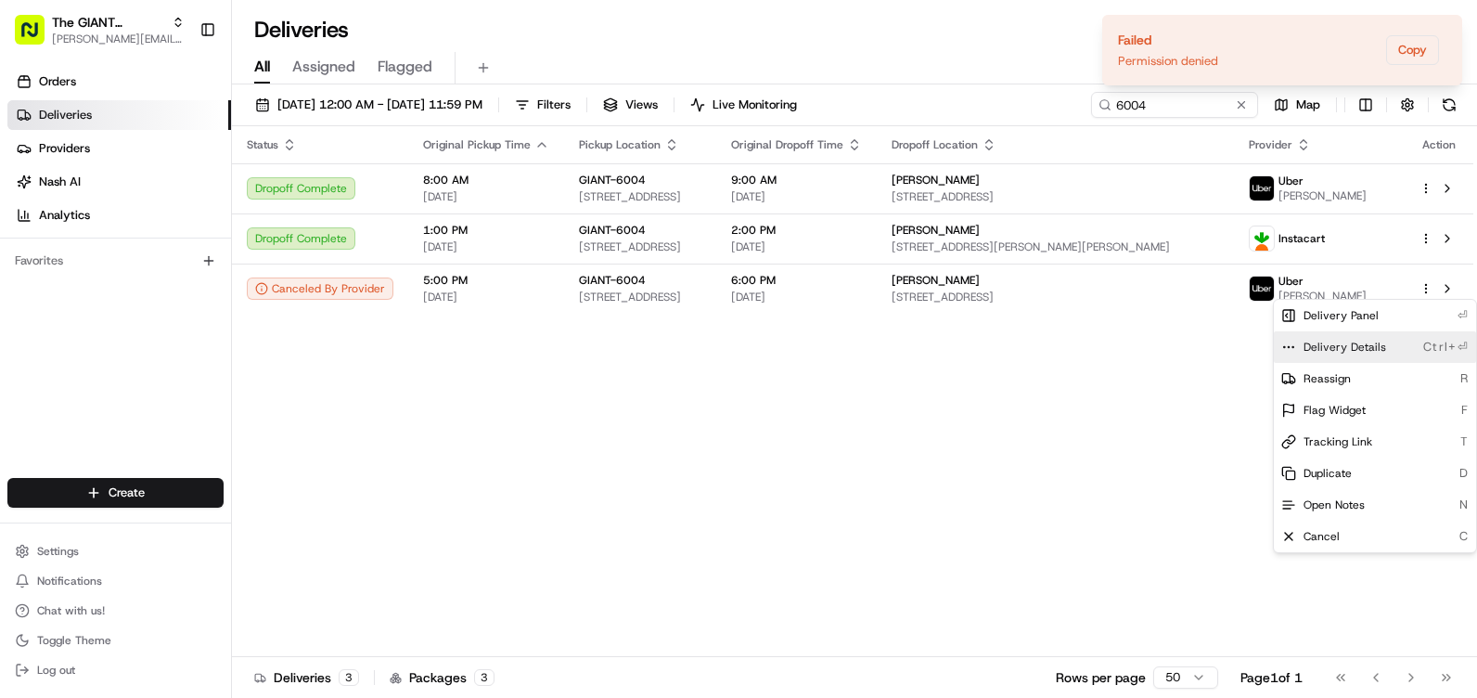
click at [1334, 341] on span "Delivery Details" at bounding box center [1345, 347] width 83 height 15
click at [1339, 533] on div "Cancel C" at bounding box center [1375, 537] width 202 height 32
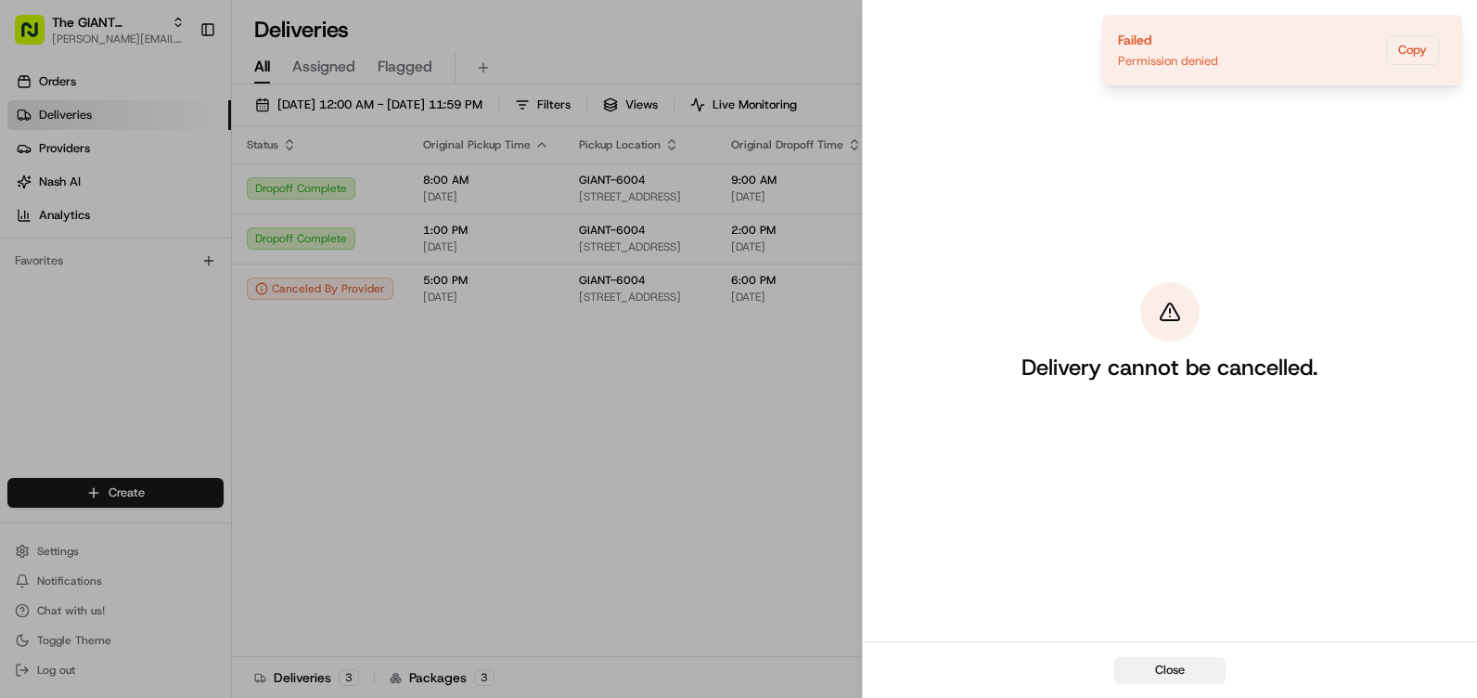
click at [1178, 664] on button "Close" at bounding box center [1170, 670] width 111 height 26
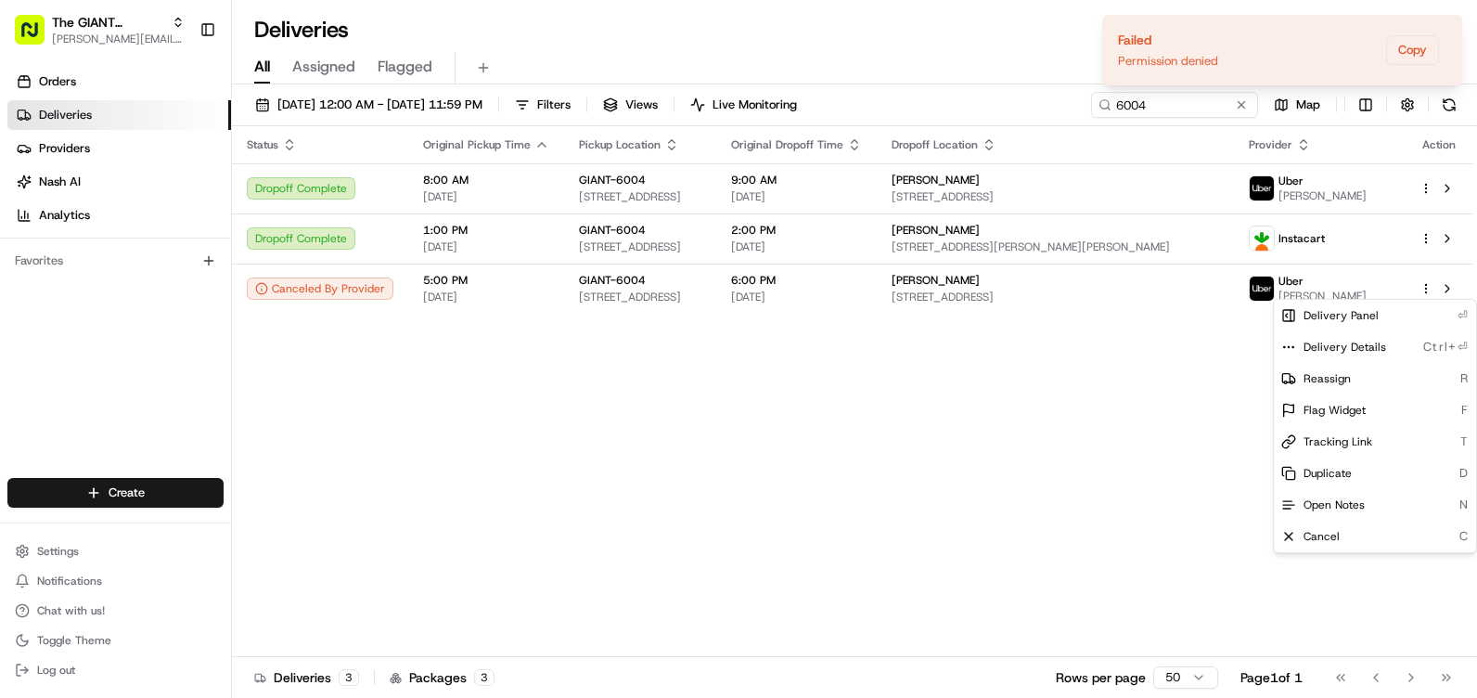
click at [1319, 591] on div "Status Original Pickup Time Pickup Location Original Dropoff Time Dropoff Locat…" at bounding box center [853, 391] width 1242 height 531
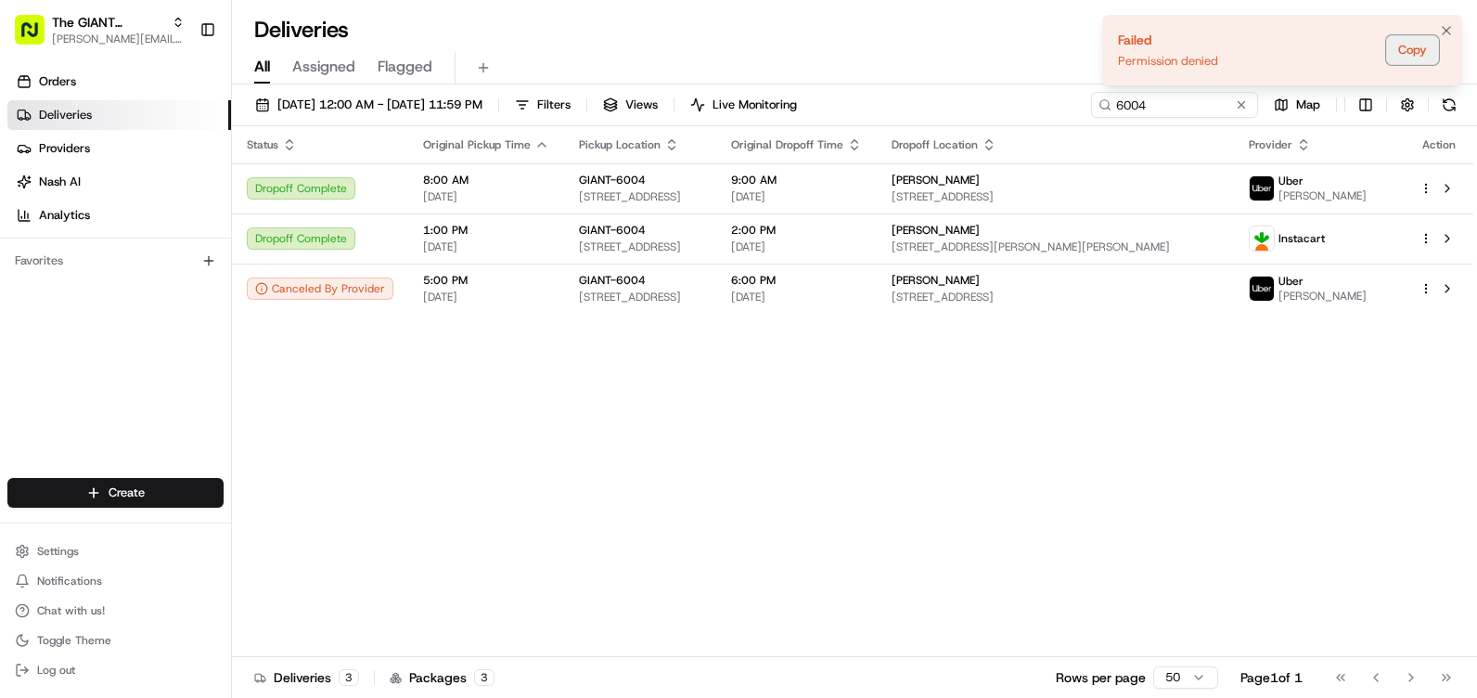
click at [1408, 60] on button "Copy" at bounding box center [1412, 50] width 53 height 30
click at [1447, 24] on icon "Notifications (F8)" at bounding box center [1446, 30] width 15 height 15
